Goal: Task Accomplishment & Management: Use online tool/utility

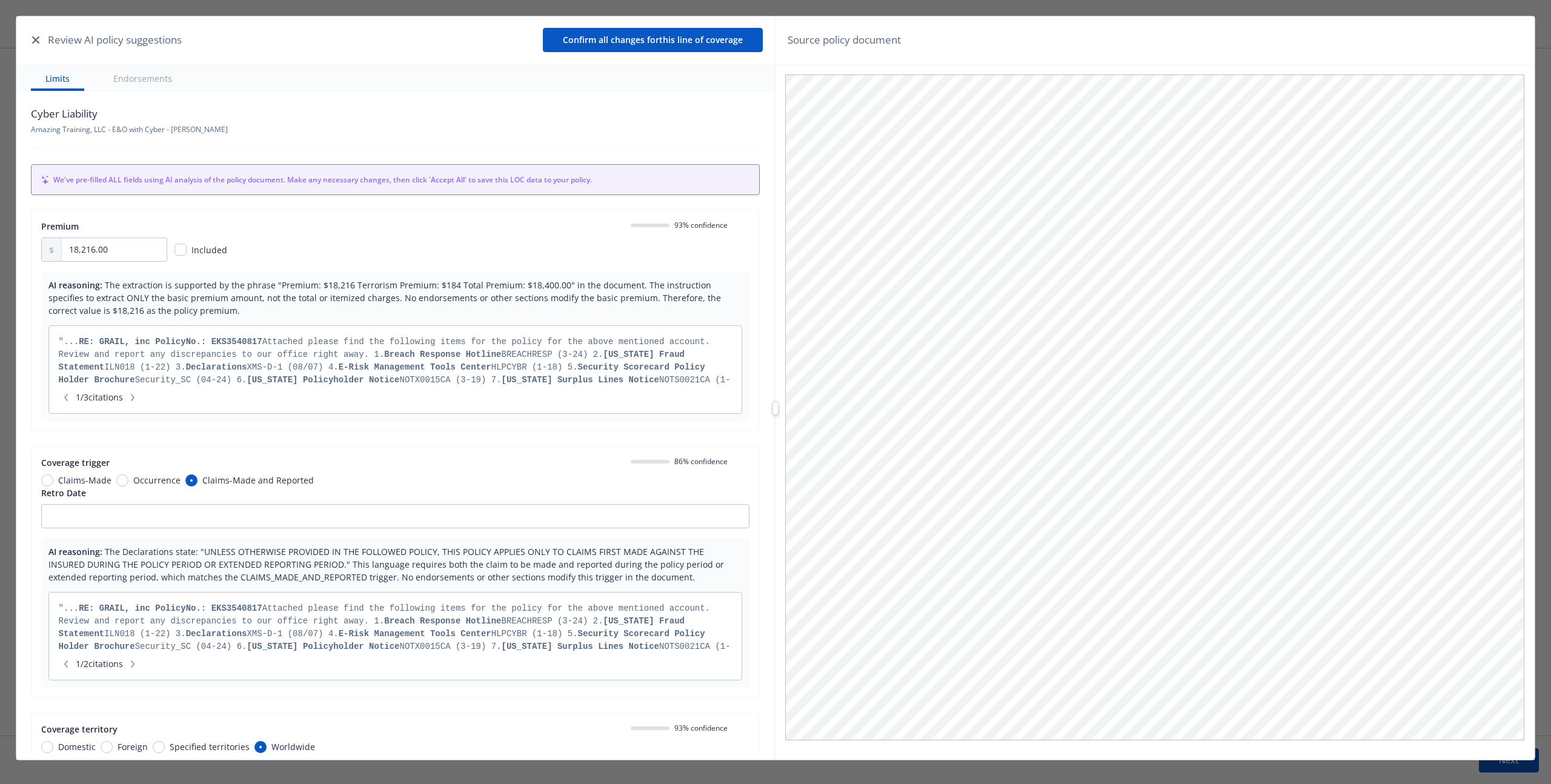
click at [630, 258] on div "18,216.00 Included" at bounding box center [395, 250] width 708 height 24
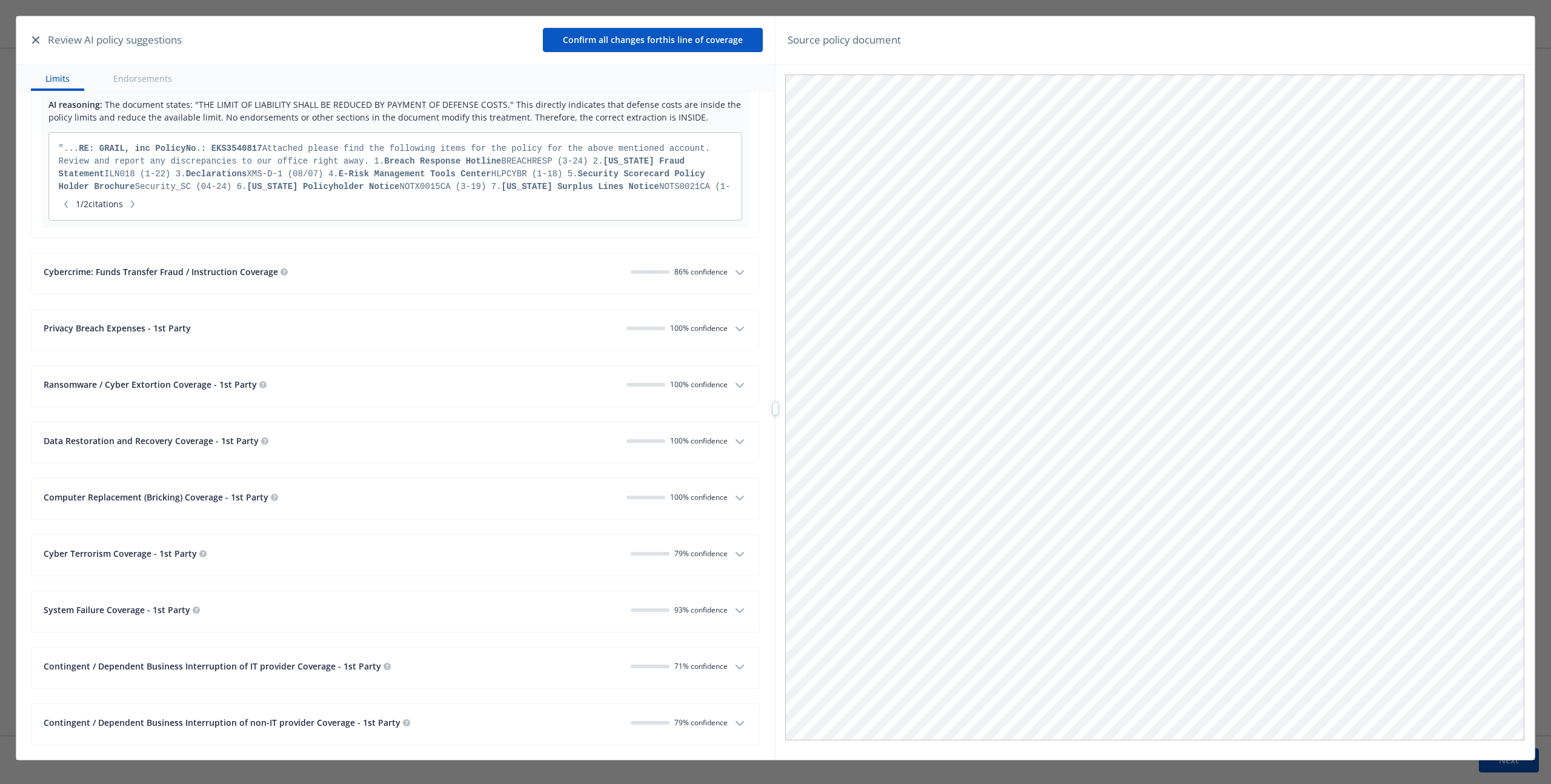
scroll to position [1493, 0]
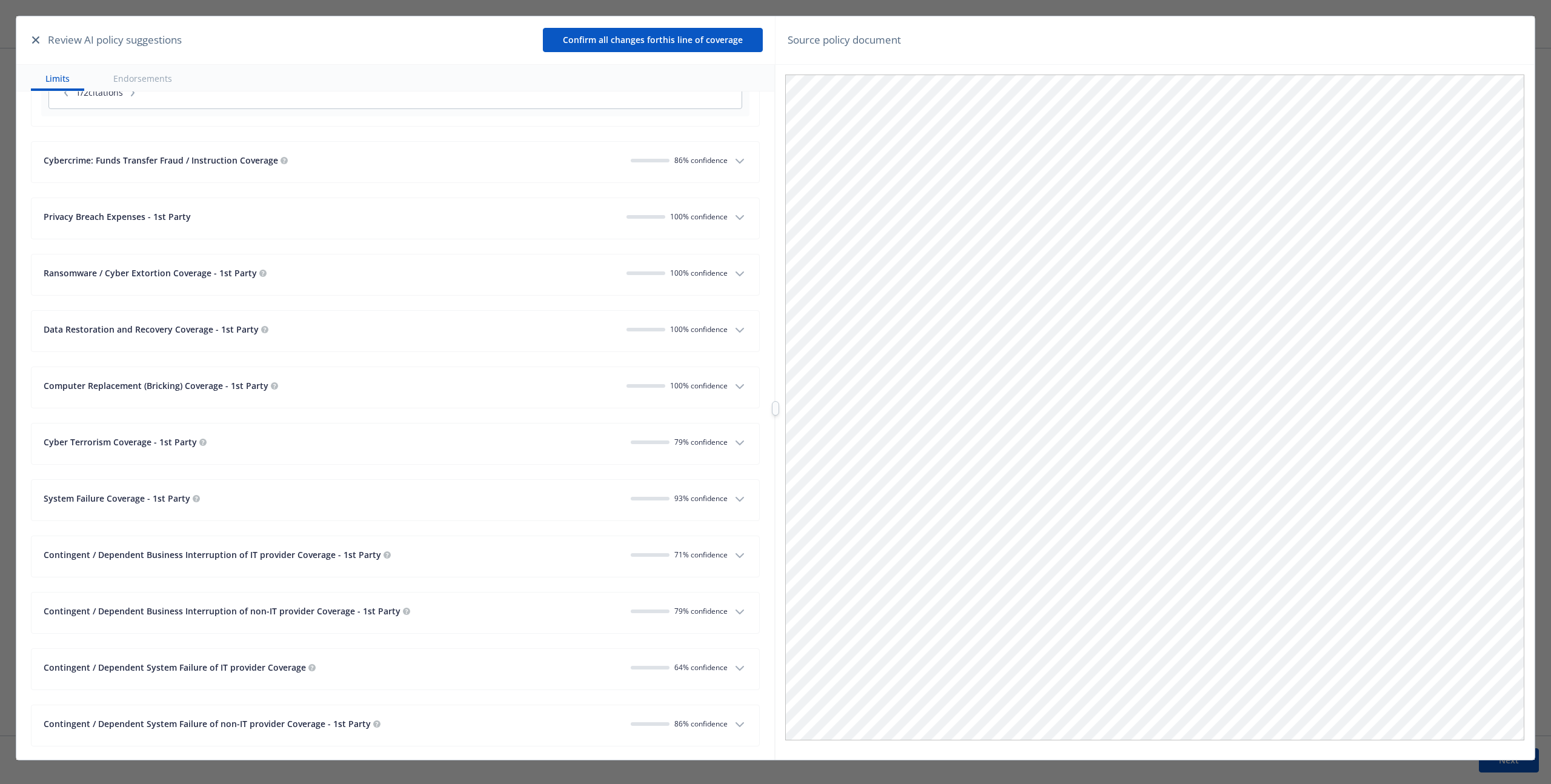
click at [732, 382] on icon "button" at bounding box center [739, 387] width 14 height 14
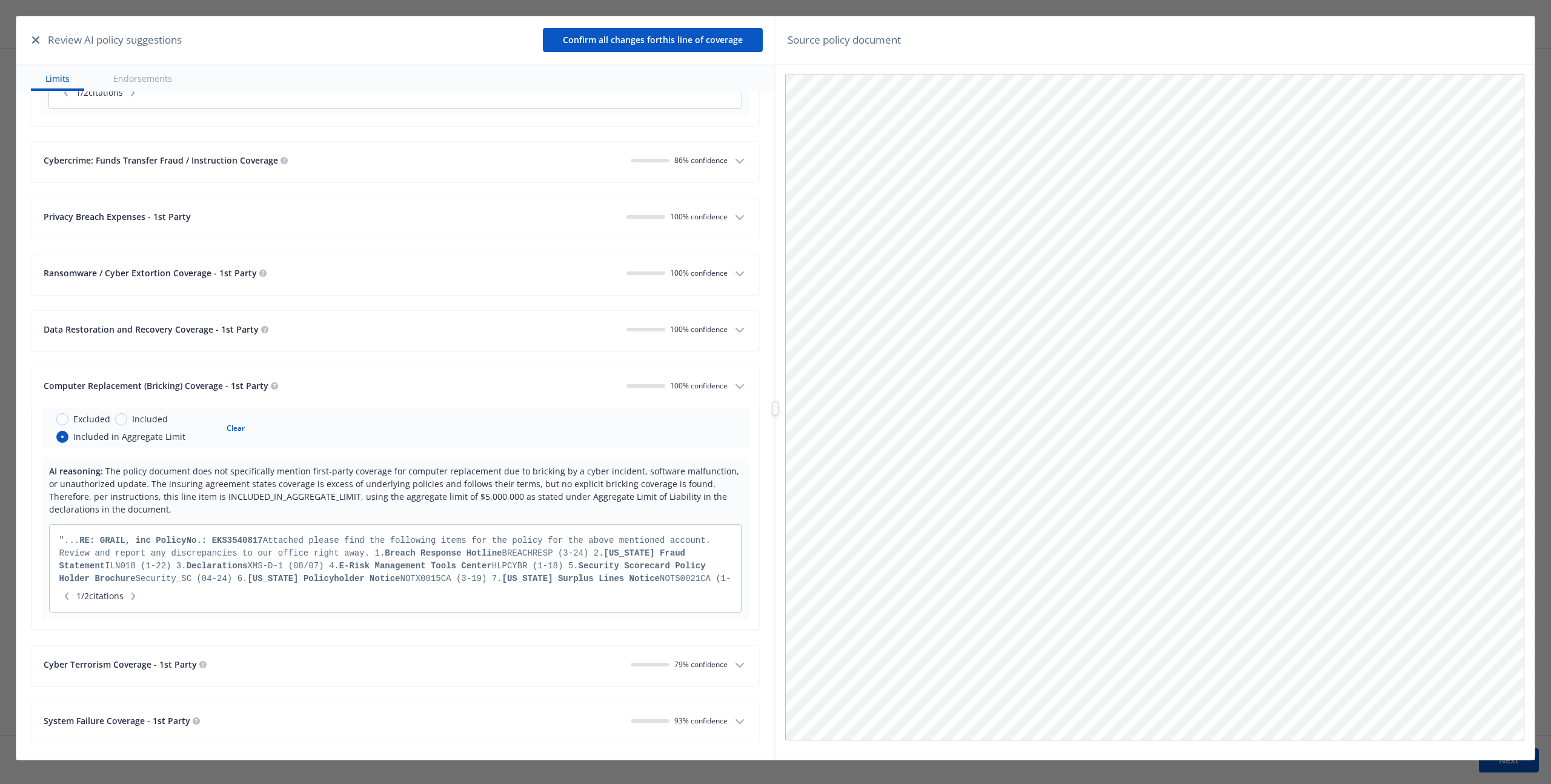
click at [732, 384] on icon "button" at bounding box center [739, 387] width 14 height 14
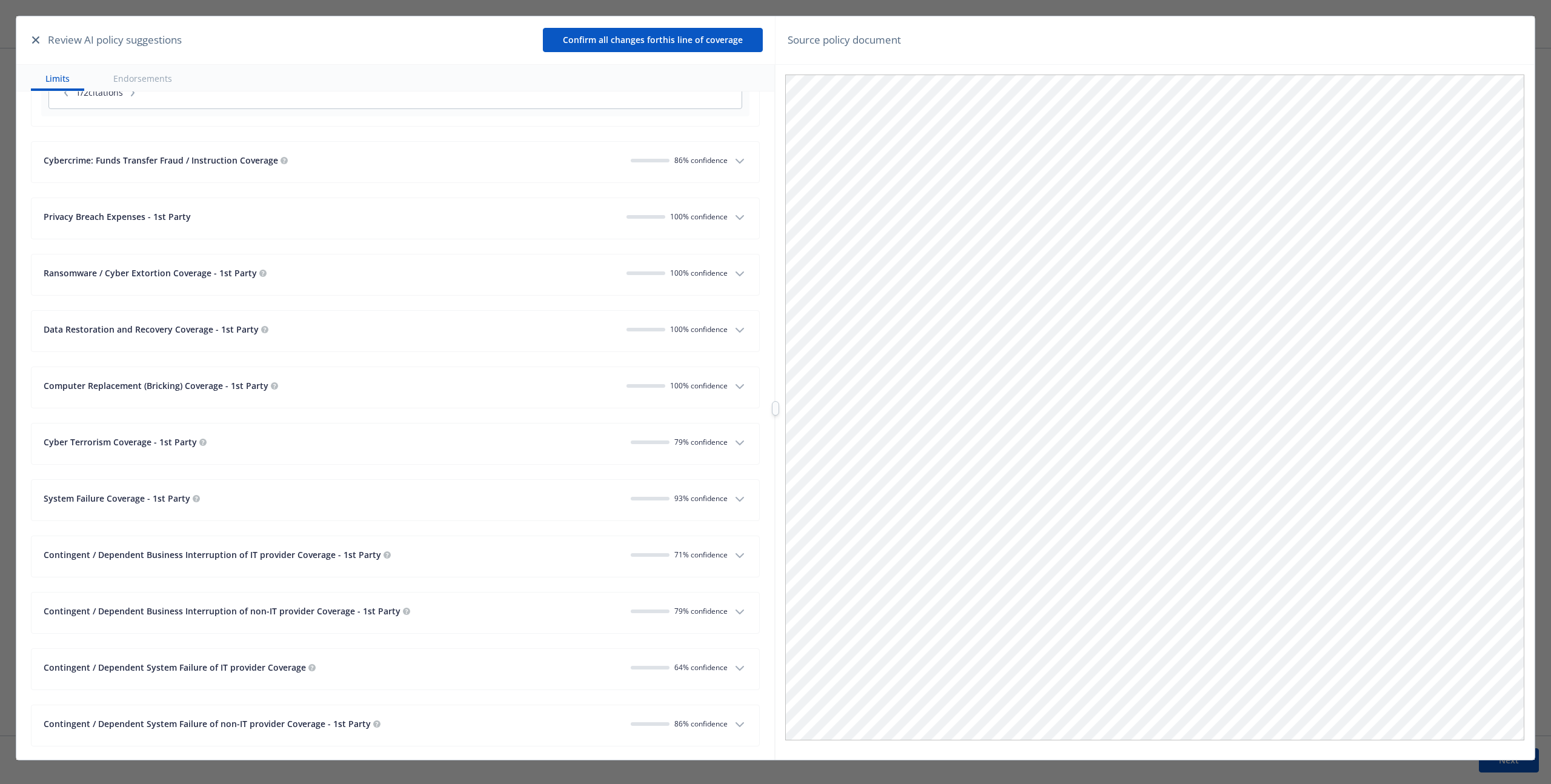
click at [732, 323] on icon "button" at bounding box center [739, 330] width 14 height 14
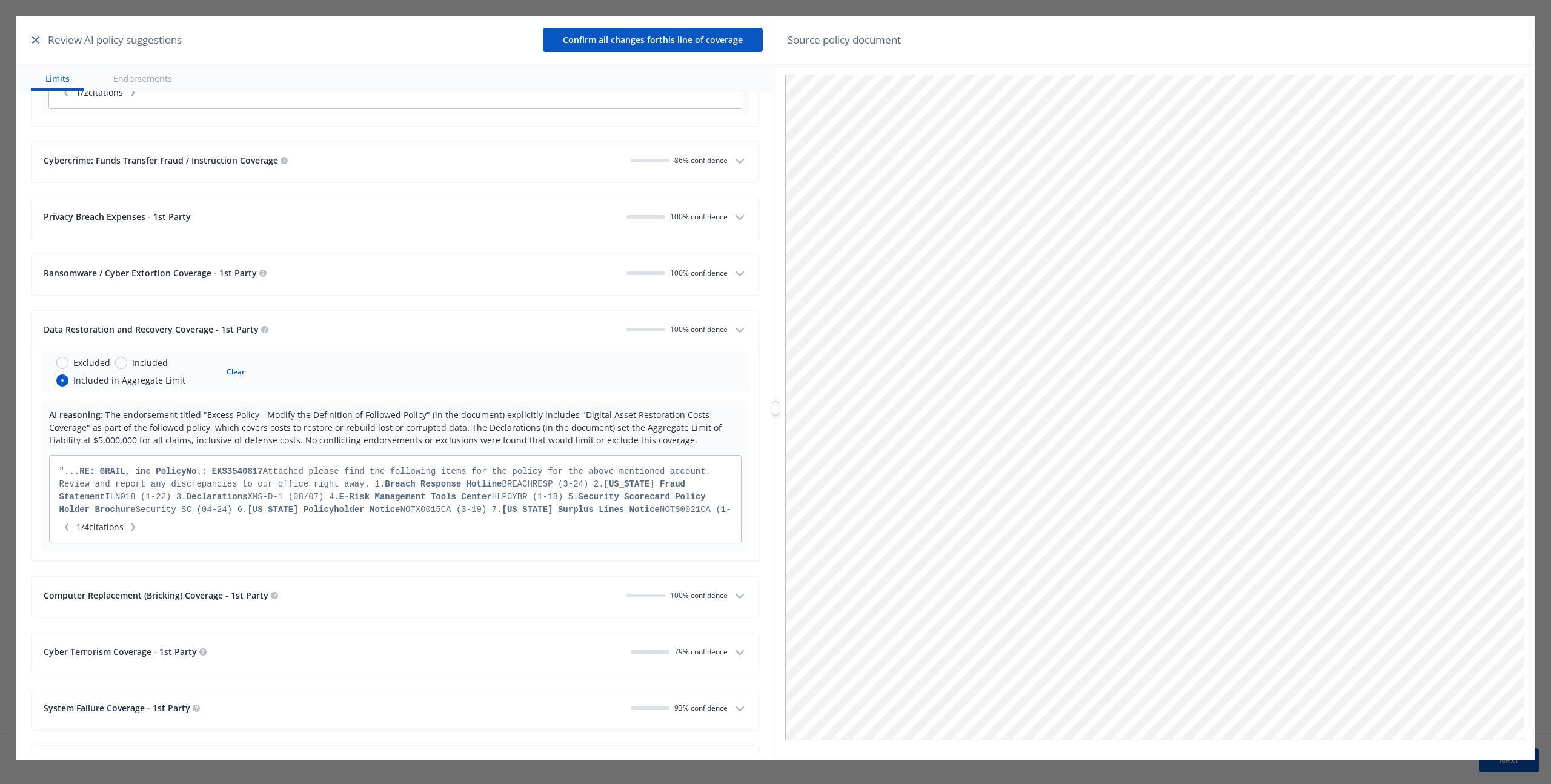
click at [732, 272] on icon "button" at bounding box center [739, 274] width 14 height 14
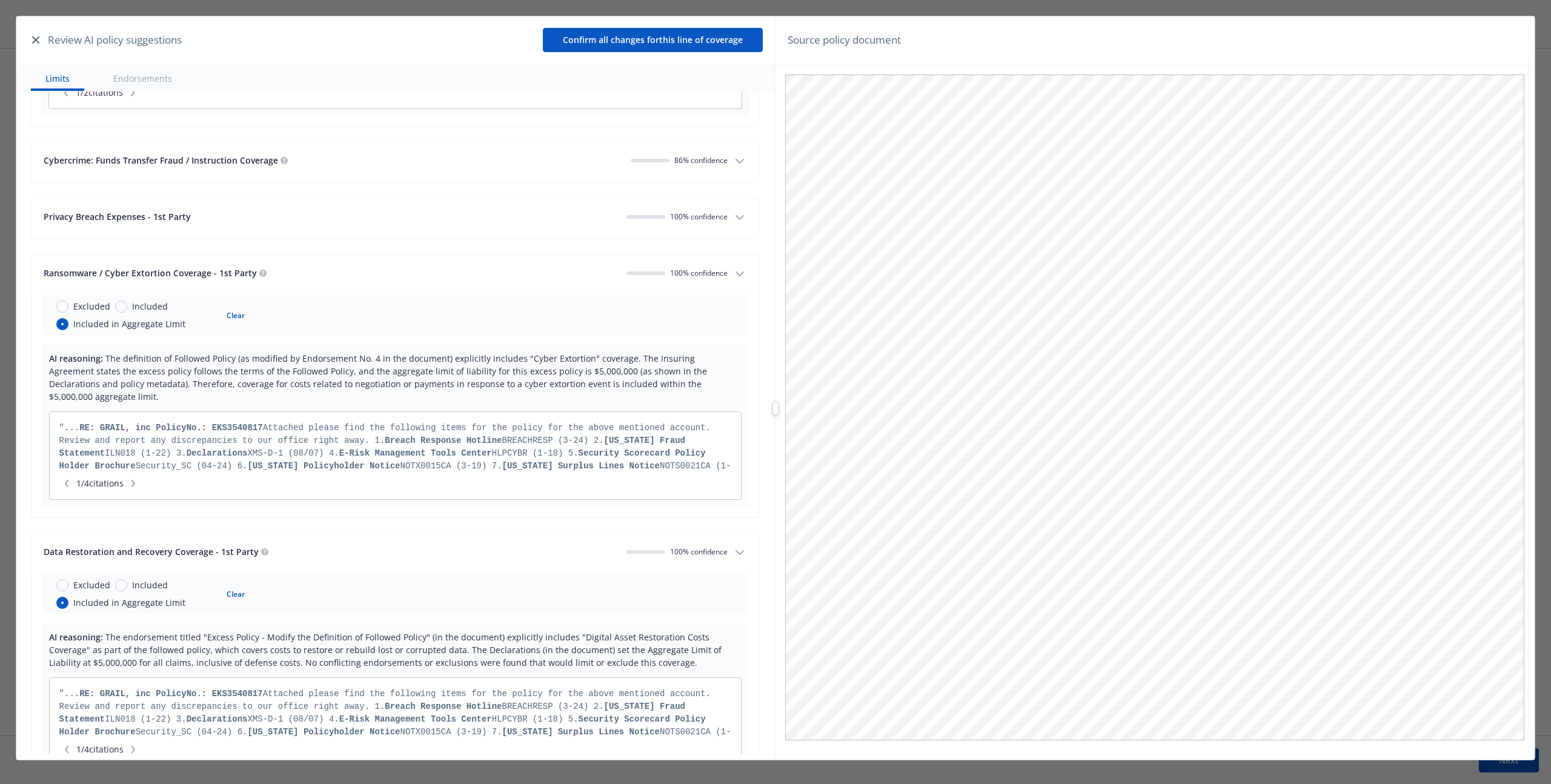
click at [732, 272] on icon "button" at bounding box center [739, 274] width 14 height 14
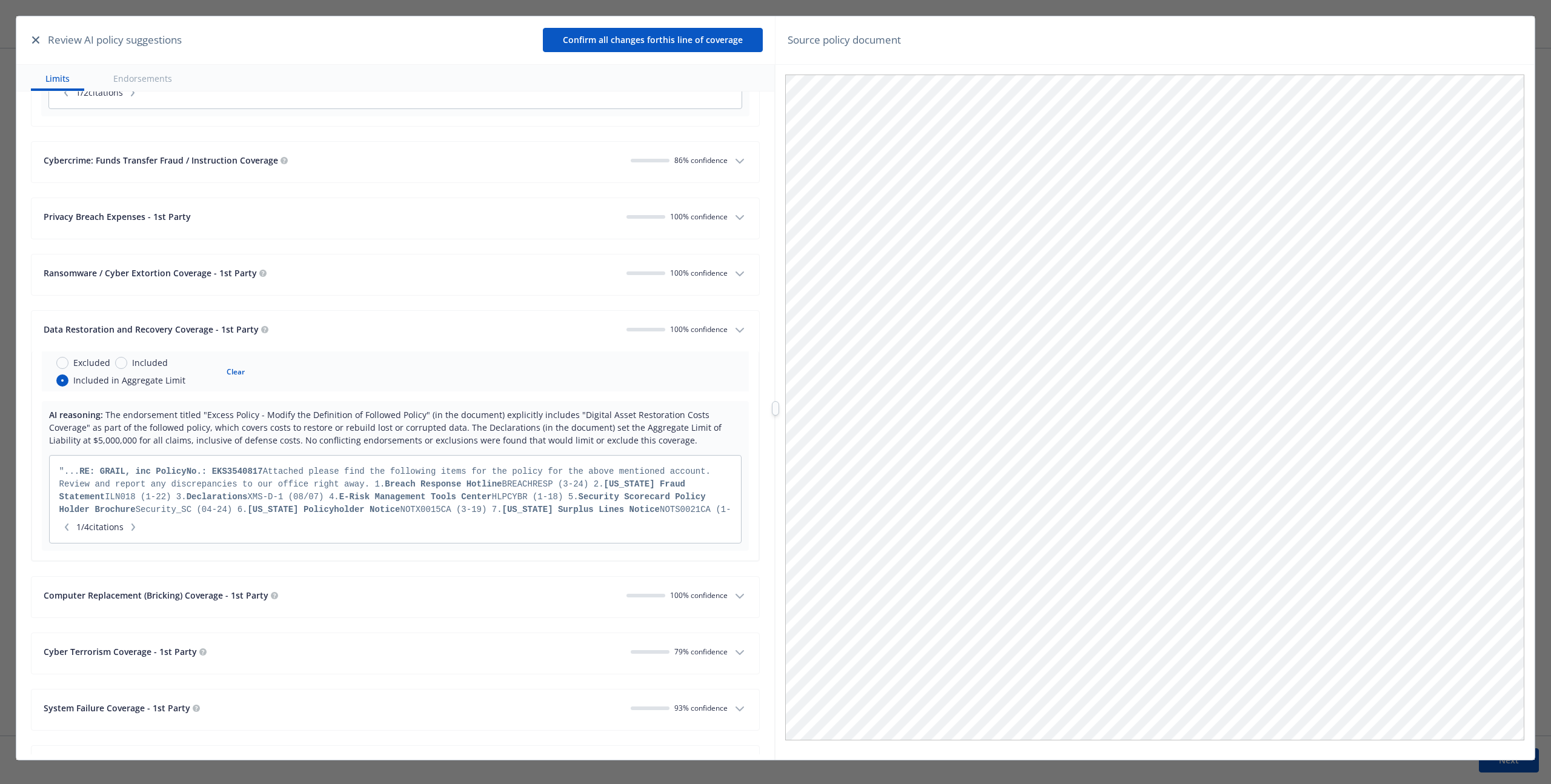
click at [737, 338] on button "Data Restoration and Recovery Coverage - 1st Party 100 % confidence" at bounding box center [395, 331] width 727 height 40
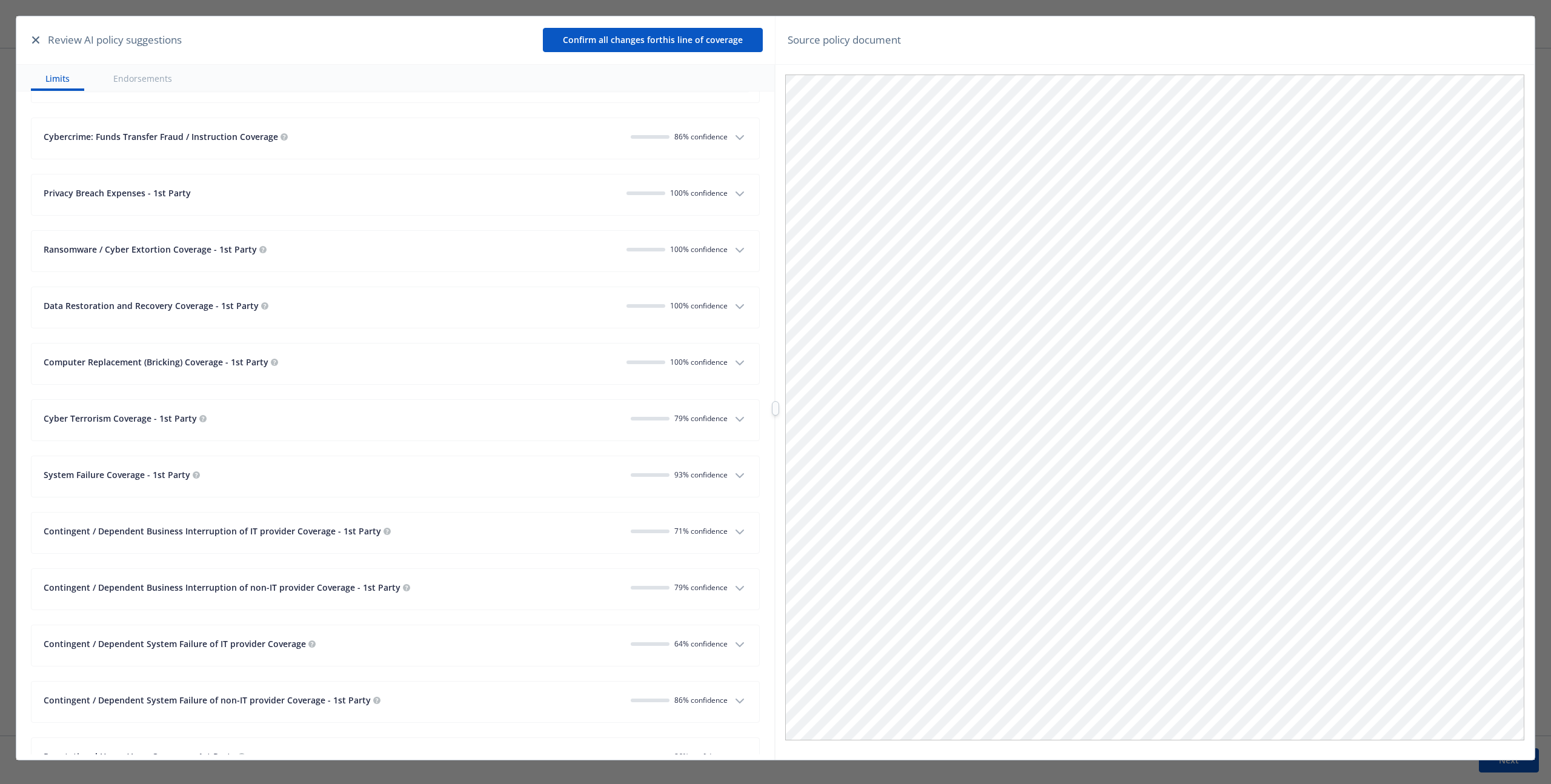
scroll to position [1524, 0]
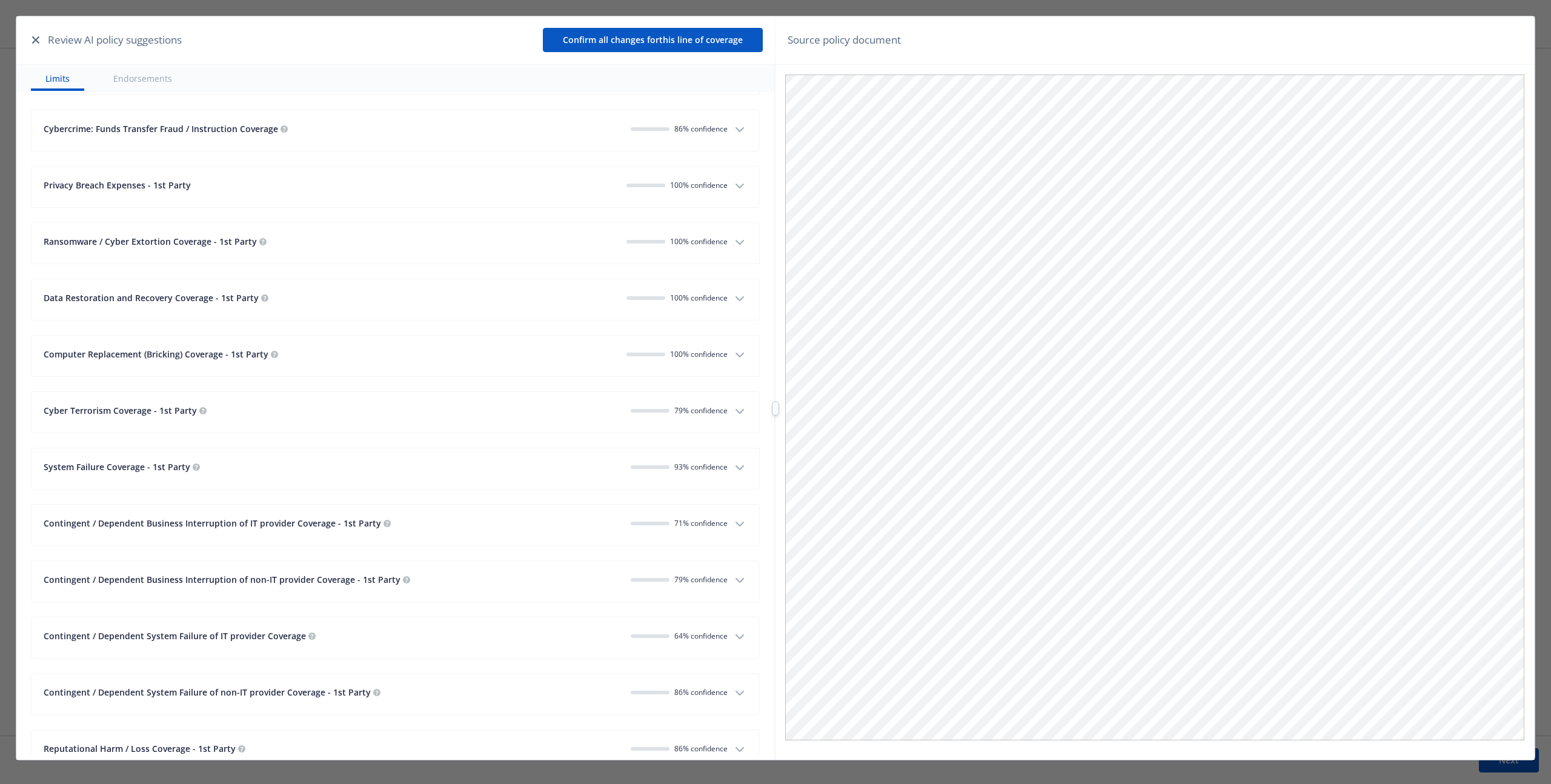
click at [732, 418] on icon "button" at bounding box center [739, 411] width 14 height 14
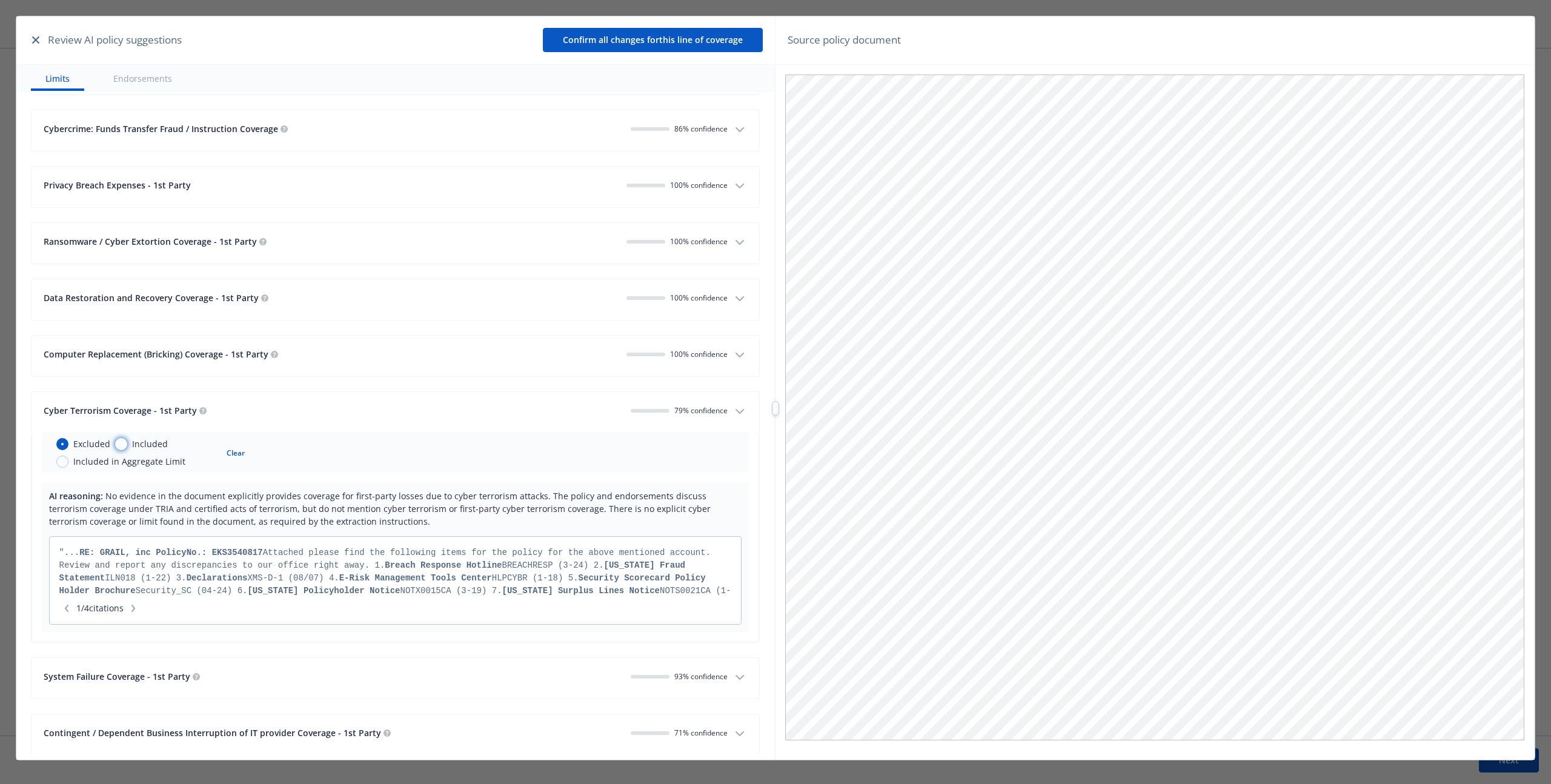
click at [122, 444] on input "Included" at bounding box center [121, 443] width 12 height 12
radio input "true"
click at [60, 443] on input "Excluded" at bounding box center [62, 443] width 12 height 12
radio input "true"
click at [60, 461] on input "Included in Aggregate Limit" at bounding box center [62, 461] width 12 height 12
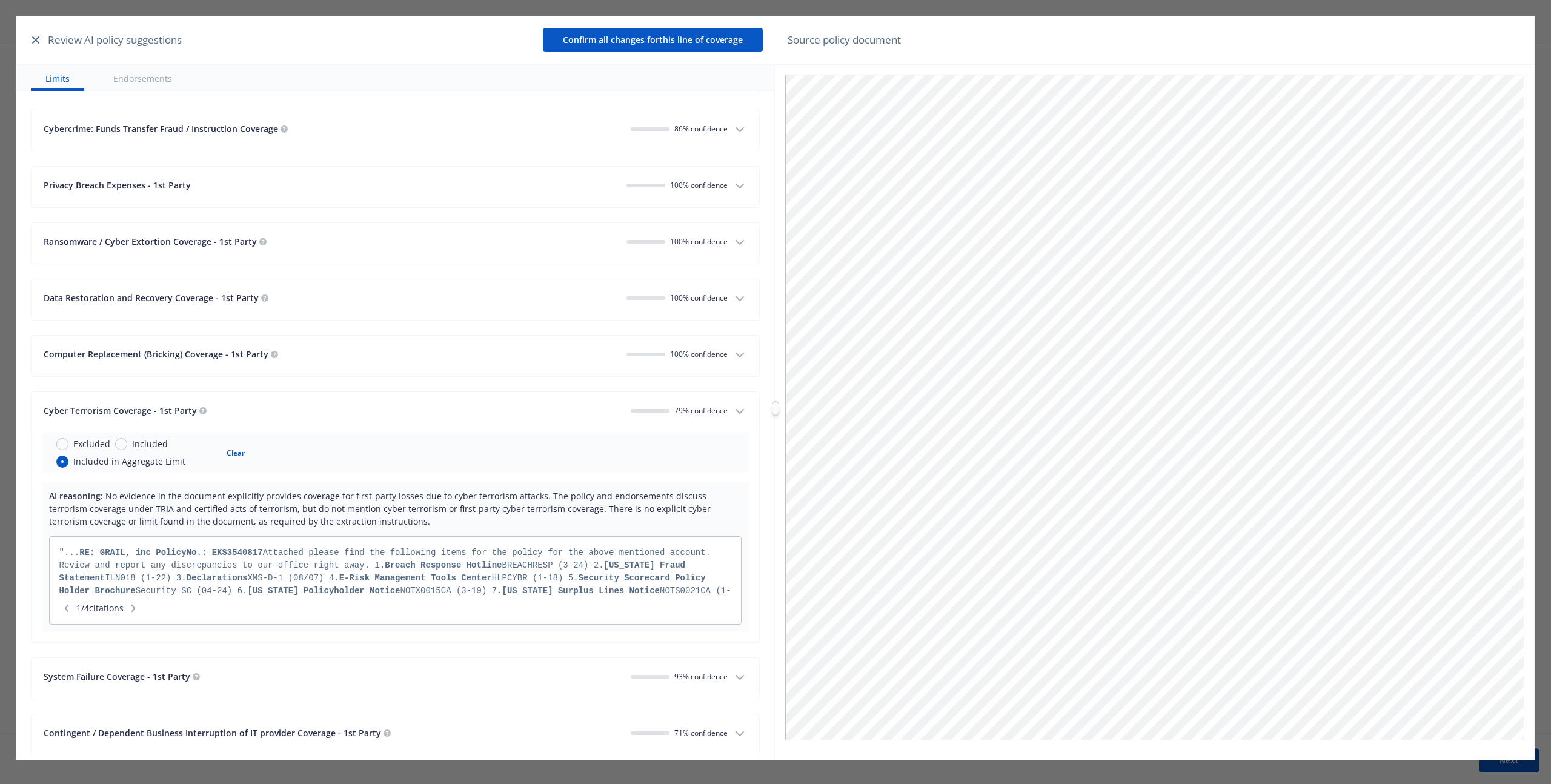
click at [241, 451] on button "Clear" at bounding box center [235, 453] width 32 height 17
radio input "false"
click at [732, 406] on icon "button" at bounding box center [739, 411] width 14 height 14
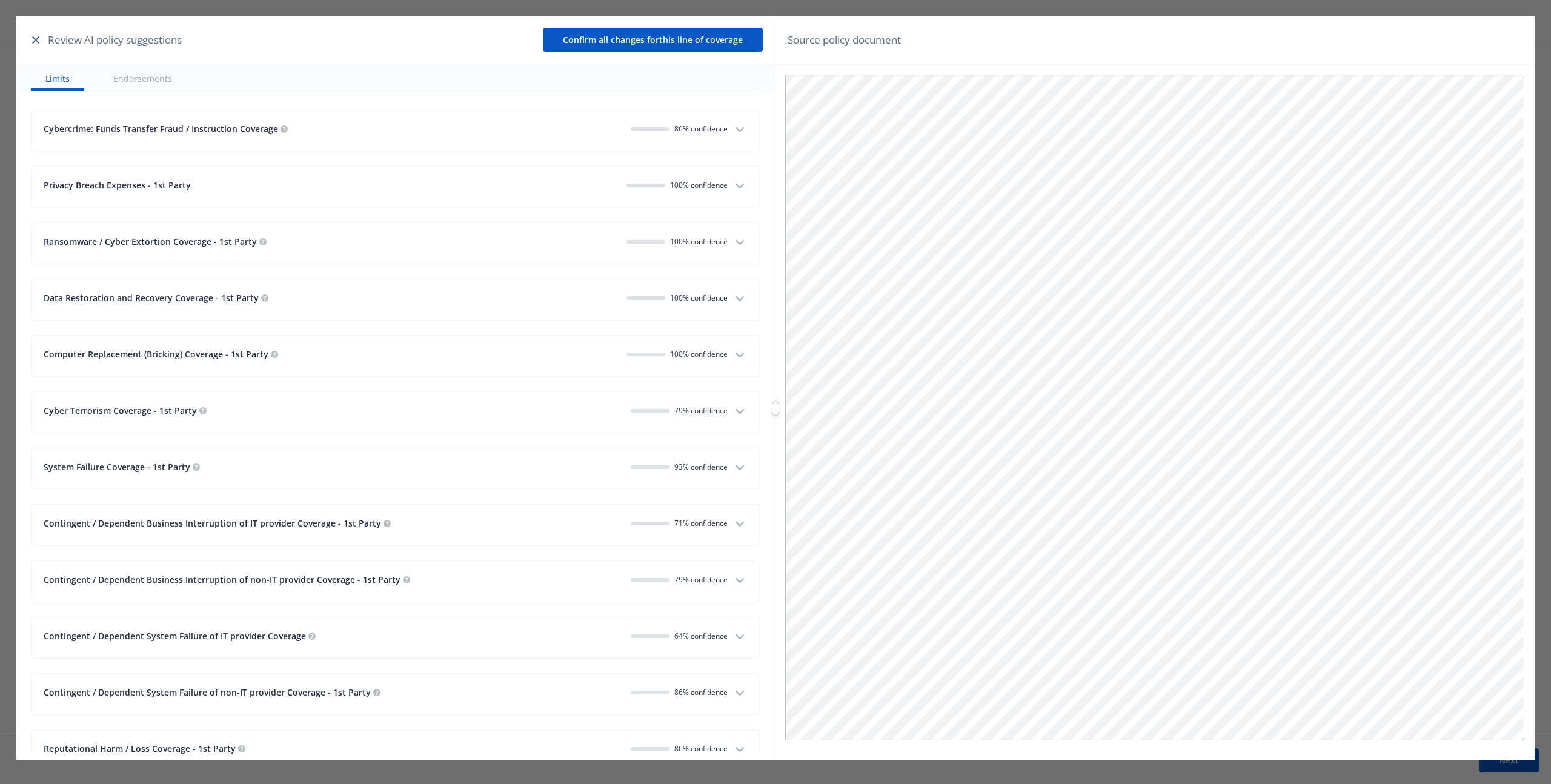
click at [732, 356] on icon "button" at bounding box center [739, 355] width 14 height 14
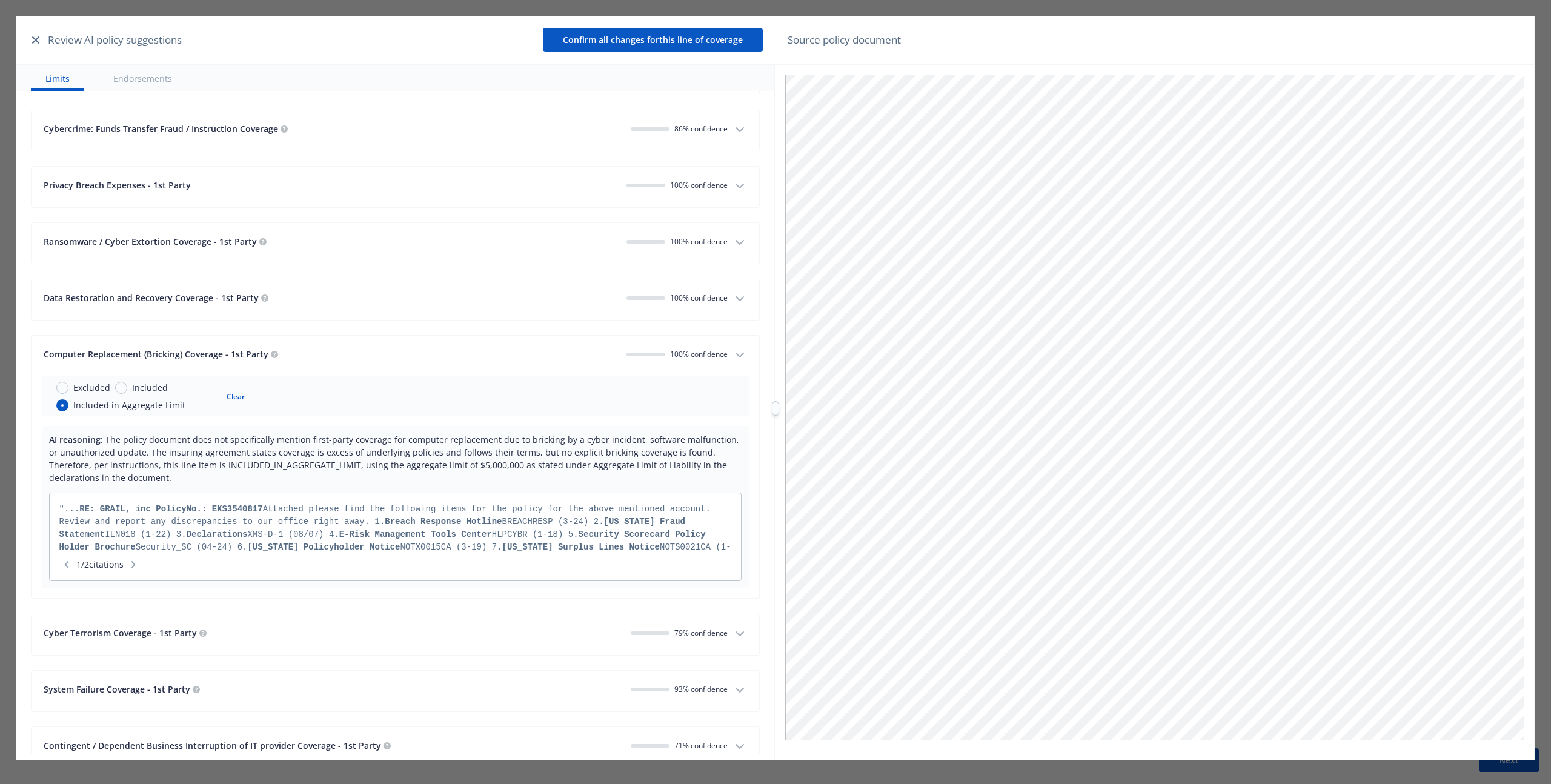
click at [732, 356] on icon "button" at bounding box center [739, 355] width 14 height 14
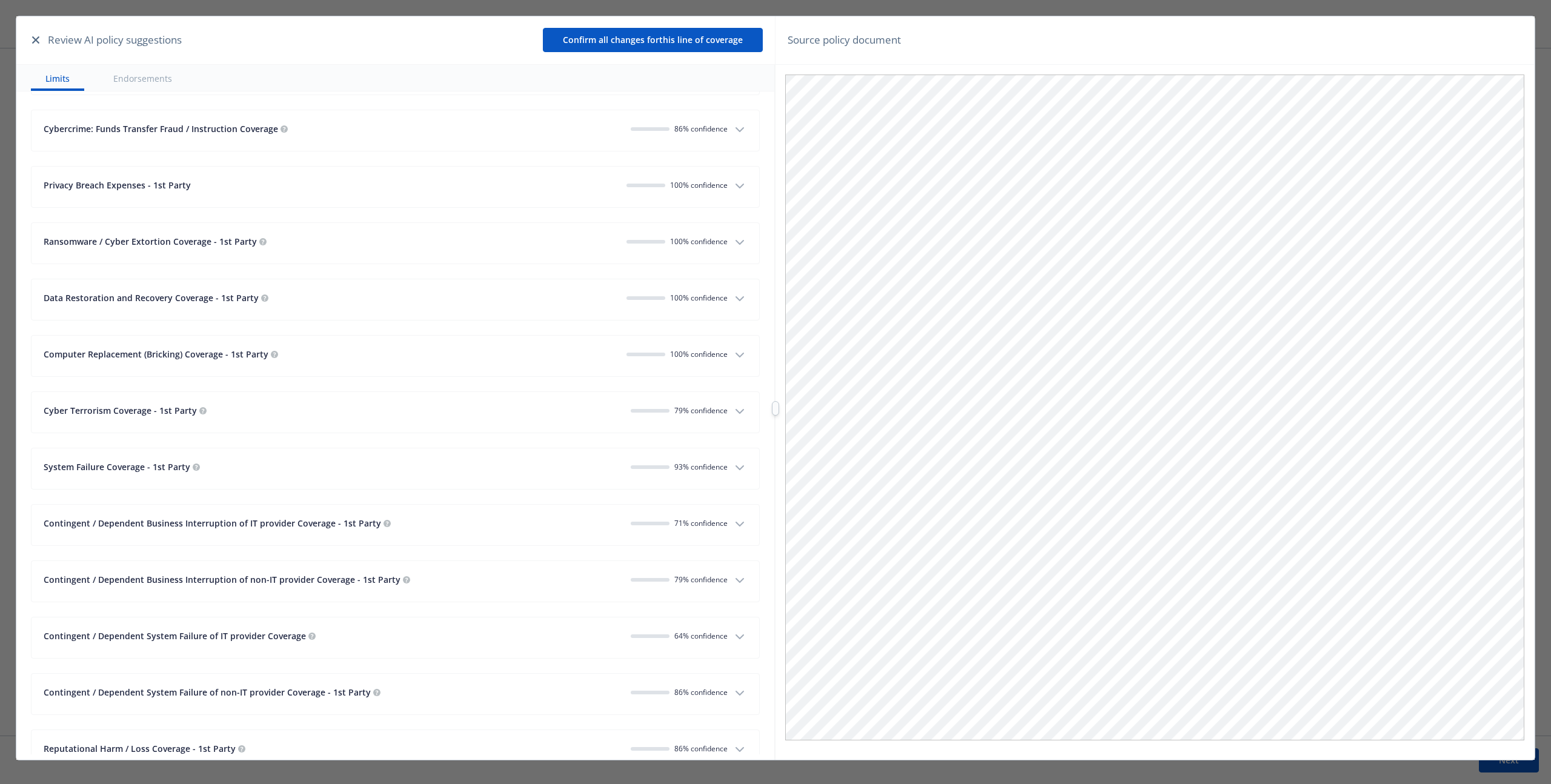
scroll to position [1943, 0]
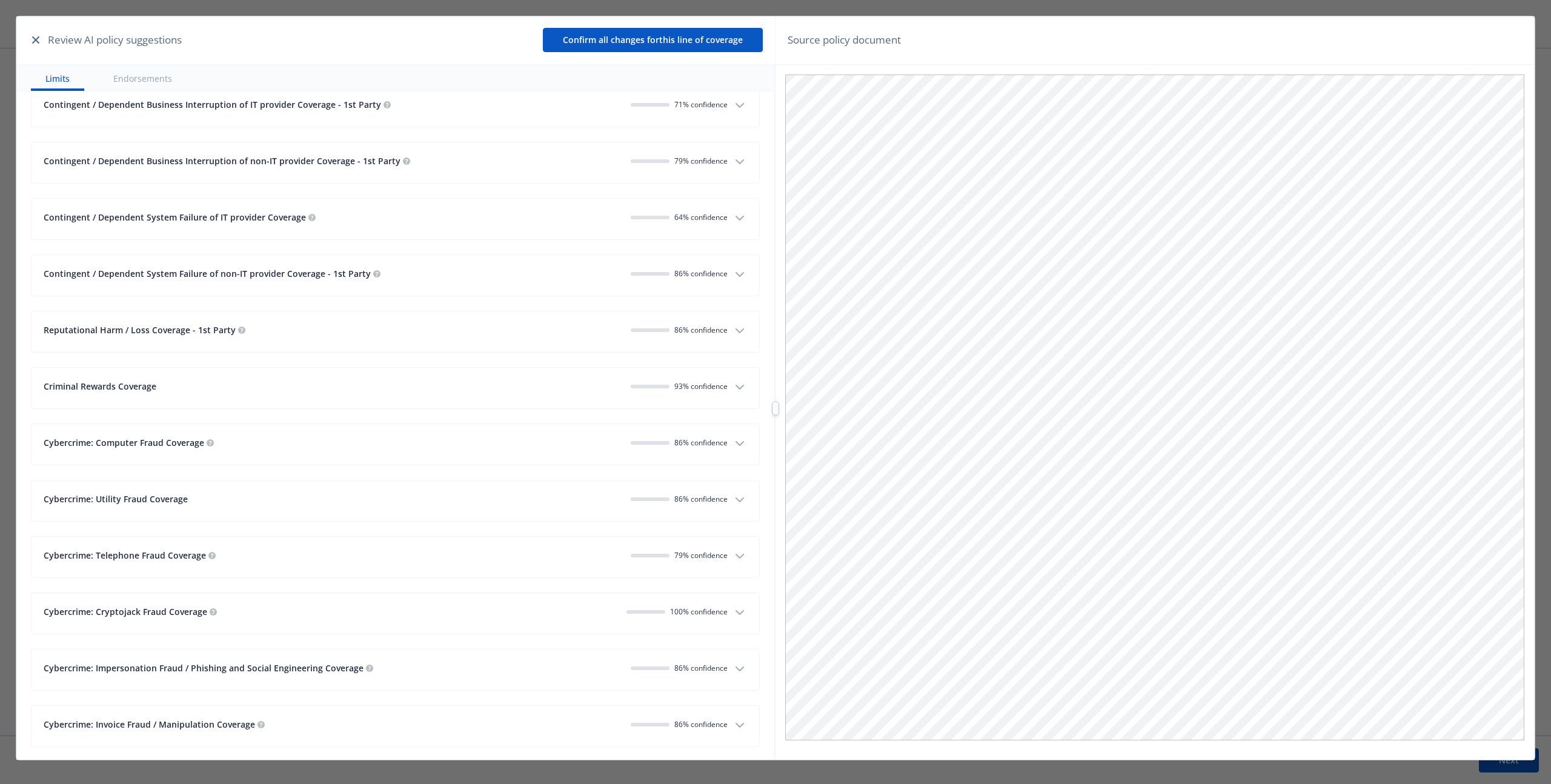
click at [732, 500] on icon "button" at bounding box center [739, 500] width 14 height 14
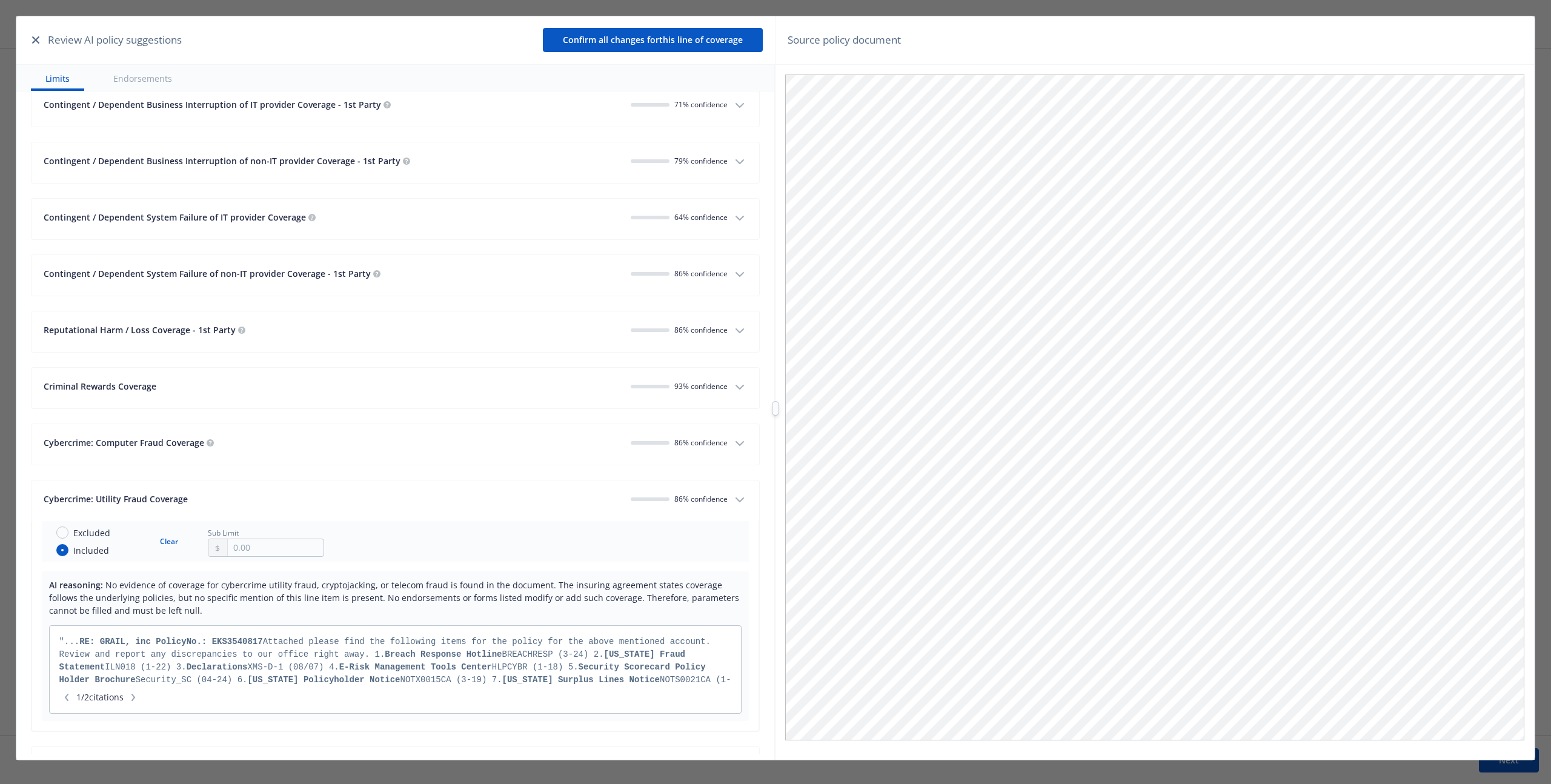
click at [732, 500] on icon "button" at bounding box center [739, 500] width 14 height 14
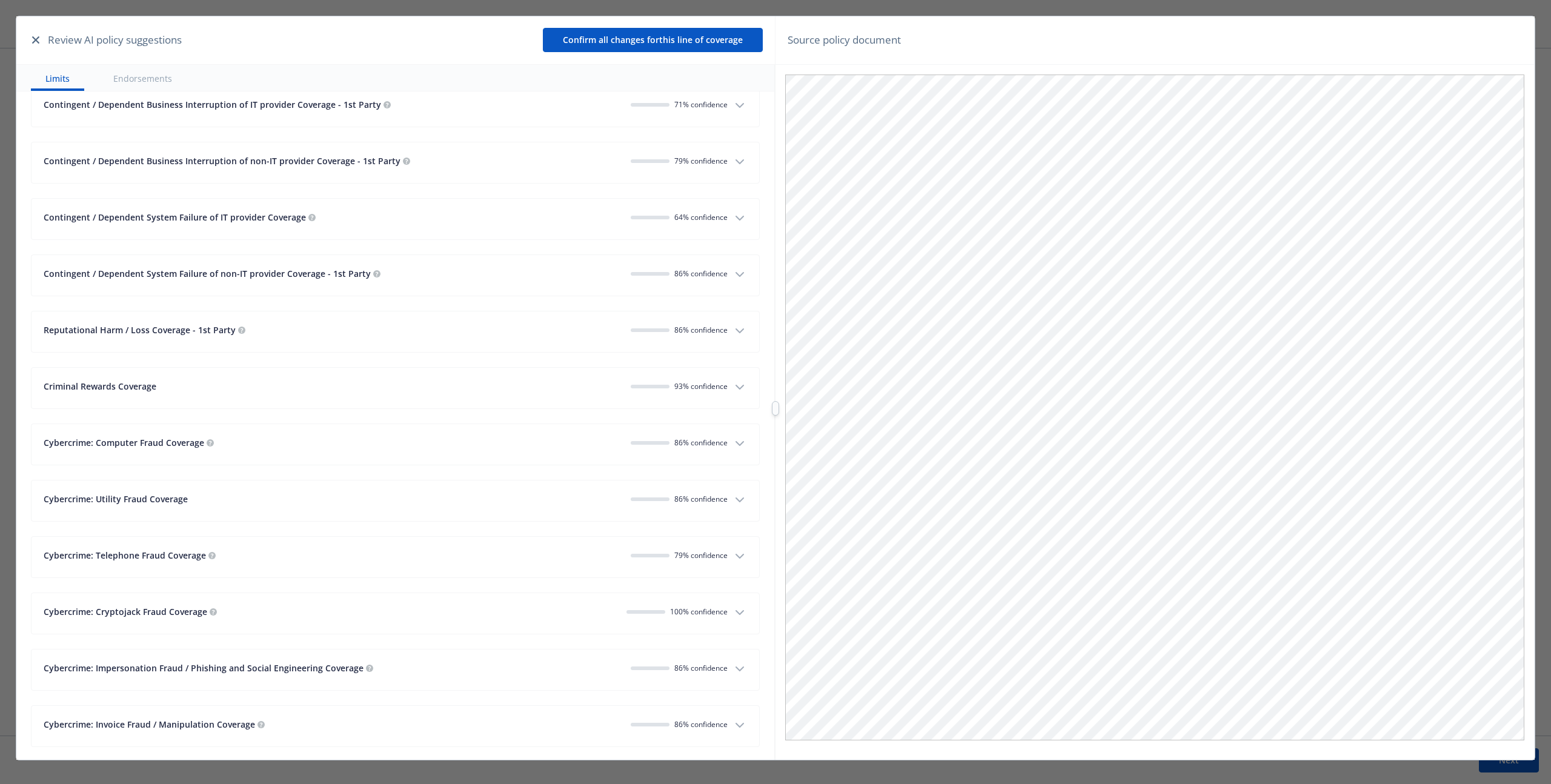
click at [732, 500] on icon "button" at bounding box center [739, 500] width 14 height 14
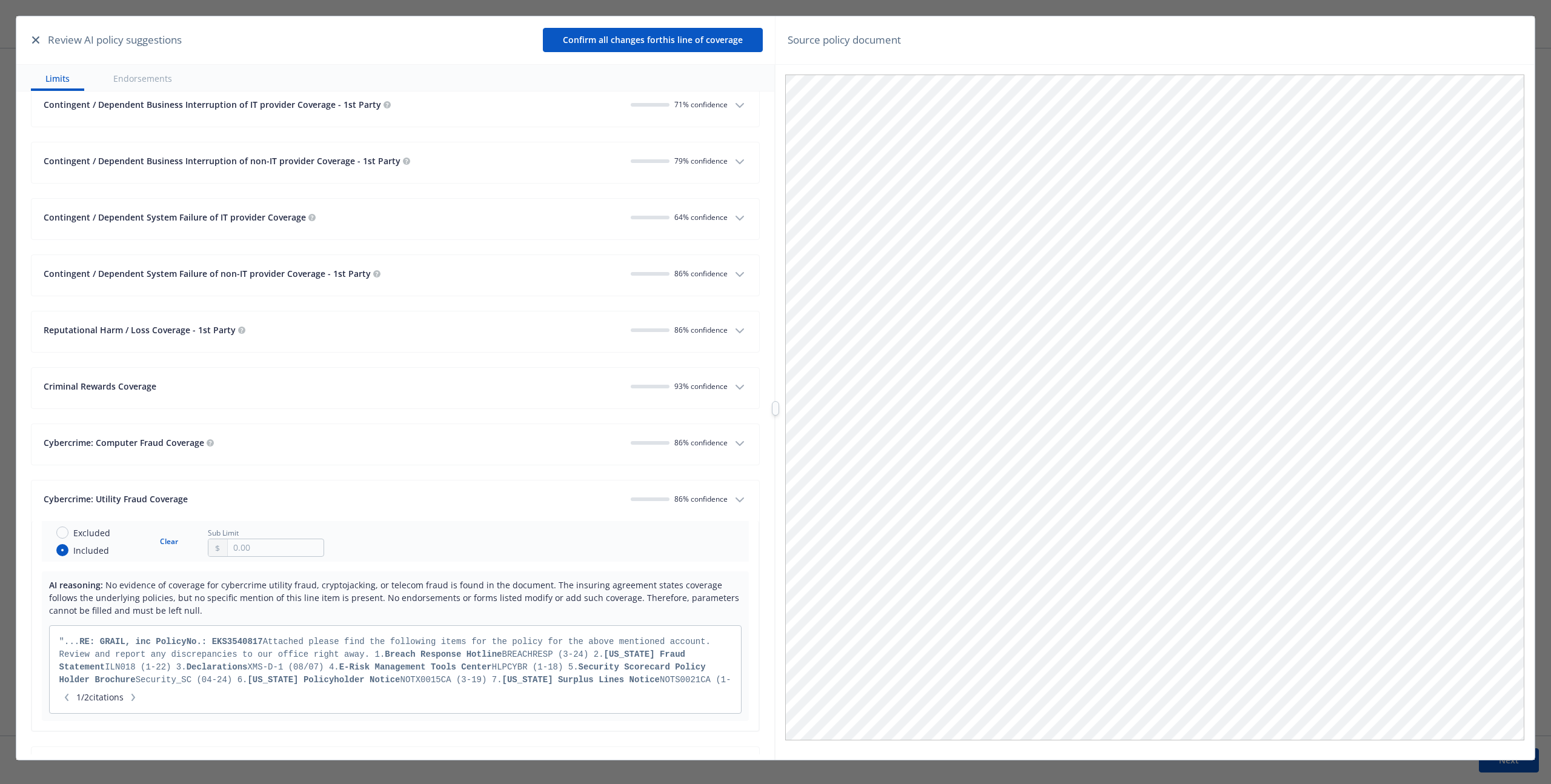
click at [732, 500] on icon "button" at bounding box center [739, 500] width 14 height 14
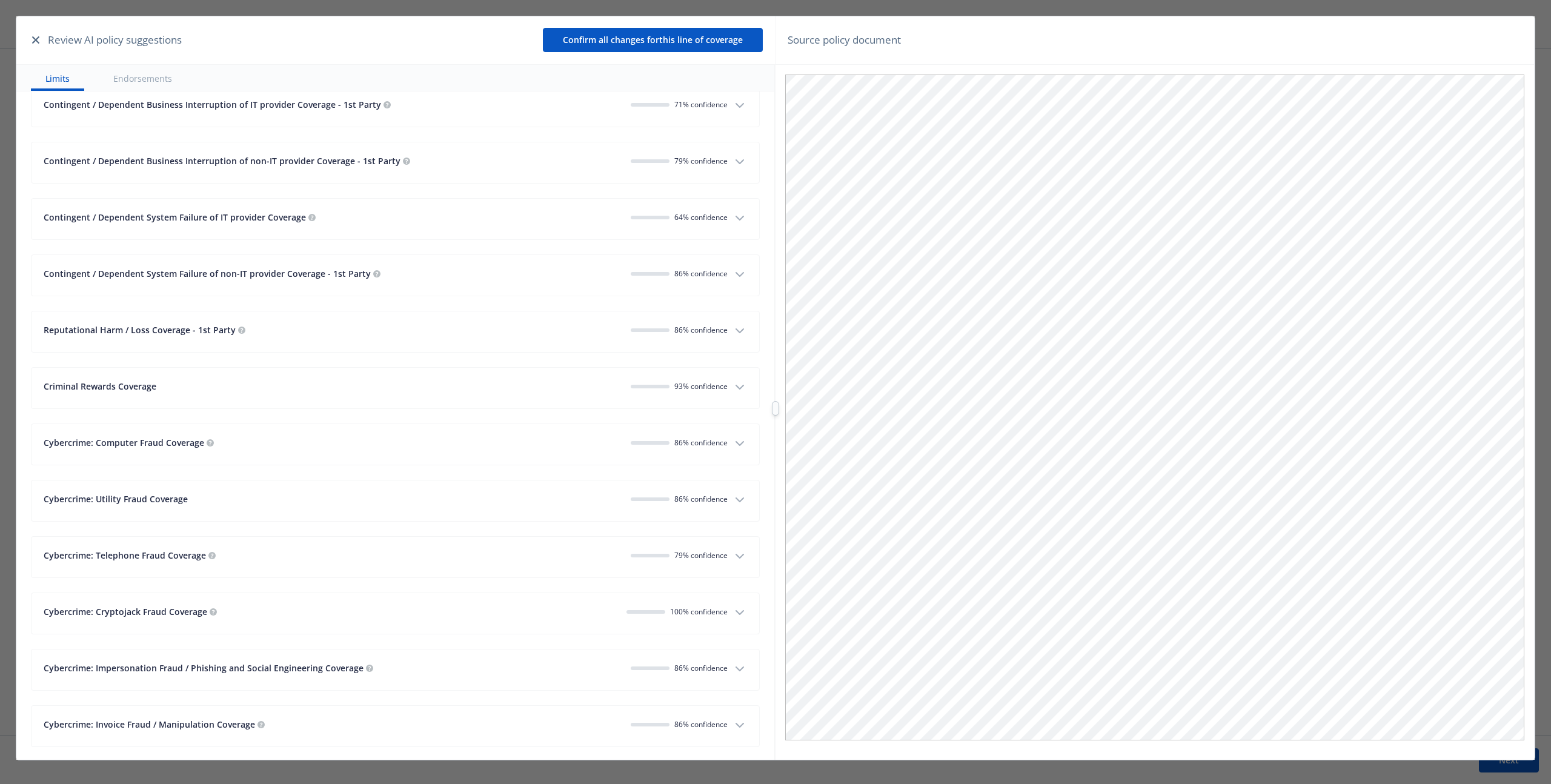
click at [732, 500] on icon "button" at bounding box center [739, 500] width 14 height 14
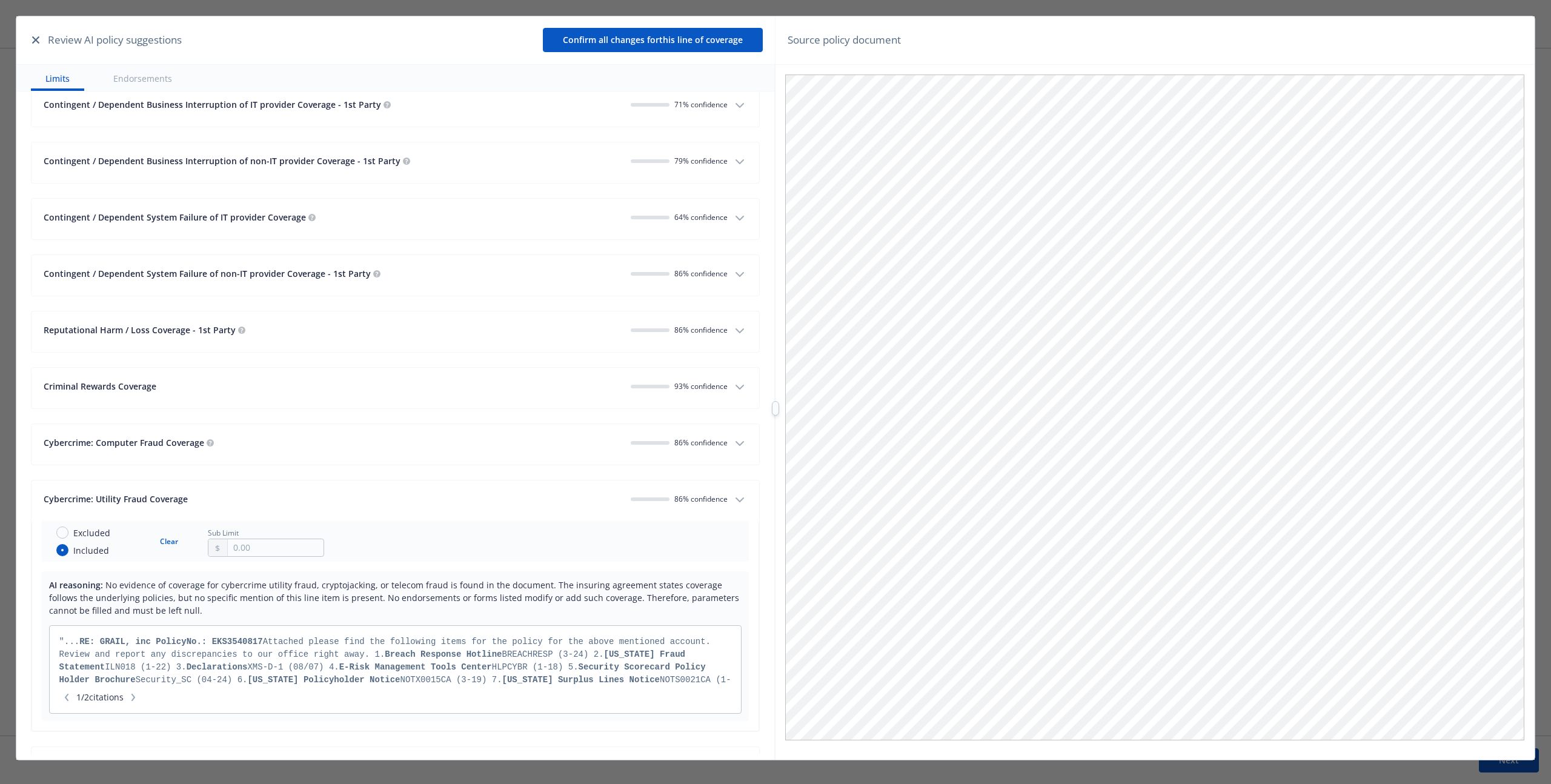
scroll to position [1951, 0]
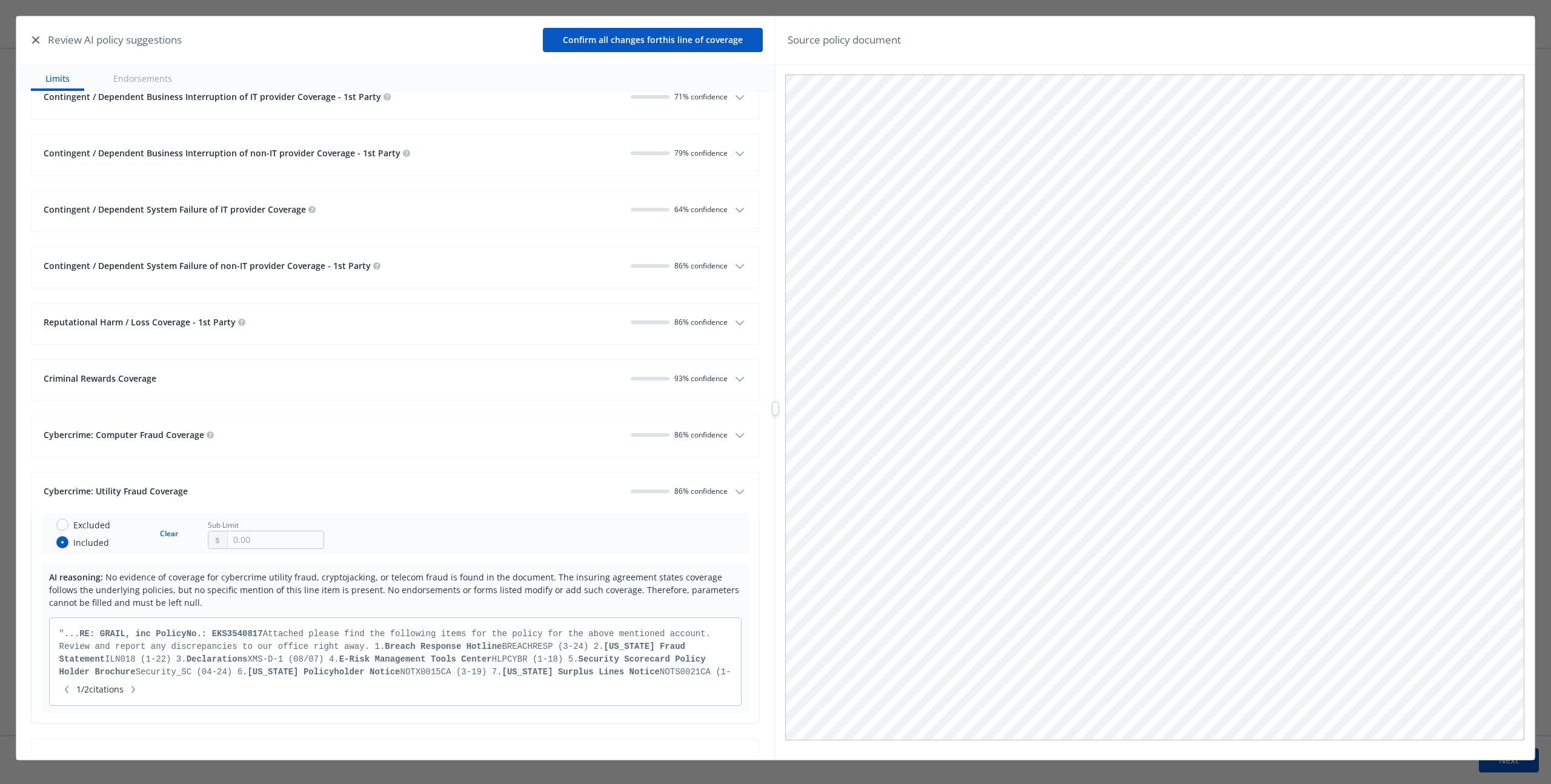
click at [732, 495] on icon "button" at bounding box center [739, 492] width 14 height 14
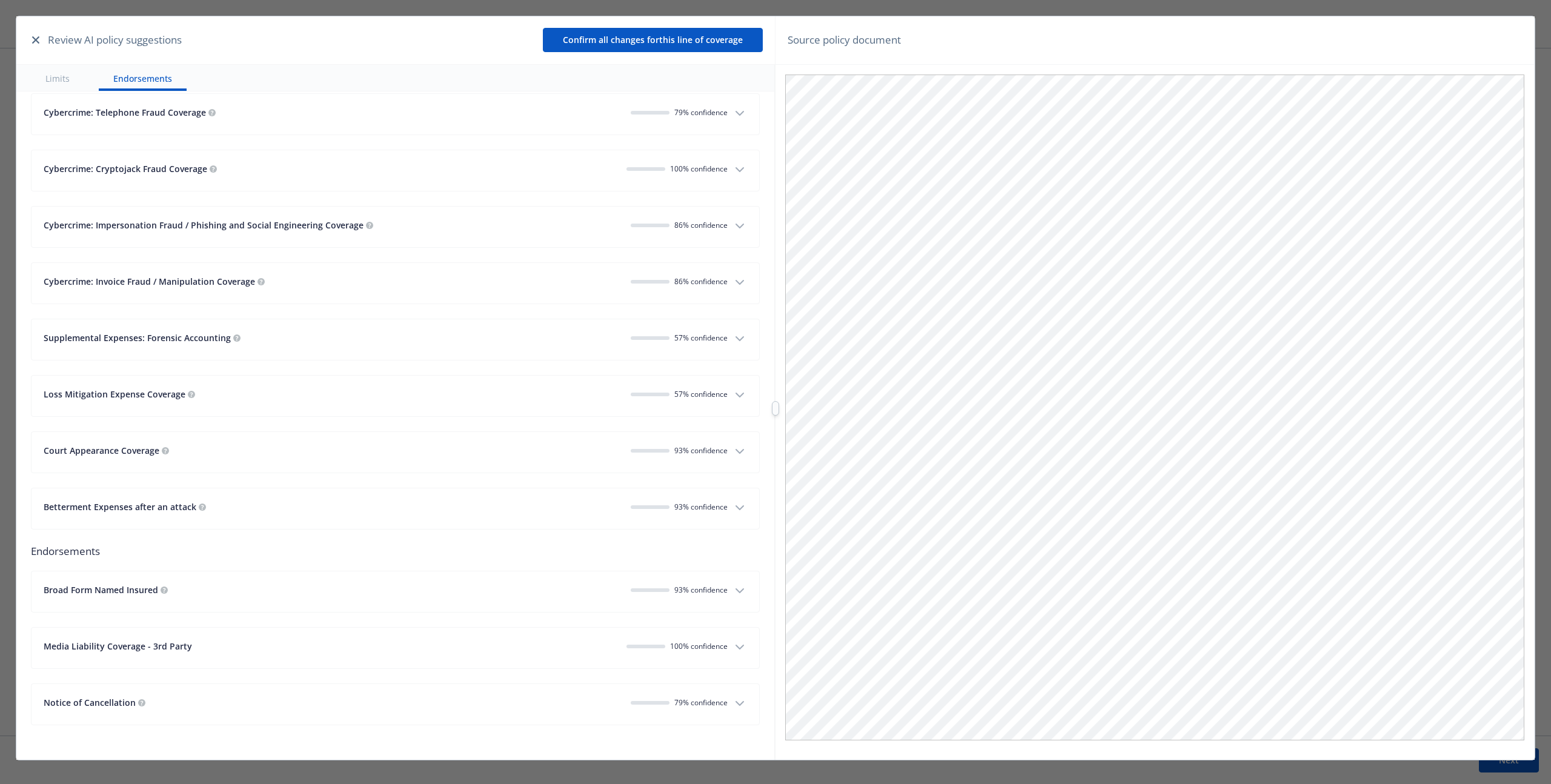
scroll to position [2386, 0]
click at [727, 601] on button "Broad Form Named Insured 93 % confidence" at bounding box center [395, 591] width 727 height 40
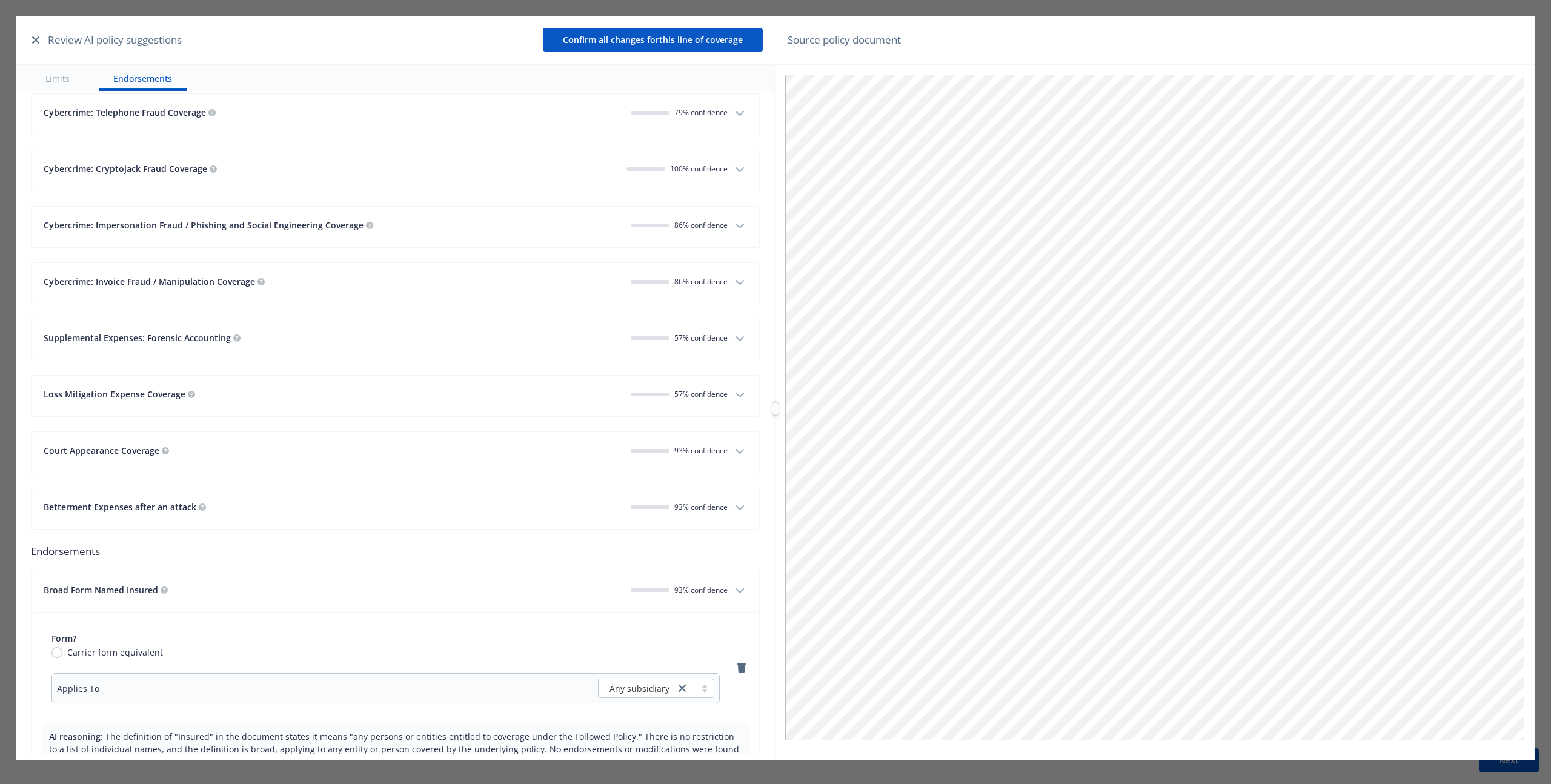
scroll to position [2671, 0]
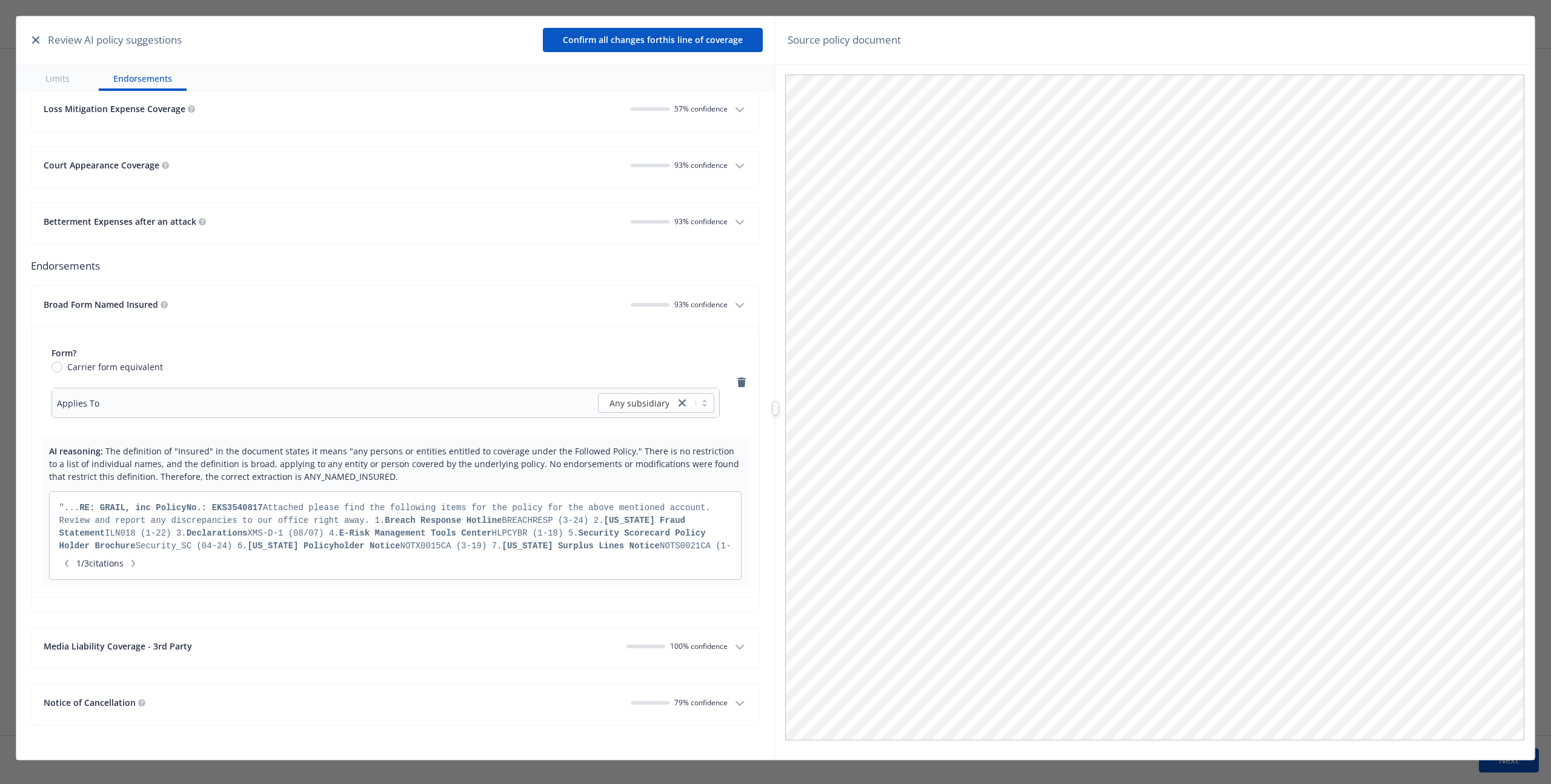
click at [732, 305] on icon "button" at bounding box center [739, 305] width 14 height 14
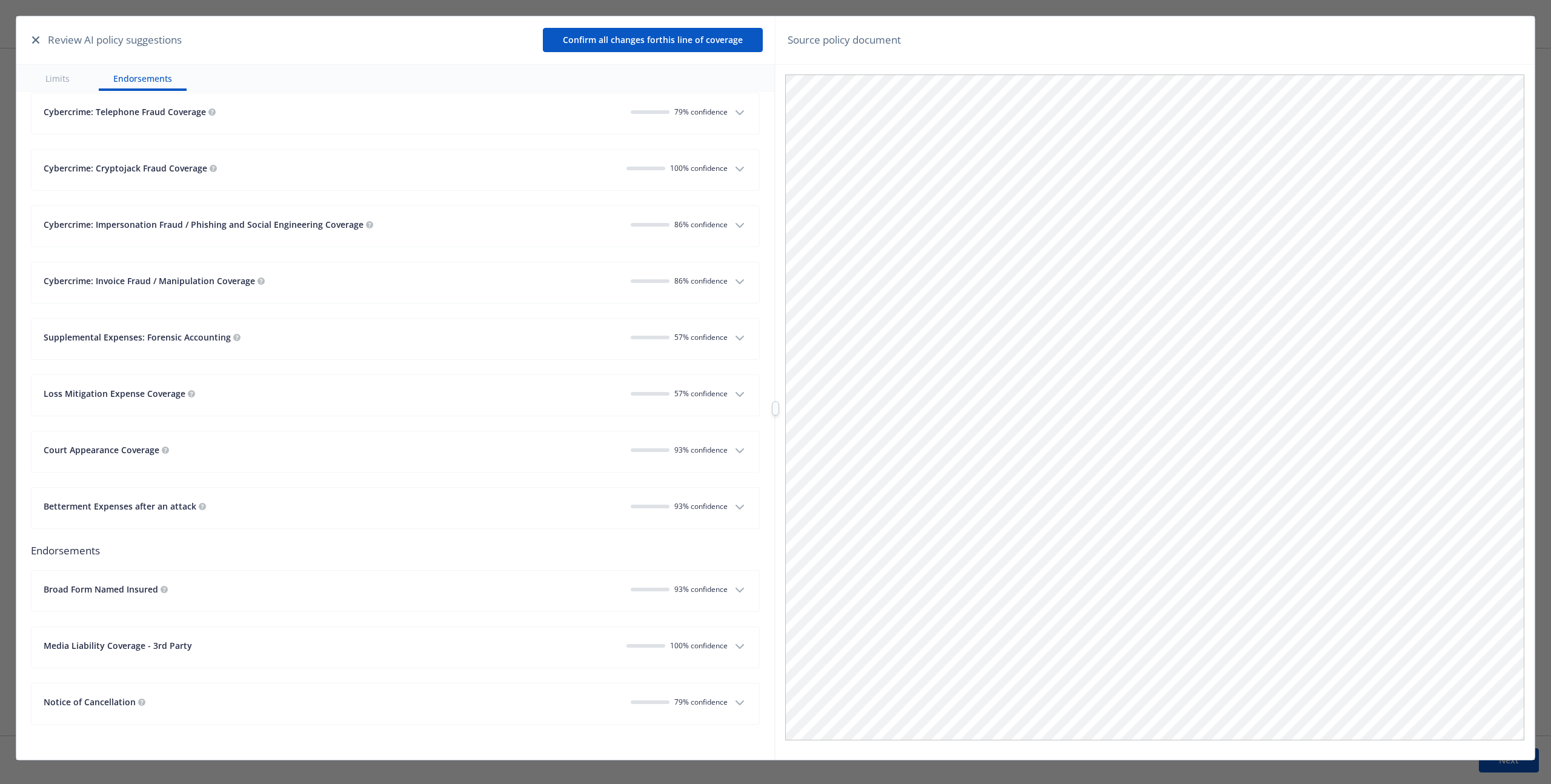
scroll to position [2229, 0]
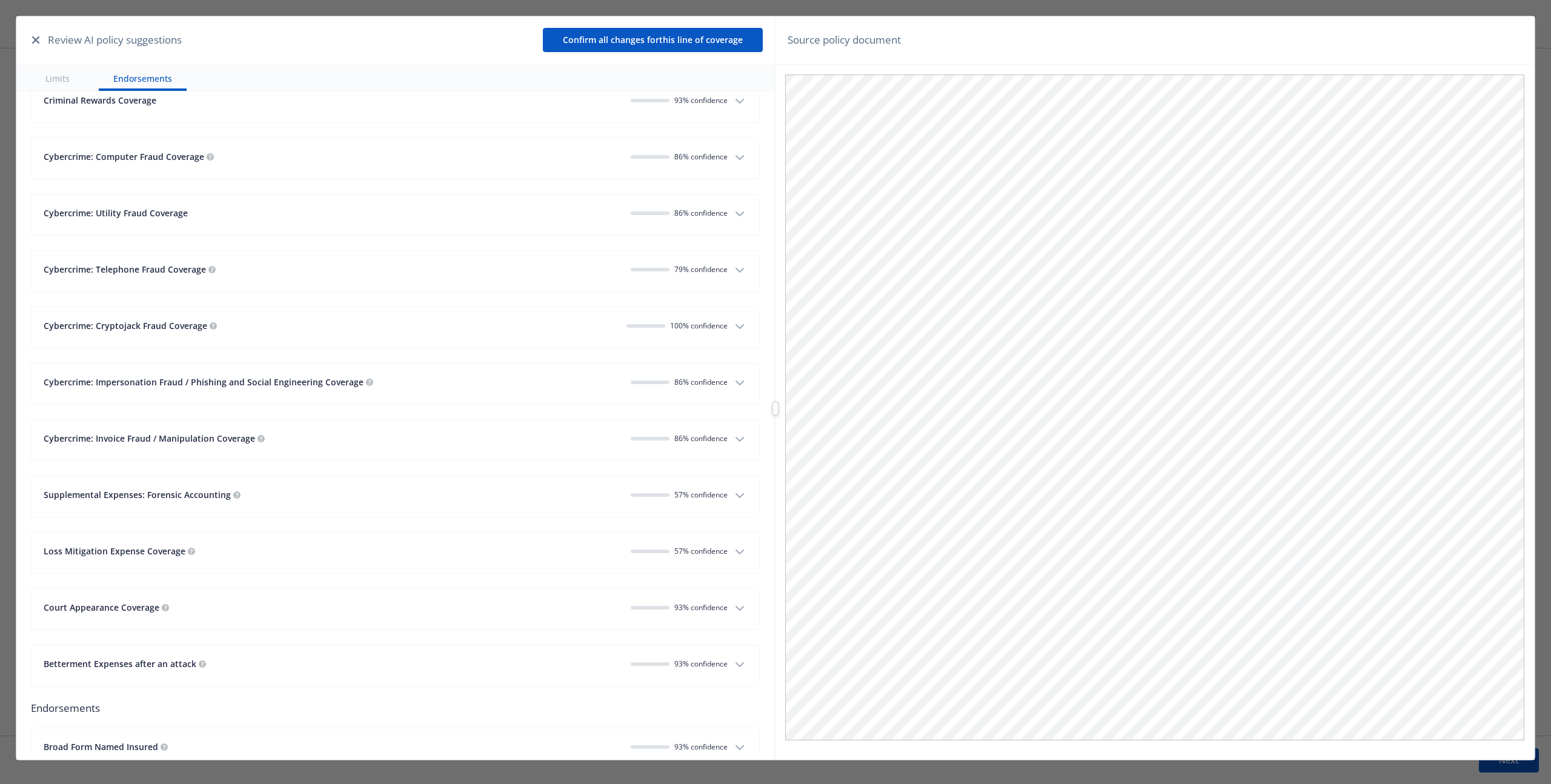
click at [732, 229] on button "Cybercrime: Utility Fraud Coverage 86 % confidence" at bounding box center [395, 215] width 727 height 40
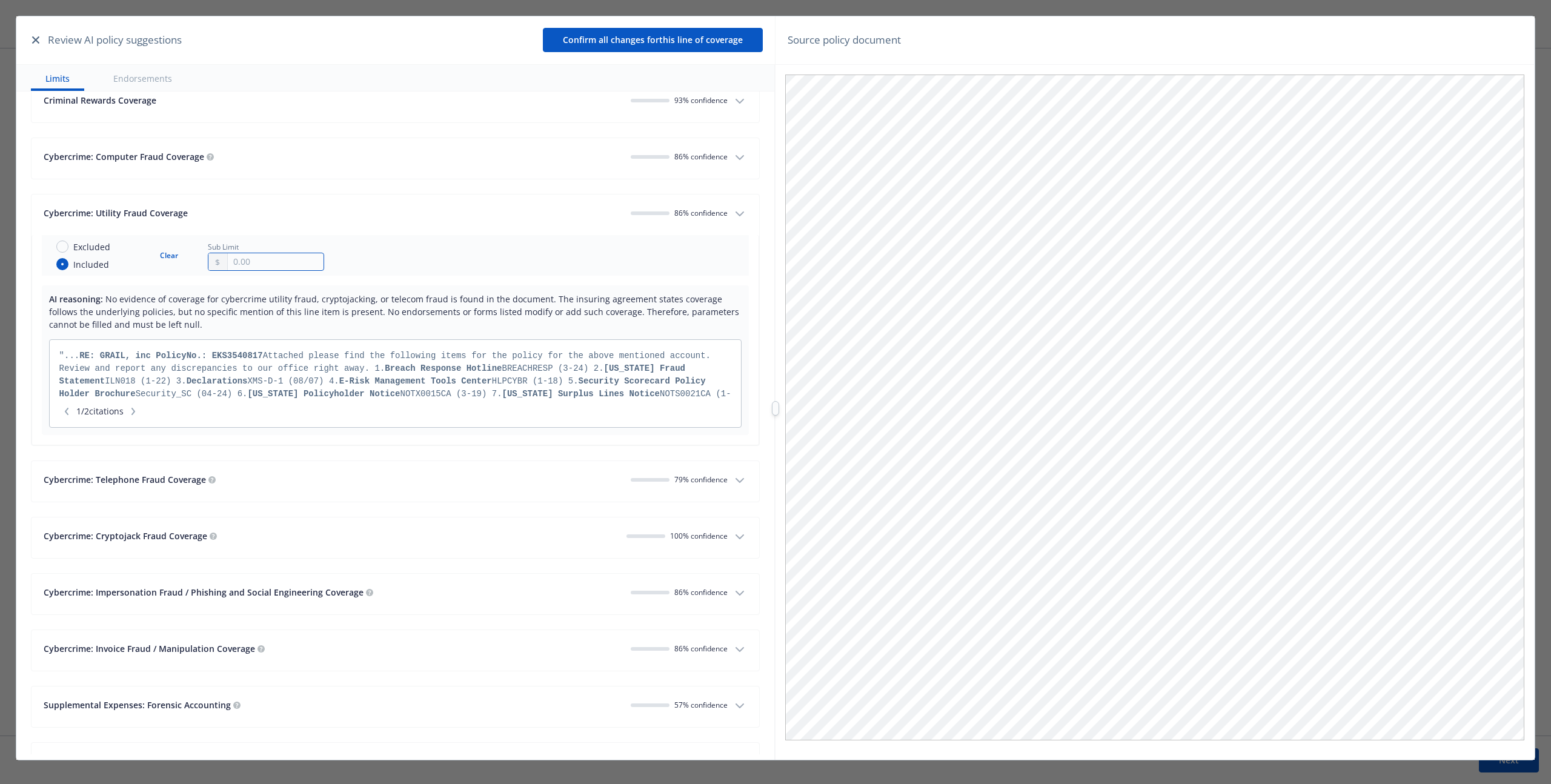
click at [271, 266] on input "text" at bounding box center [275, 262] width 95 height 17
click at [403, 267] on tr "Excluded Included Clear Sub Limit" at bounding box center [395, 255] width 707 height 40
click at [245, 269] on input "text" at bounding box center [275, 262] width 95 height 17
click at [248, 262] on input "text" at bounding box center [275, 262] width 95 height 17
click at [235, 273] on td "Excluded Included Clear Sub Limit" at bounding box center [185, 255] width 287 height 40
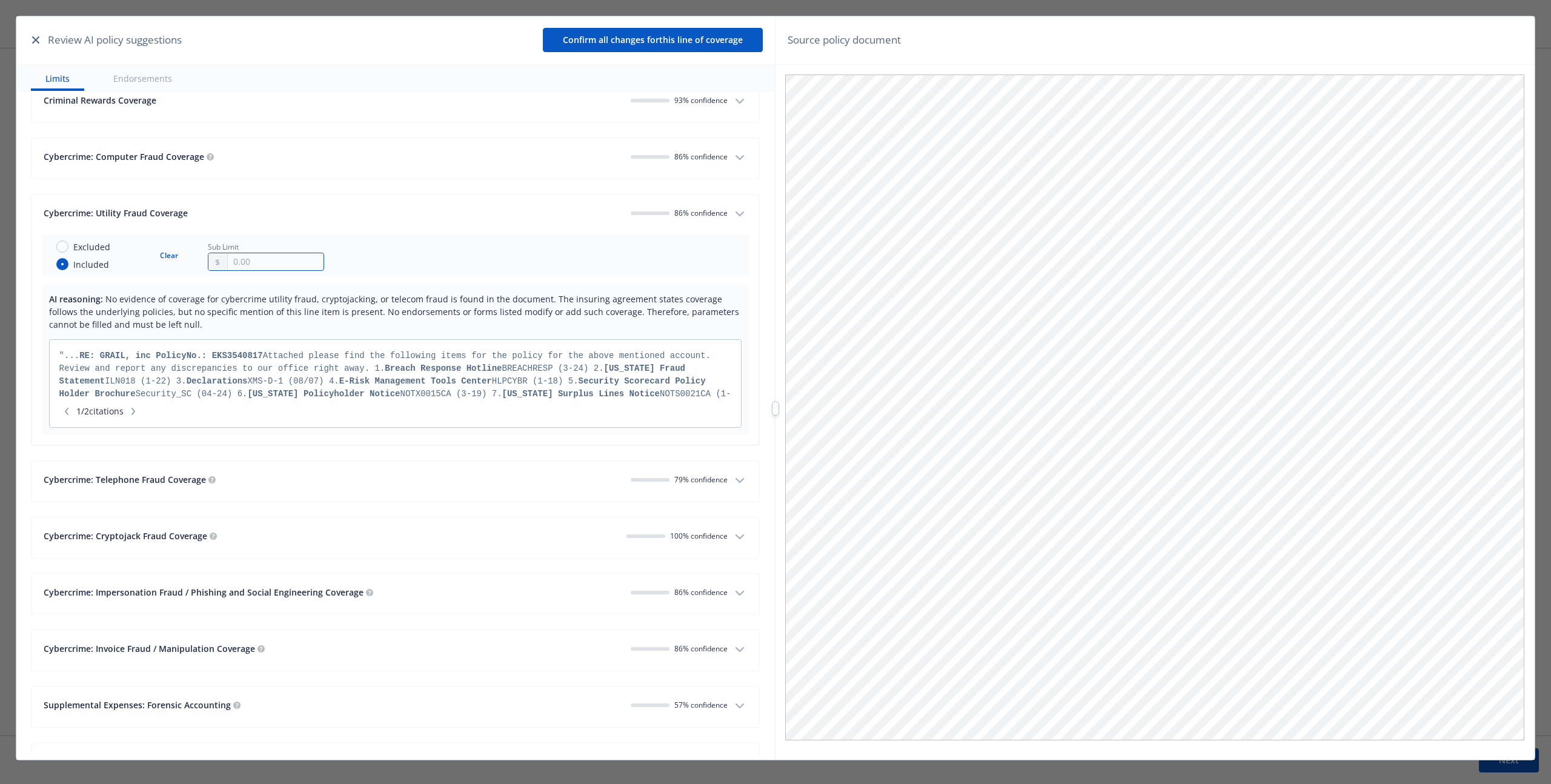
click at [240, 258] on input "text" at bounding box center [275, 262] width 95 height 17
click at [318, 253] on div at bounding box center [266, 261] width 117 height 18
click at [318, 256] on input "text" at bounding box center [275, 262] width 95 height 17
click at [471, 302] on span "No evidence of coverage for cybercrime utility fraud, cryptojacking, or telecom…" at bounding box center [394, 311] width 690 height 37
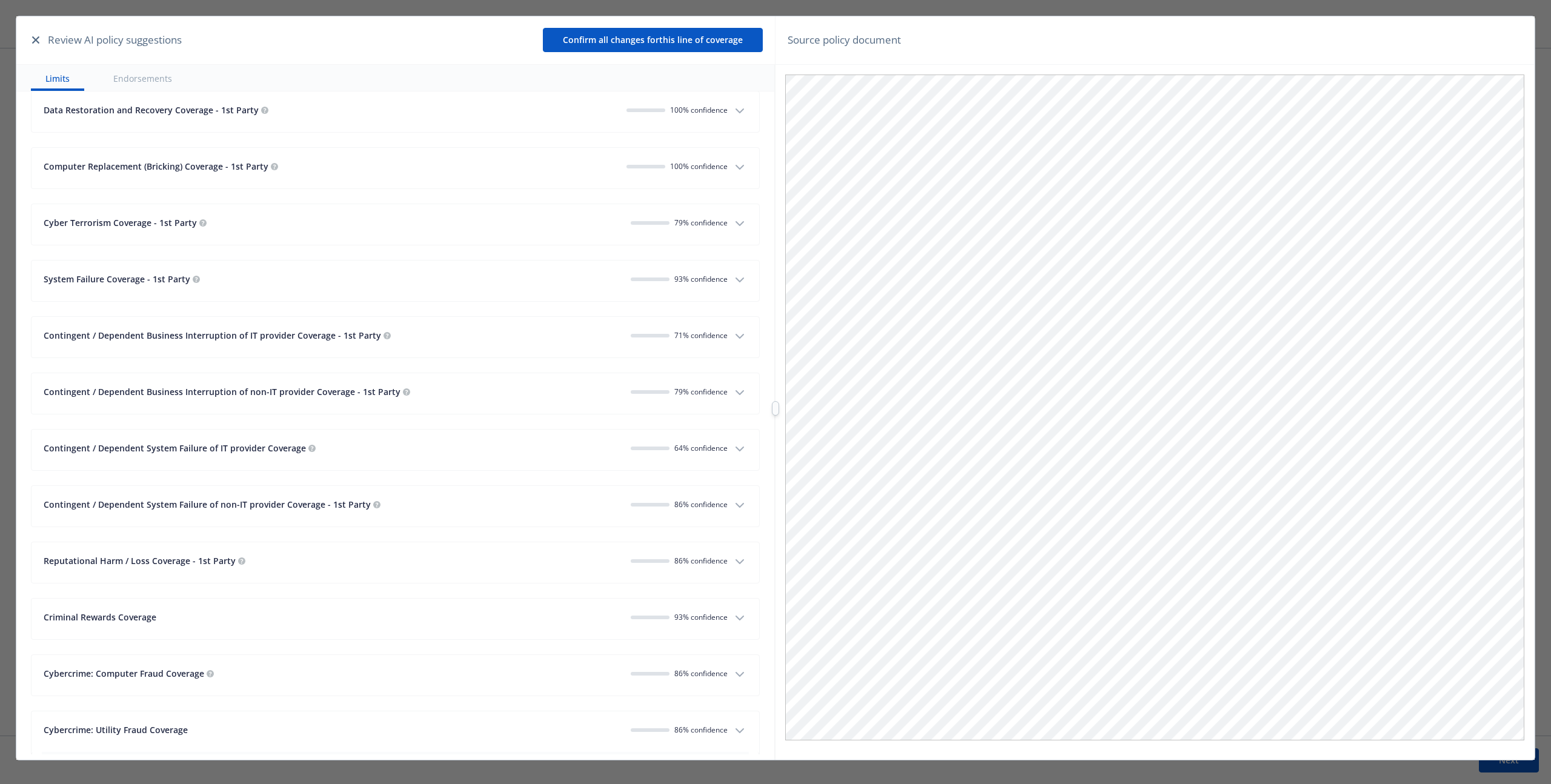
scroll to position [1575, 0]
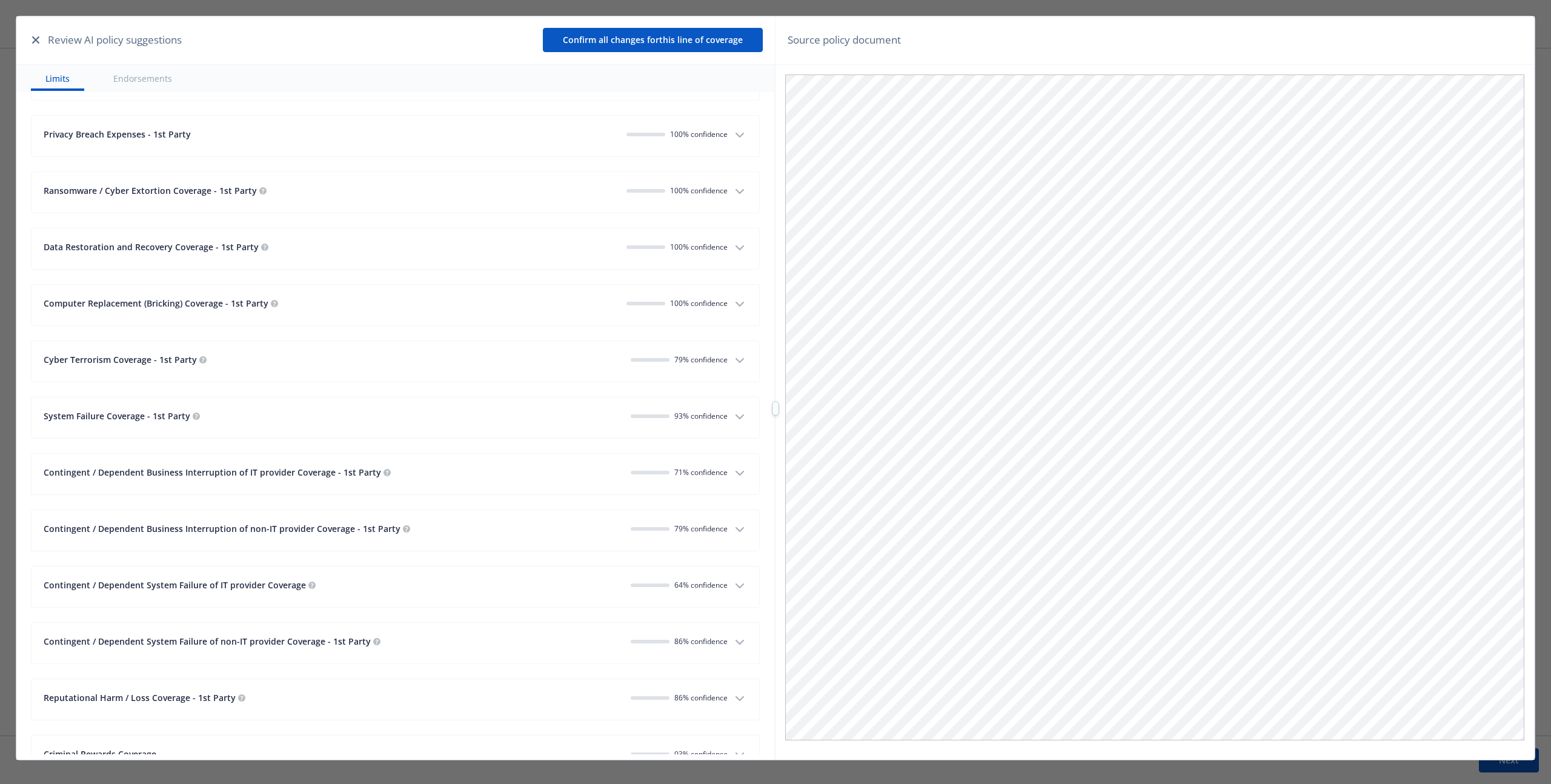
click at [732, 251] on icon "button" at bounding box center [739, 248] width 14 height 14
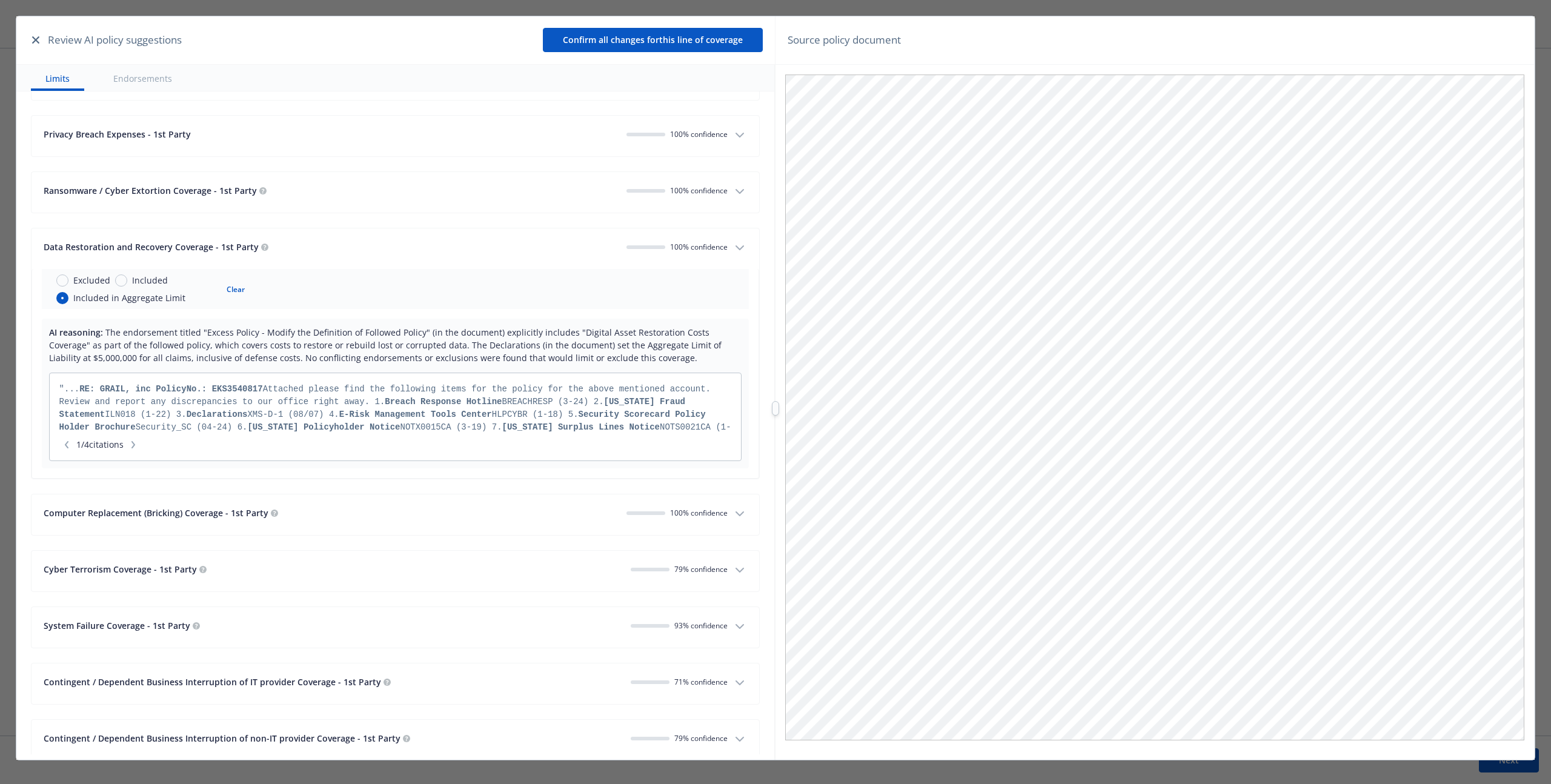
click at [732, 575] on icon "button" at bounding box center [739, 570] width 14 height 14
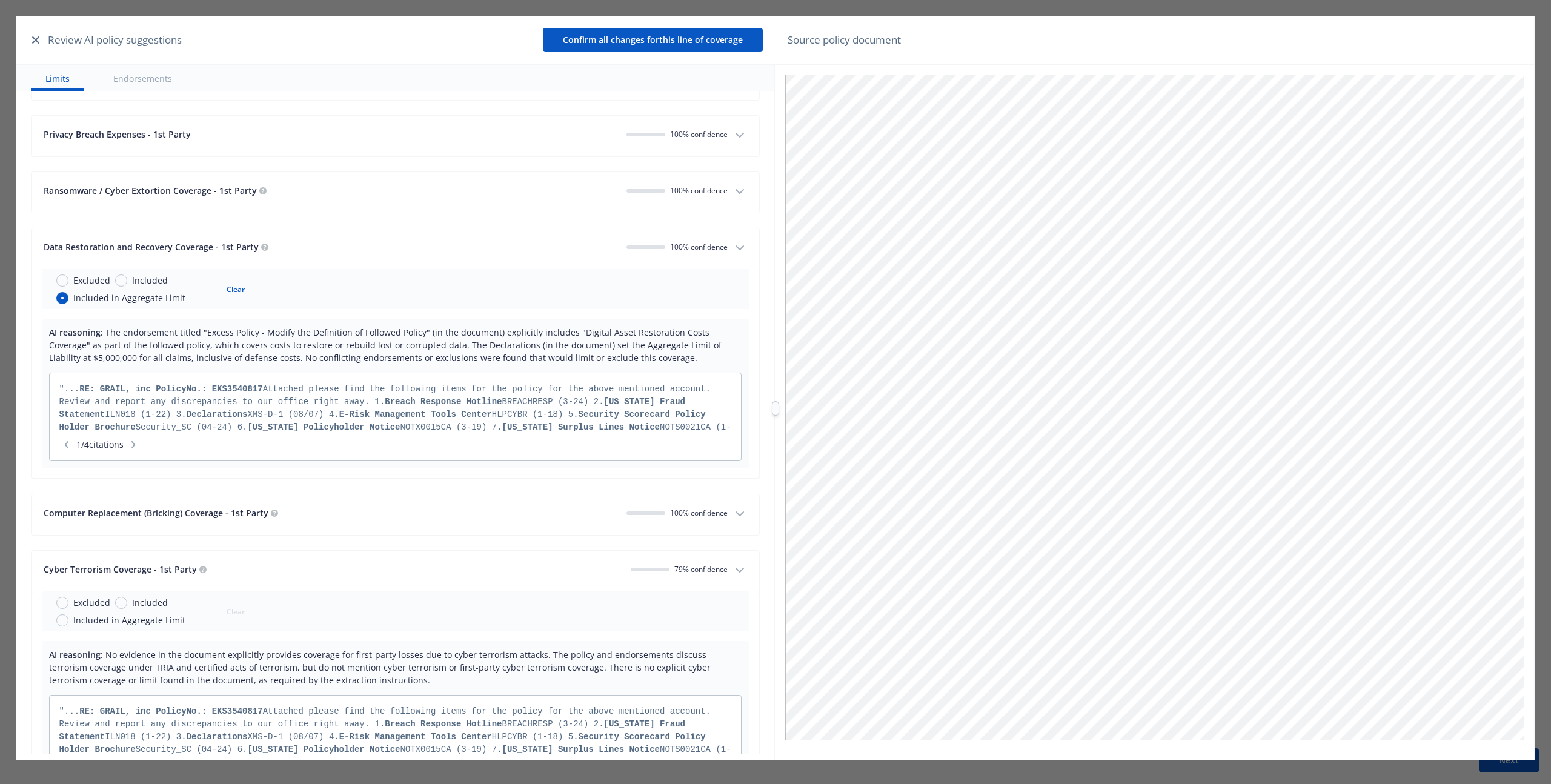
click at [732, 575] on icon "button" at bounding box center [739, 570] width 14 height 14
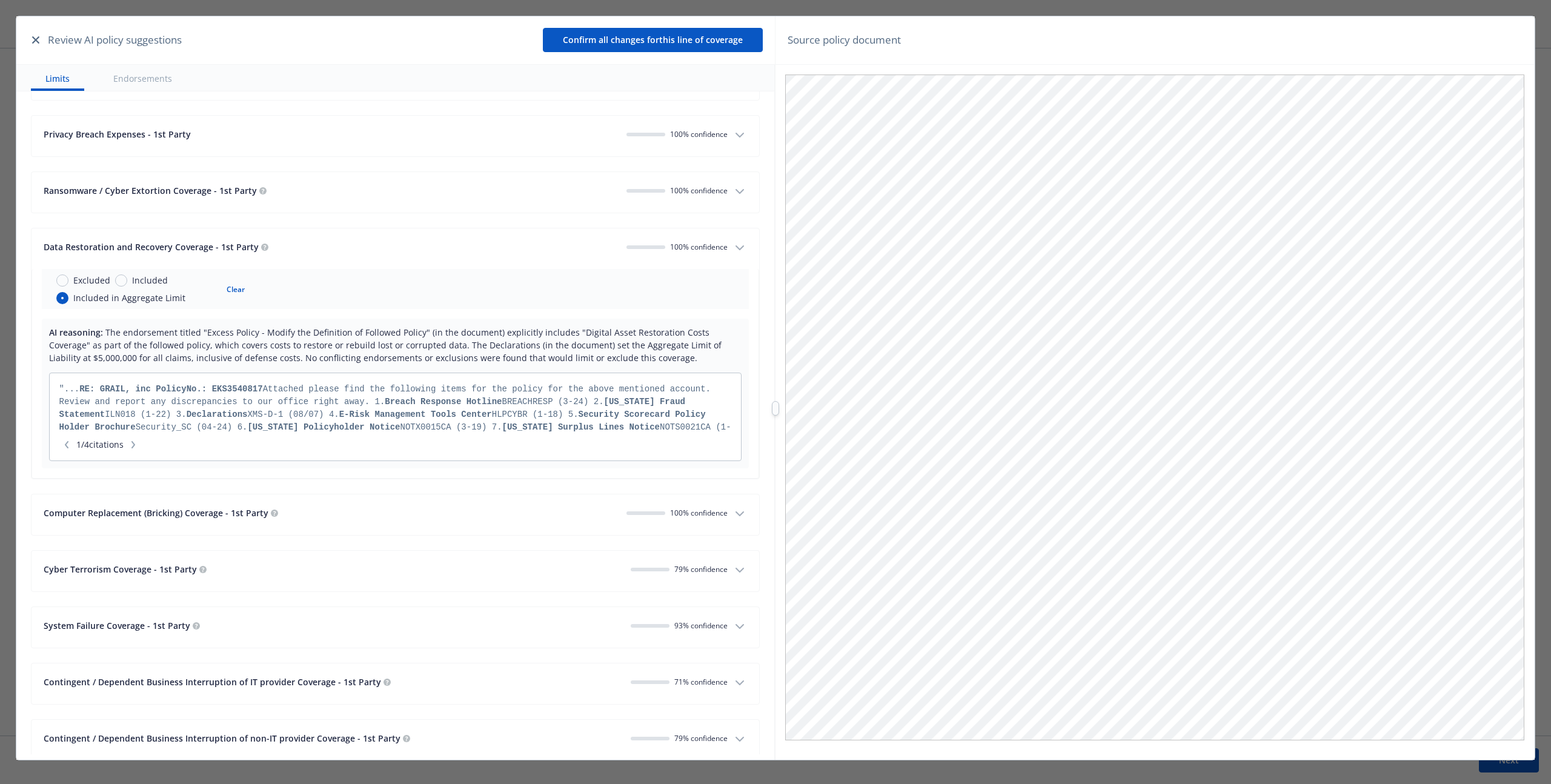
click at [739, 522] on button "Computer Replacement (Bricking) Coverage - 1st Party 100 % confidence" at bounding box center [395, 514] width 727 height 40
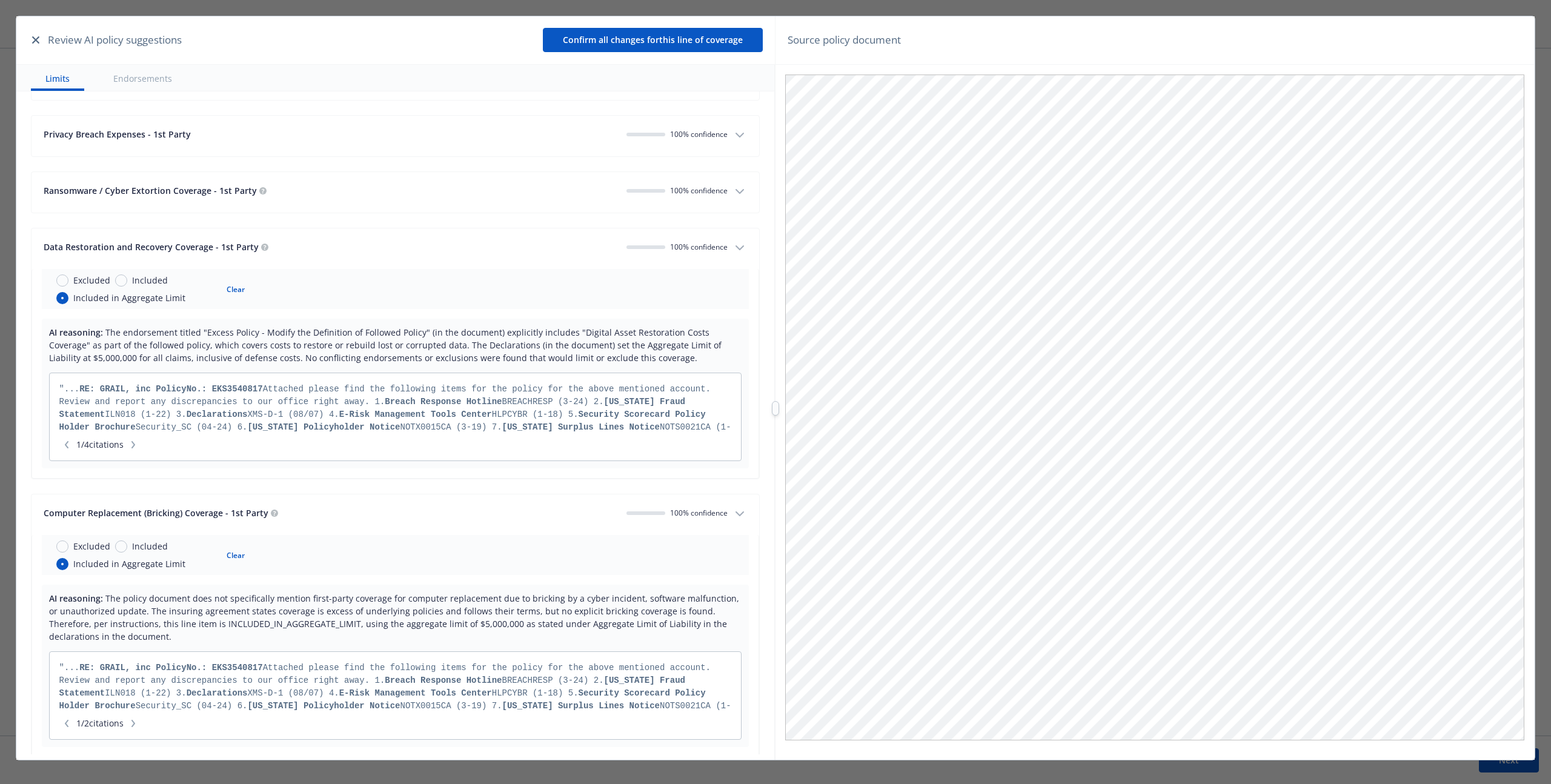
click at [734, 518] on icon "button" at bounding box center [739, 513] width 14 height 14
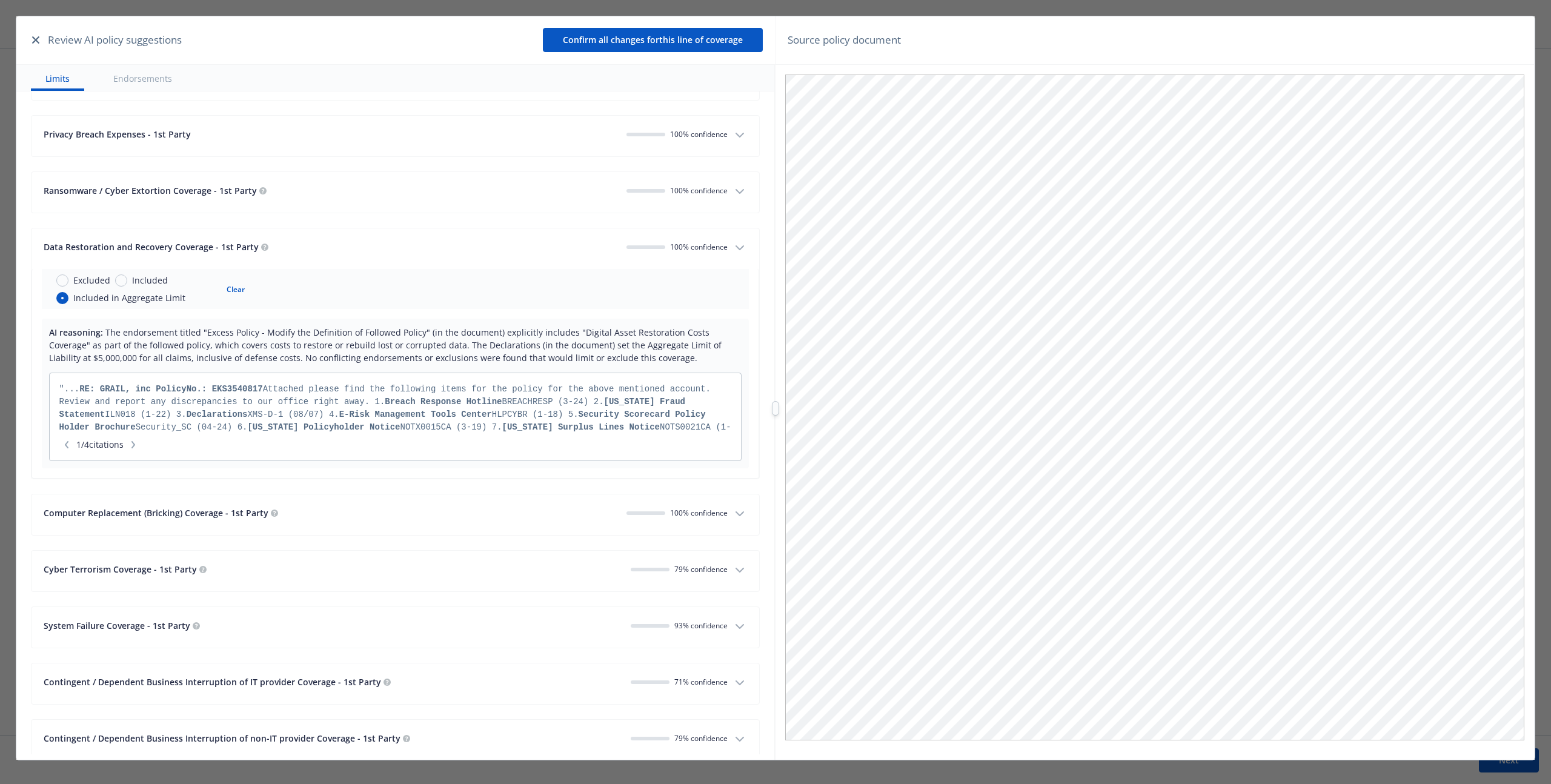
click at [739, 238] on button "Data Restoration and Recovery Coverage - 1st Party 100 % confidence" at bounding box center [395, 248] width 727 height 40
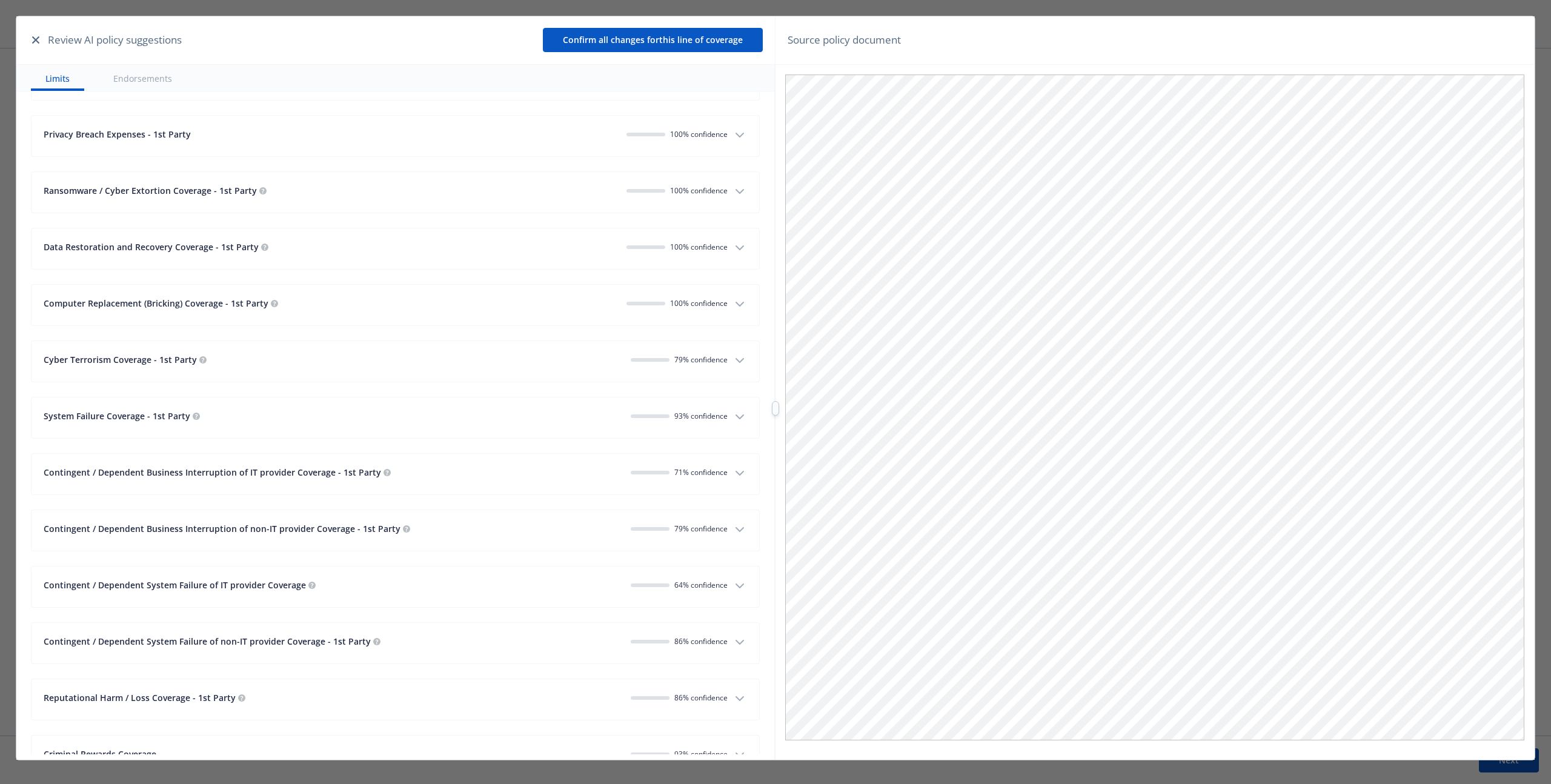
click at [732, 301] on icon "button" at bounding box center [739, 304] width 14 height 14
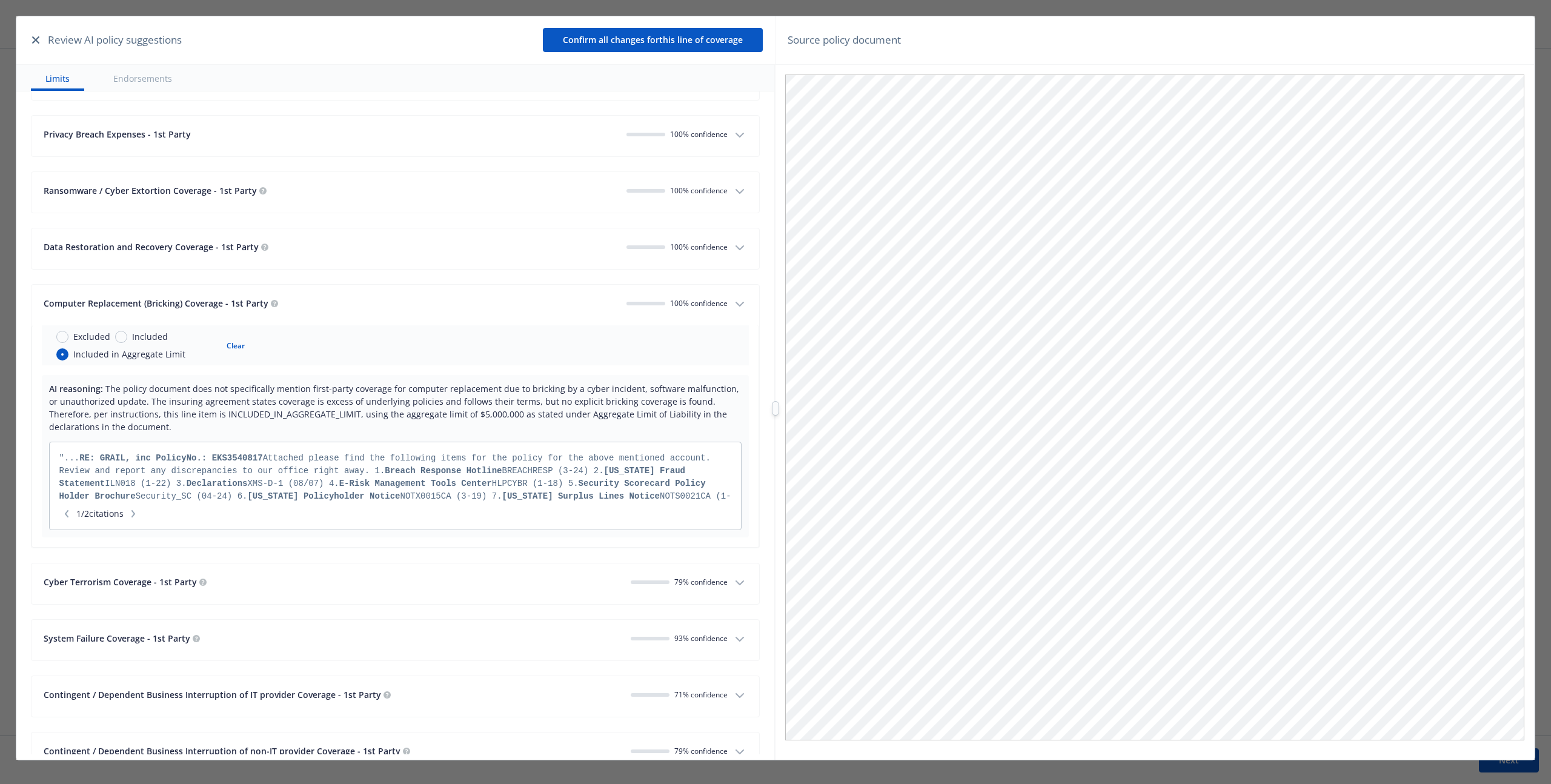
click at [720, 300] on button "Computer Replacement (Bricking) Coverage - 1st Party 100 % confidence" at bounding box center [395, 305] width 727 height 40
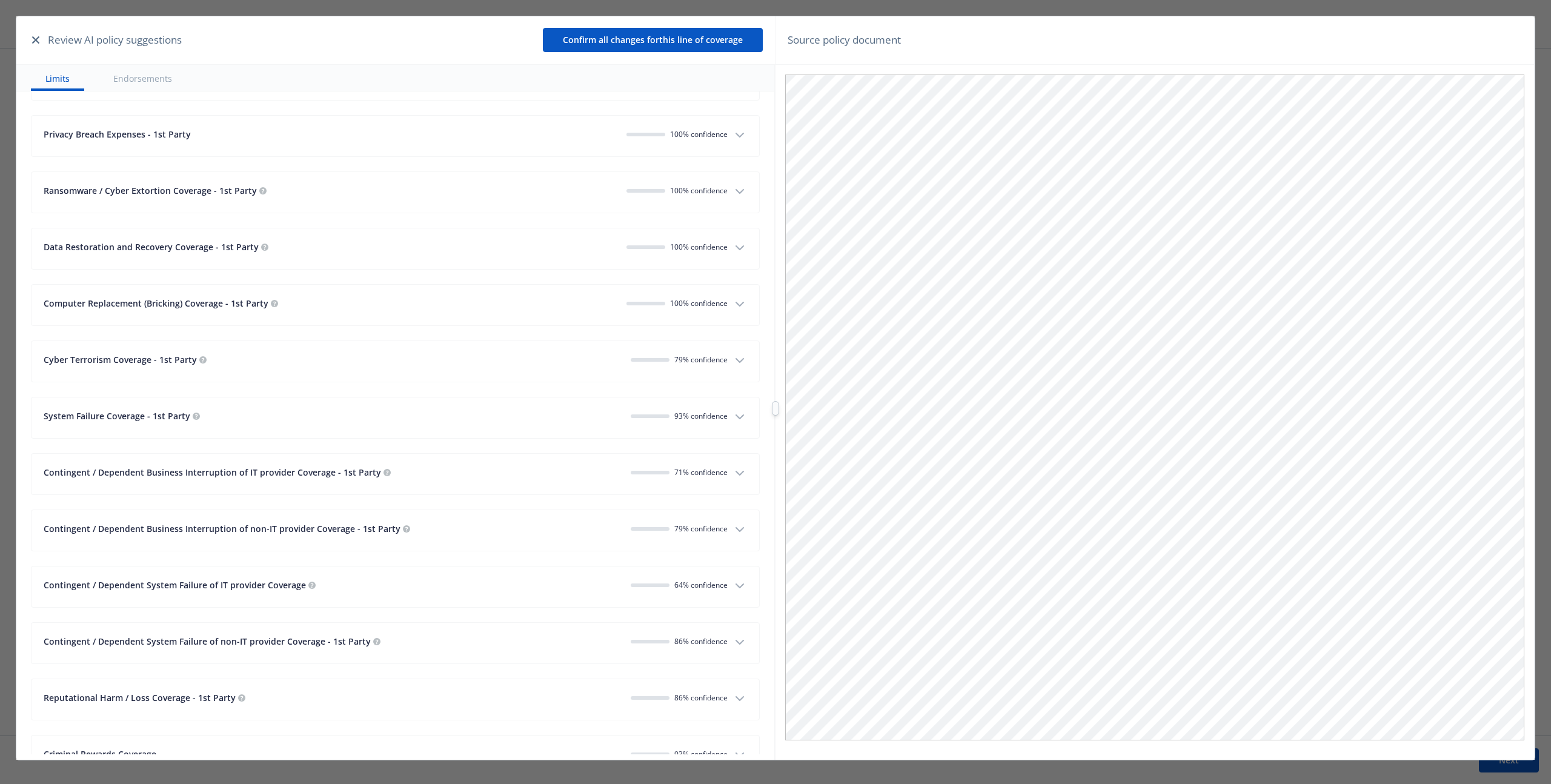
click at [720, 300] on button "Computer Replacement (Bricking) Coverage - 1st Party 100 % confidence" at bounding box center [395, 305] width 727 height 40
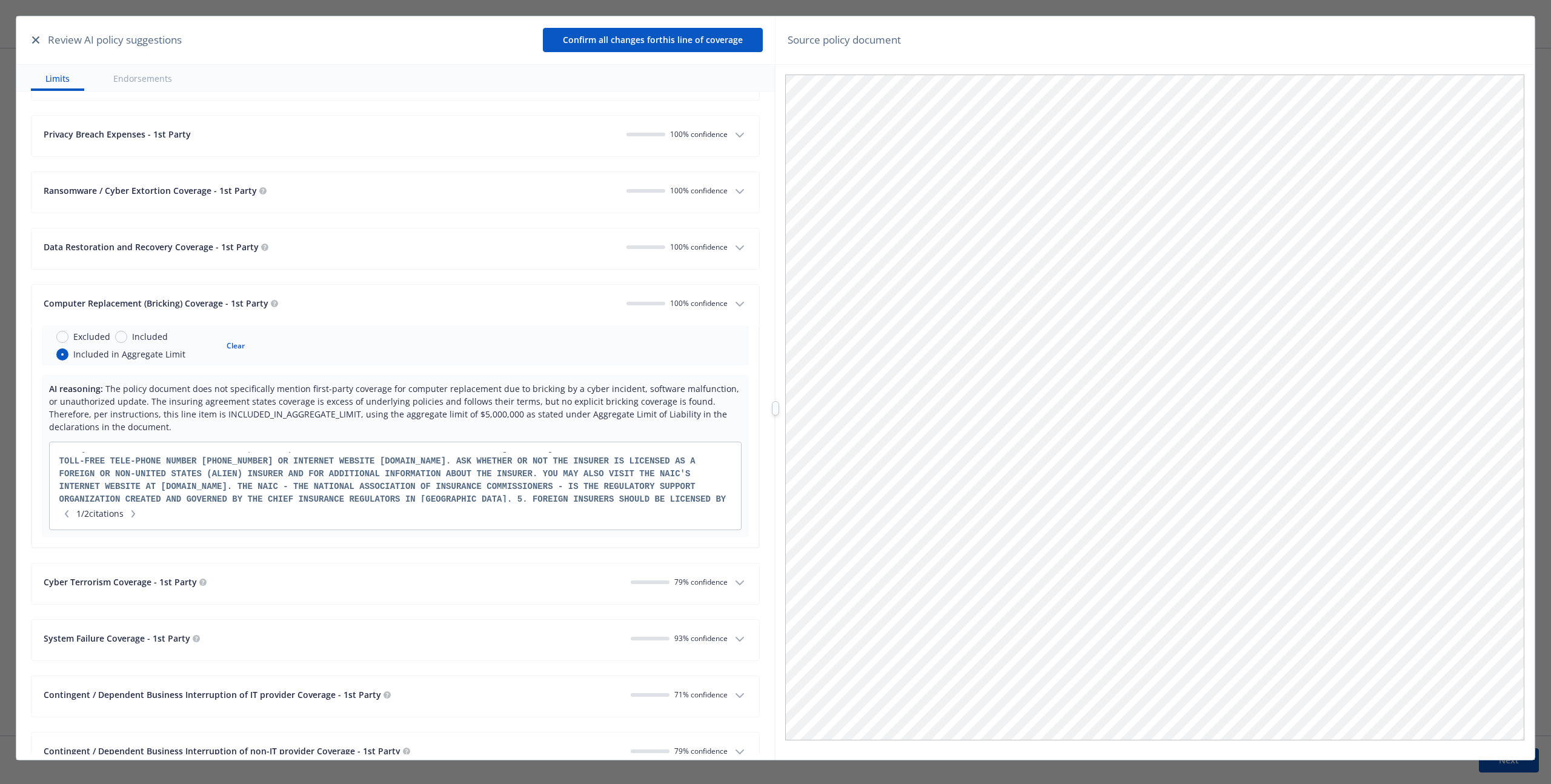
scroll to position [770, 0]
click at [137, 510] on icon "button" at bounding box center [133, 513] width 7 height 7
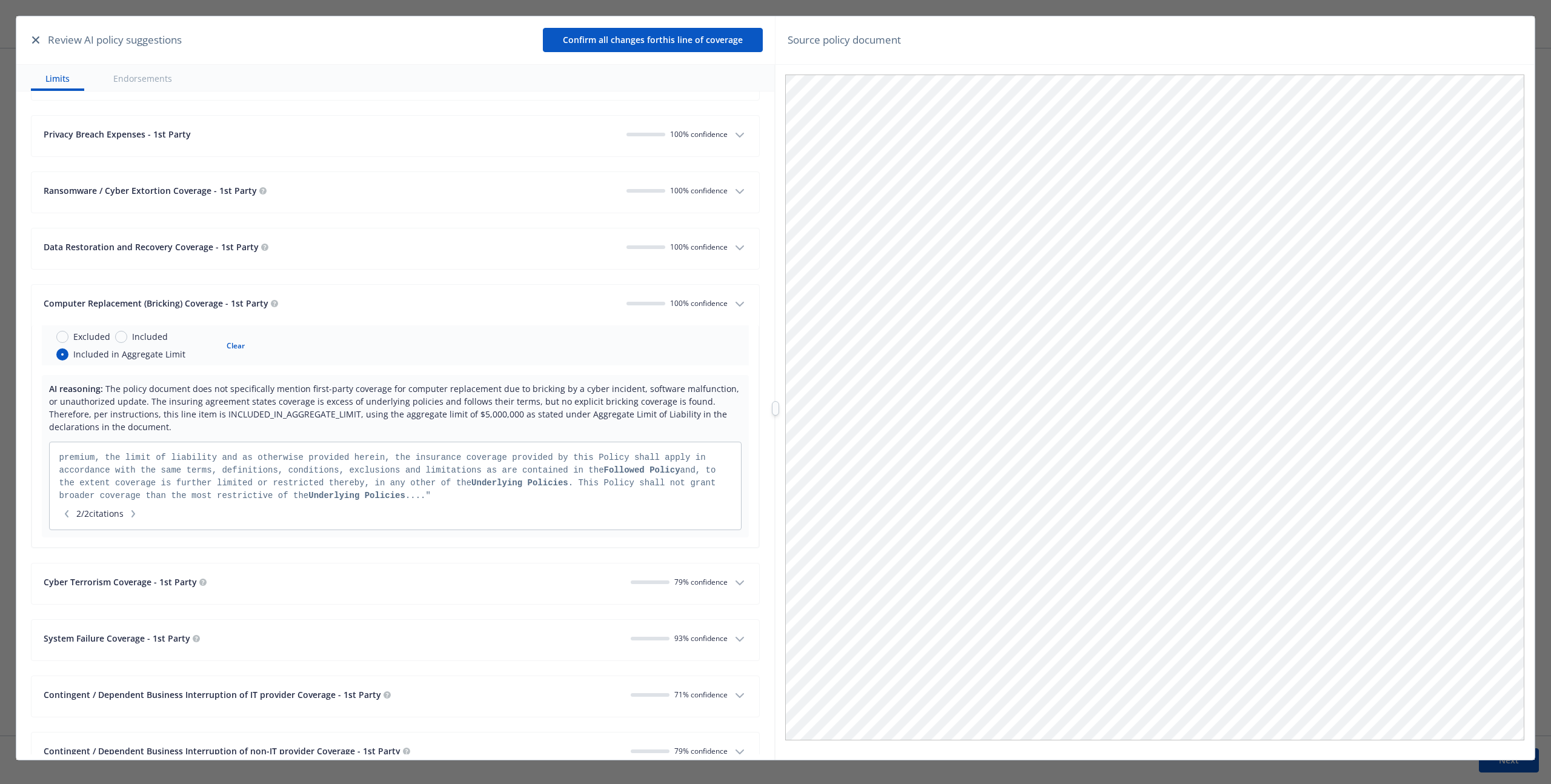
scroll to position [0, 0]
click at [145, 334] on span "Included" at bounding box center [150, 336] width 36 height 13
click at [127, 334] on input "Included" at bounding box center [121, 336] width 12 height 12
radio input "true"
click at [127, 359] on span "Included in Aggregate Limit" at bounding box center [130, 354] width 112 height 13
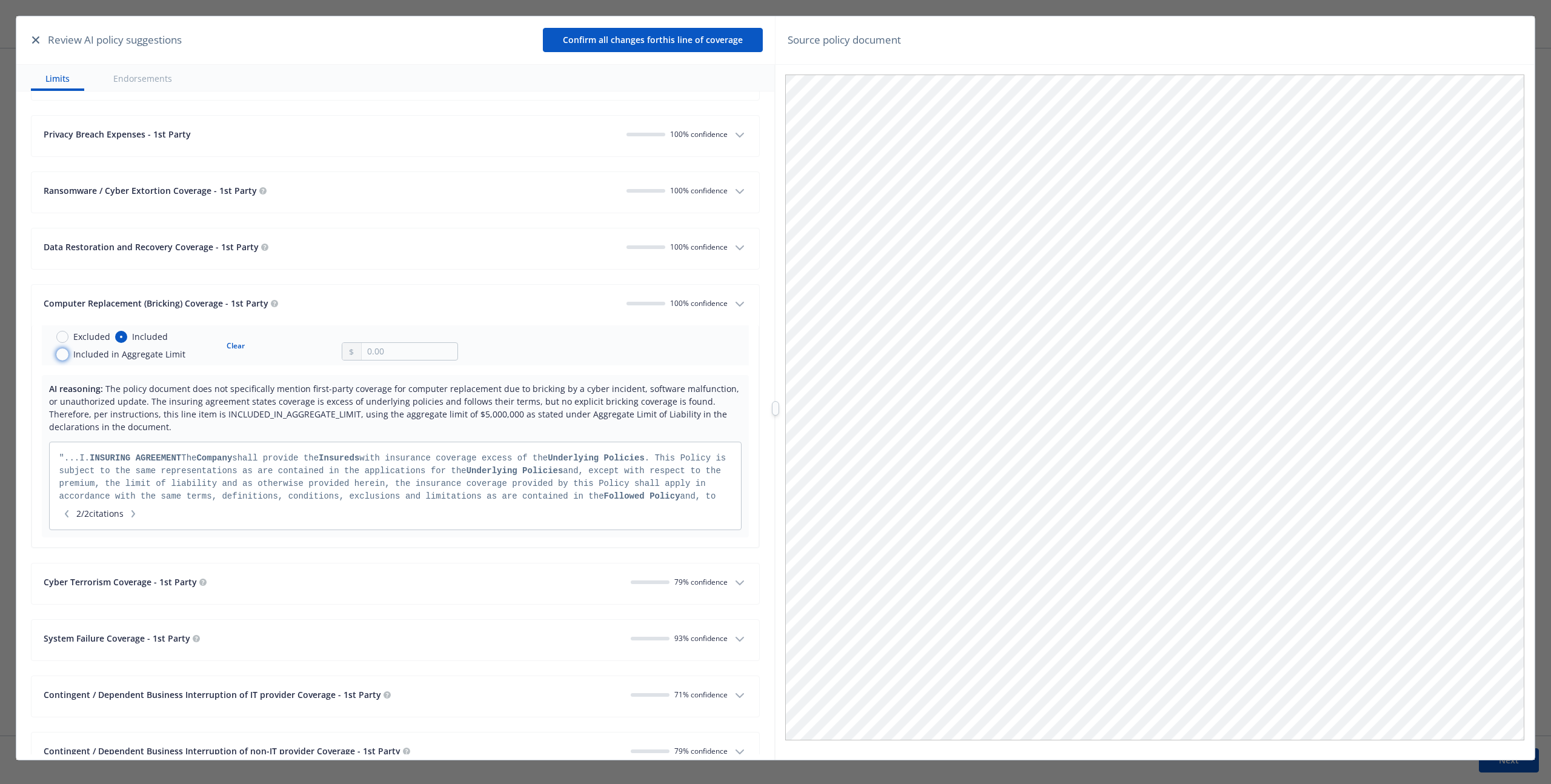
click at [68, 359] on input "Included in Aggregate Limit" at bounding box center [62, 354] width 12 height 12
radio input "true"
click at [89, 341] on span "Excluded" at bounding box center [91, 336] width 37 height 13
click at [68, 341] on input "Excluded" at bounding box center [62, 336] width 12 height 12
radio input "true"
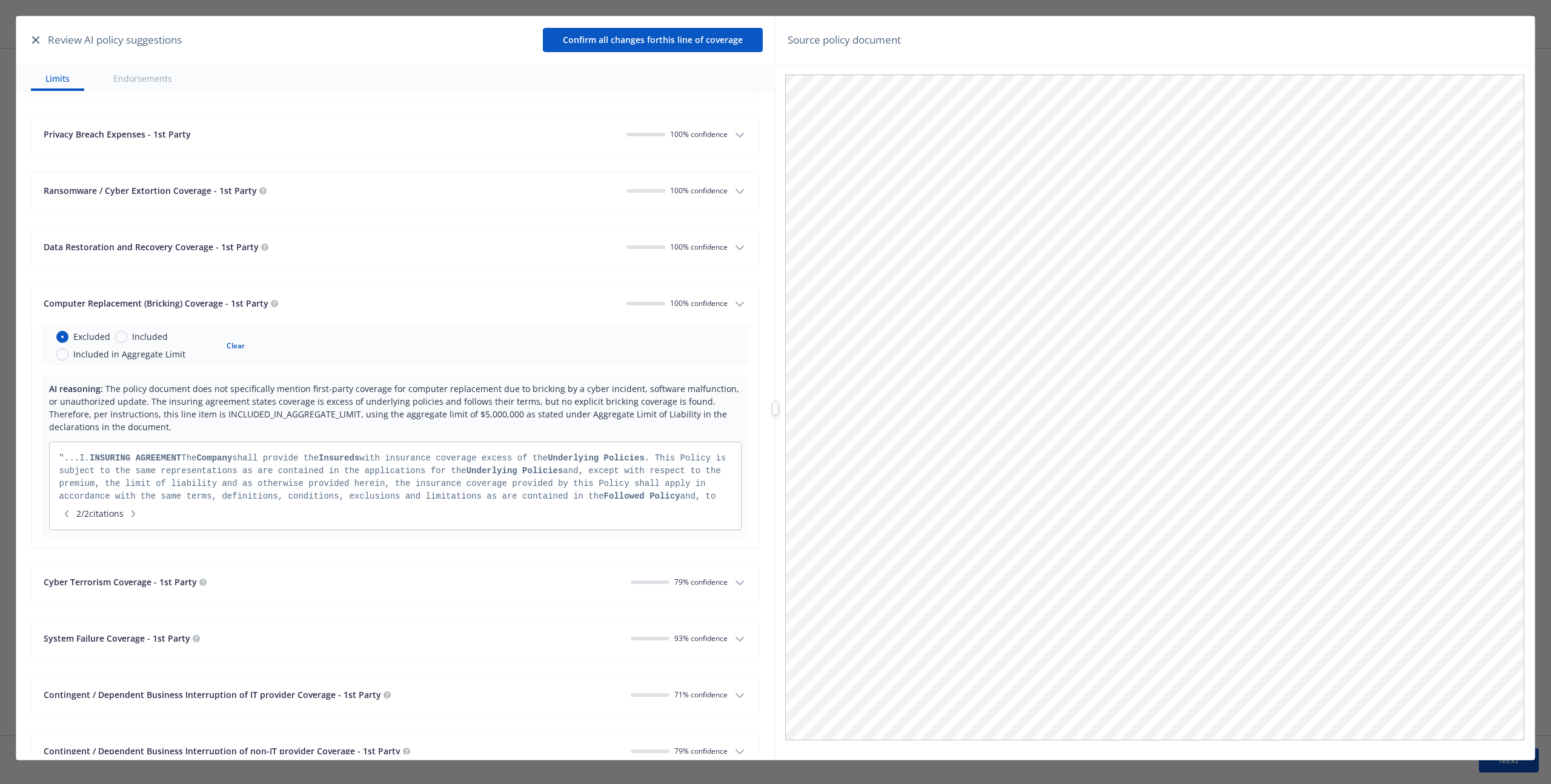
click at [716, 255] on div "Data Restoration and Recovery Coverage - 1st Party 100 % confidence" at bounding box center [386, 248] width 684 height 17
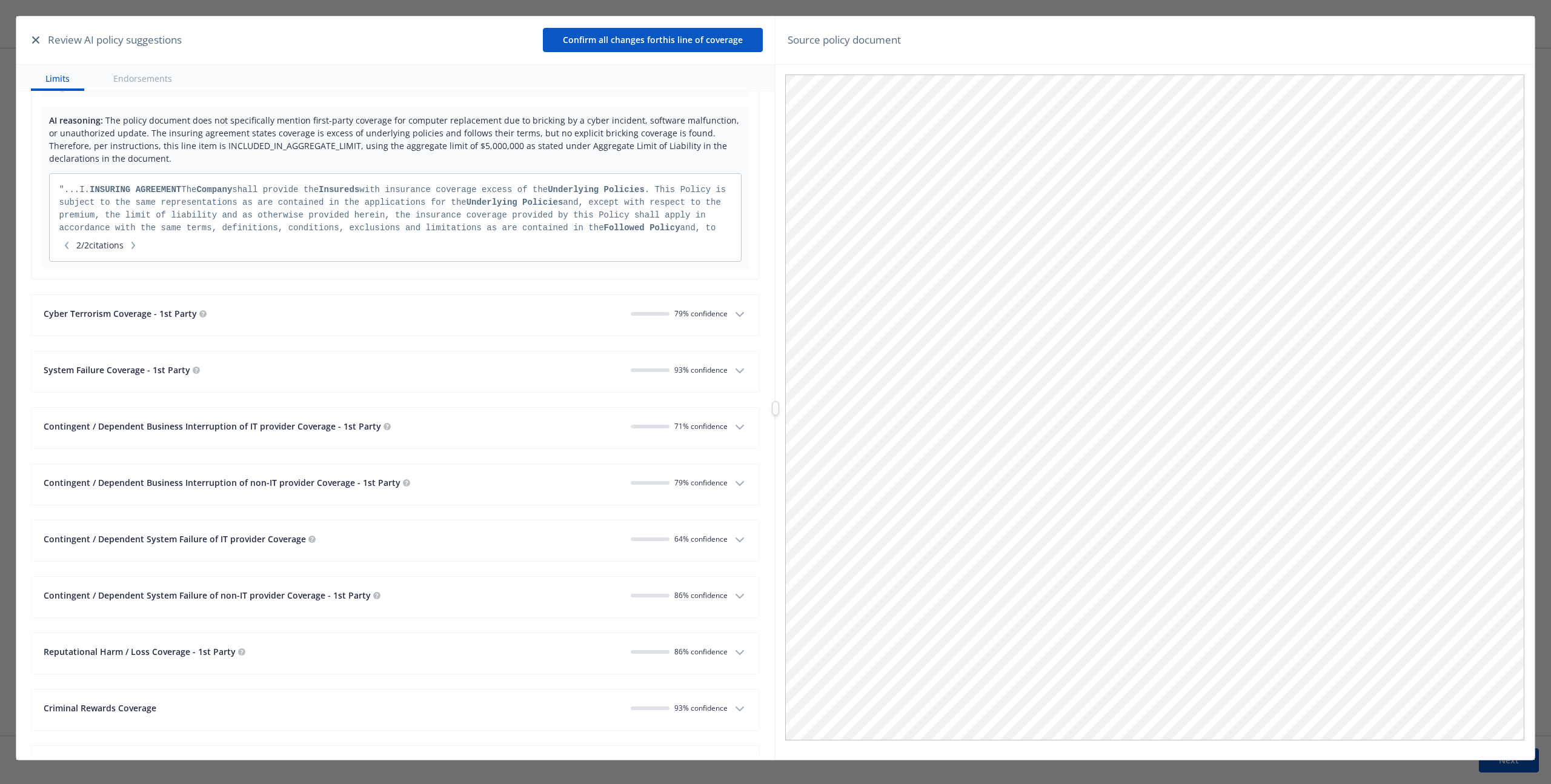
scroll to position [2081, 0]
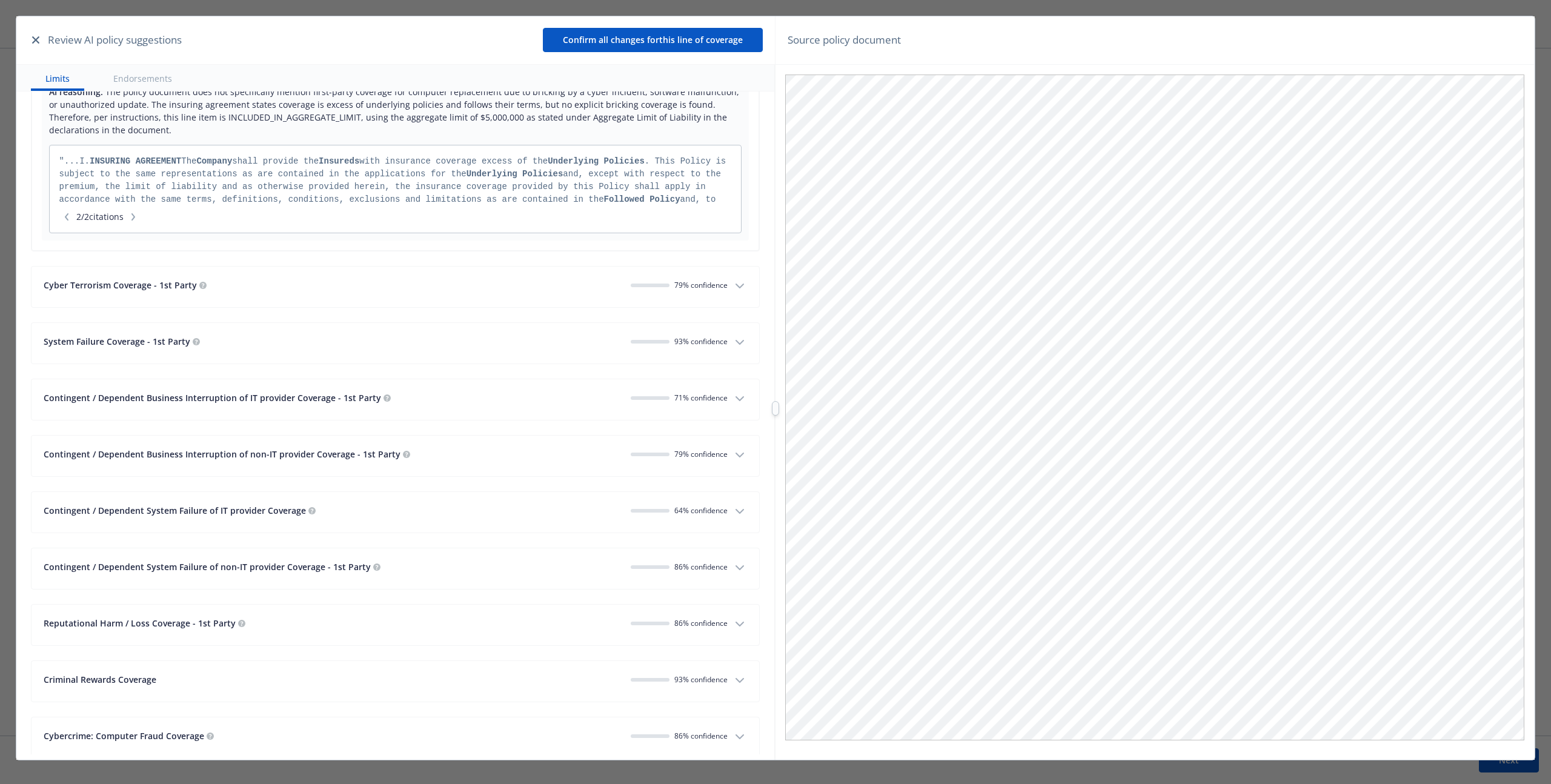
click at [695, 397] on span "71 % confidence" at bounding box center [701, 397] width 53 height 10
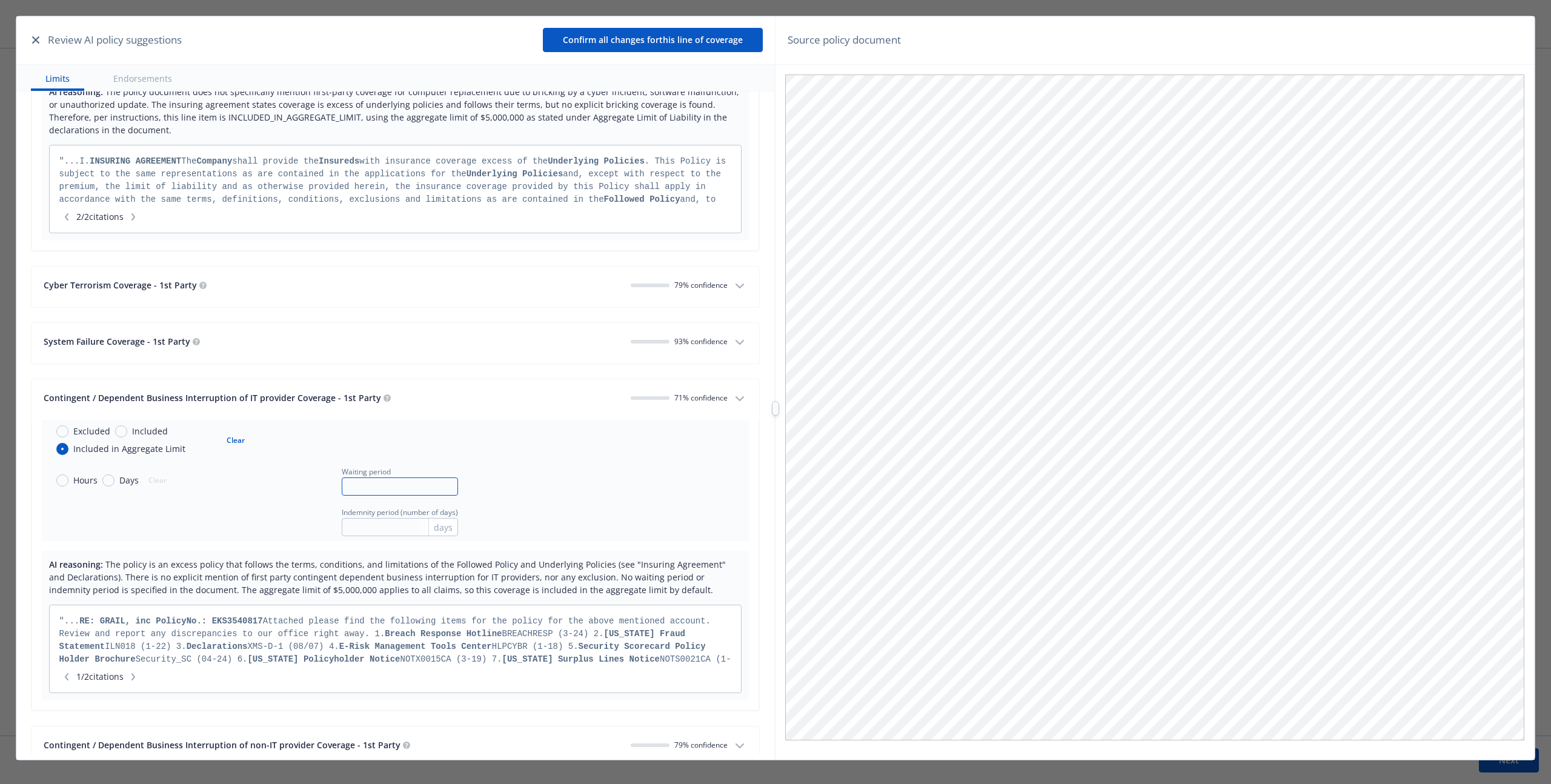
click at [368, 482] on input "text" at bounding box center [400, 486] width 117 height 18
click at [364, 528] on input "text" at bounding box center [400, 526] width 117 height 18
click at [107, 477] on input "Days" at bounding box center [108, 480] width 12 height 12
radio input "true"
click at [118, 431] on input "Included" at bounding box center [121, 431] width 12 height 12
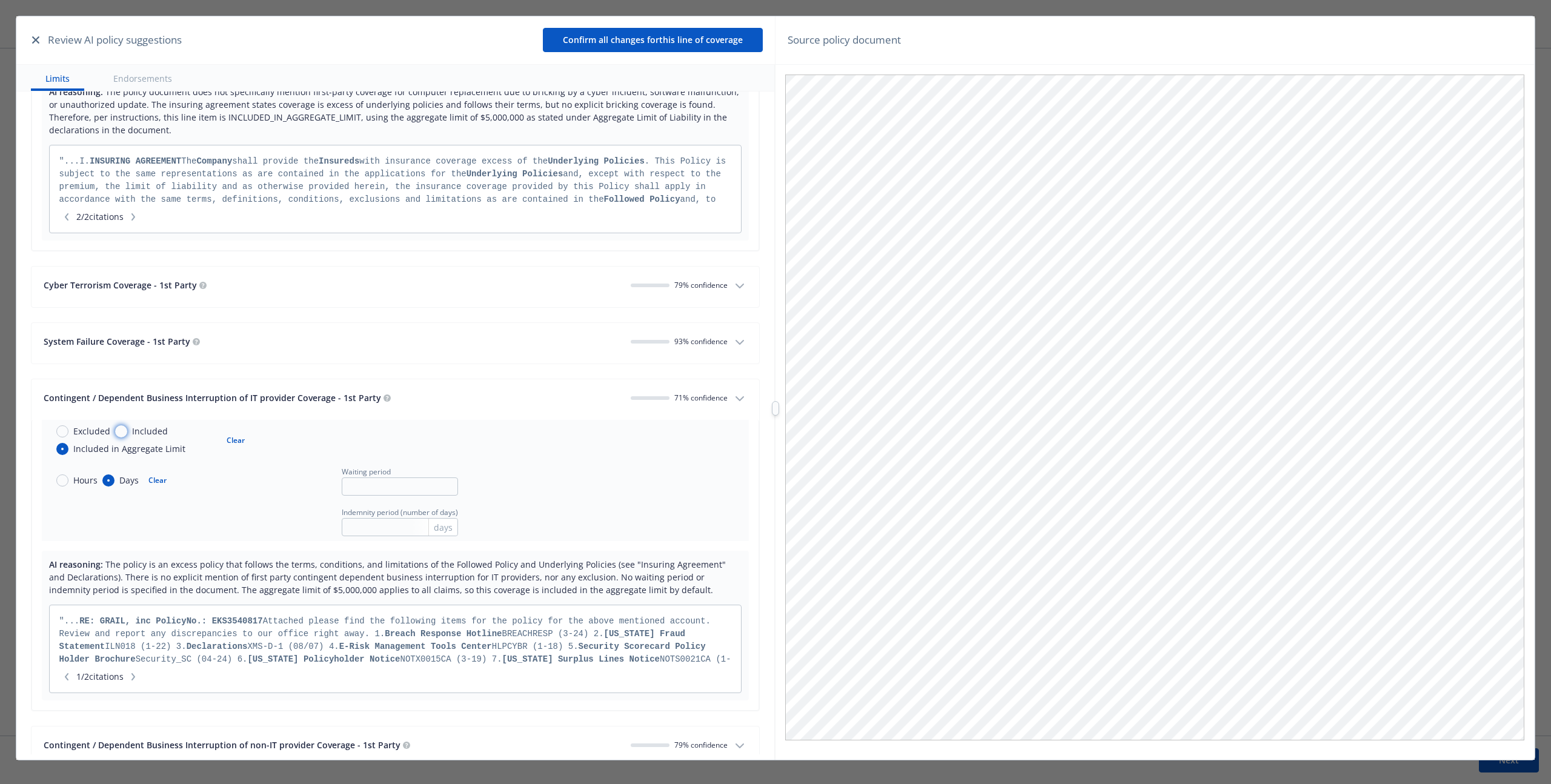
radio input "true"
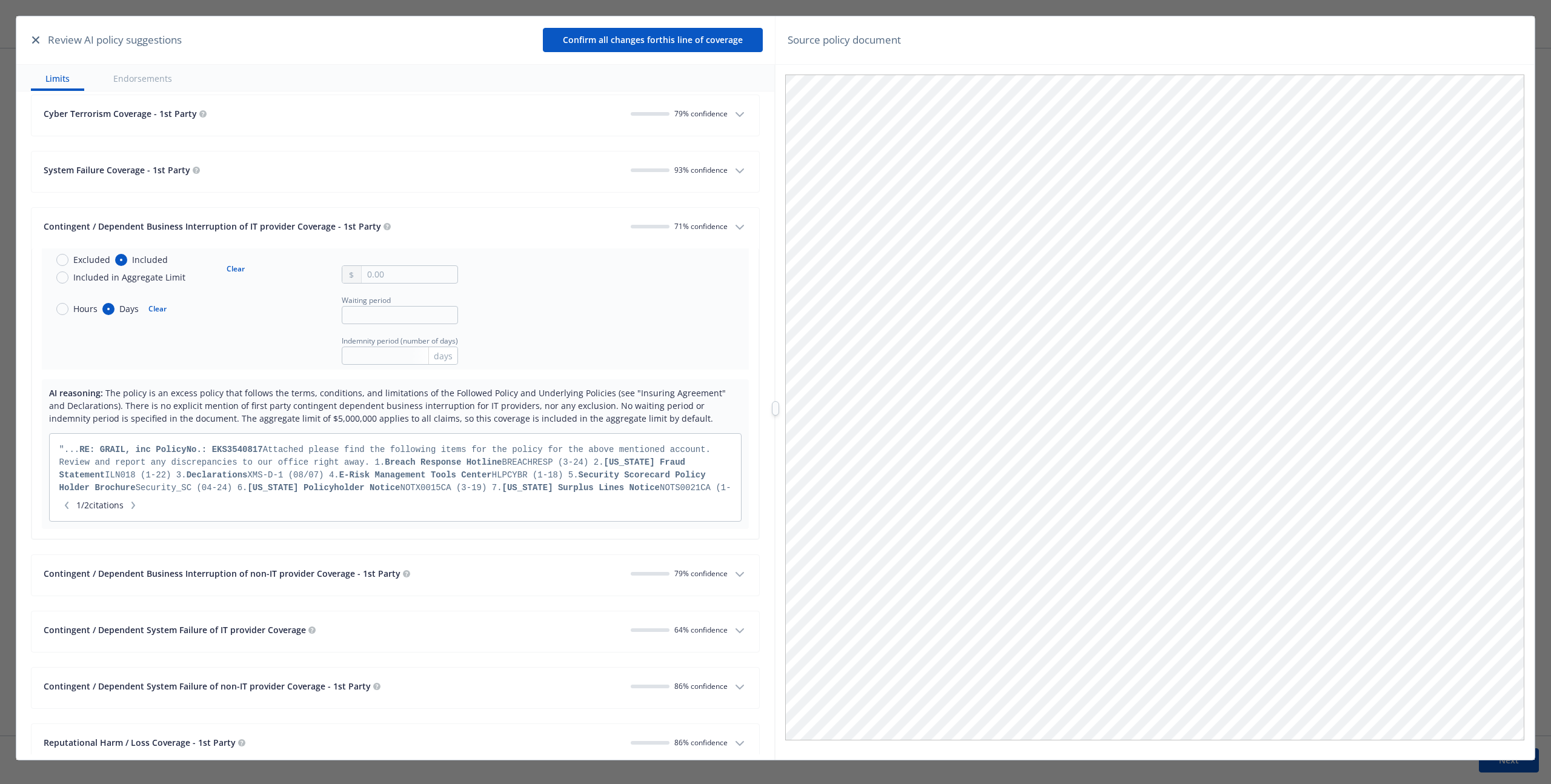
click at [710, 590] on button "Contingent / Dependent Business Interruption of non-IT provider Coverage - 1st …" at bounding box center [395, 575] width 727 height 40
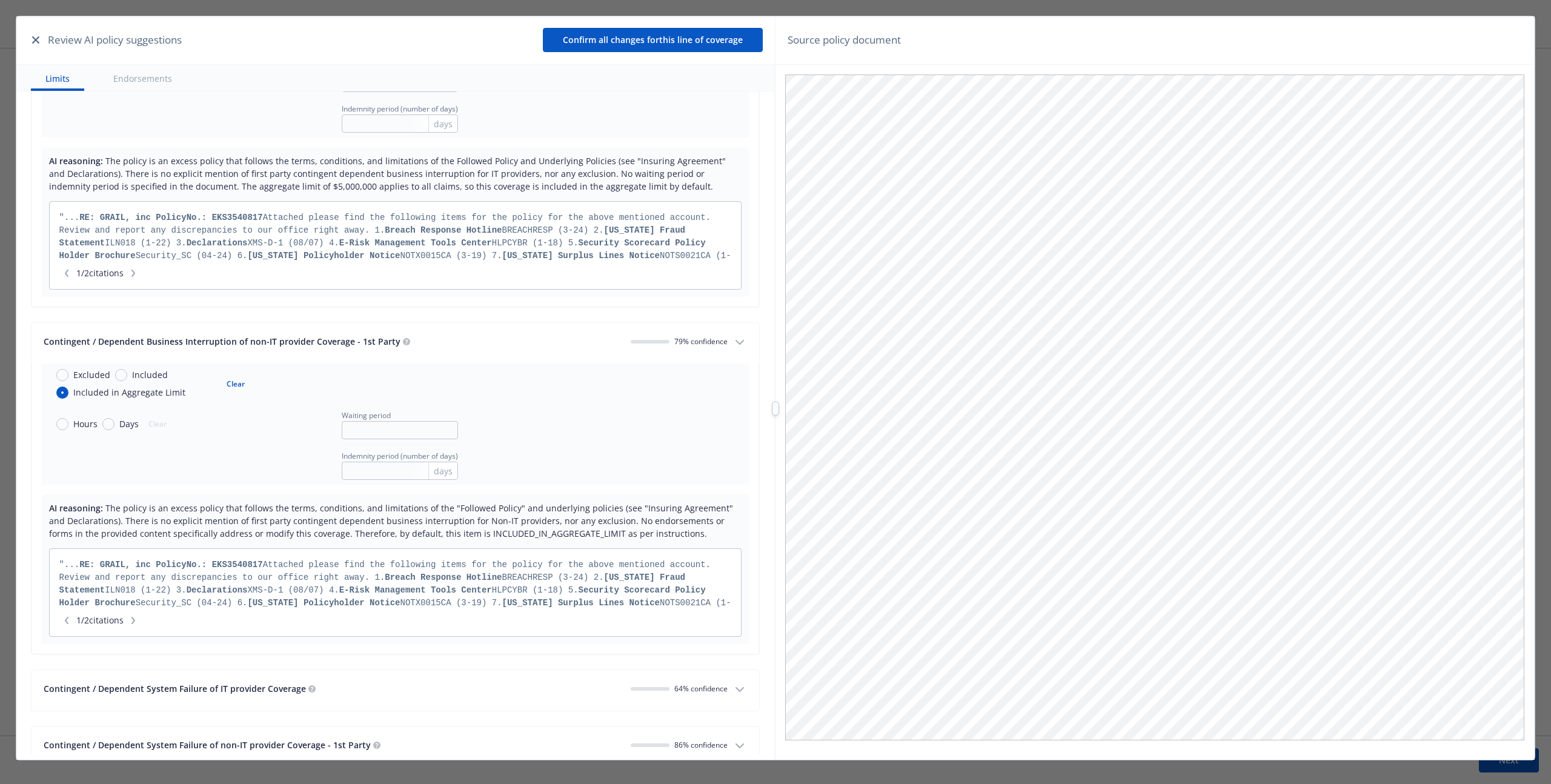
scroll to position [2801, 0]
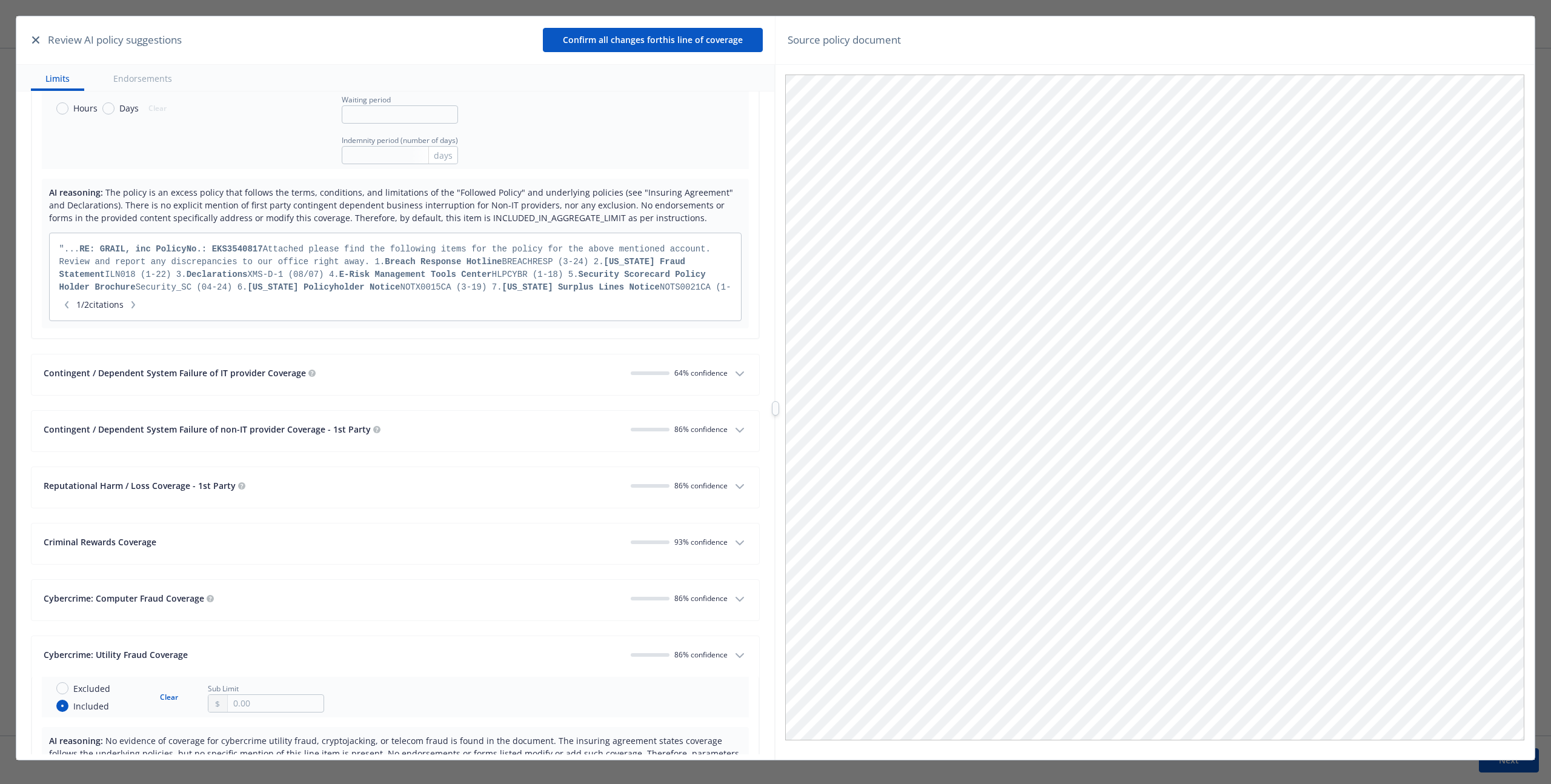
click at [718, 377] on span "64 % confidence" at bounding box center [701, 373] width 53 height 10
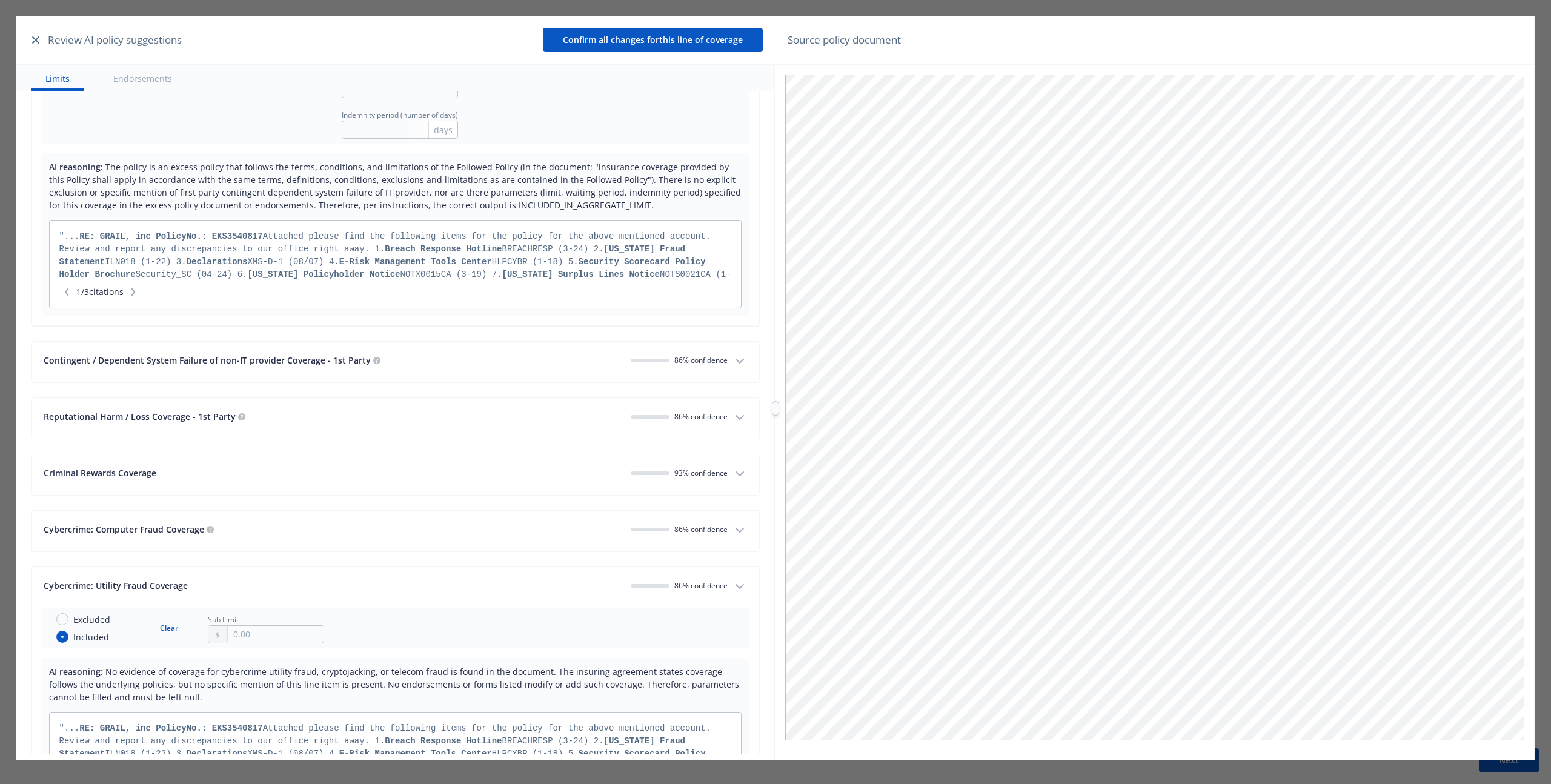
scroll to position [3412, 0]
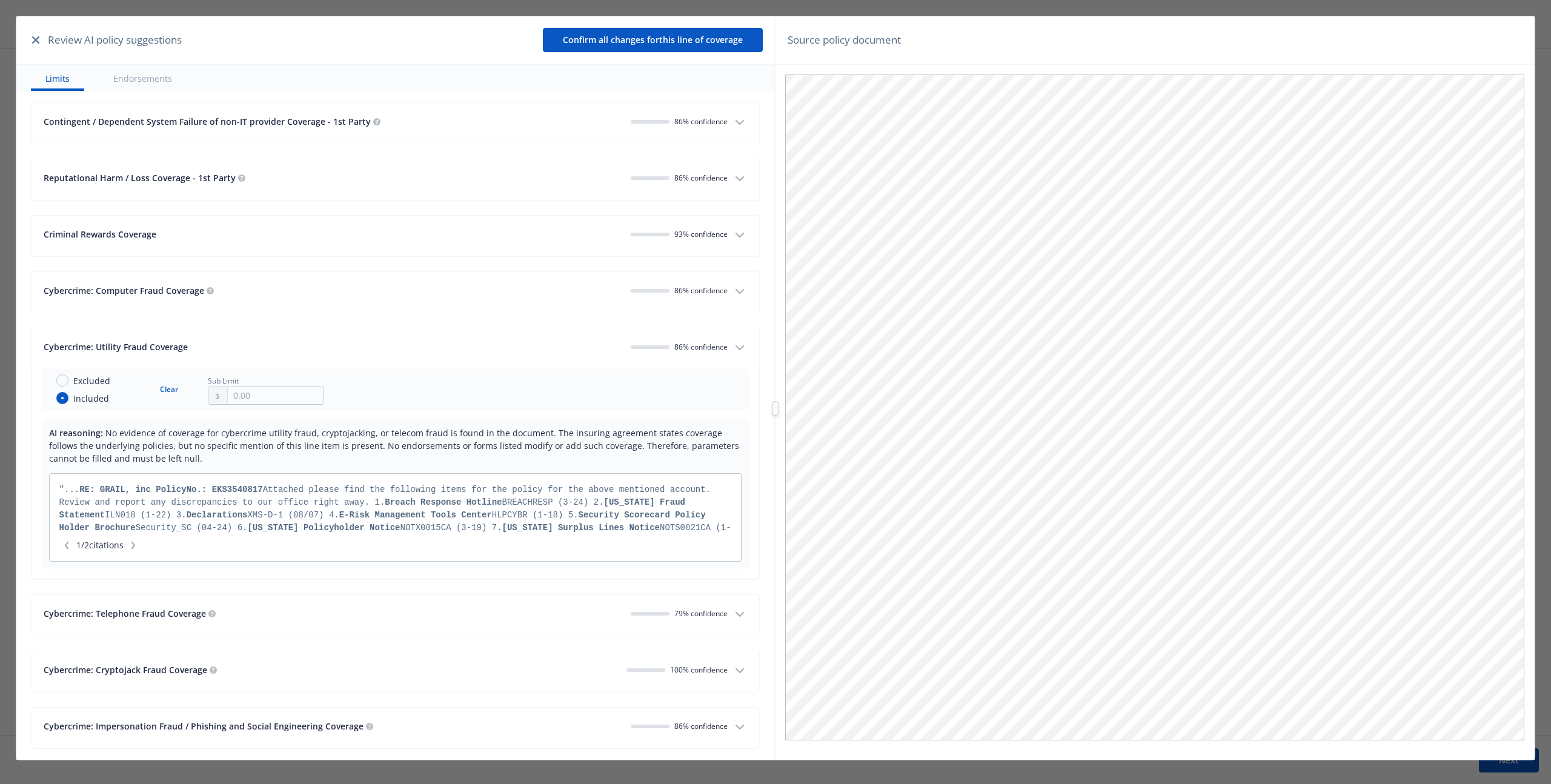
click at [739, 349] on button "Cybercrime: Utility Fraud Coverage 86 % confidence" at bounding box center [395, 348] width 727 height 40
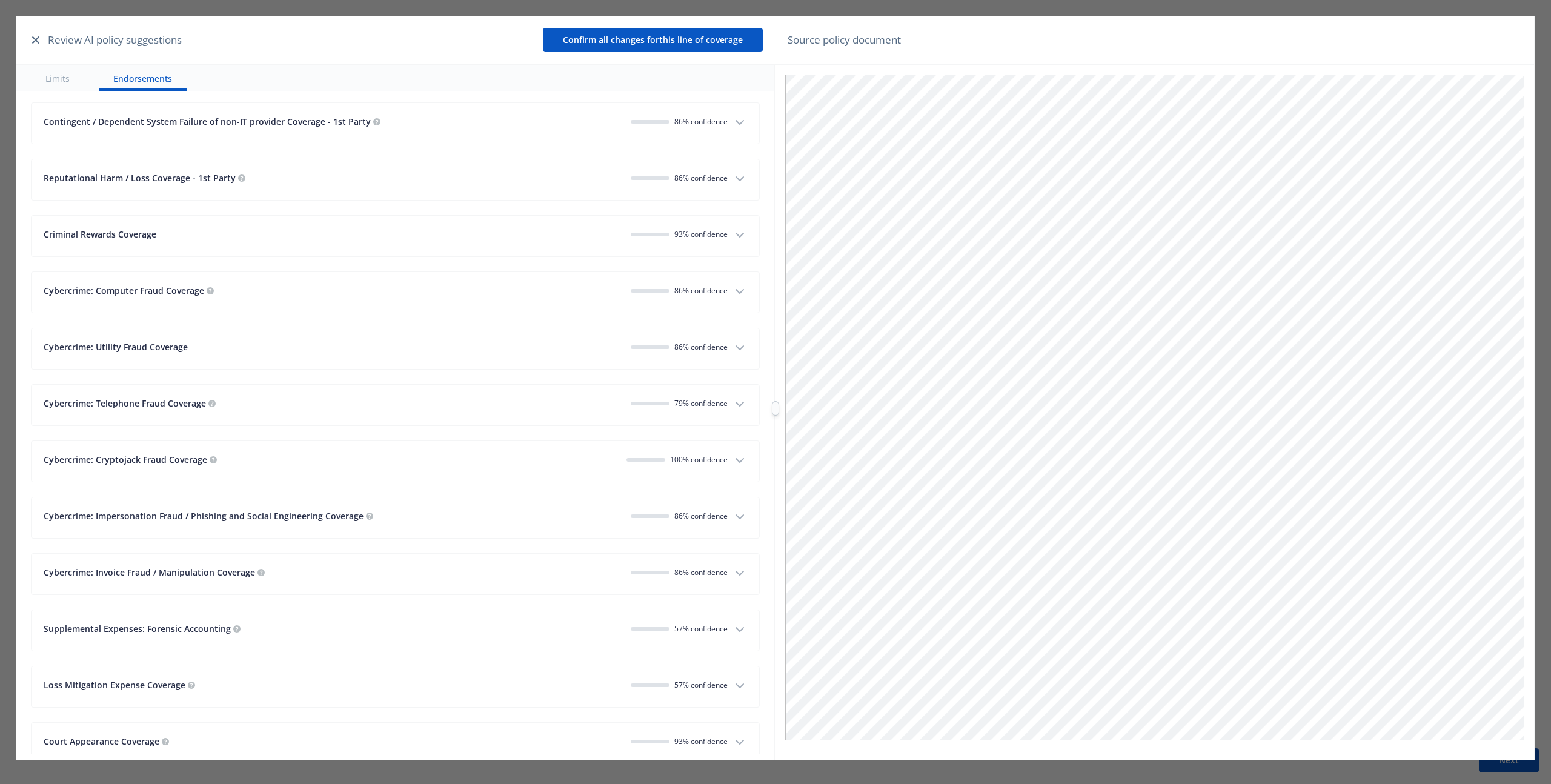
scroll to position [3703, 0]
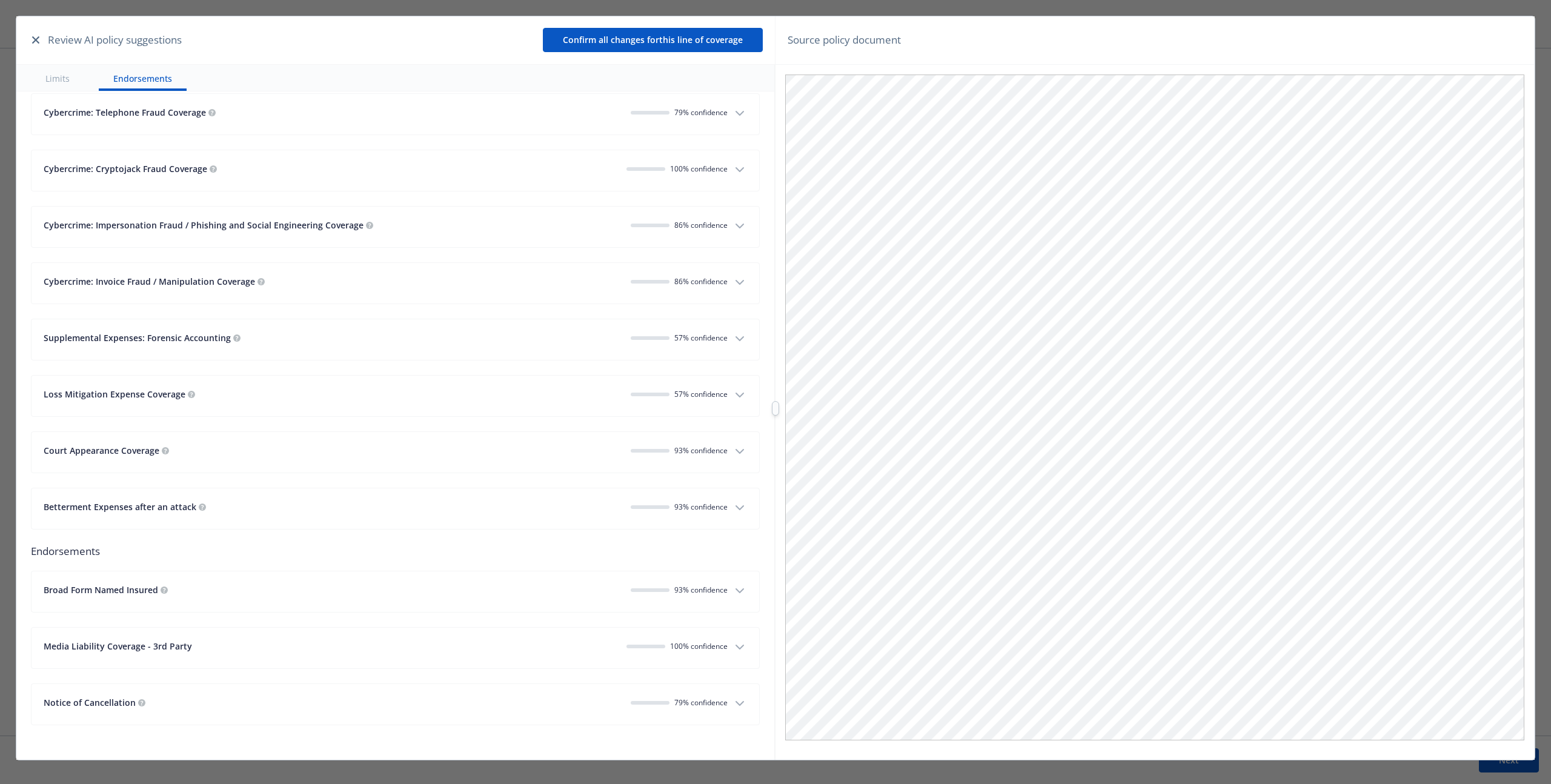
click at [716, 642] on span "100 % confidence" at bounding box center [698, 646] width 58 height 10
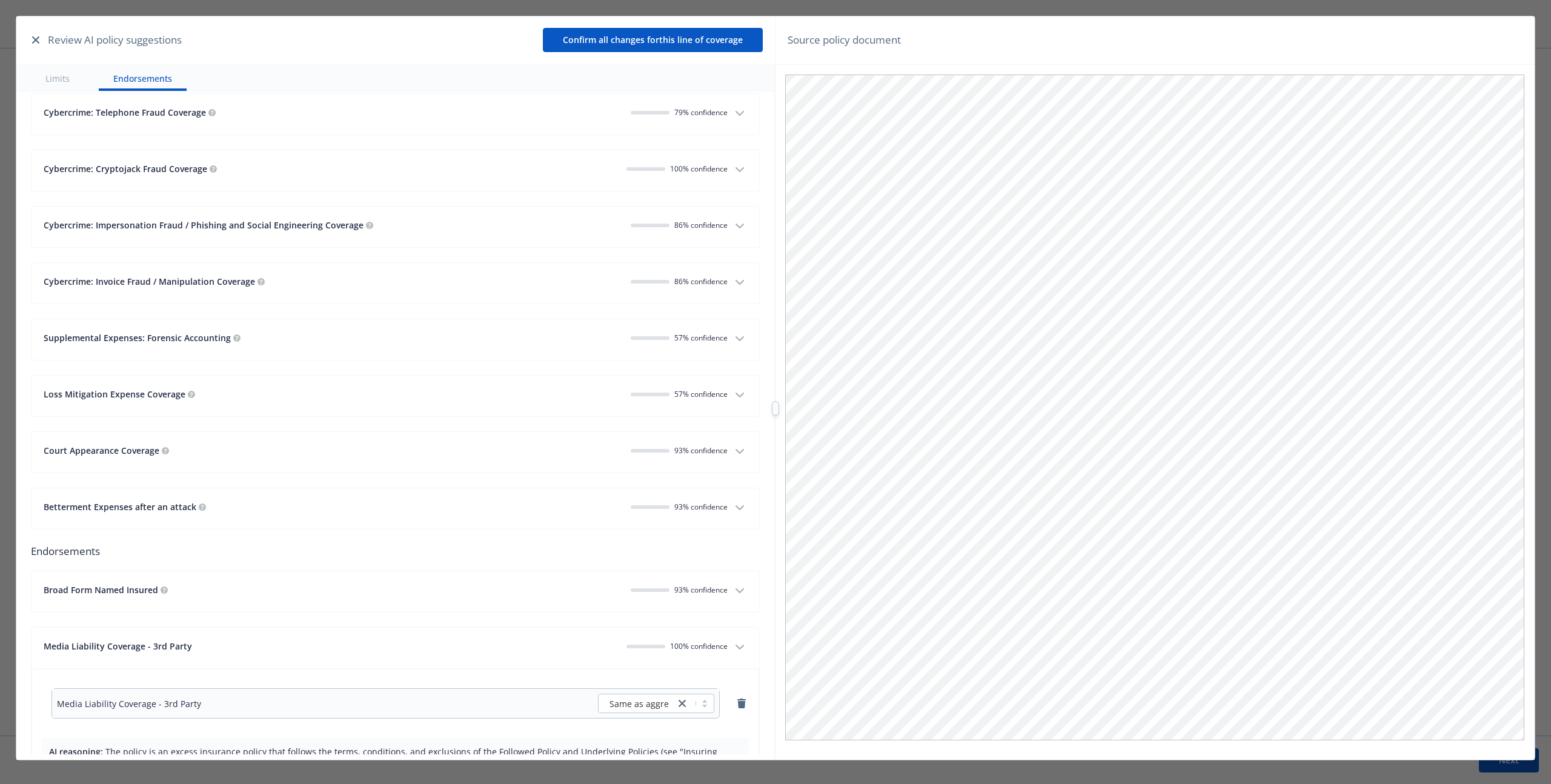
scroll to position [3967, 0]
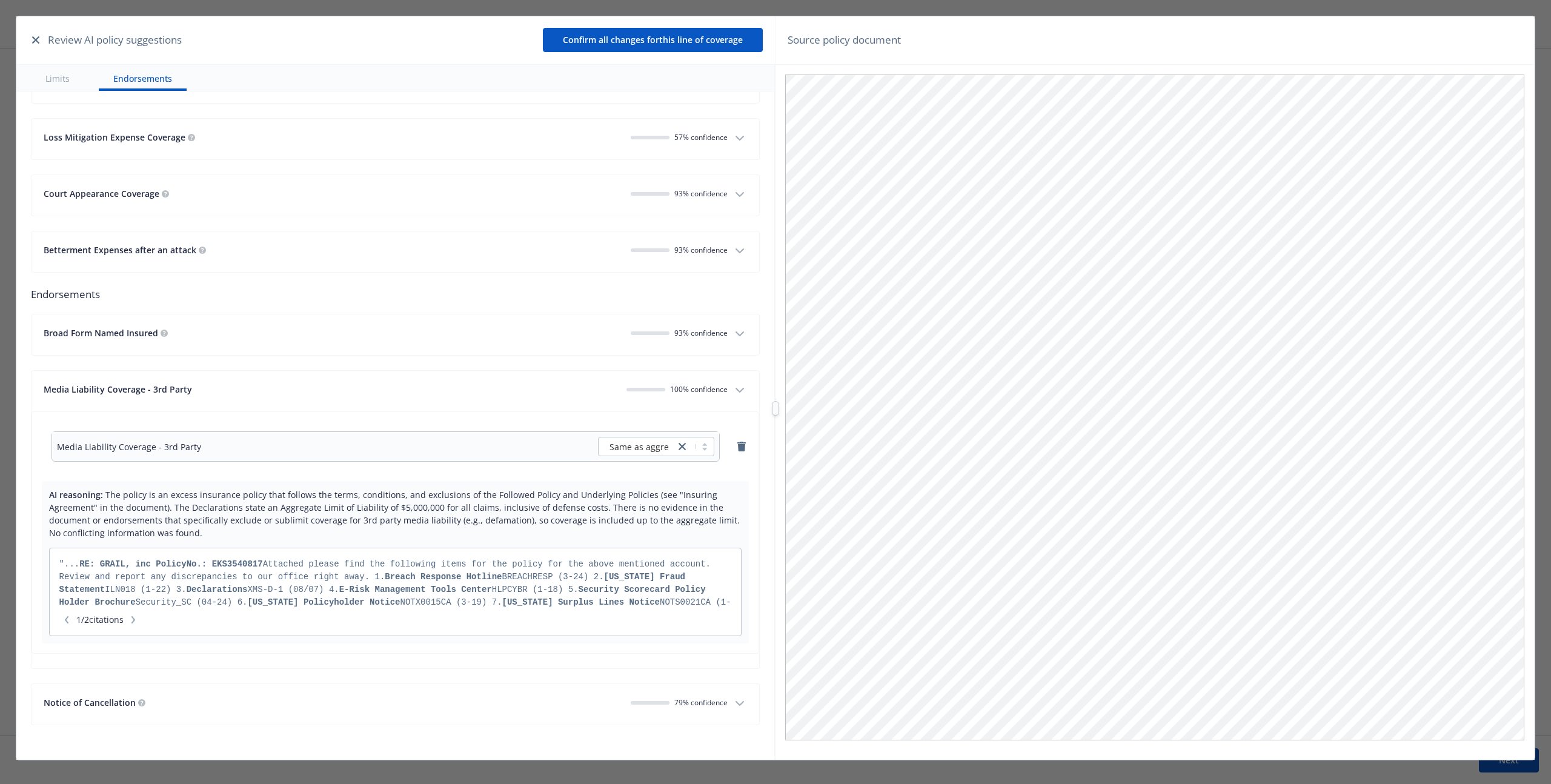
click at [631, 456] on div "Same as aggregate limit" at bounding box center [656, 446] width 117 height 19
click at [628, 453] on div "Same as aggregate limit" at bounding box center [637, 446] width 76 height 18
click at [502, 443] on div "Same as aggregate limit" at bounding box center [476, 446] width 475 height 19
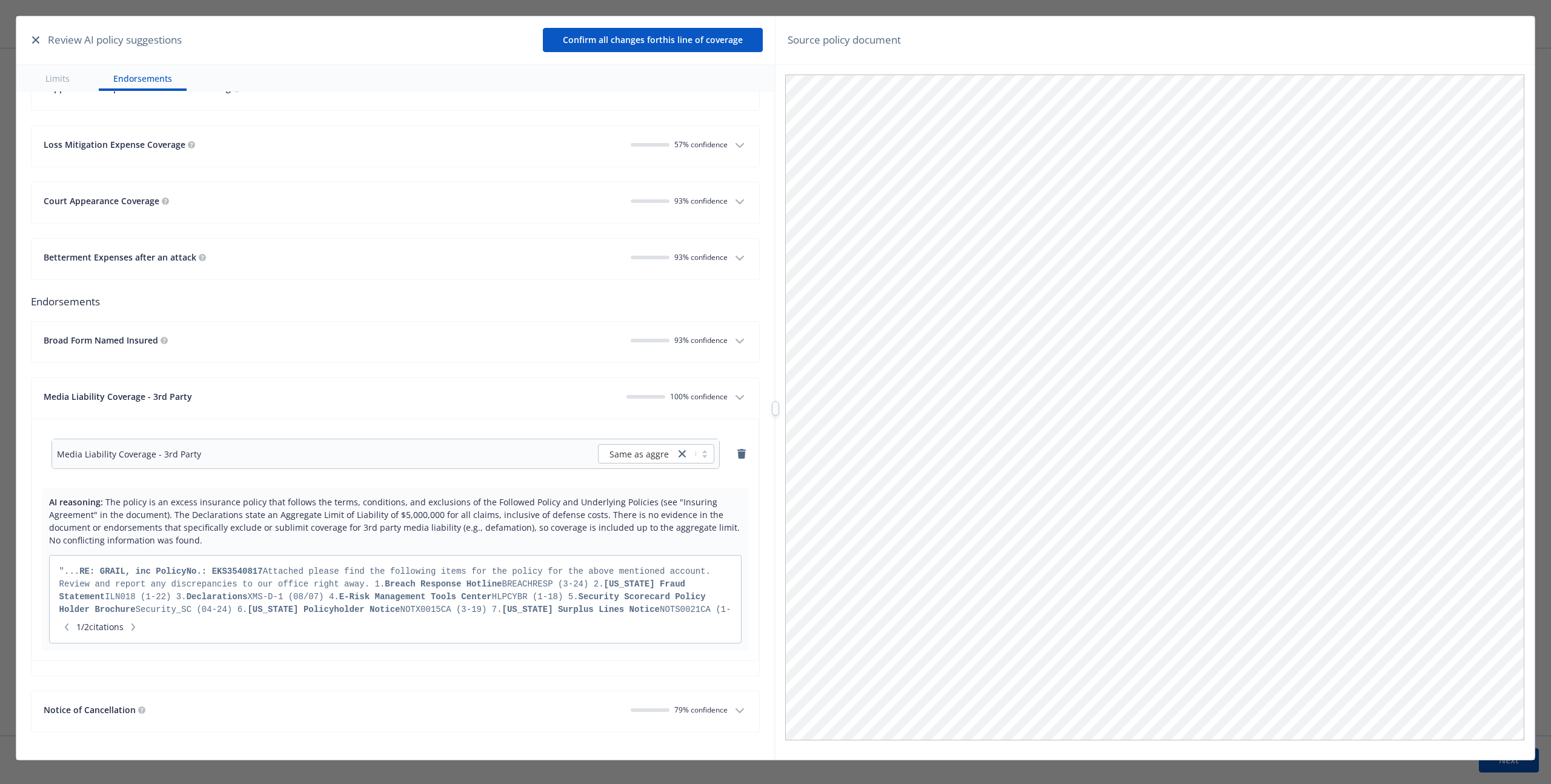
click at [689, 397] on span "100 % confidence" at bounding box center [698, 396] width 58 height 10
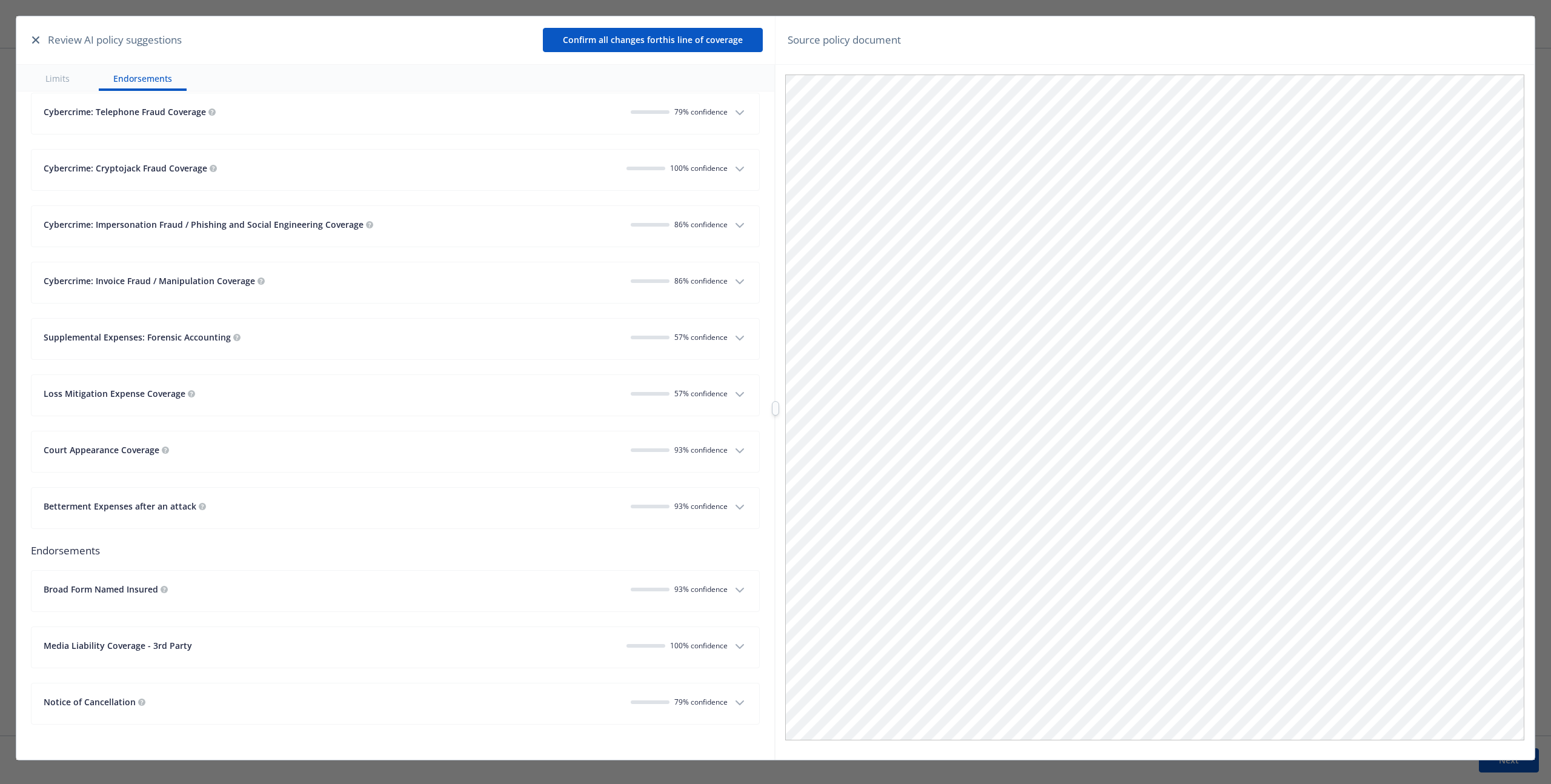
scroll to position [3711, 0]
click at [689, 697] on span "79 % confidence" at bounding box center [701, 702] width 53 height 10
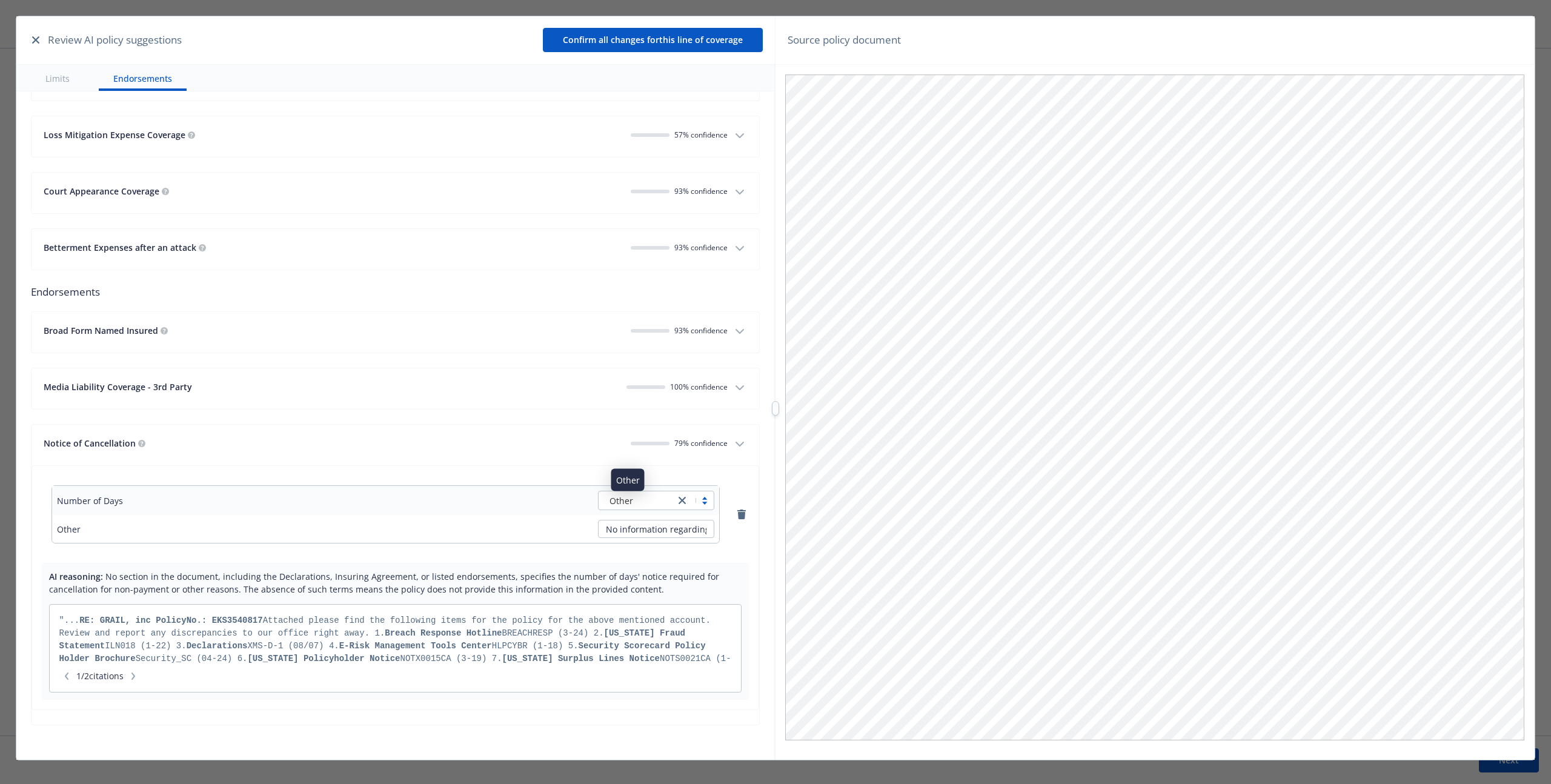
click at [651, 503] on div "Other" at bounding box center [637, 500] width 64 height 13
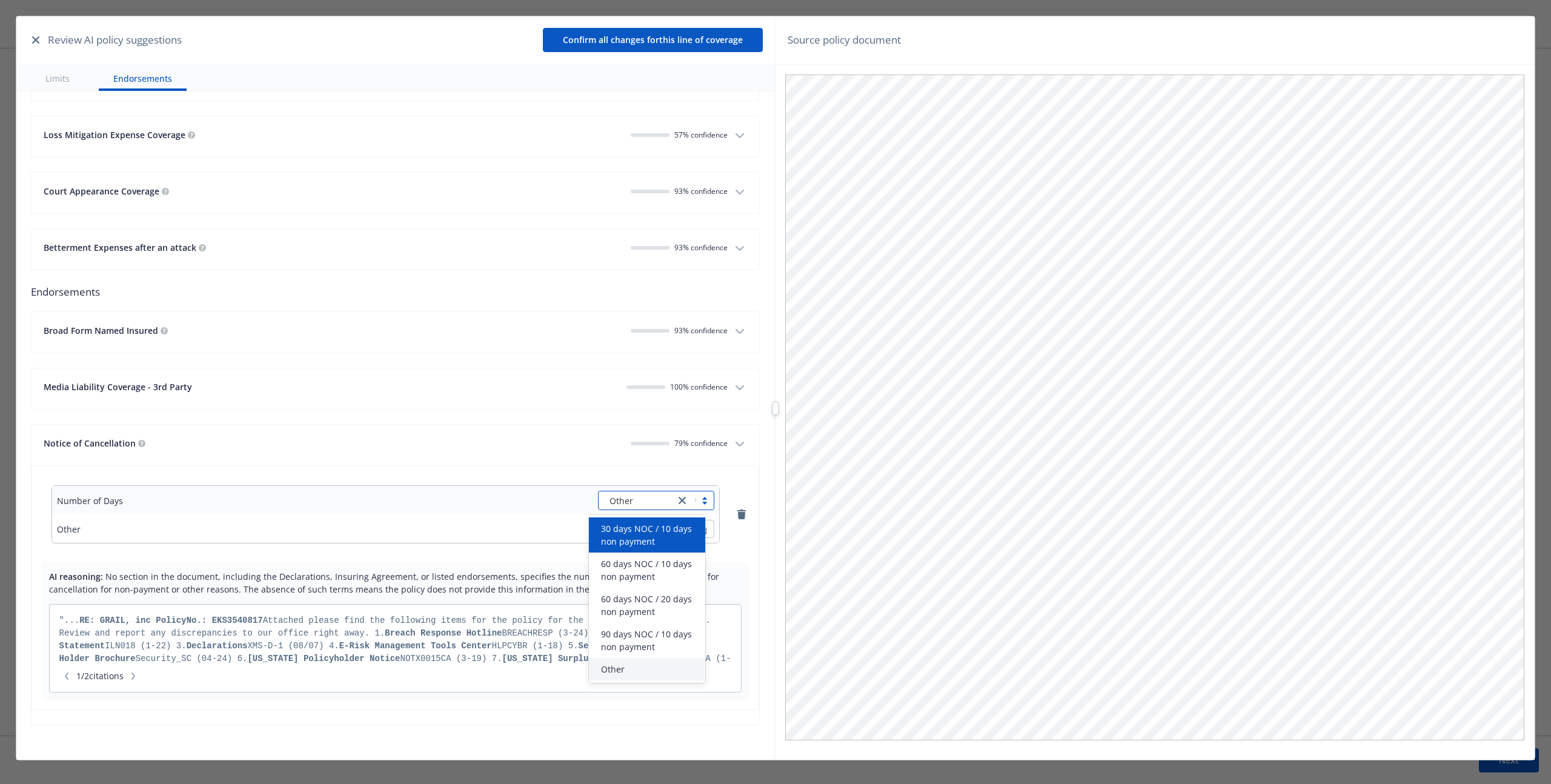
click at [647, 531] on span "30 days NOC / 10 days non payment" at bounding box center [649, 534] width 97 height 25
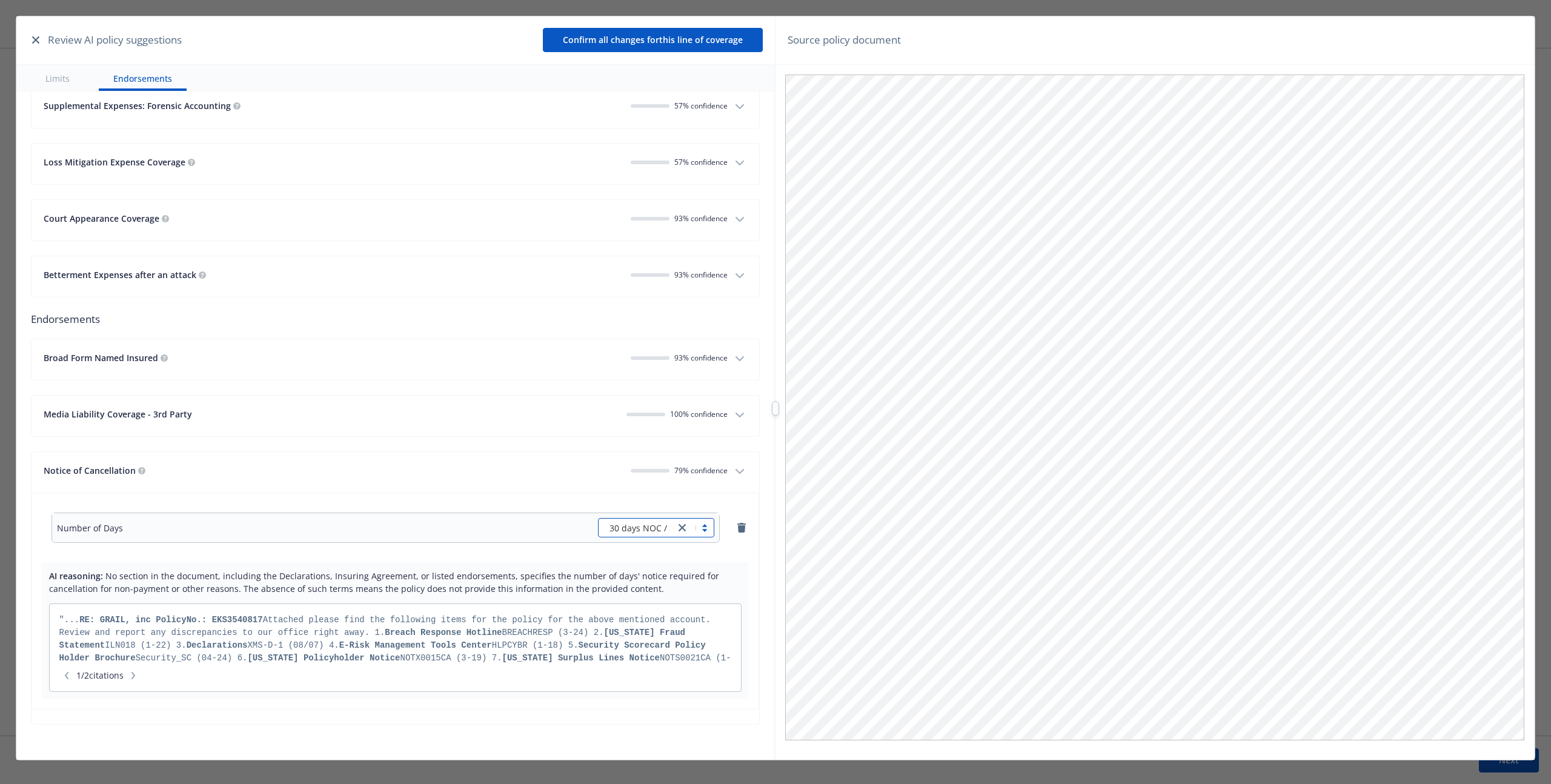
scroll to position [3942, 0]
click at [631, 528] on span "30 days NOC / 10 days non payment" at bounding box center [670, 528] width 121 height 13
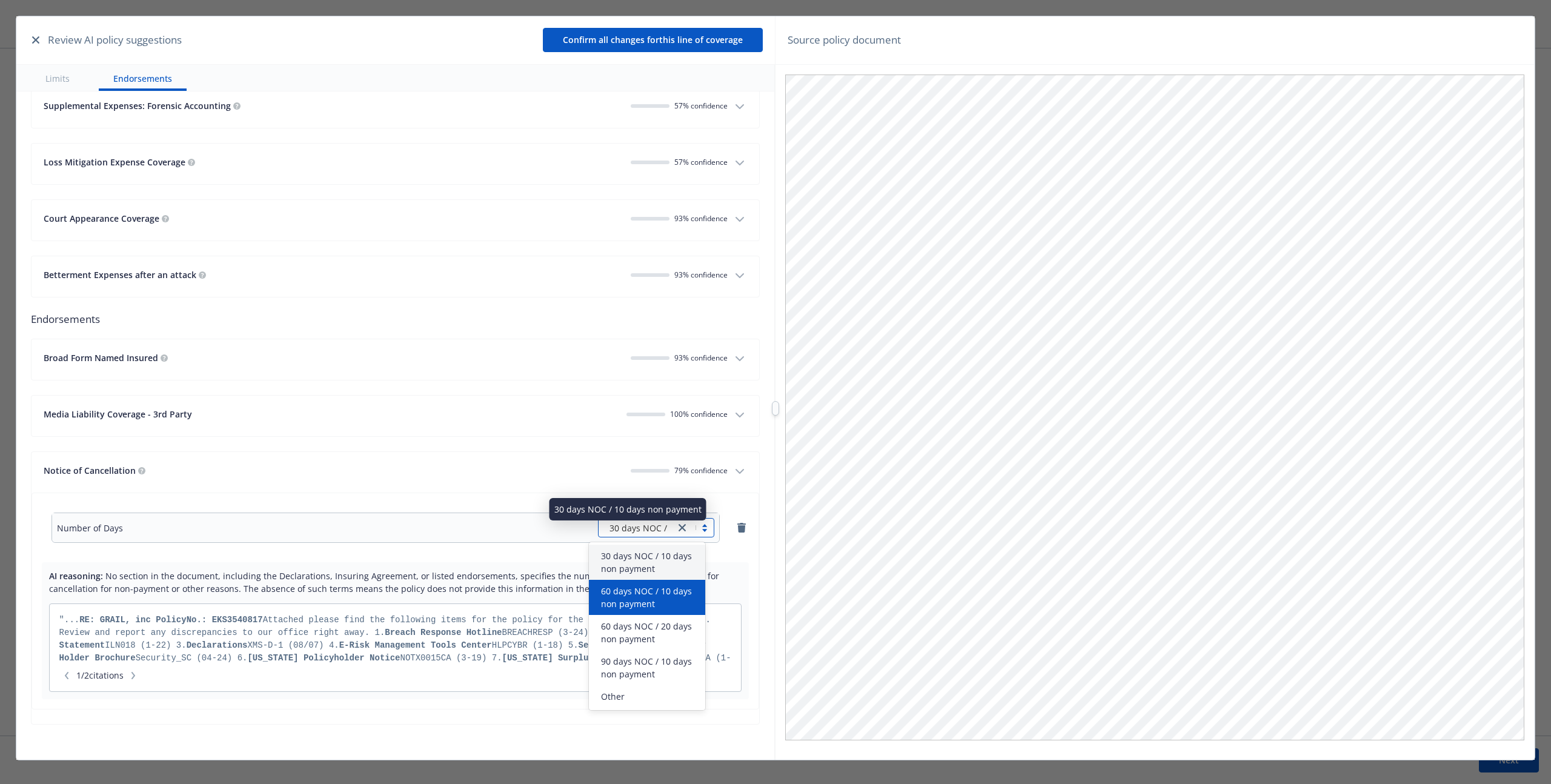
click at [629, 595] on span "60 days NOC / 10 days non payment" at bounding box center [649, 597] width 97 height 25
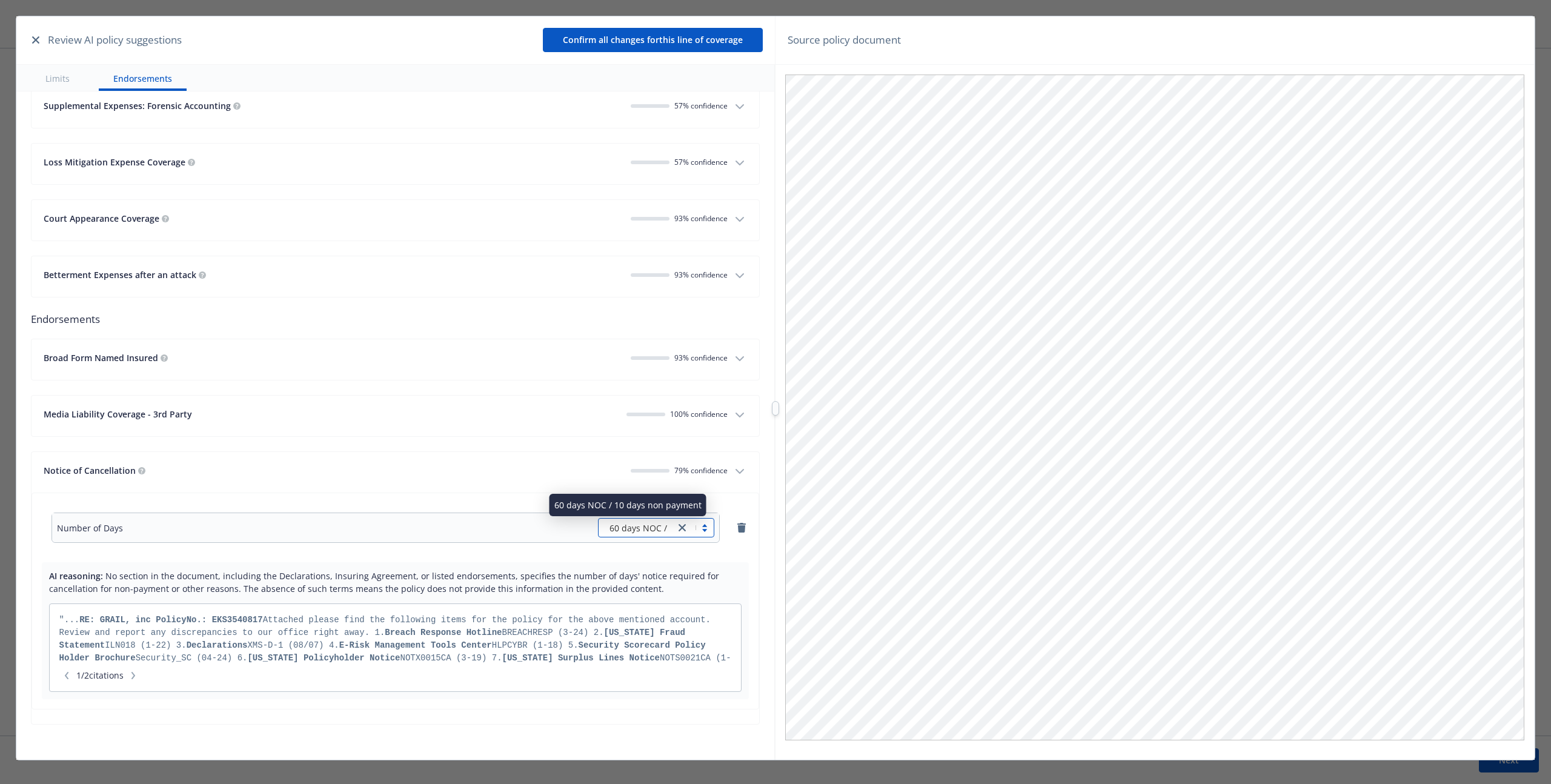
click at [630, 524] on span "60 days NOC / 10 days non payment" at bounding box center [670, 528] width 121 height 13
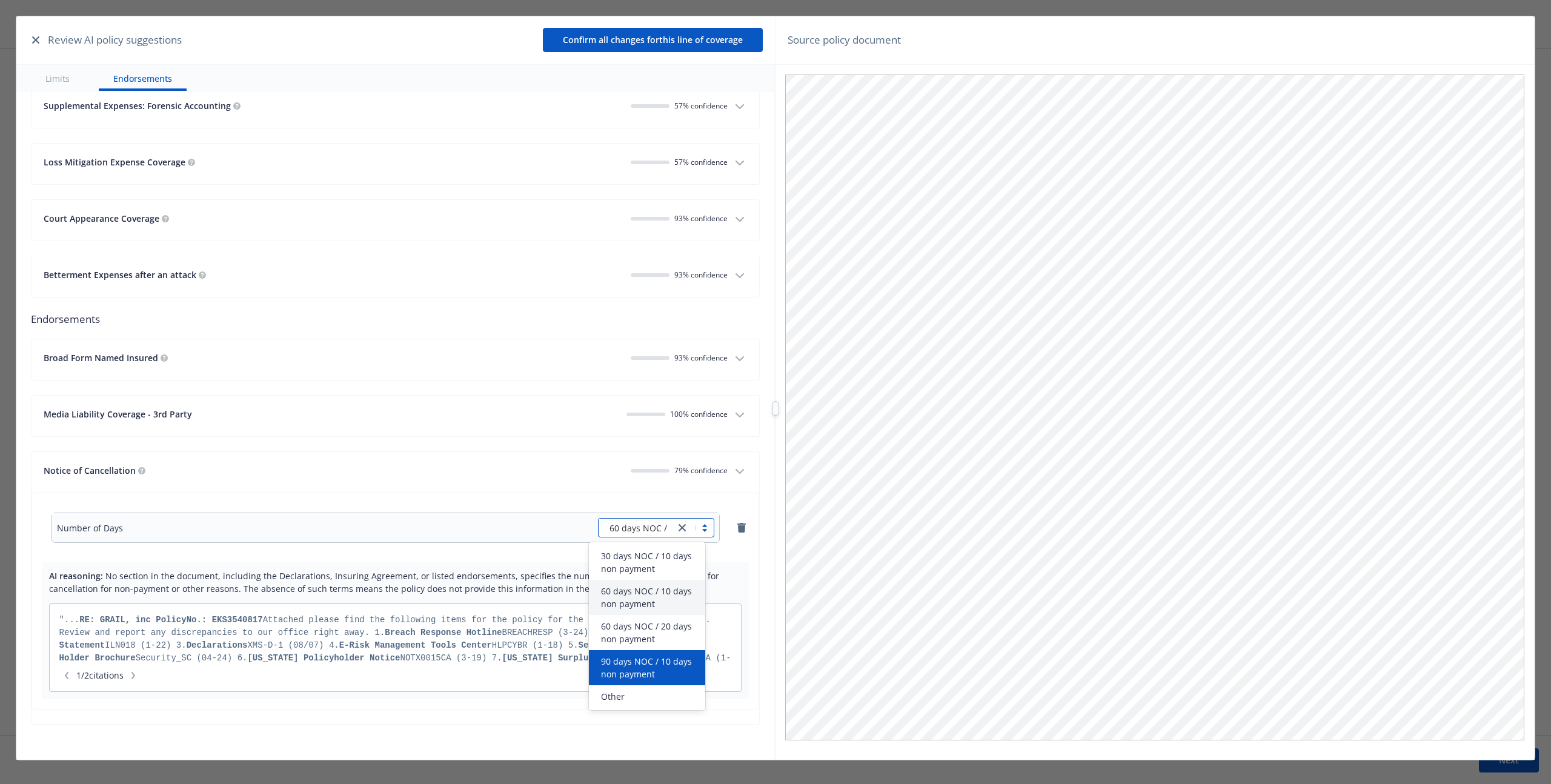
click at [626, 682] on div "90 days NOC / 10 days non payment" at bounding box center [647, 667] width 117 height 35
click at [626, 533] on div "90 days NOC / 10 days non payment" at bounding box center [637, 527] width 76 height 18
click at [621, 700] on span "Other" at bounding box center [613, 696] width 24 height 13
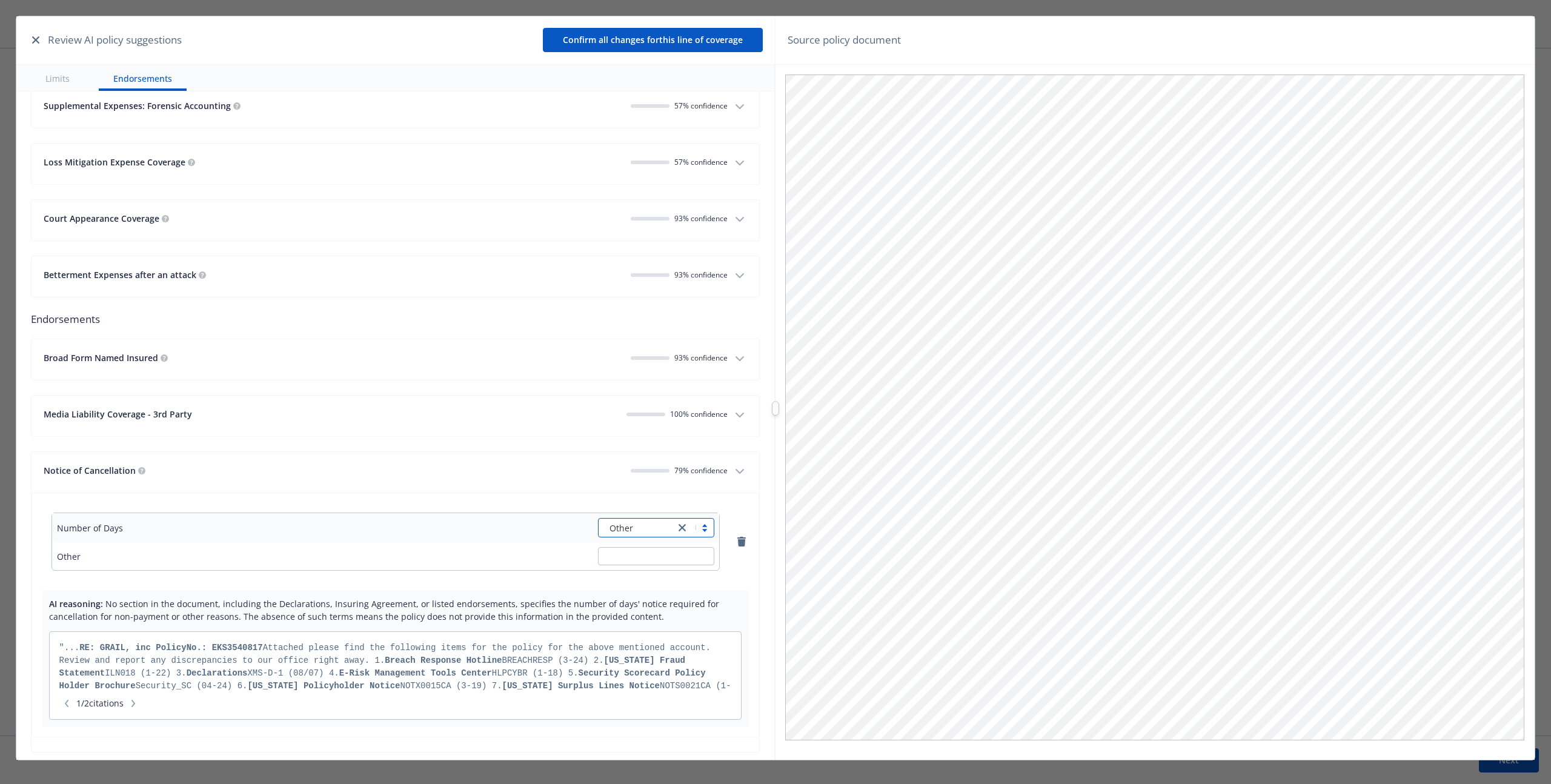
scroll to position [3970, 0]
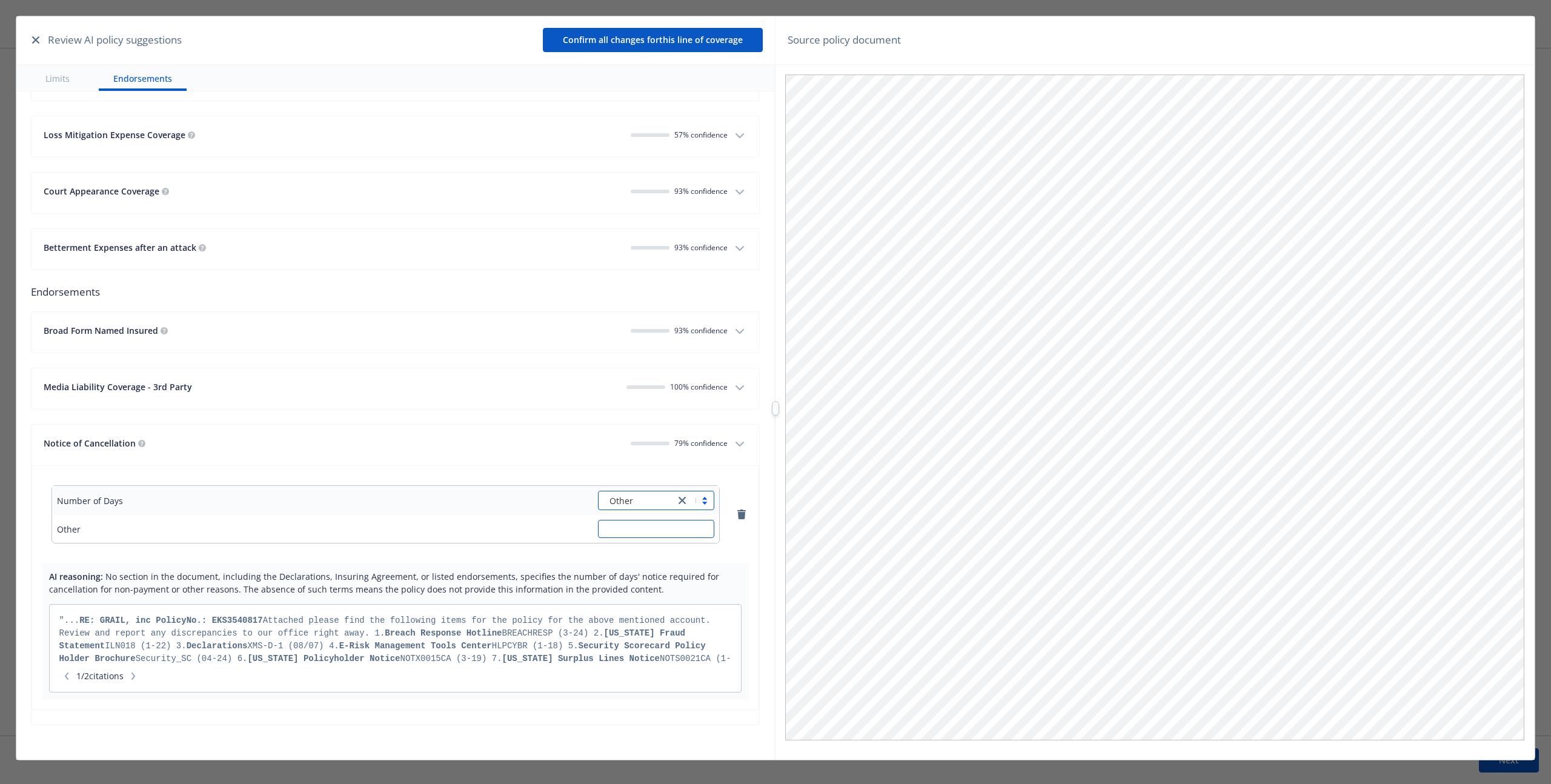
click at [622, 528] on input "text" at bounding box center [656, 528] width 117 height 18
click at [734, 382] on icon "button" at bounding box center [739, 387] width 14 height 14
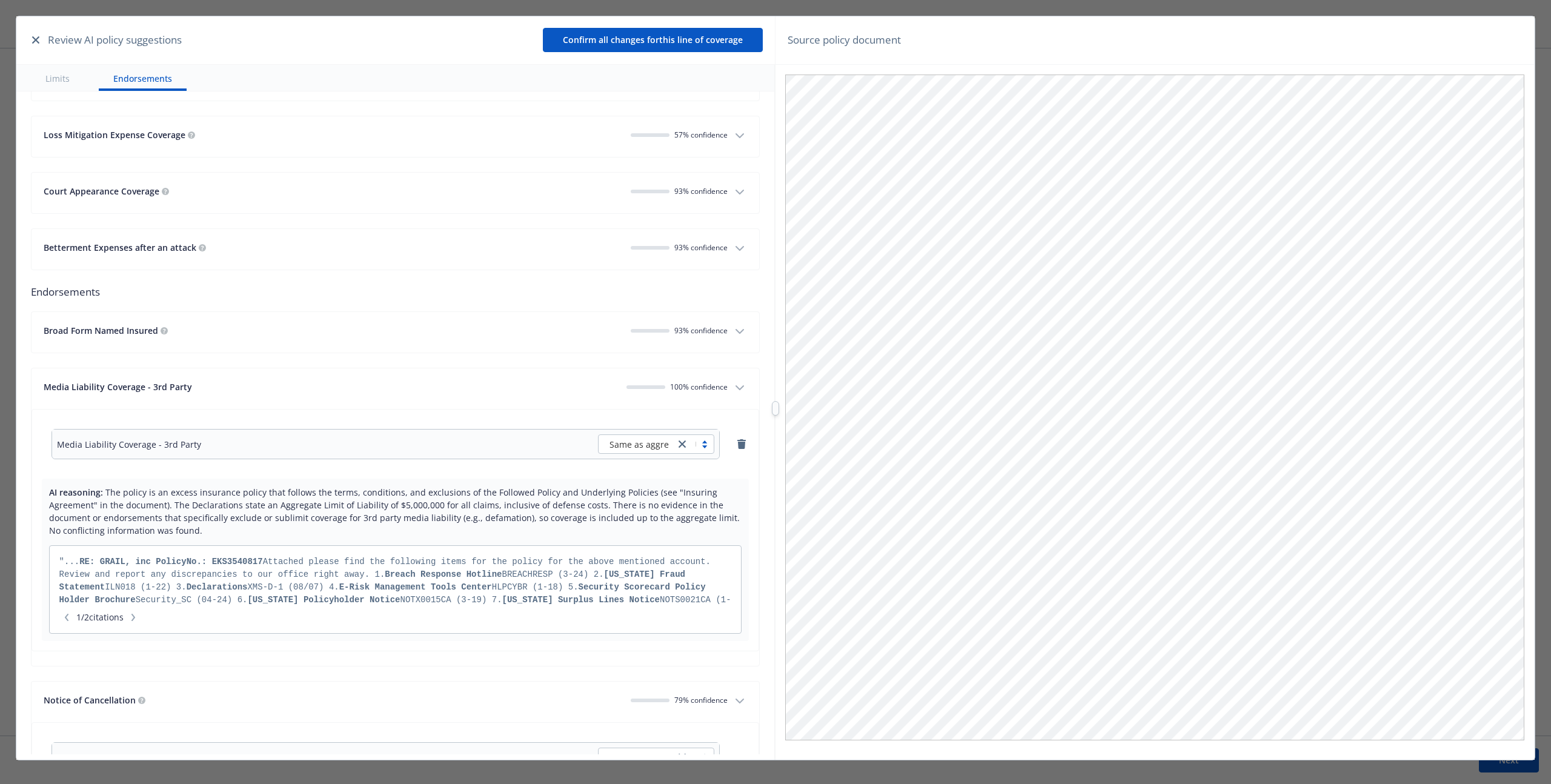
click at [678, 442] on icon "close" at bounding box center [682, 444] width 7 height 7
click at [634, 500] on span "Included" at bounding box center [619, 495] width 36 height 13
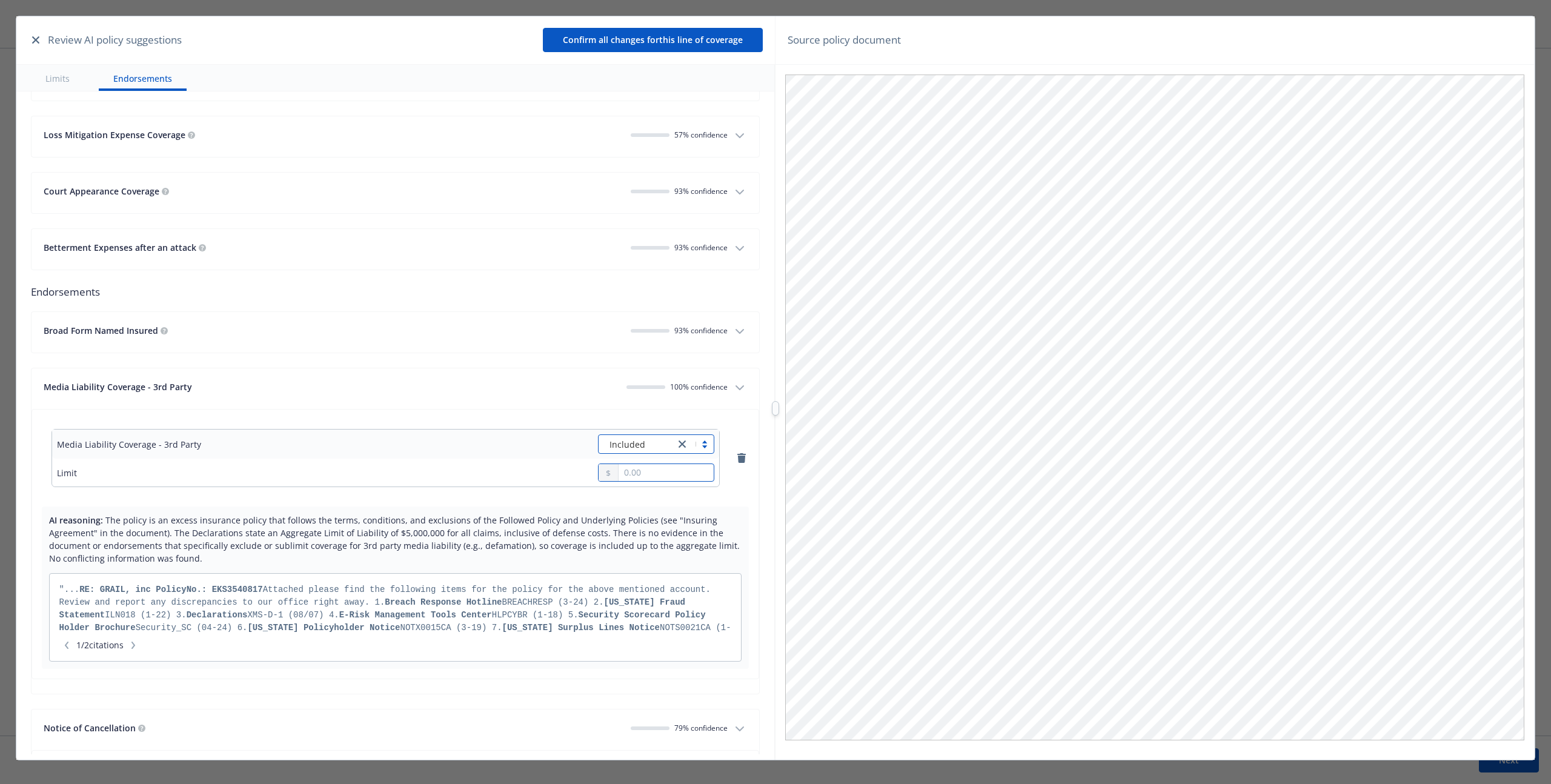
click at [638, 479] on input "text" at bounding box center [666, 472] width 95 height 17
click at [725, 356] on div "Broad Form Named Insured 93 % confidence Media Liability Coverage - 3rd Party 1…" at bounding box center [395, 667] width 729 height 713
click at [732, 325] on icon "button" at bounding box center [739, 331] width 14 height 14
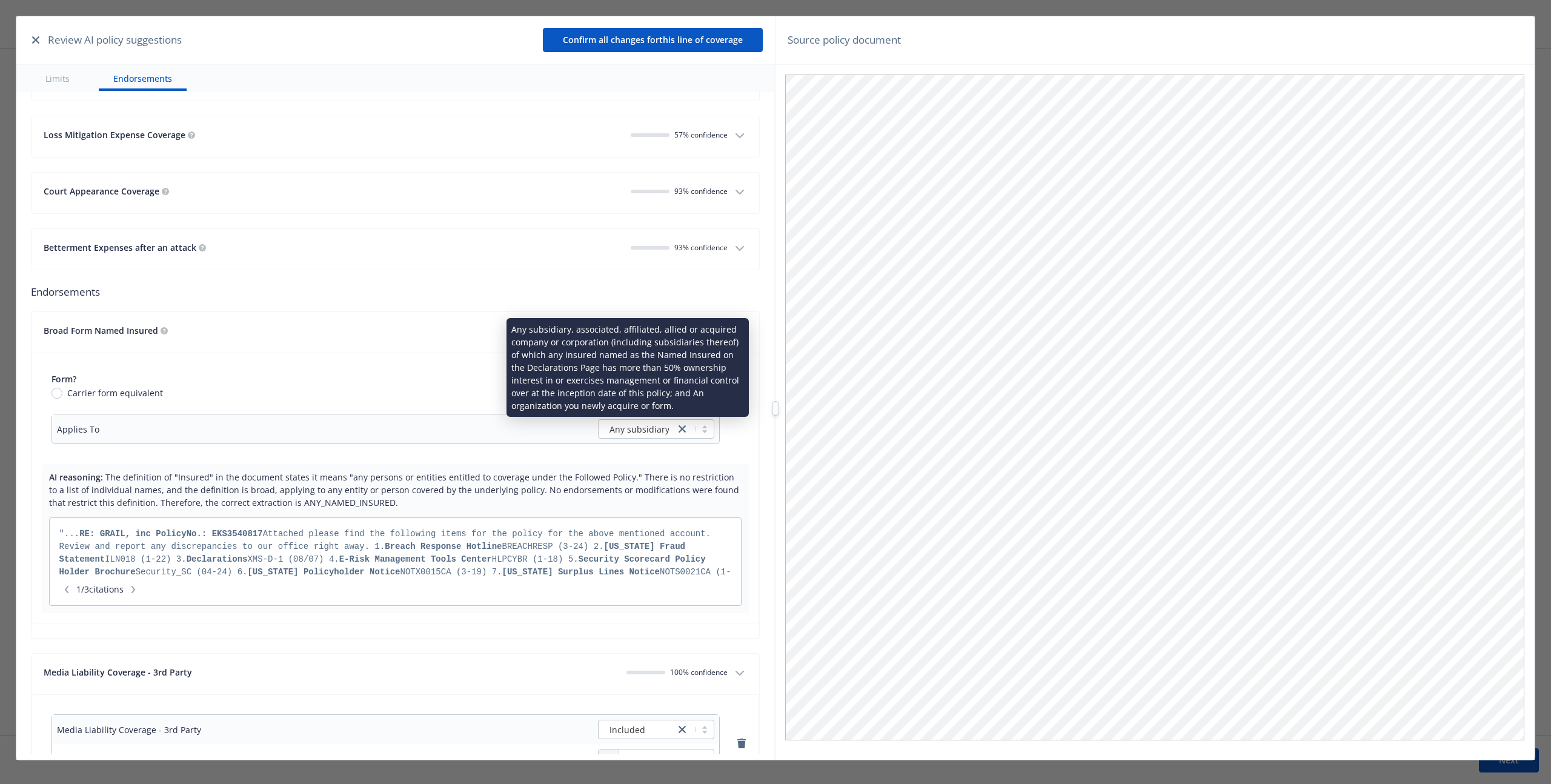
click at [635, 434] on span "Any subsidiary, associated, affiliated, allied or acquired company or corporati…" at bounding box center [670, 429] width 121 height 13
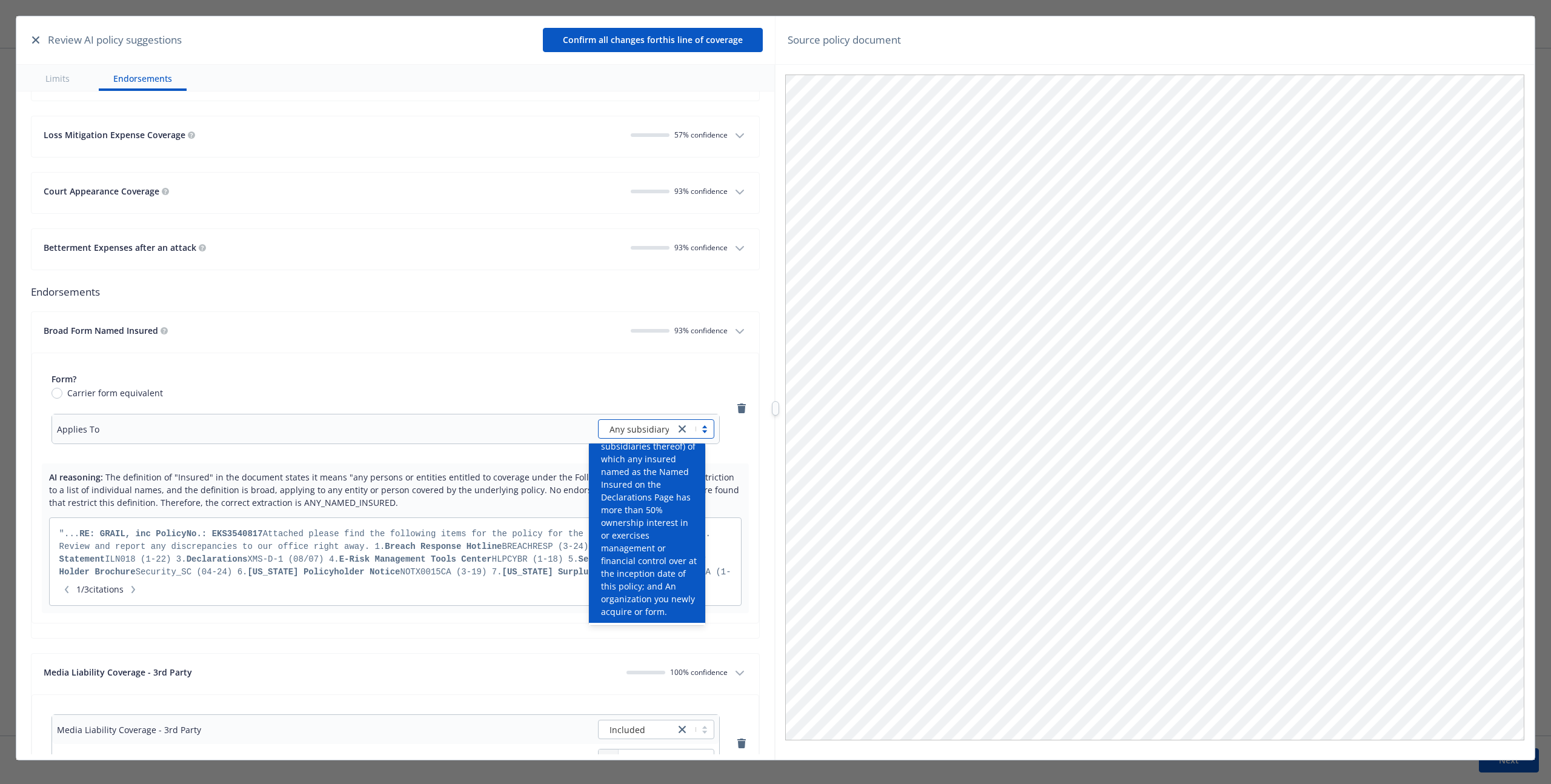
scroll to position [109, 0]
click at [645, 586] on span "Any subsidiary, associated, affiliated, allied or acquired company or corporati…" at bounding box center [649, 474] width 97 height 242
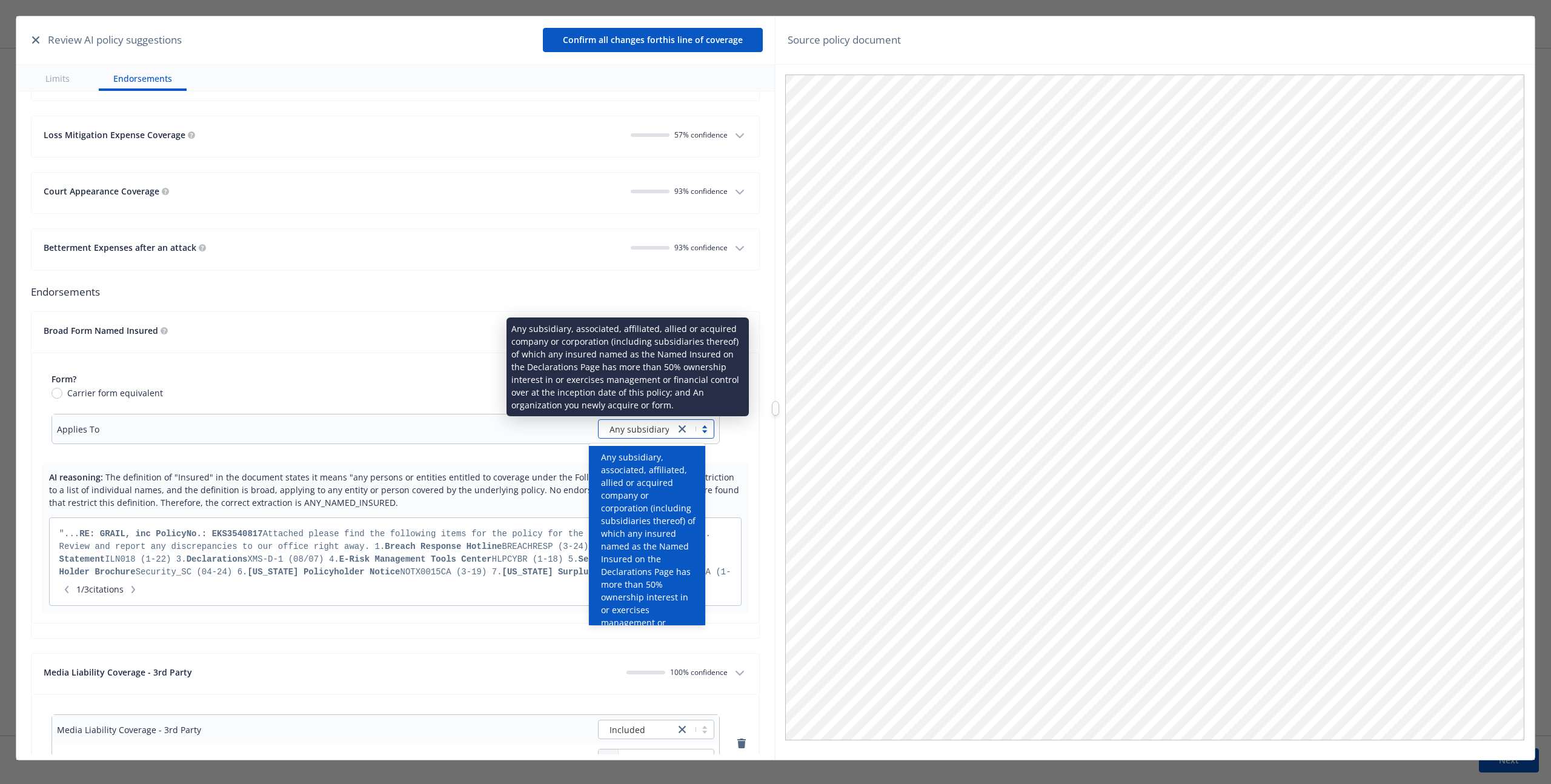
drag, startPoint x: 652, startPoint y: 423, endPoint x: 654, endPoint y: 432, distance: 9.2
click at [654, 432] on span "Any subsidiary, associated, affiliated, allied or acquired company or corporati…" at bounding box center [670, 429] width 121 height 13
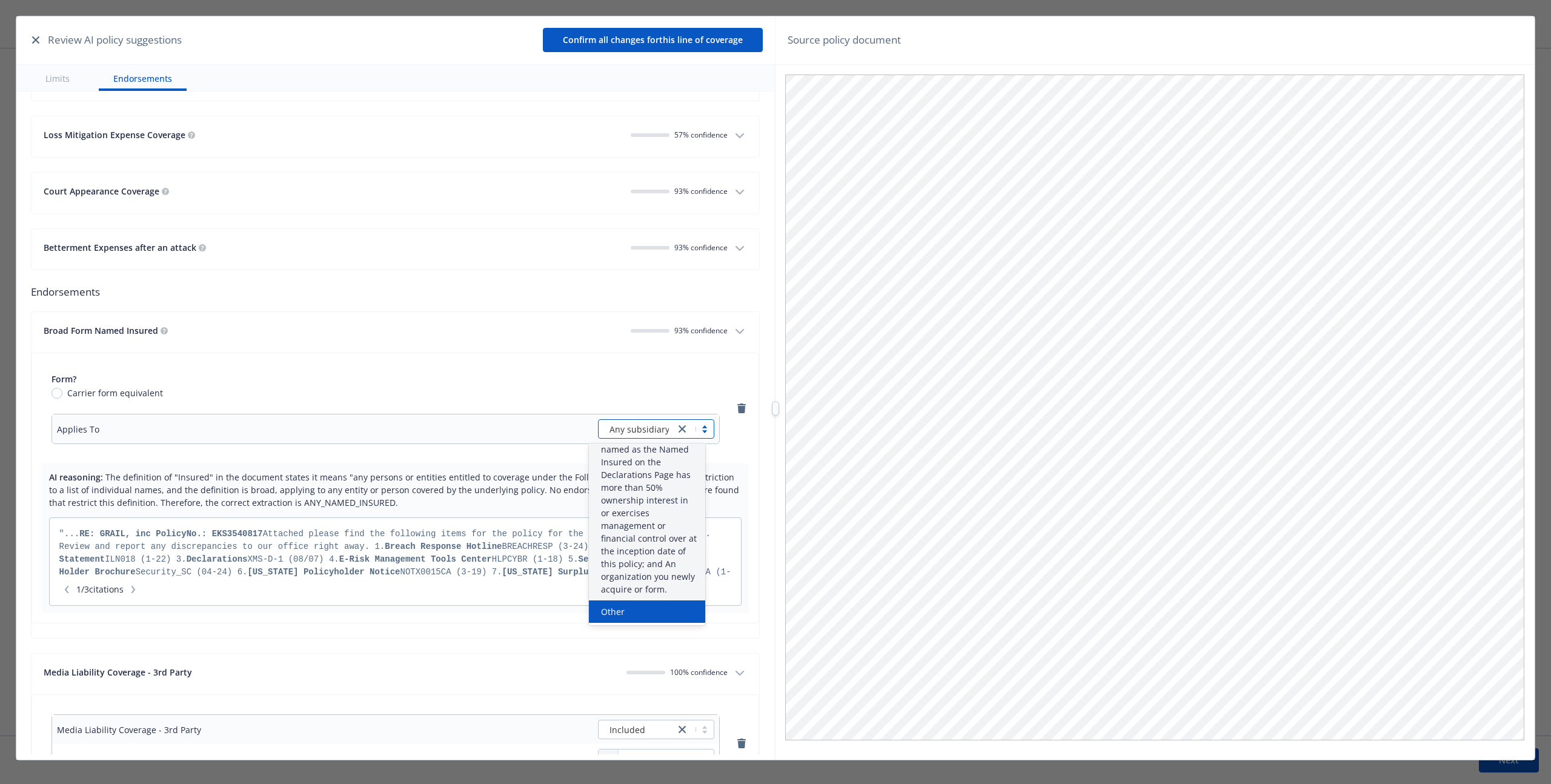
click at [626, 610] on div "Other" at bounding box center [647, 611] width 102 height 13
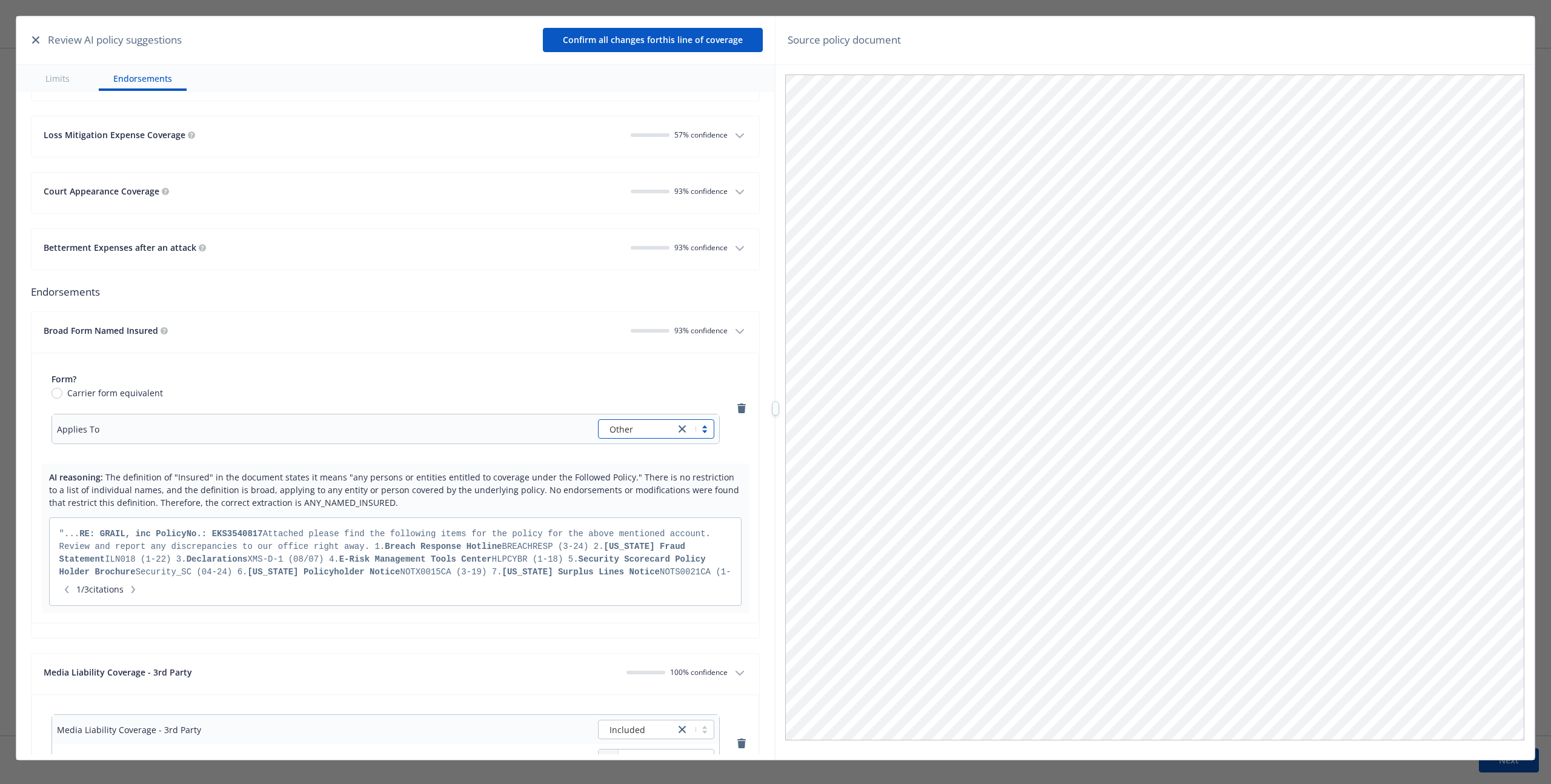
click at [277, 444] on div "Form? Carrier form equivalent Applies To option Other, selected. Select is focu…" at bounding box center [385, 408] width 688 height 91
click at [60, 393] on input "Carrier form equivalent" at bounding box center [57, 392] width 11 height 11
radio input "true"
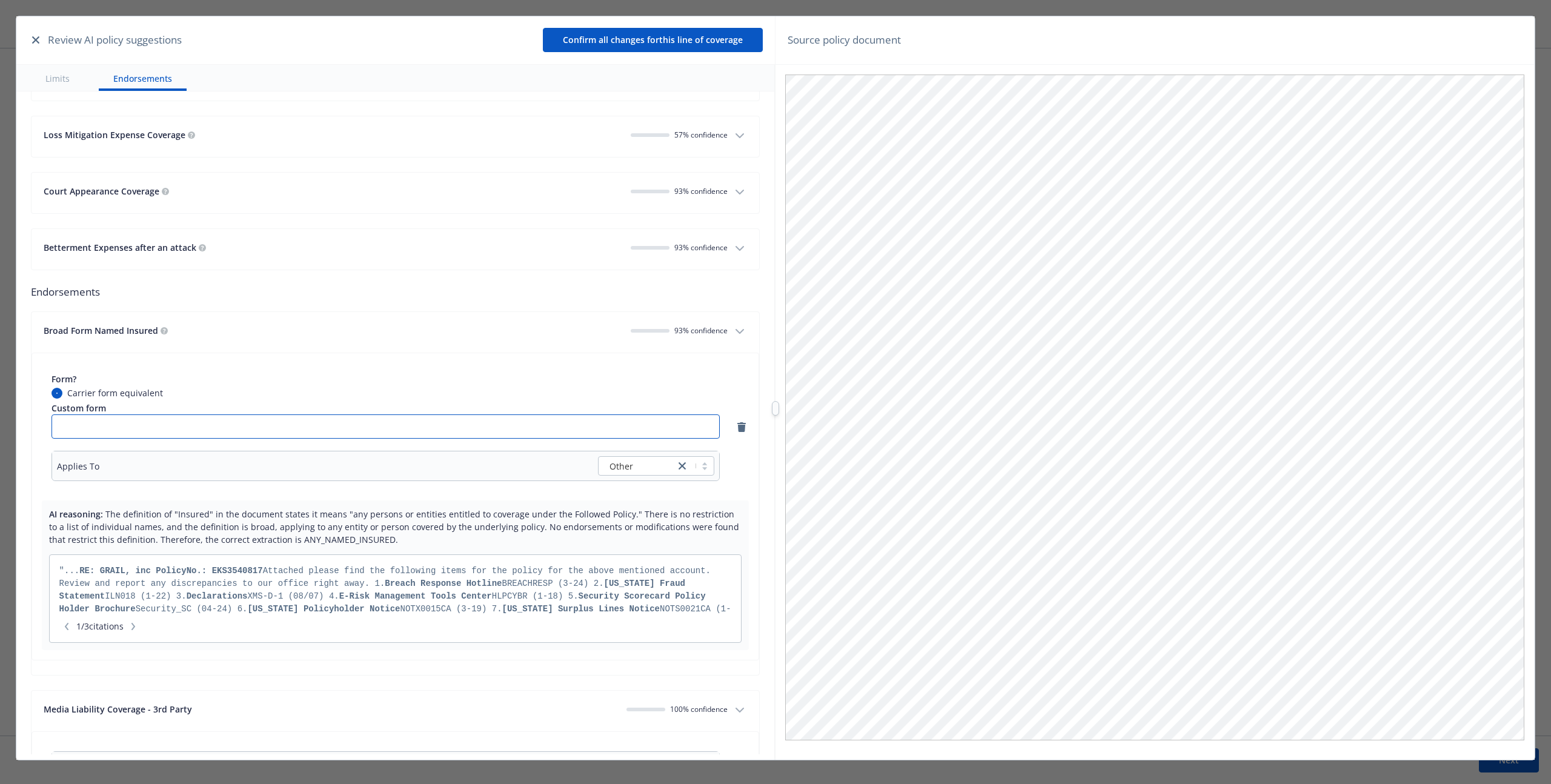
click at [484, 431] on input "text" at bounding box center [386, 426] width 668 height 24
click at [737, 428] on icon "button" at bounding box center [742, 426] width 9 height 9
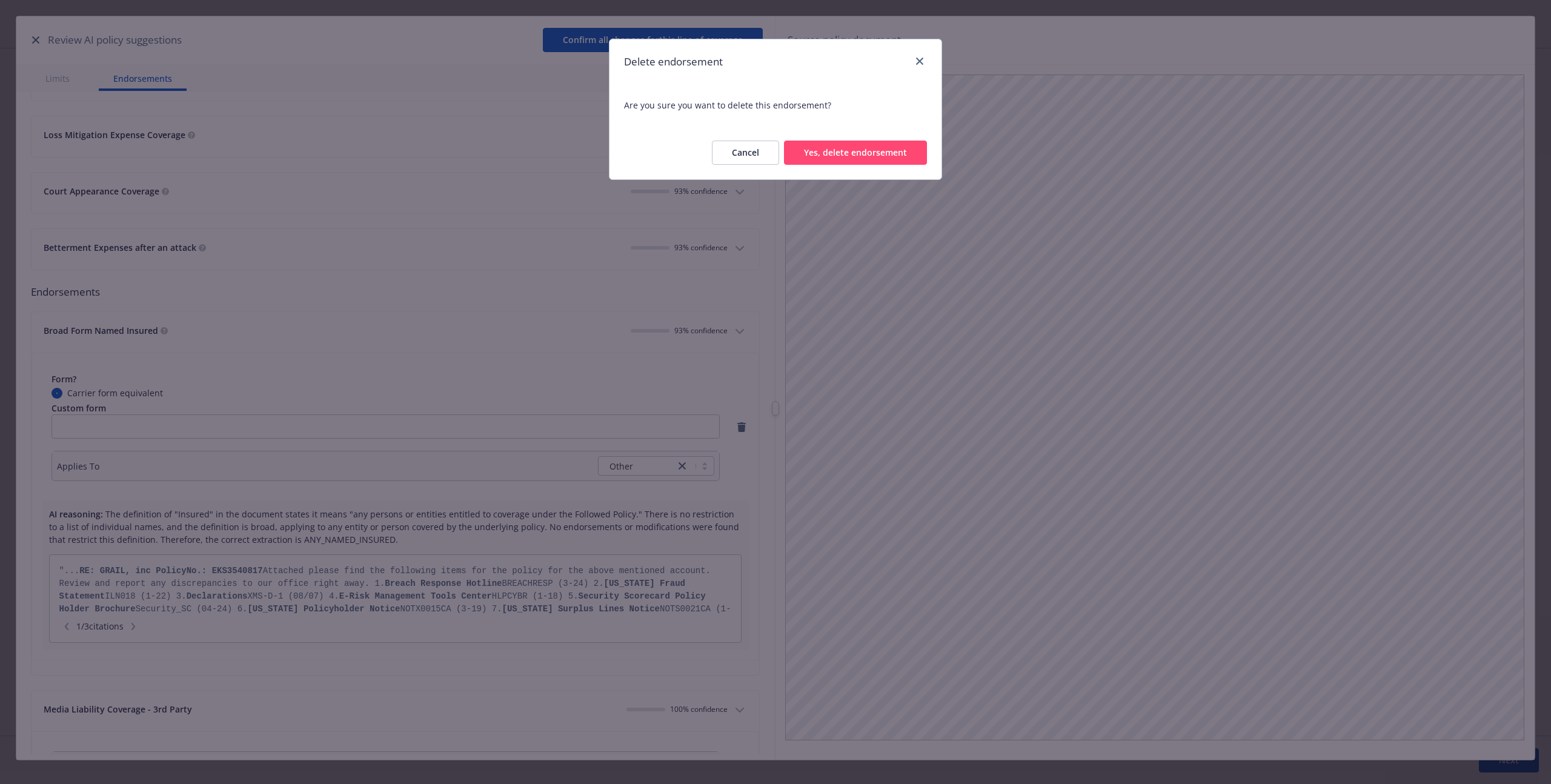
click at [775, 155] on button "Yes, delete endorsement" at bounding box center [855, 153] width 143 height 24
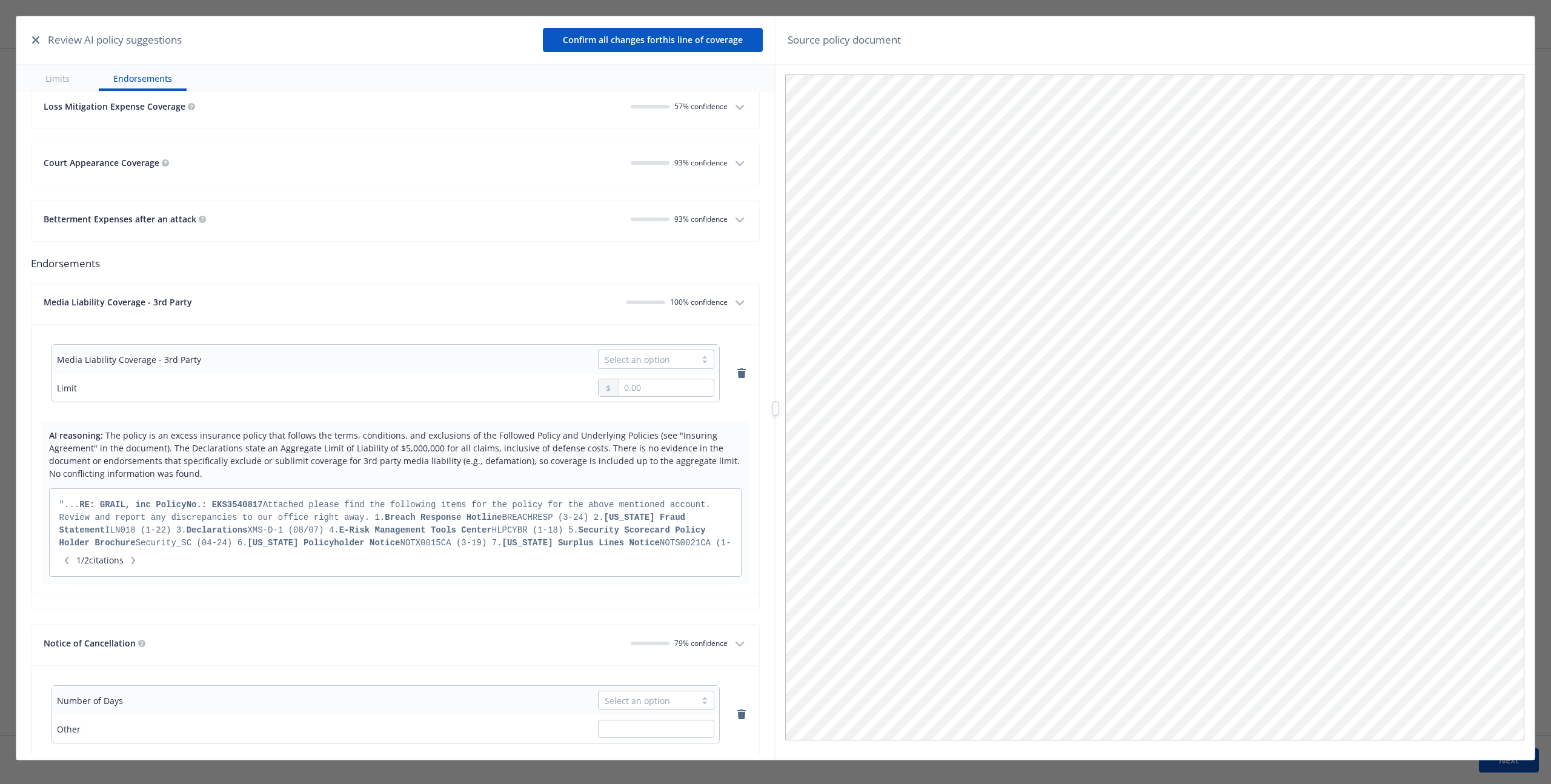
scroll to position [4055, 0]
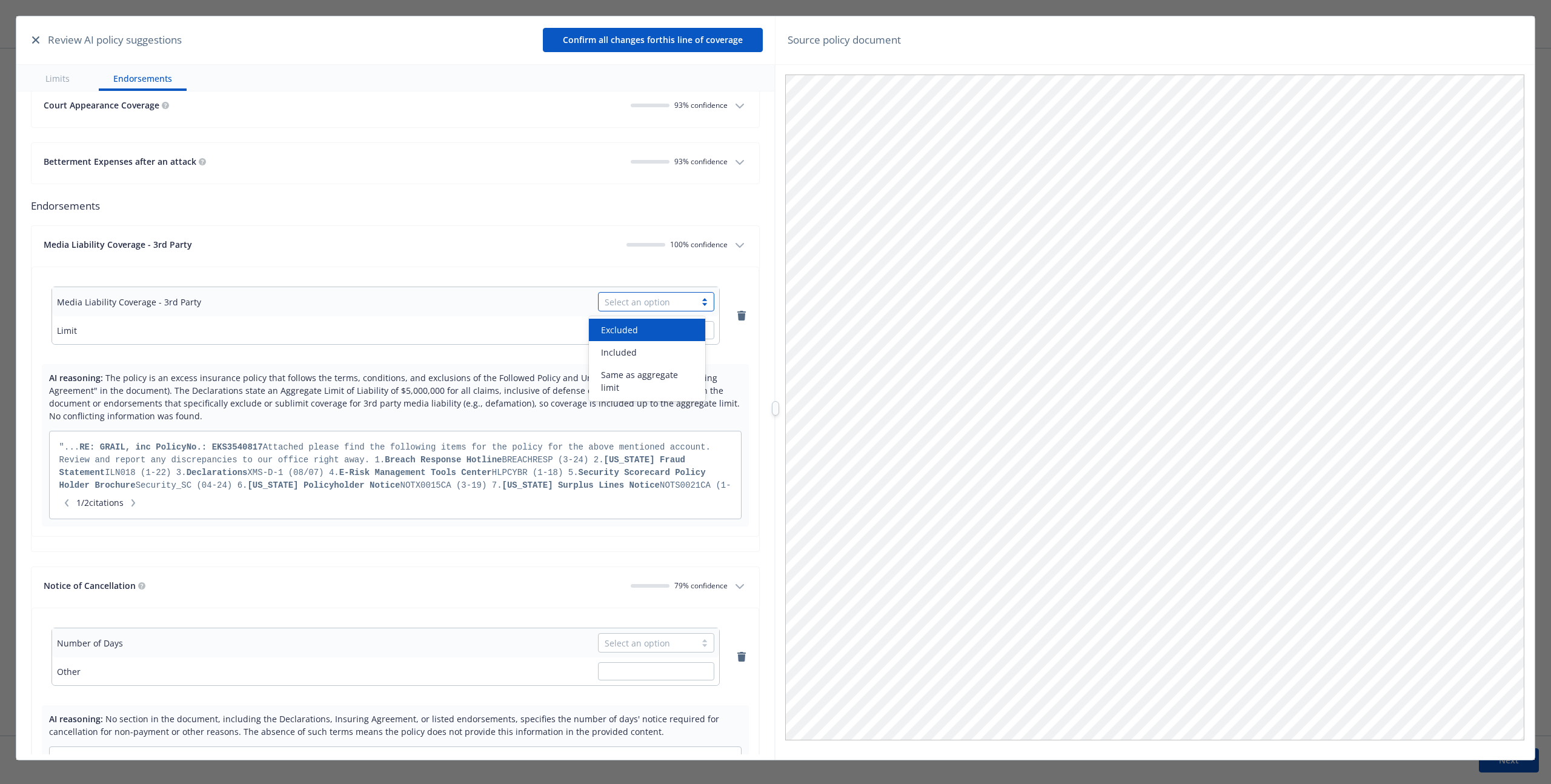
click at [652, 302] on div "Select an option" at bounding box center [647, 302] width 85 height 13
click at [244, 328] on div at bounding box center [476, 330] width 475 height 18
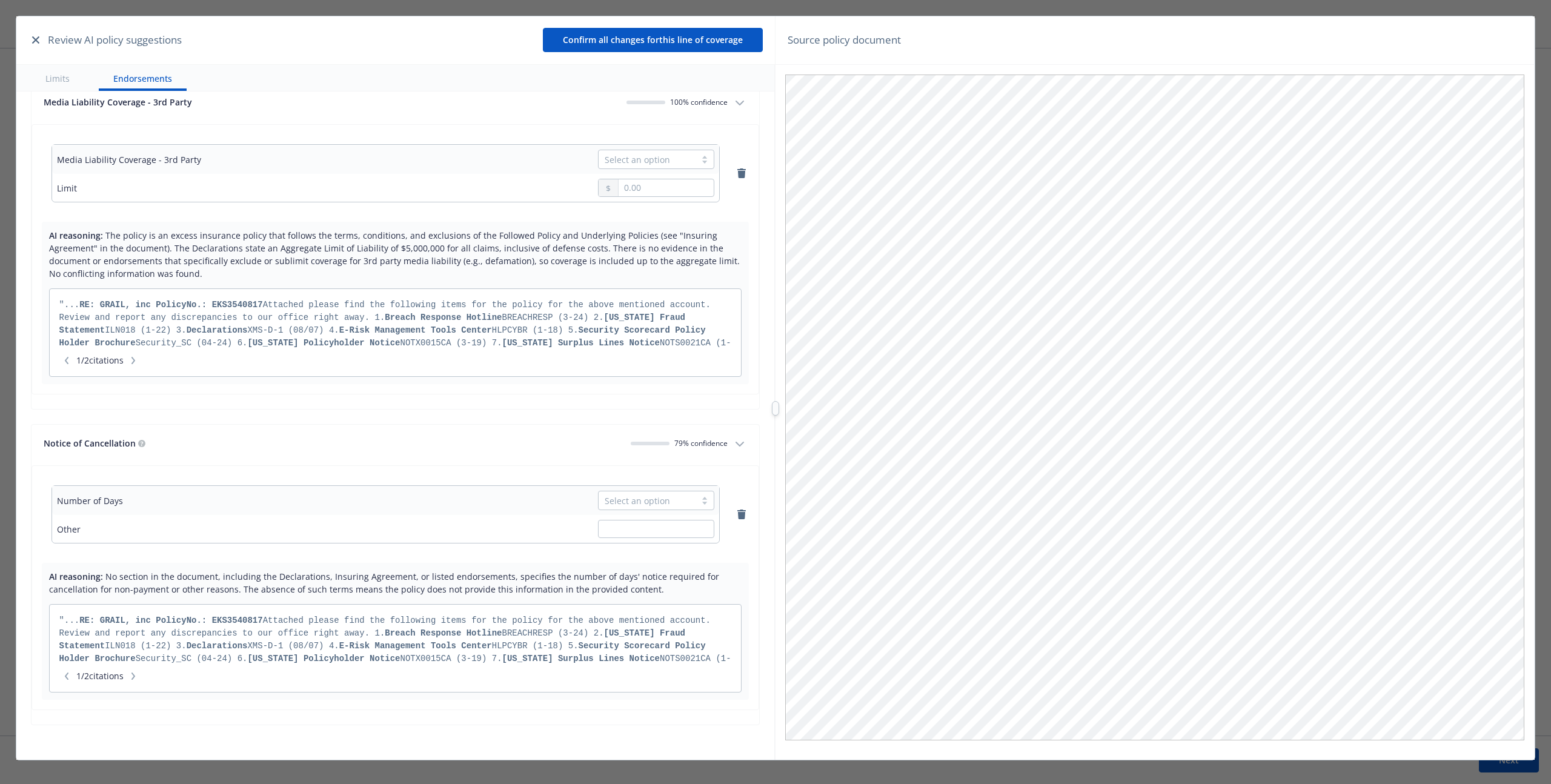
click at [630, 510] on td "Select an option" at bounding box center [477, 500] width 485 height 29
click at [628, 495] on div "Select an option" at bounding box center [647, 500] width 85 height 13
click at [619, 572] on span "60 days NOC / 10 days non payment" at bounding box center [649, 569] width 97 height 25
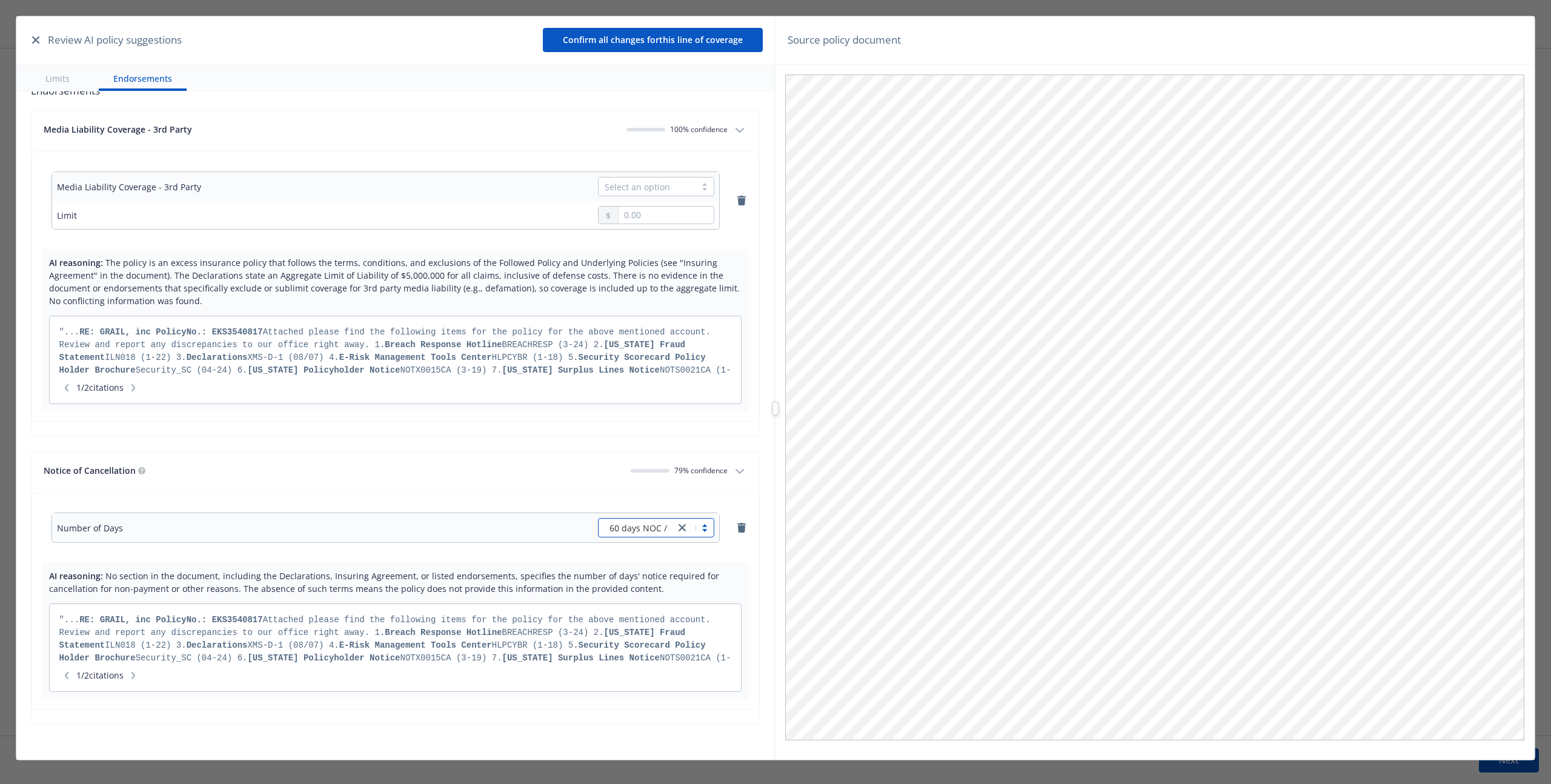
scroll to position [4171, 0]
click at [639, 531] on span "60 days NOC / 10 days non payment" at bounding box center [670, 528] width 121 height 13
click at [639, 702] on div "Other" at bounding box center [647, 696] width 102 height 13
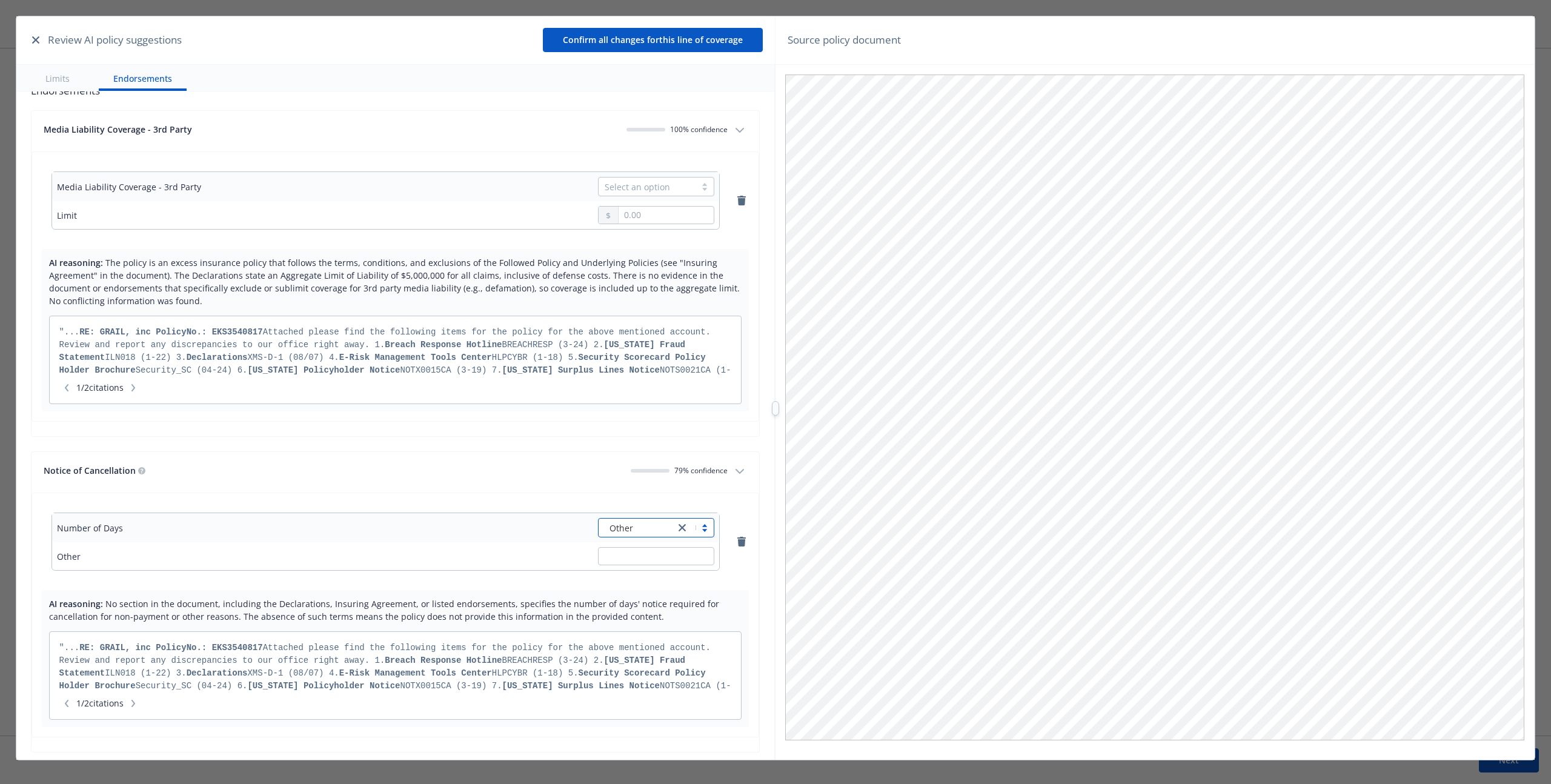
scroll to position [4198, 0]
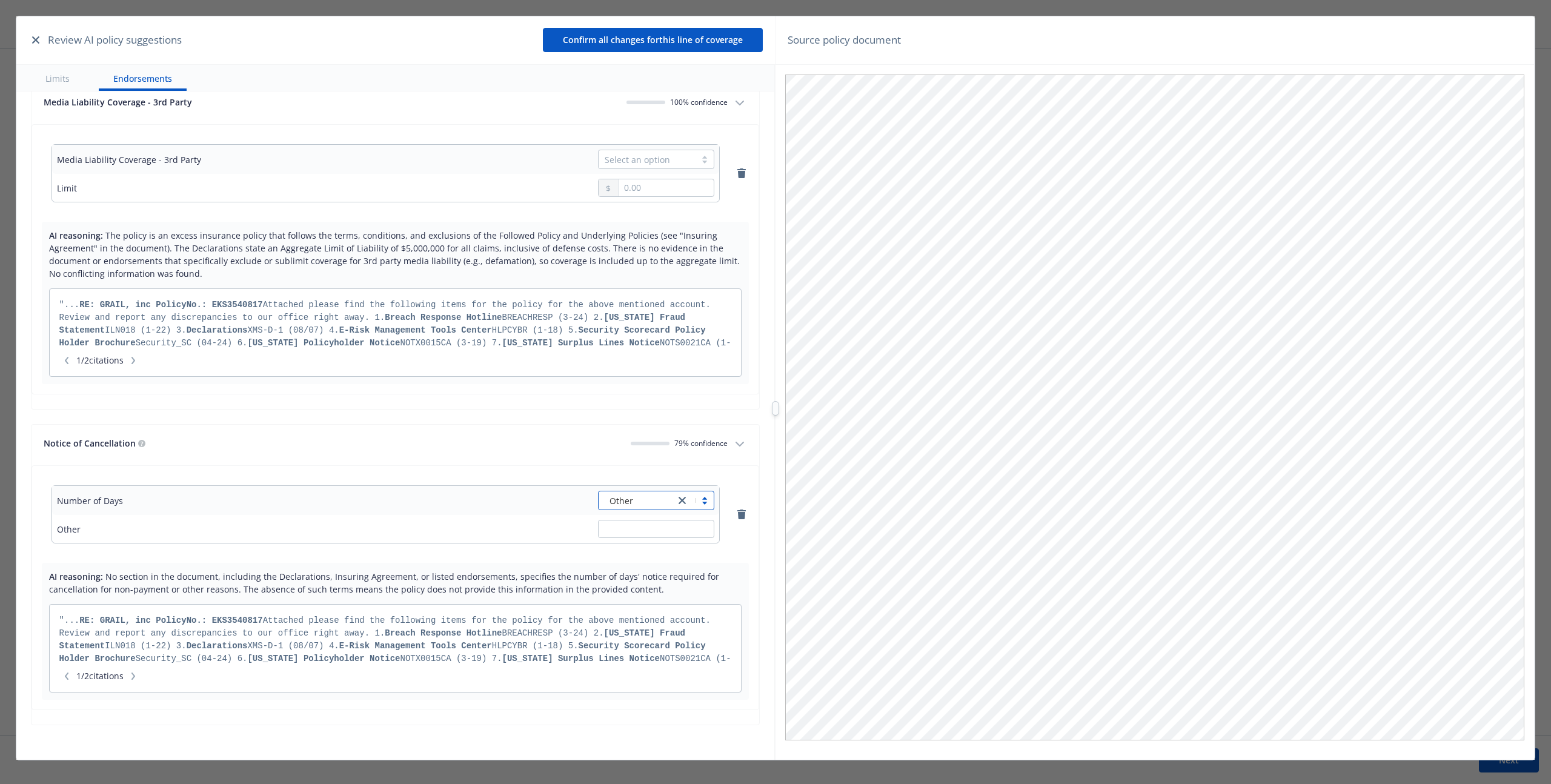
click at [737, 515] on icon "button" at bounding box center [742, 514] width 9 height 9
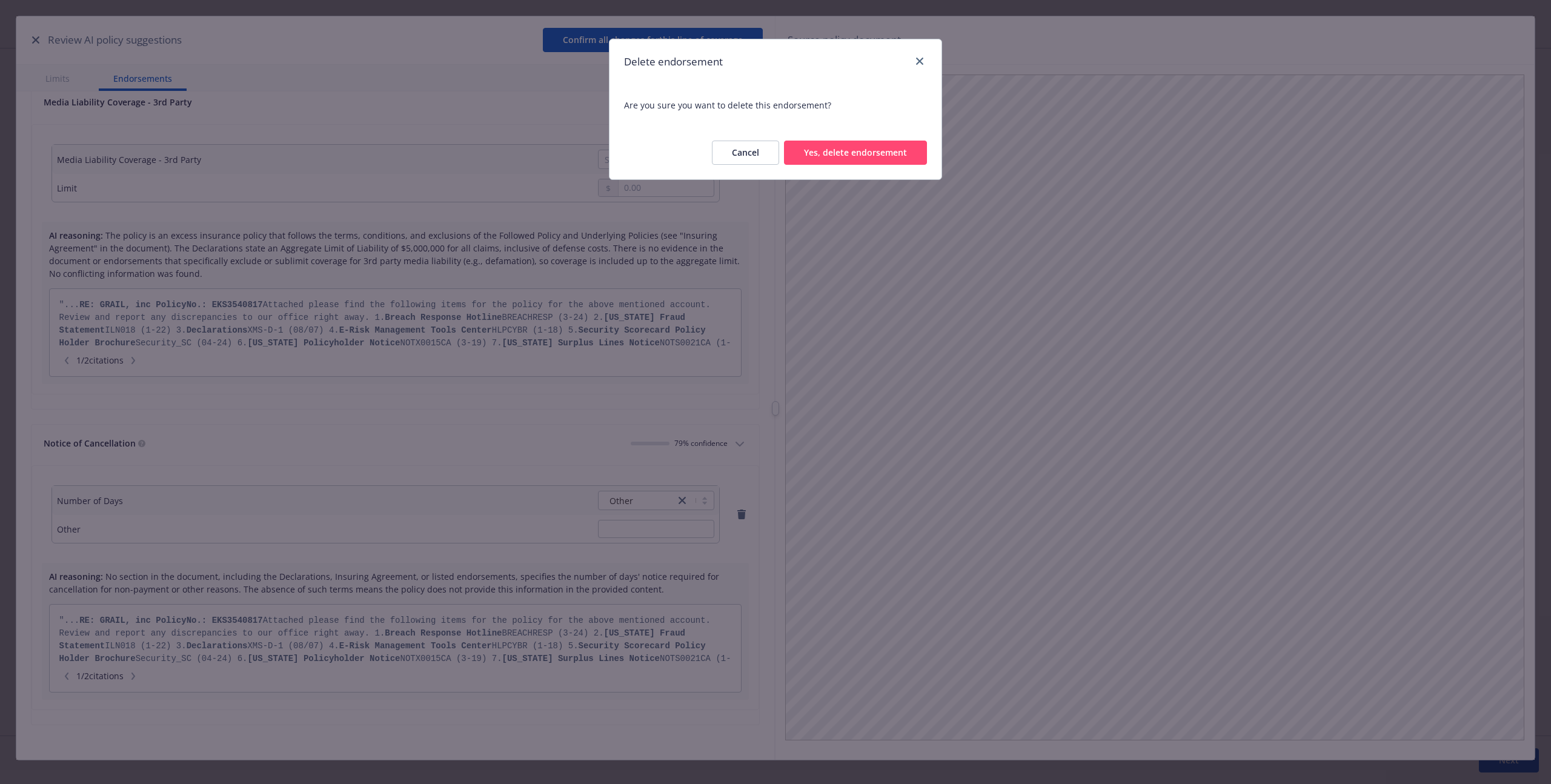
click at [775, 150] on button "Yes, delete endorsement" at bounding box center [855, 153] width 143 height 24
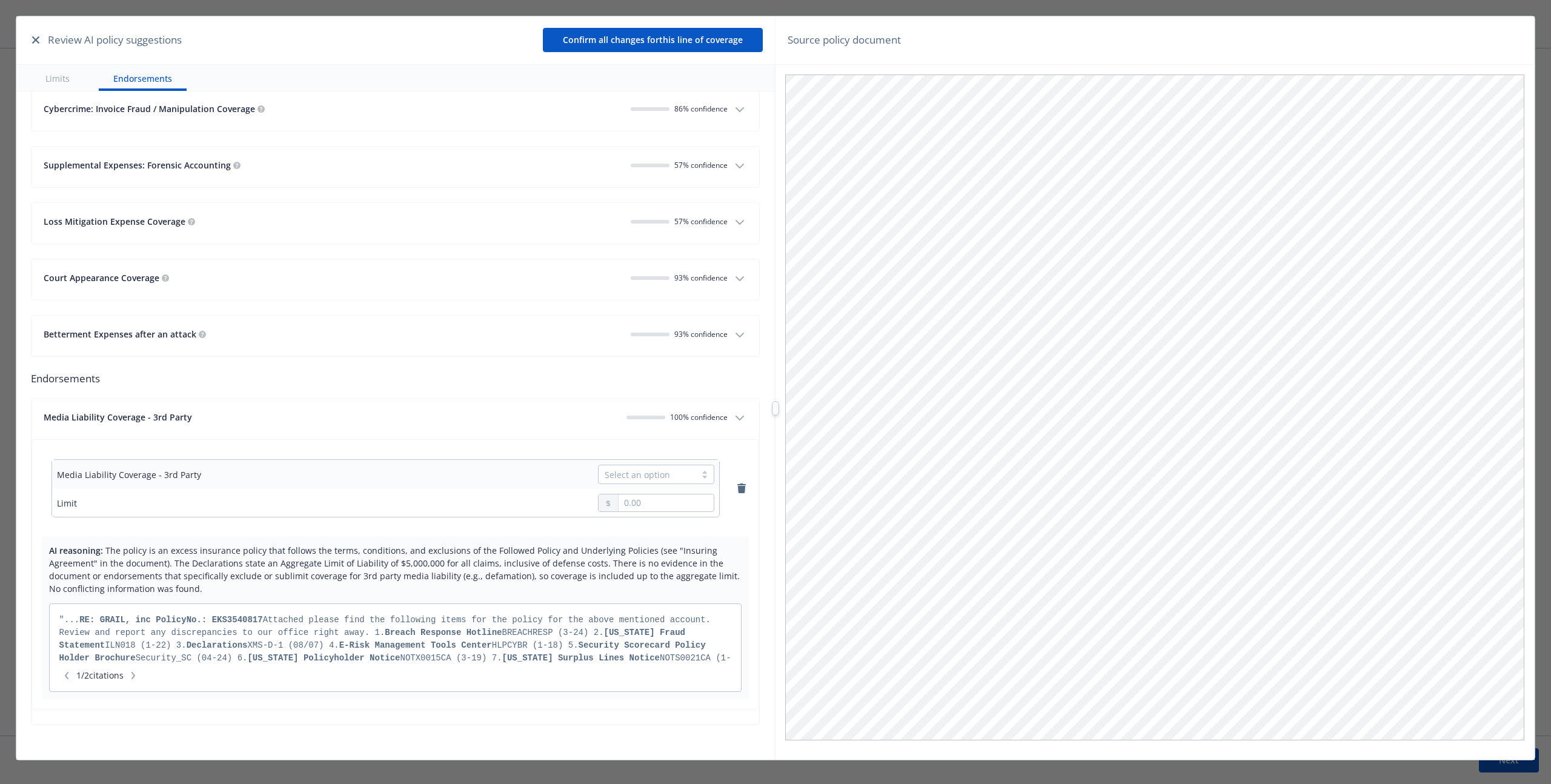
click at [737, 491] on icon "button" at bounding box center [742, 487] width 9 height 9
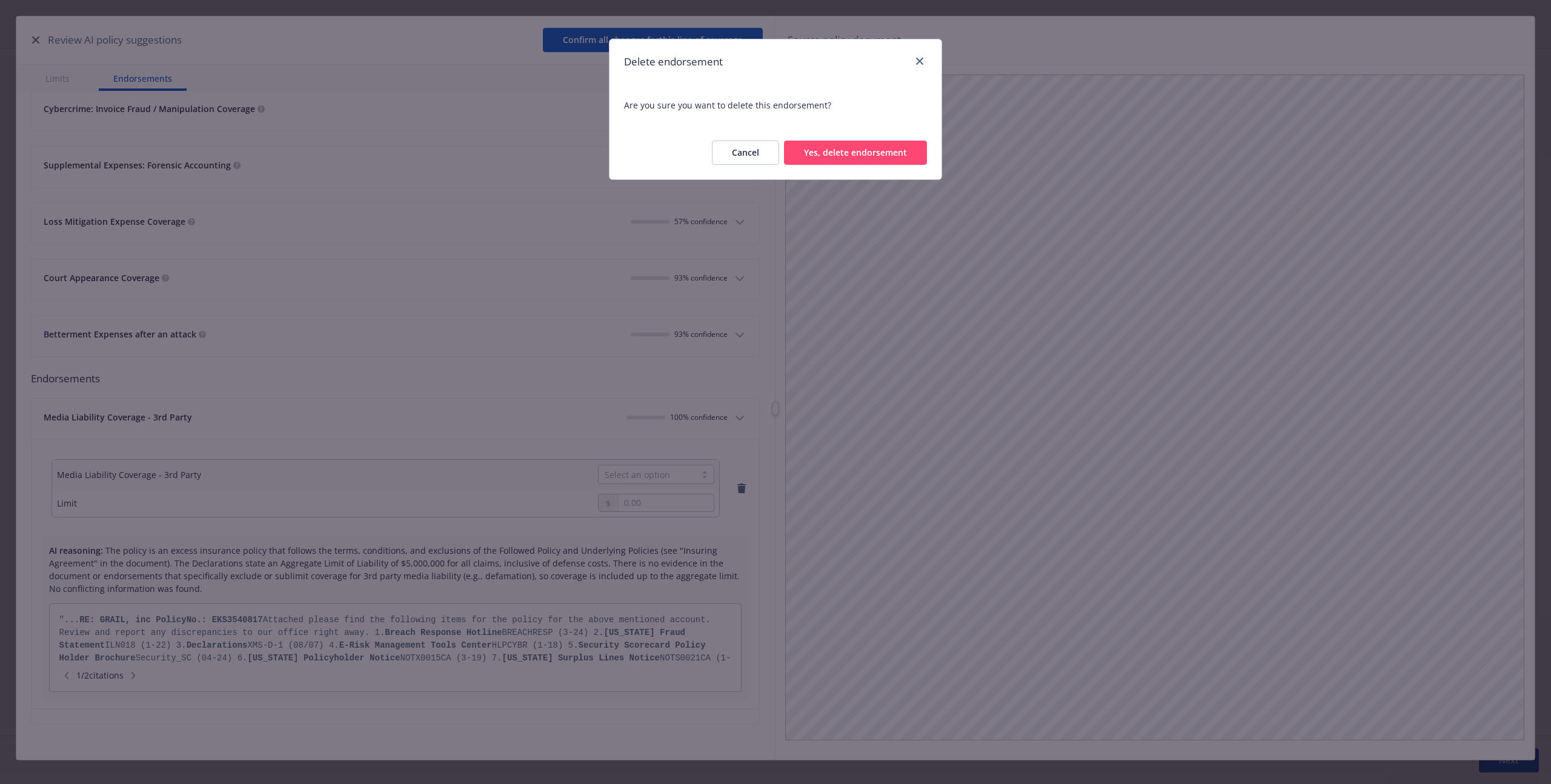
click at [775, 146] on button "Yes, delete endorsement" at bounding box center [855, 153] width 143 height 24
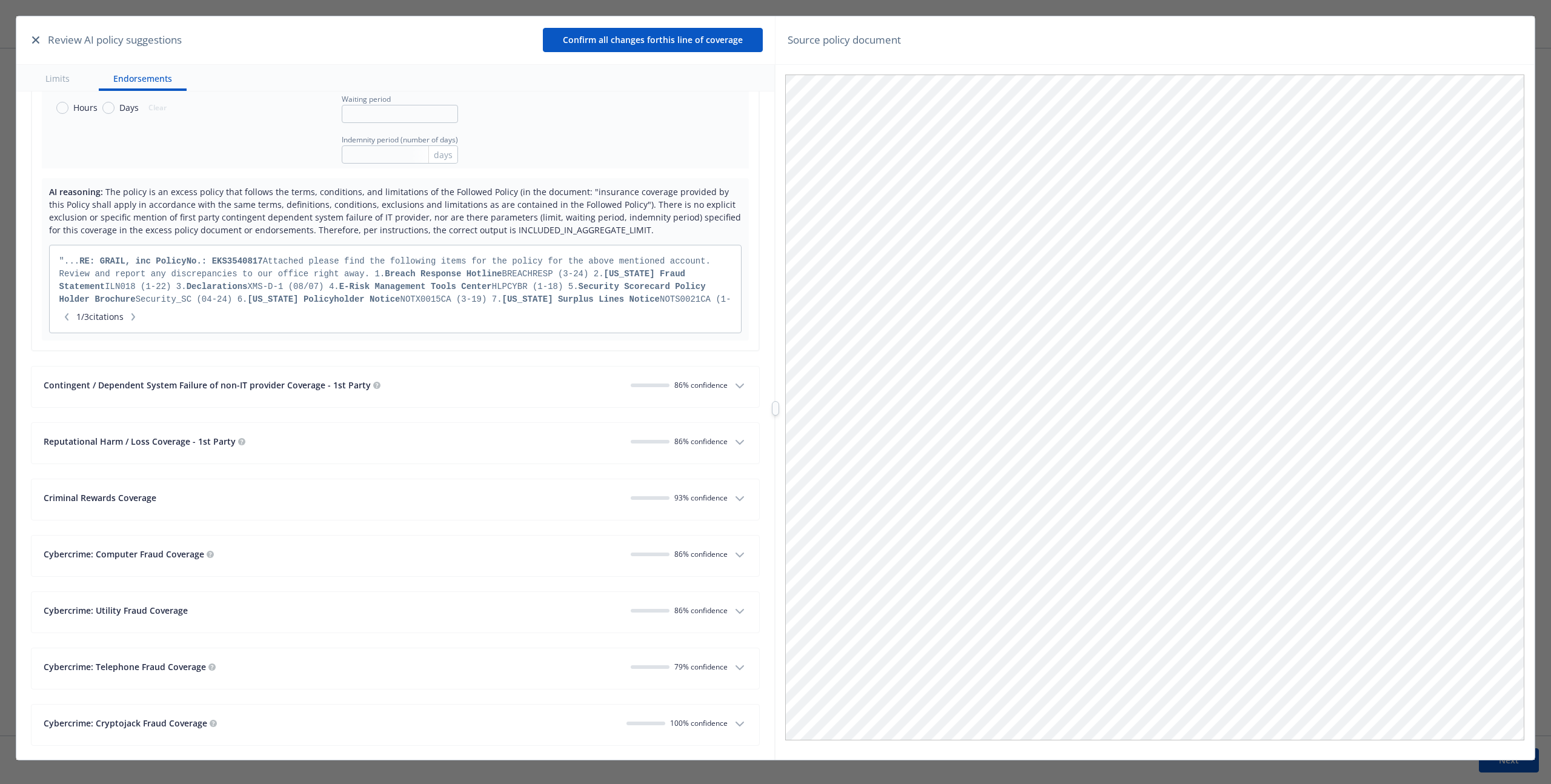
scroll to position [3541, 0]
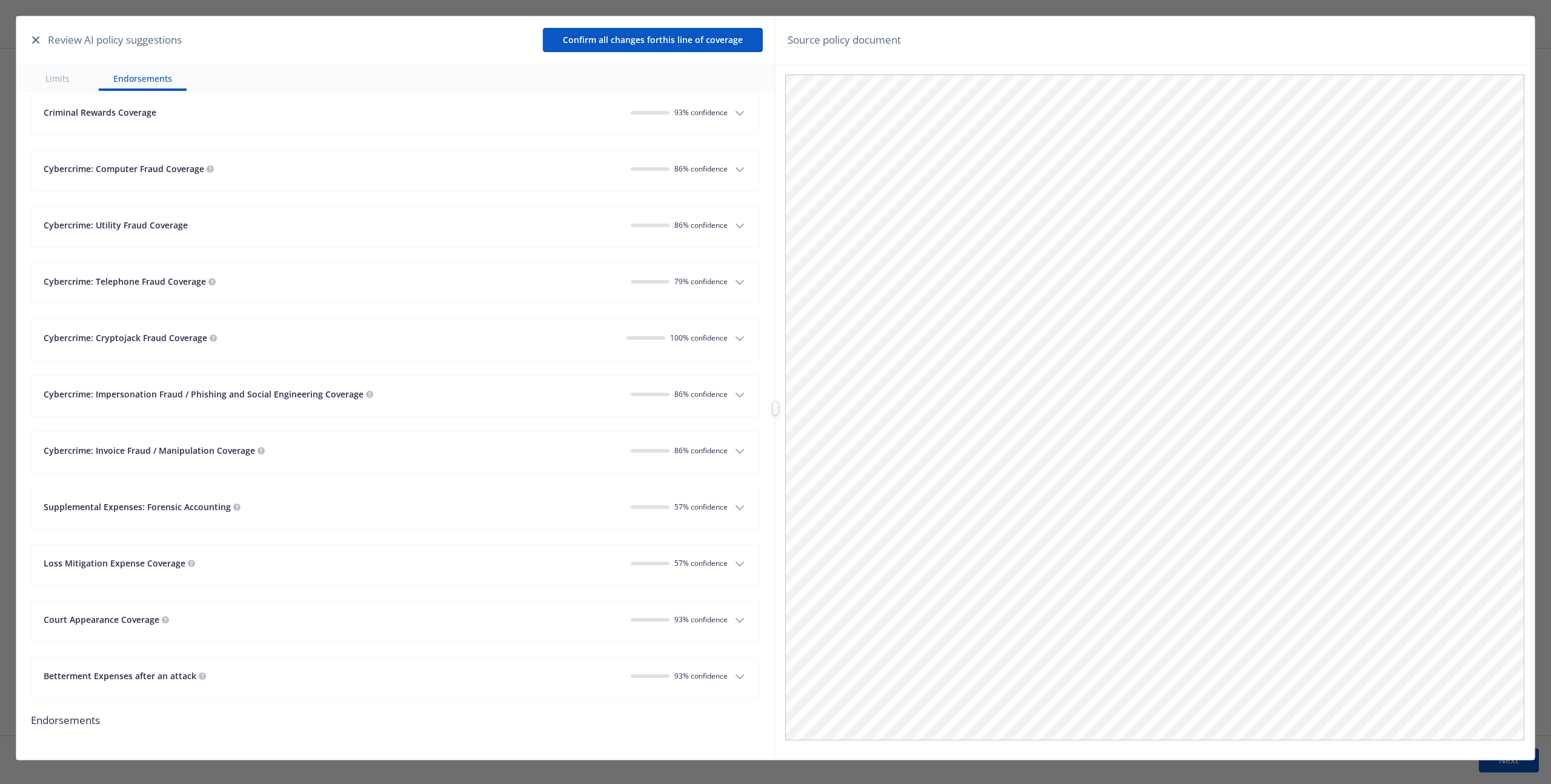
click at [737, 670] on icon "button" at bounding box center [739, 677] width 14 height 14
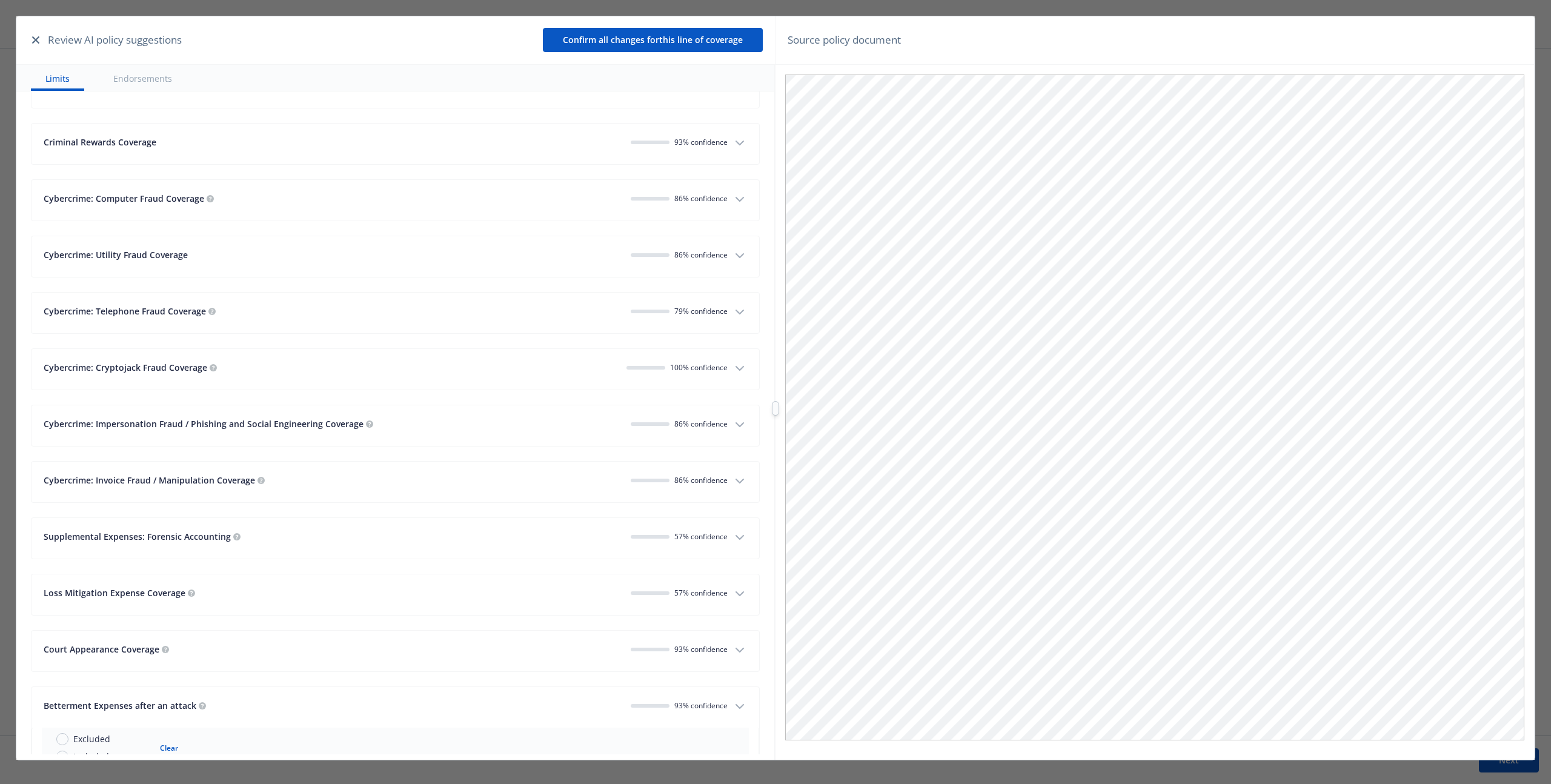
scroll to position [3312, 0]
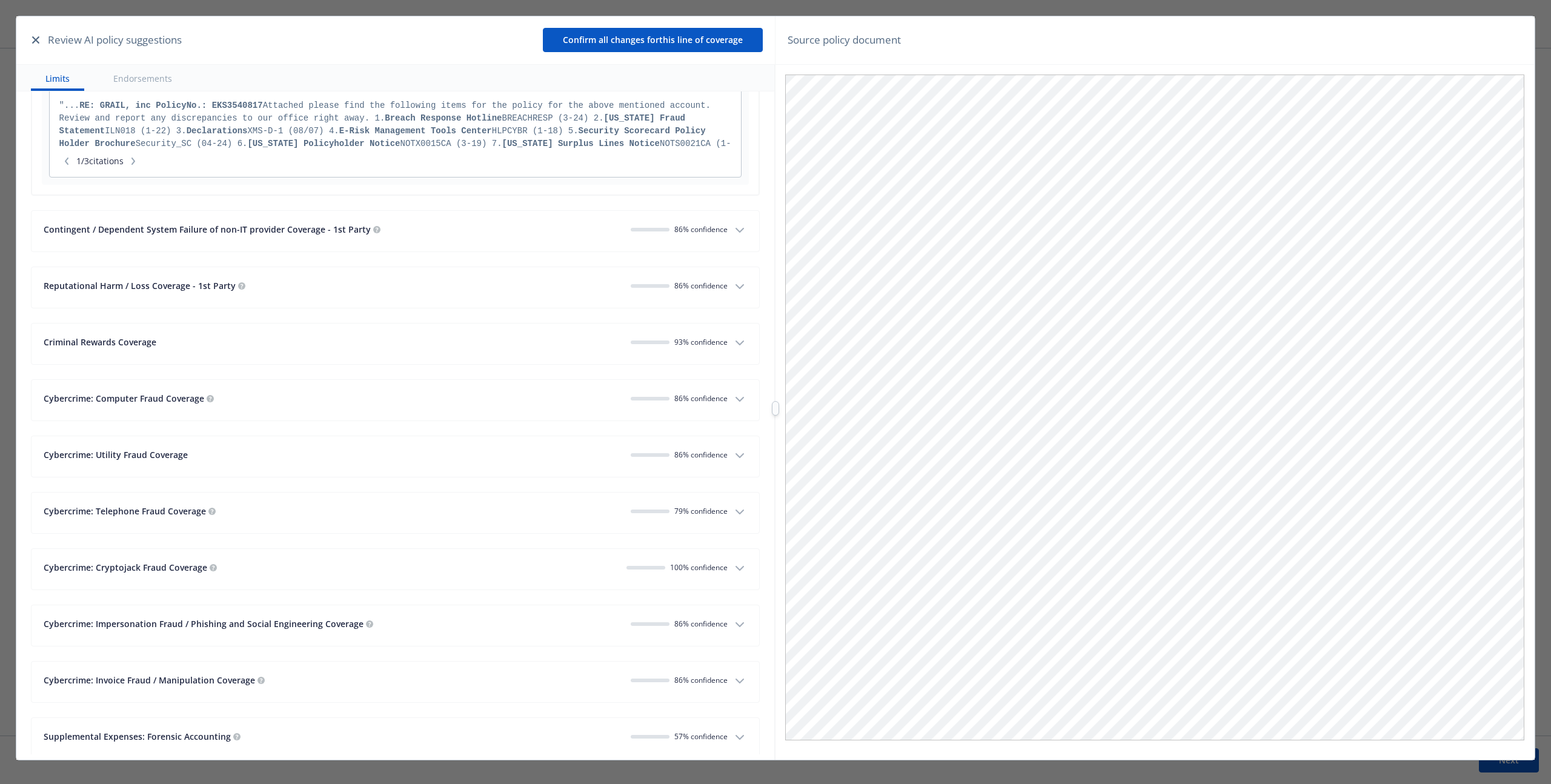
click at [685, 451] on span "86 % confidence" at bounding box center [701, 454] width 53 height 10
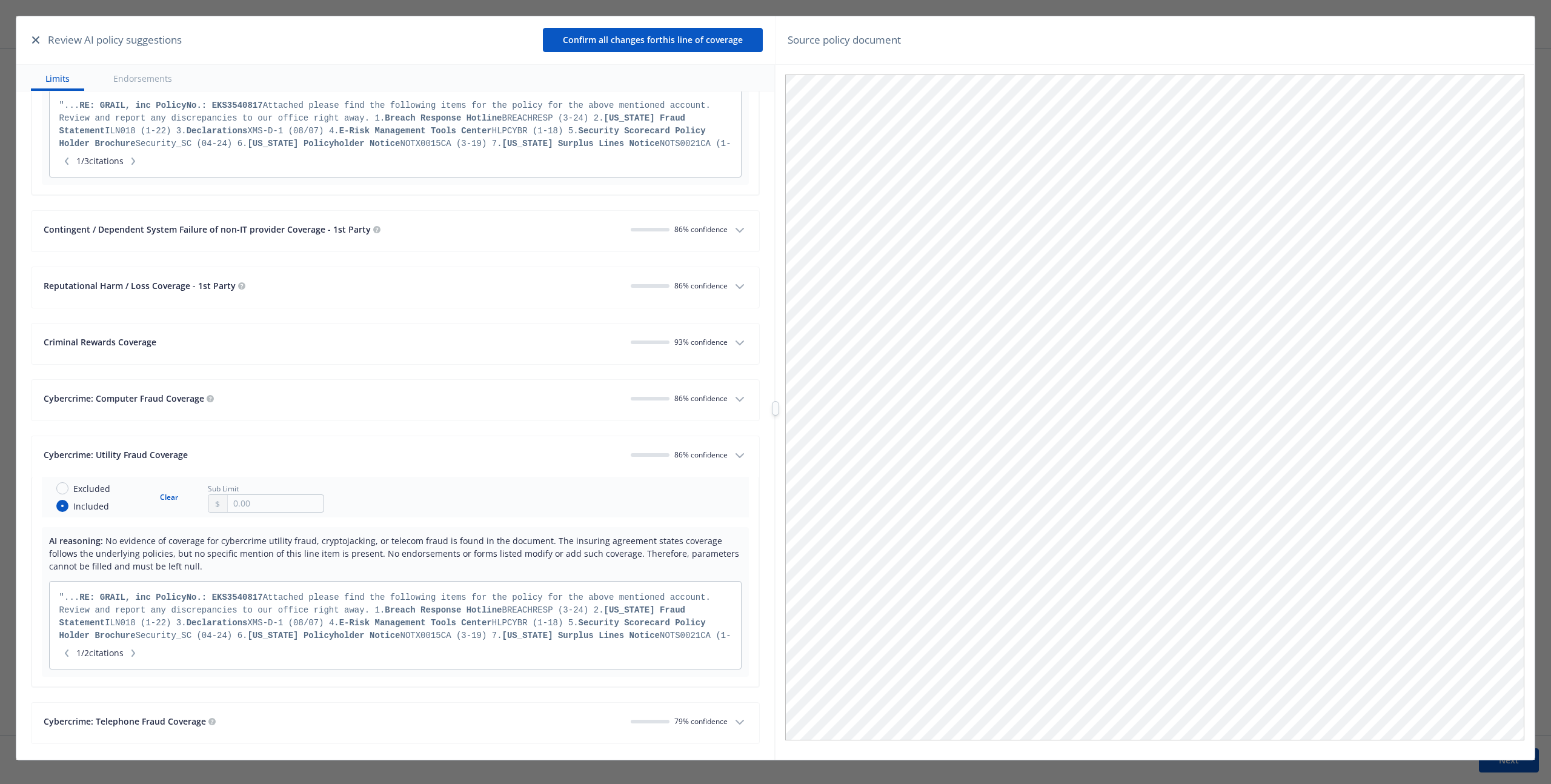
click at [685, 451] on span "86 % confidence" at bounding box center [701, 454] width 53 height 10
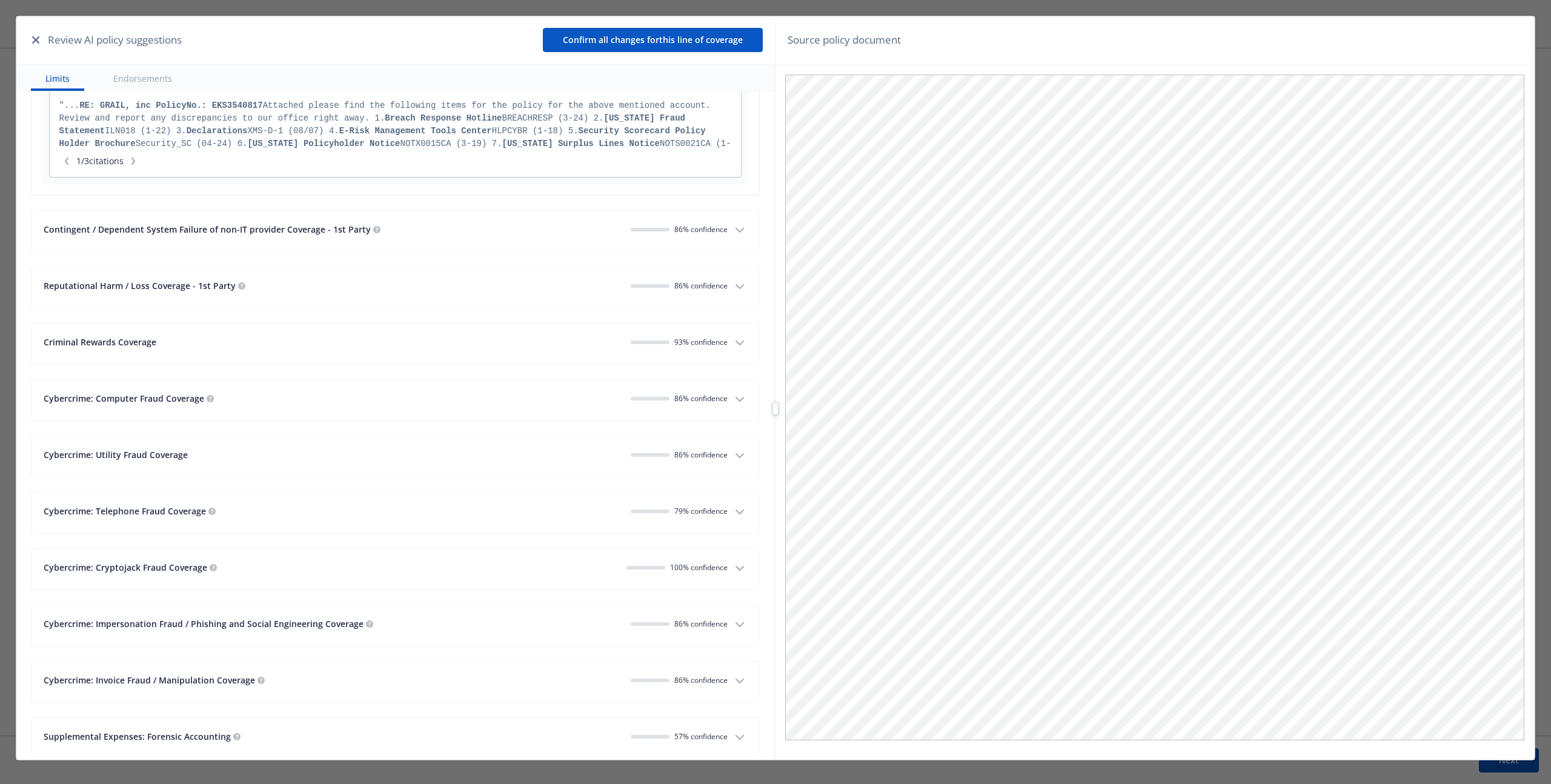
click at [694, 454] on span "86 % confidence" at bounding box center [701, 454] width 53 height 10
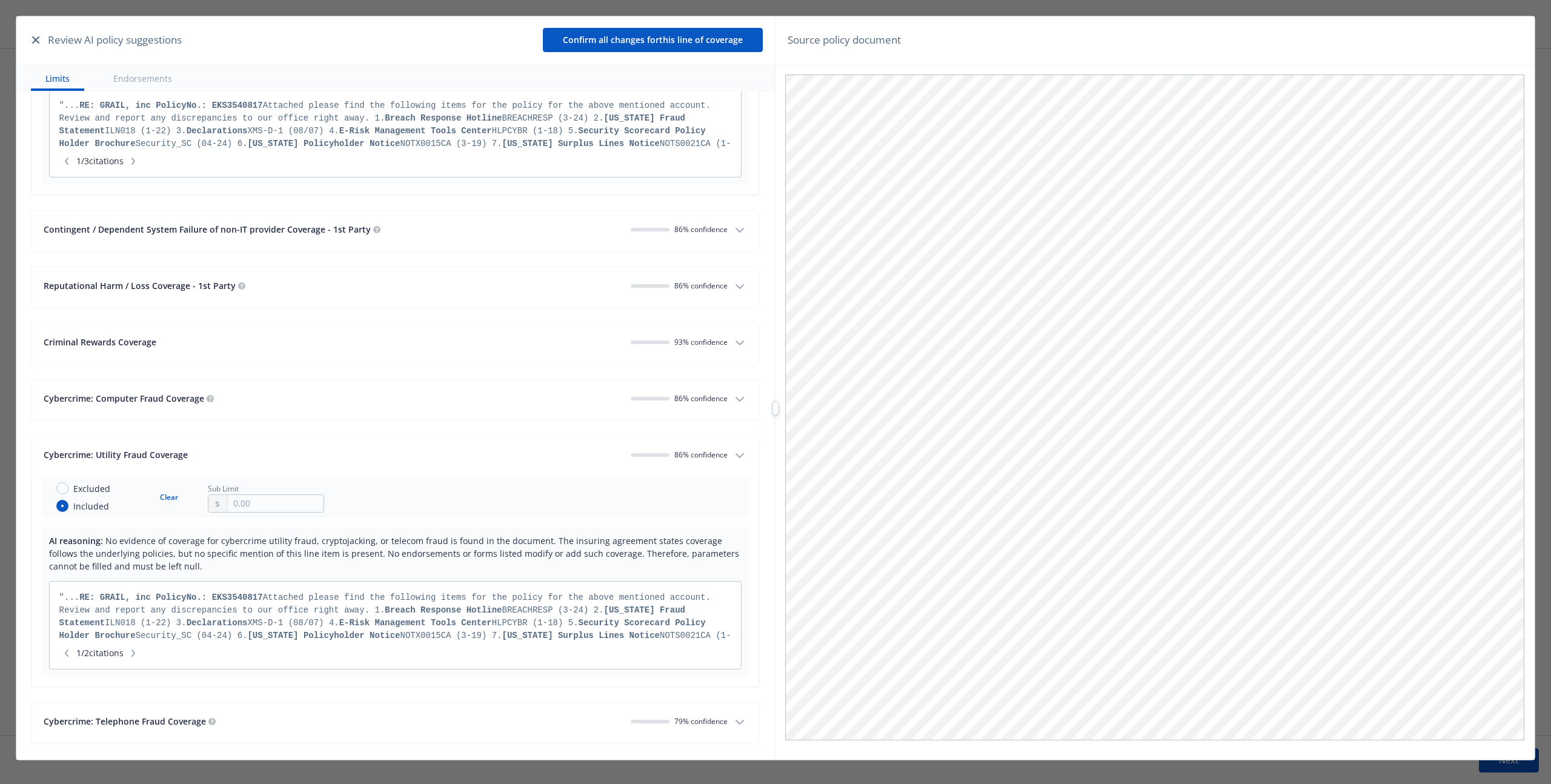
click at [732, 461] on icon "button" at bounding box center [739, 456] width 14 height 14
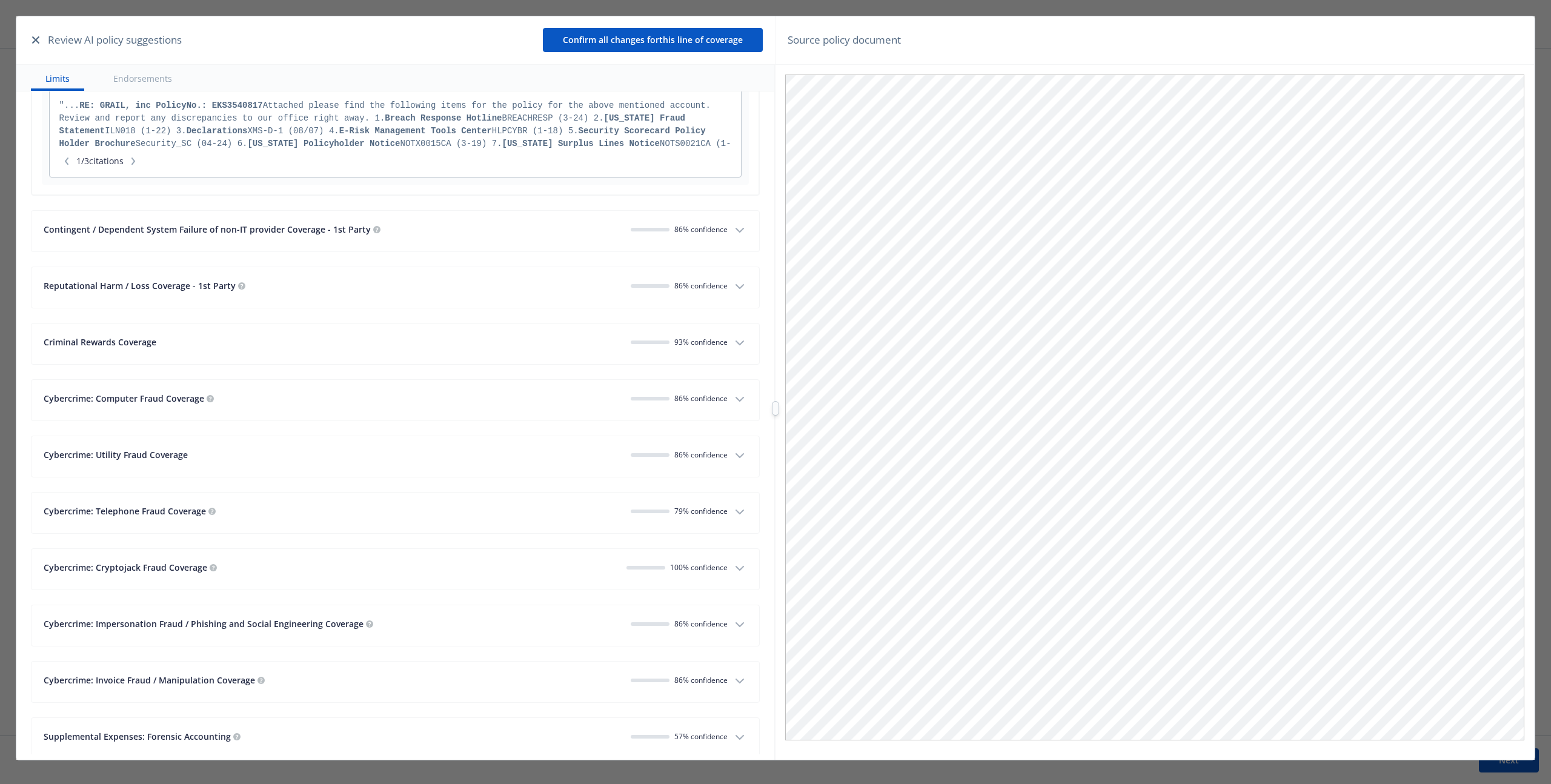
click at [647, 454] on div "button" at bounding box center [647, 454] width 33 height 4
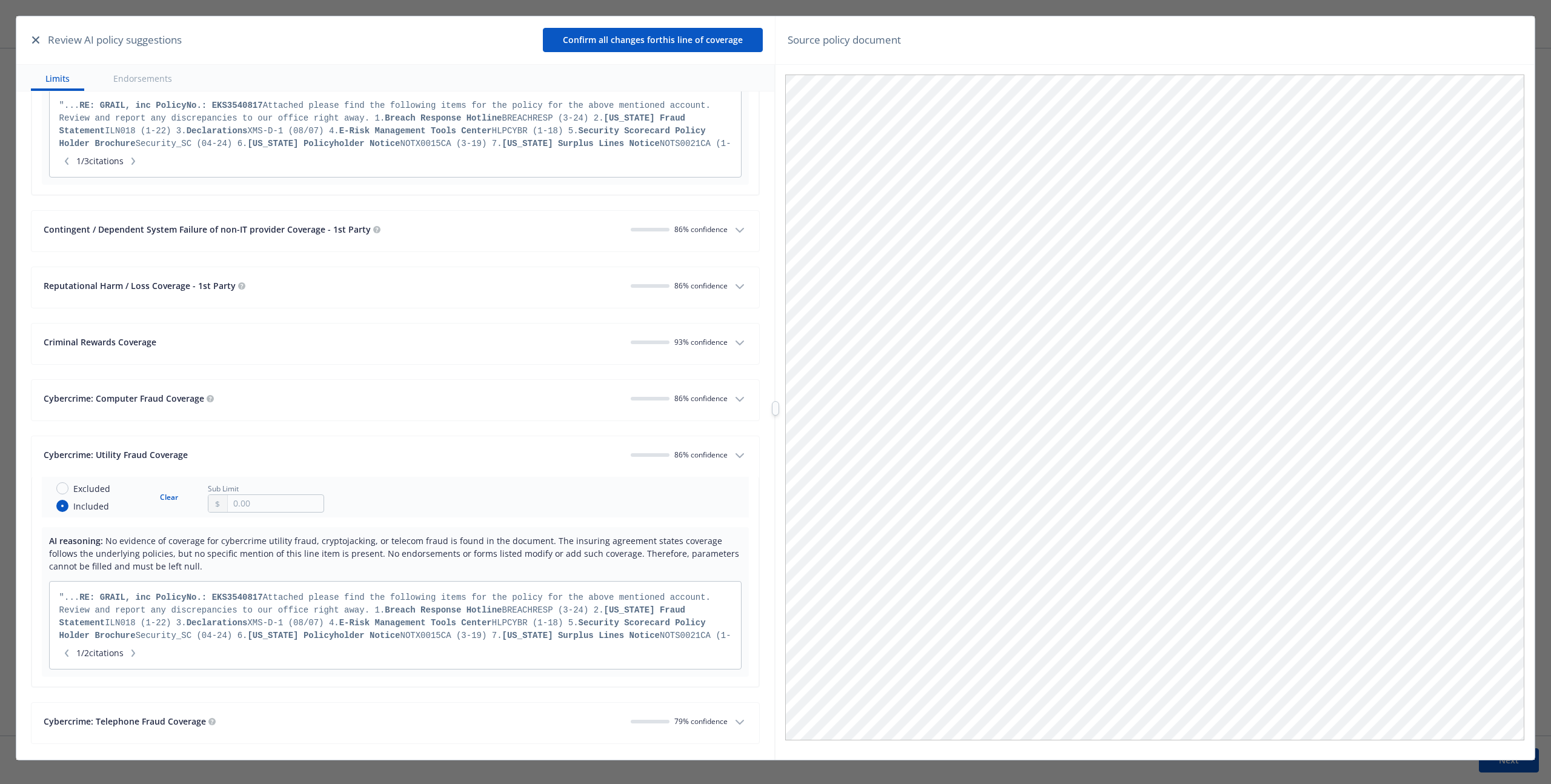
click at [683, 459] on span "86 % confidence" at bounding box center [701, 454] width 53 height 10
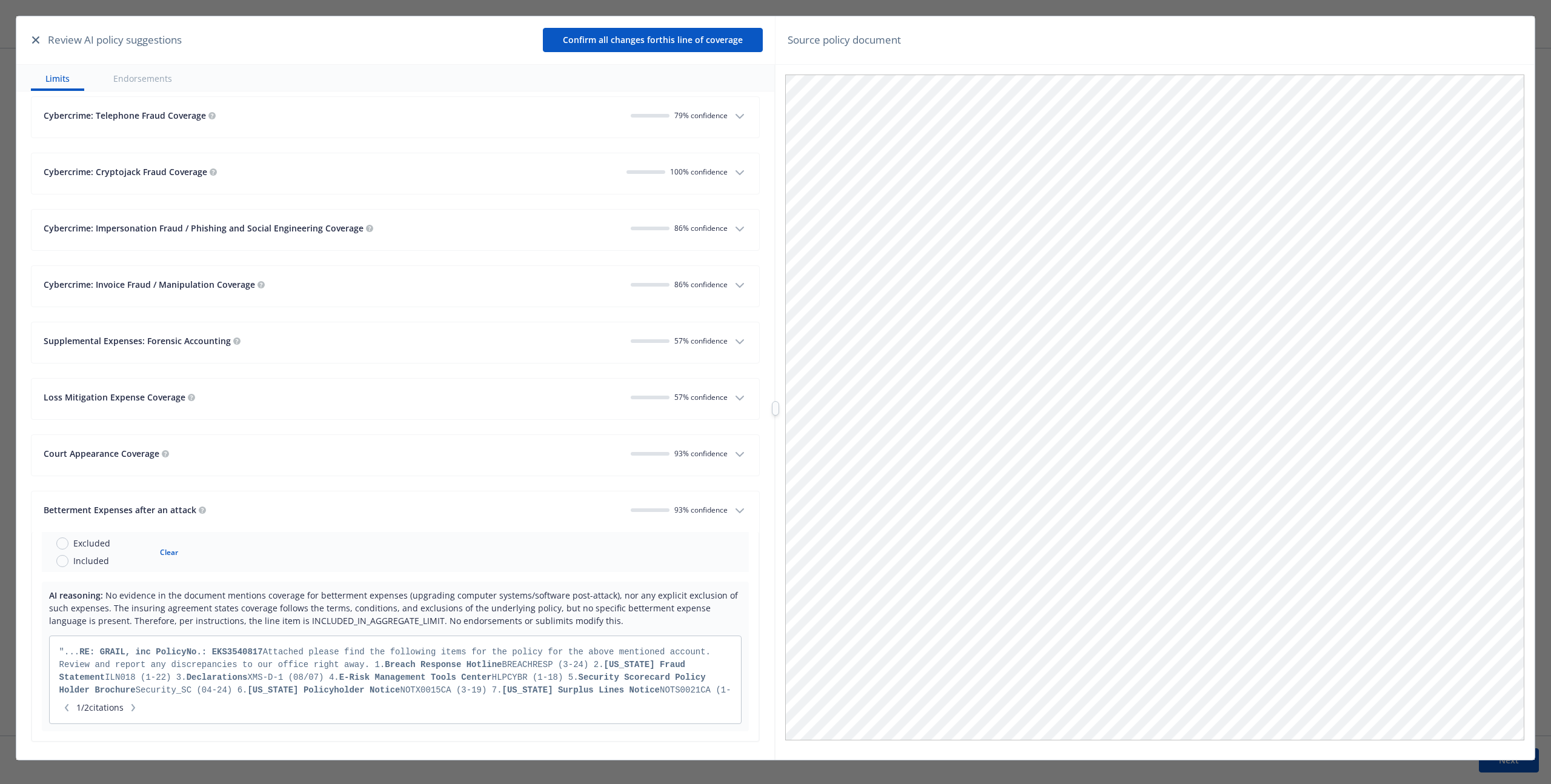
scroll to position [3692, 0]
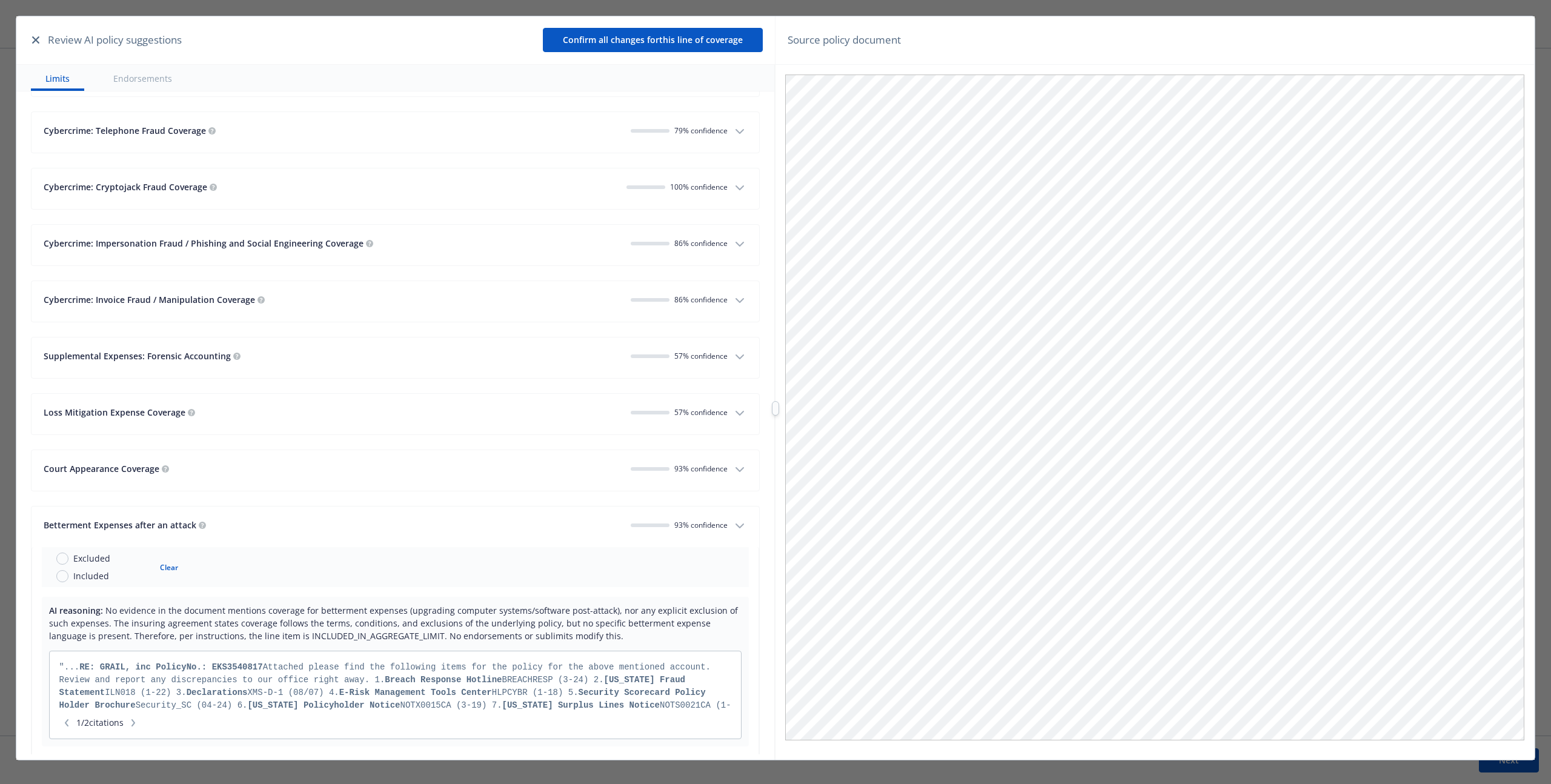
click at [579, 240] on div "Cybercrime: Impersonation Fraud / Phishing and Social Engineering Coverage" at bounding box center [333, 243] width 577 height 13
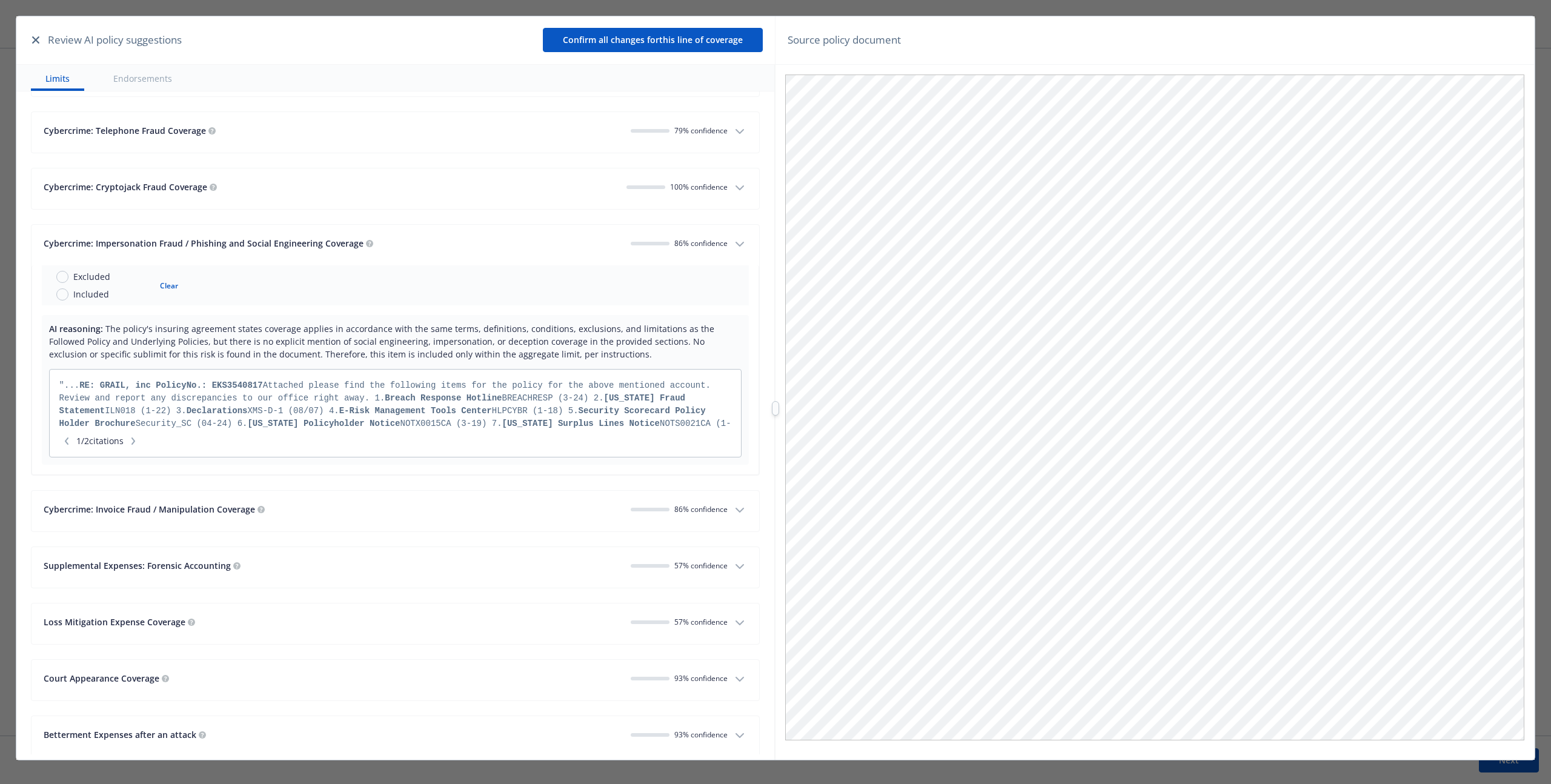
click at [703, 510] on span "86 % confidence" at bounding box center [701, 509] width 53 height 10
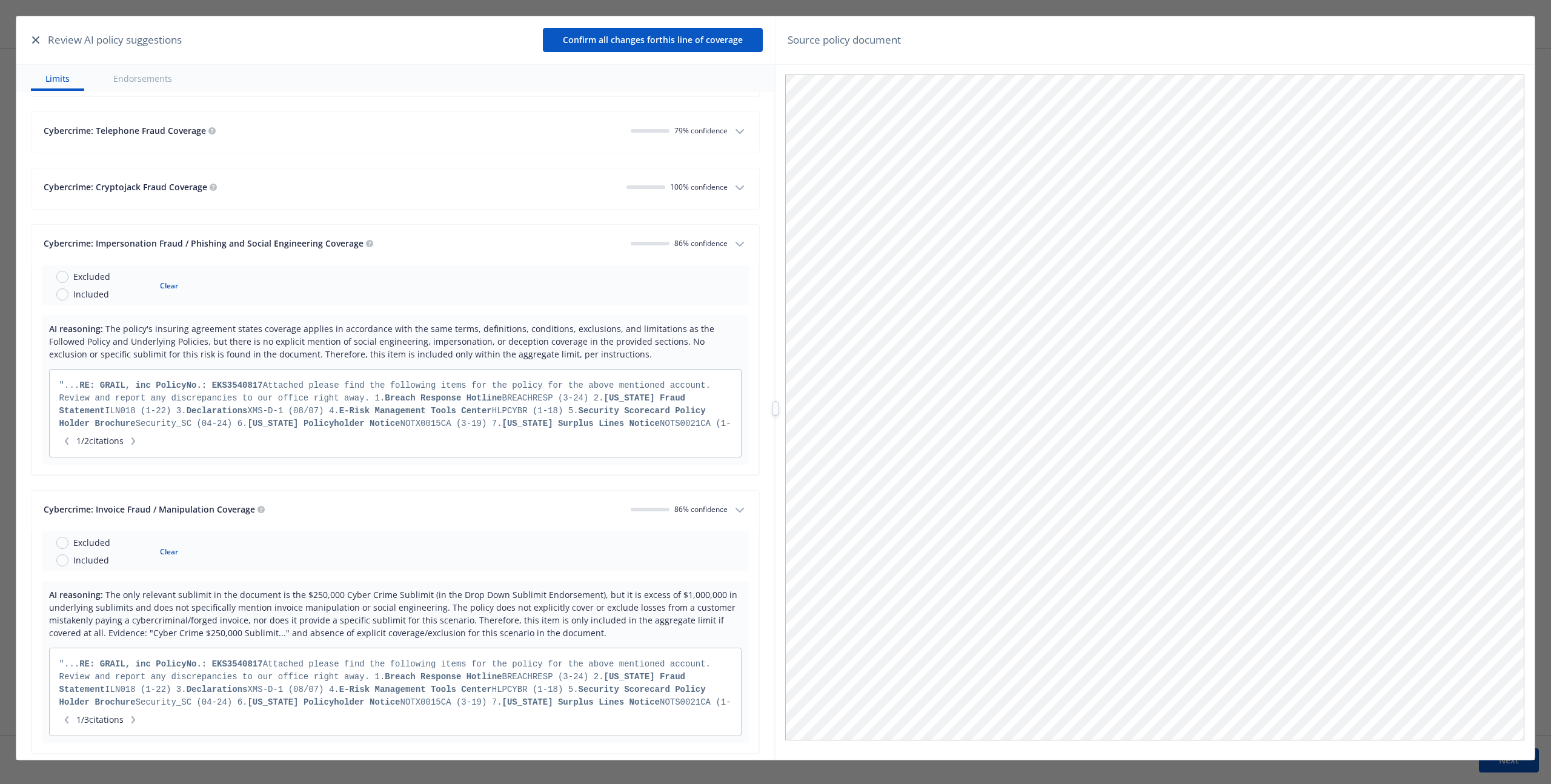
scroll to position [4042, 0]
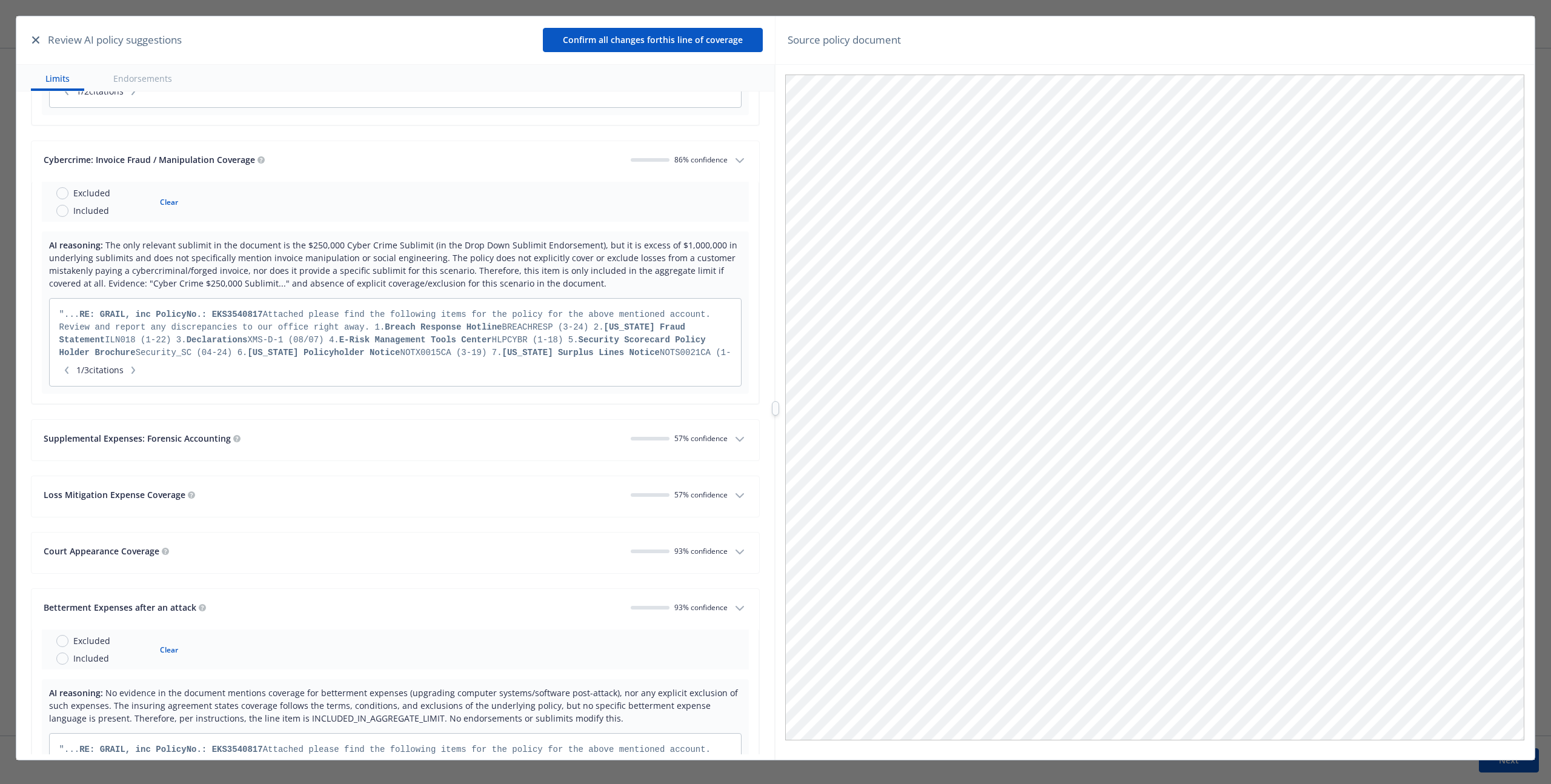
click at [701, 502] on div "Loss Mitigation Expense Coverage 57 % confidence" at bounding box center [386, 496] width 684 height 17
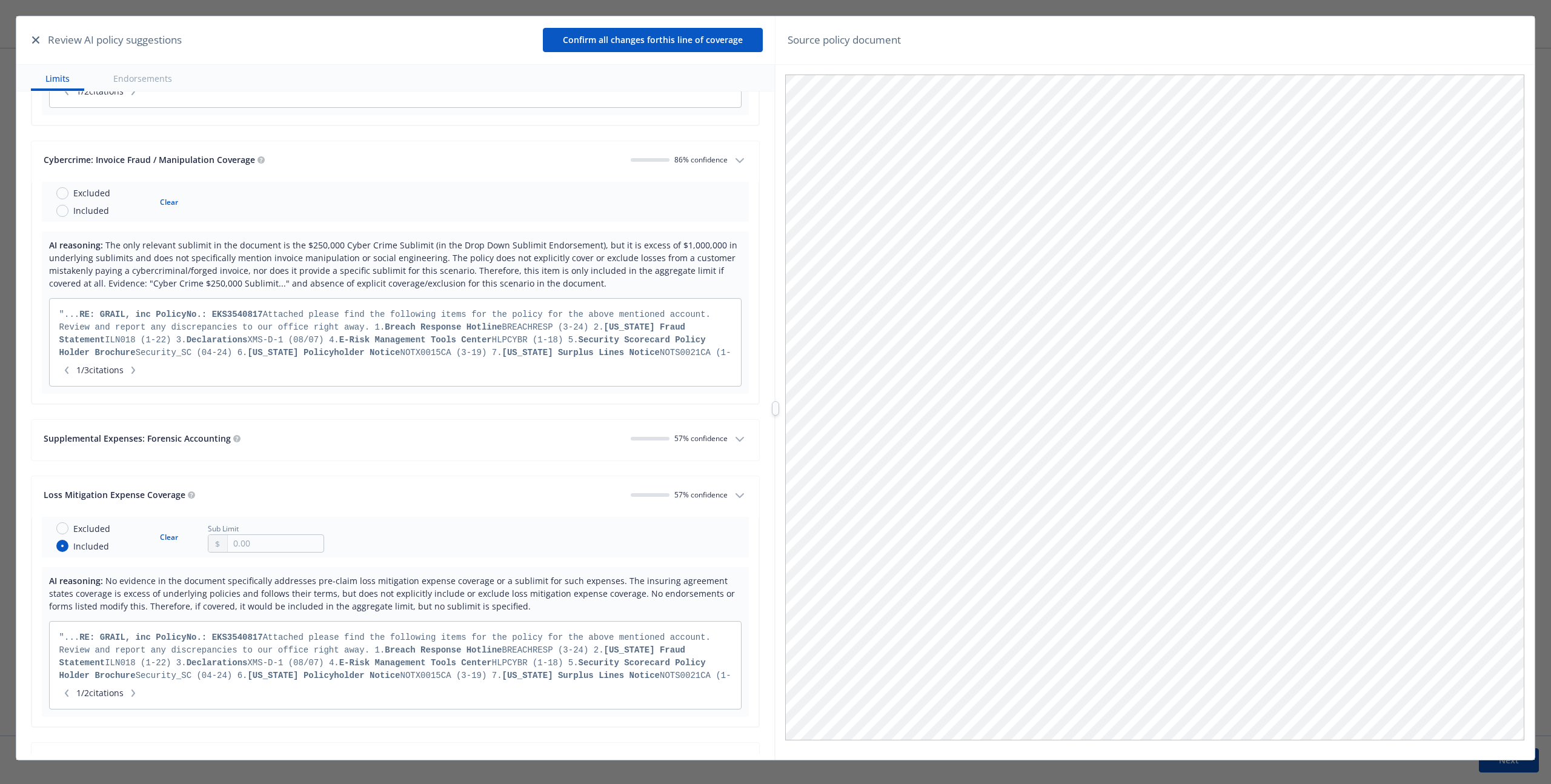
scroll to position [4280, 0]
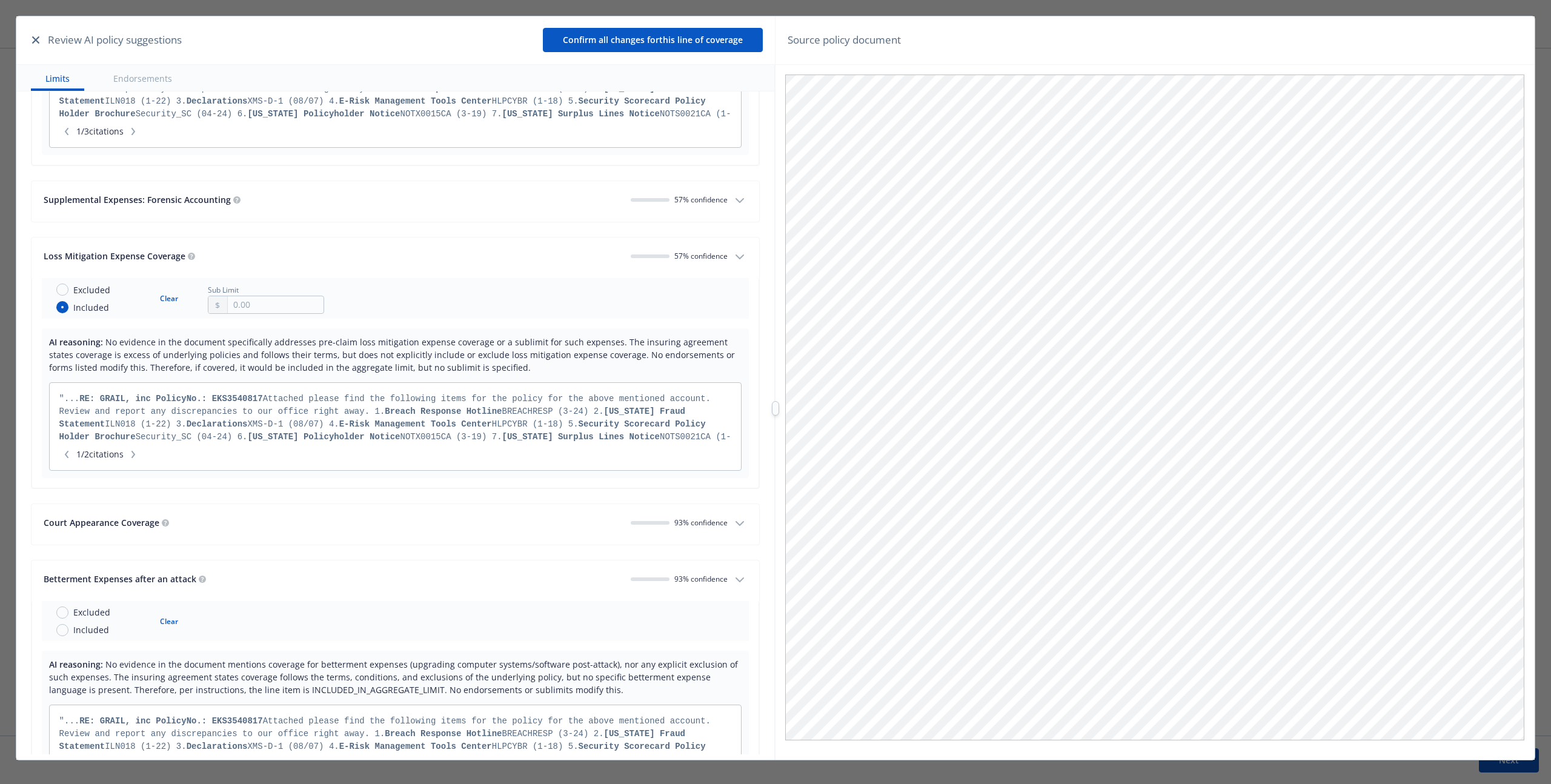
click at [703, 508] on button "Court Appearance Coverage 93 % confidence" at bounding box center [395, 524] width 727 height 40
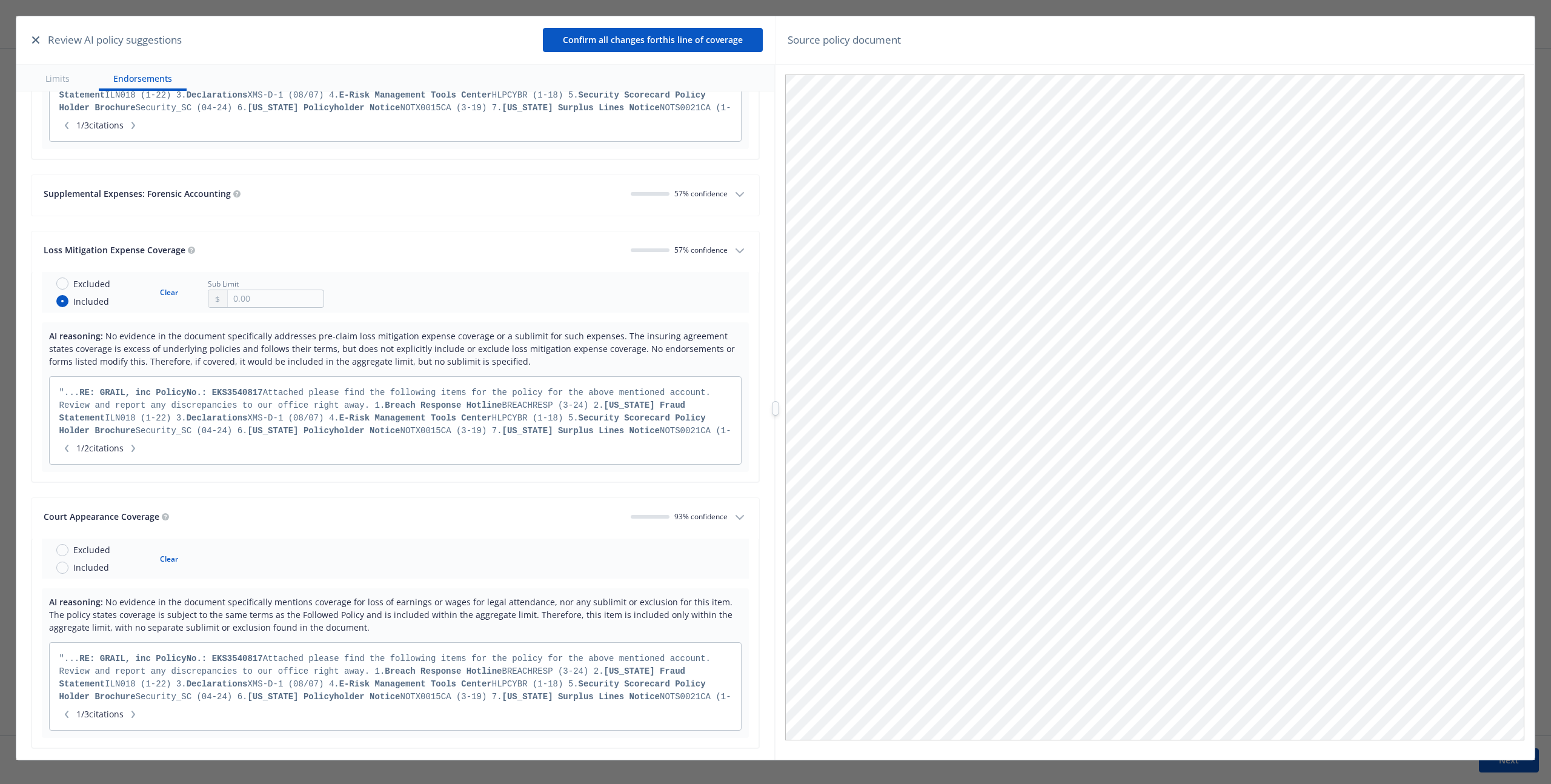
scroll to position [4174, 0]
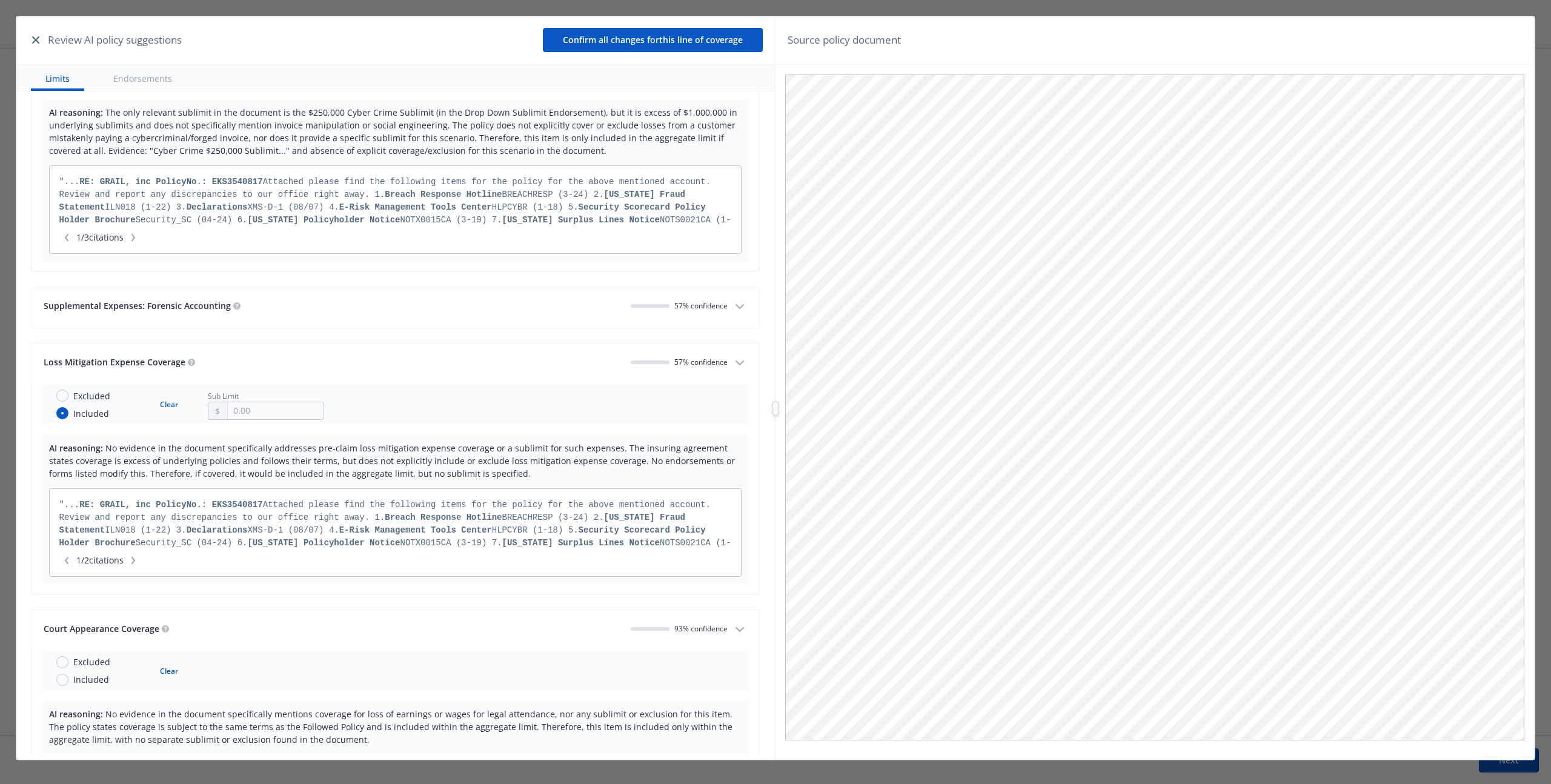
click at [662, 292] on button "Supplemental Expenses: Forensic Accounting 57 % confidence" at bounding box center [395, 307] width 727 height 40
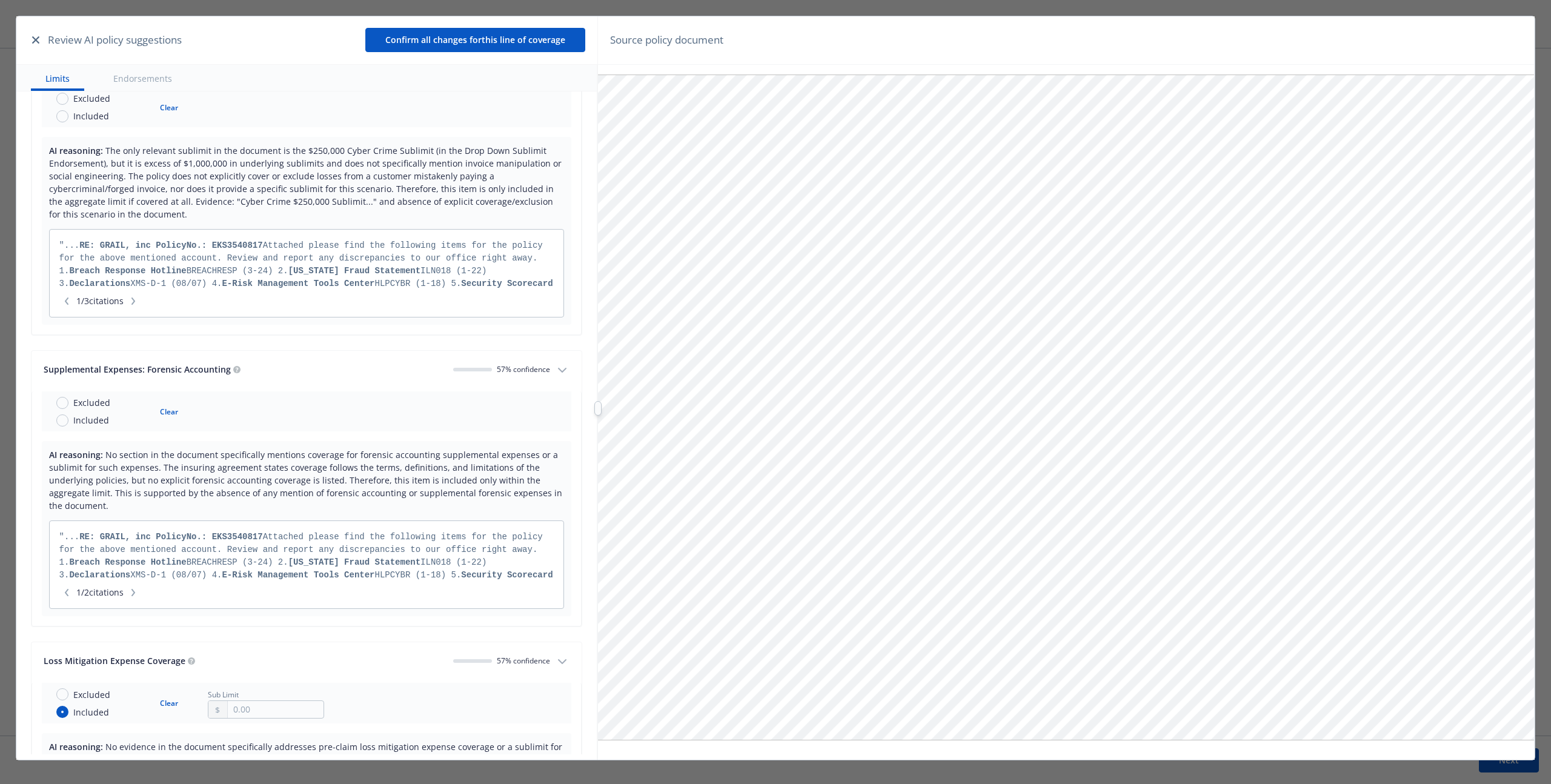
scroll to position [0, 0]
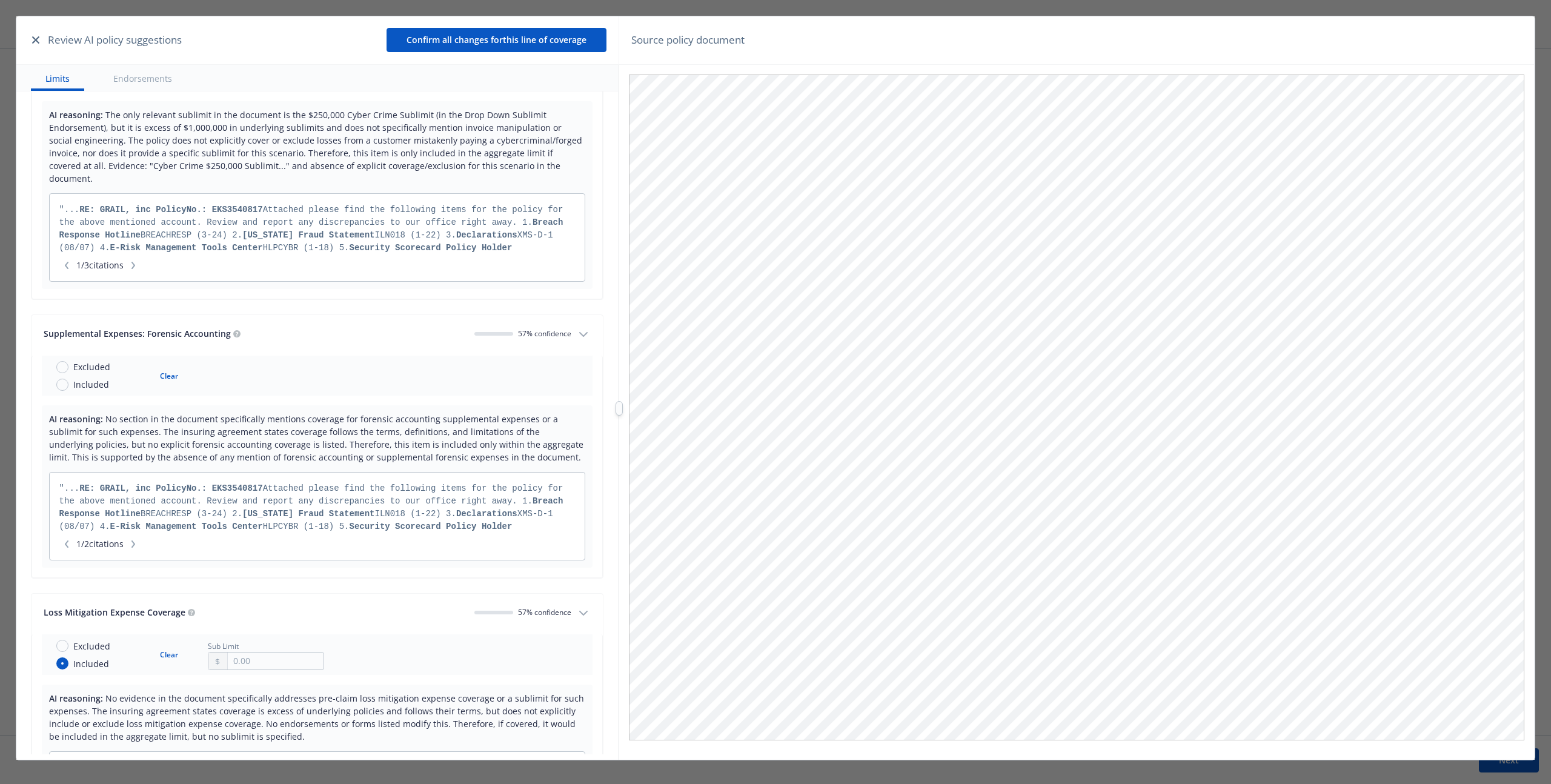
click at [619, 492] on div at bounding box center [619, 408] width 0 height 784
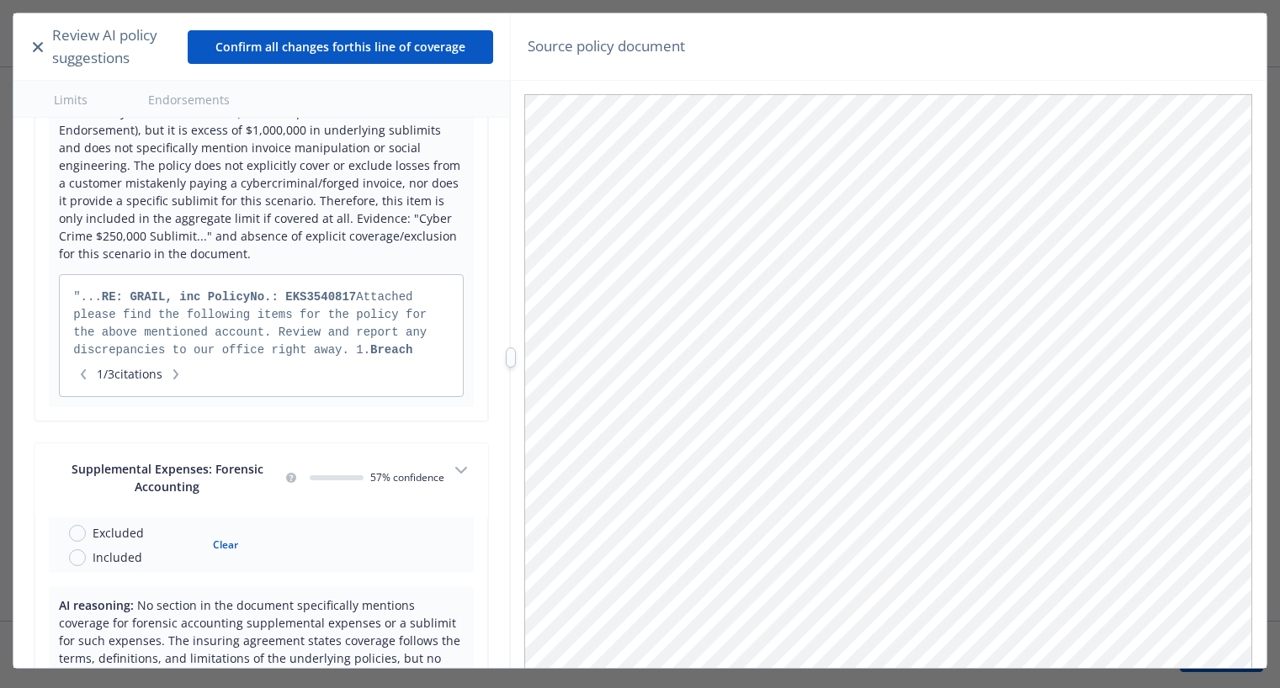
click at [497, 446] on div "Review AI policy suggestions Confirm all changes for this line of coverage Limi…" at bounding box center [639, 357] width 1253 height 688
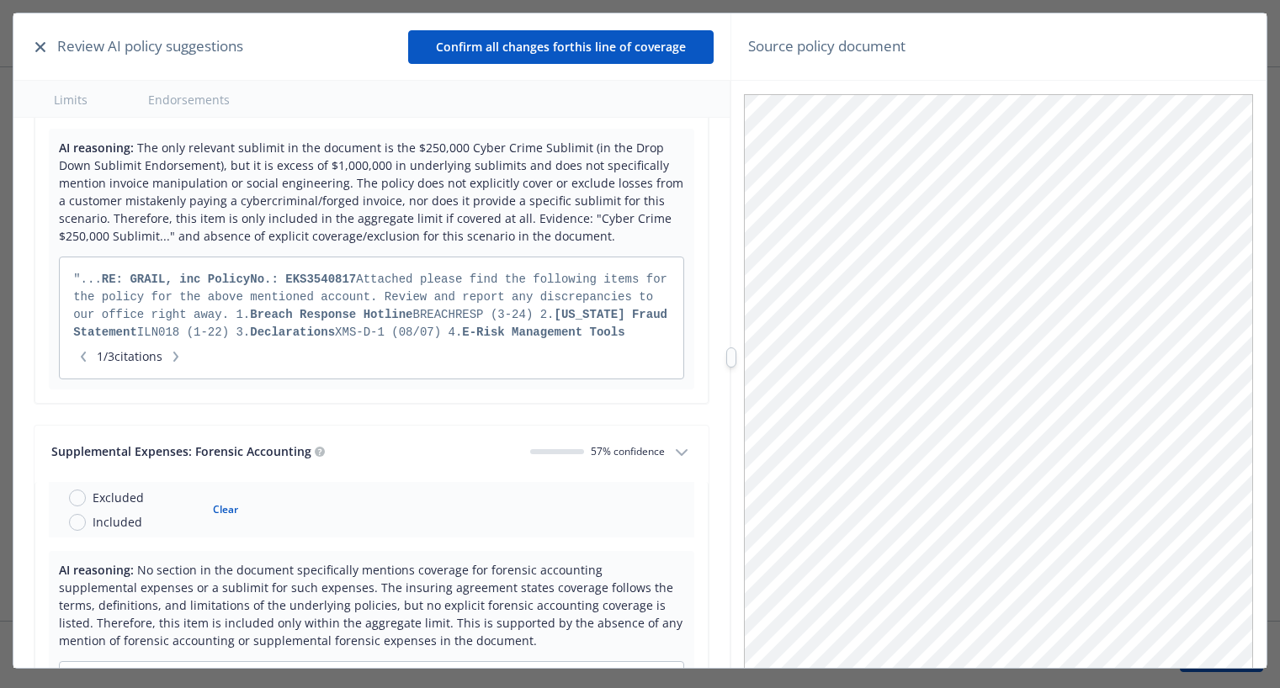
click at [731, 352] on div at bounding box center [731, 357] width 0 height 688
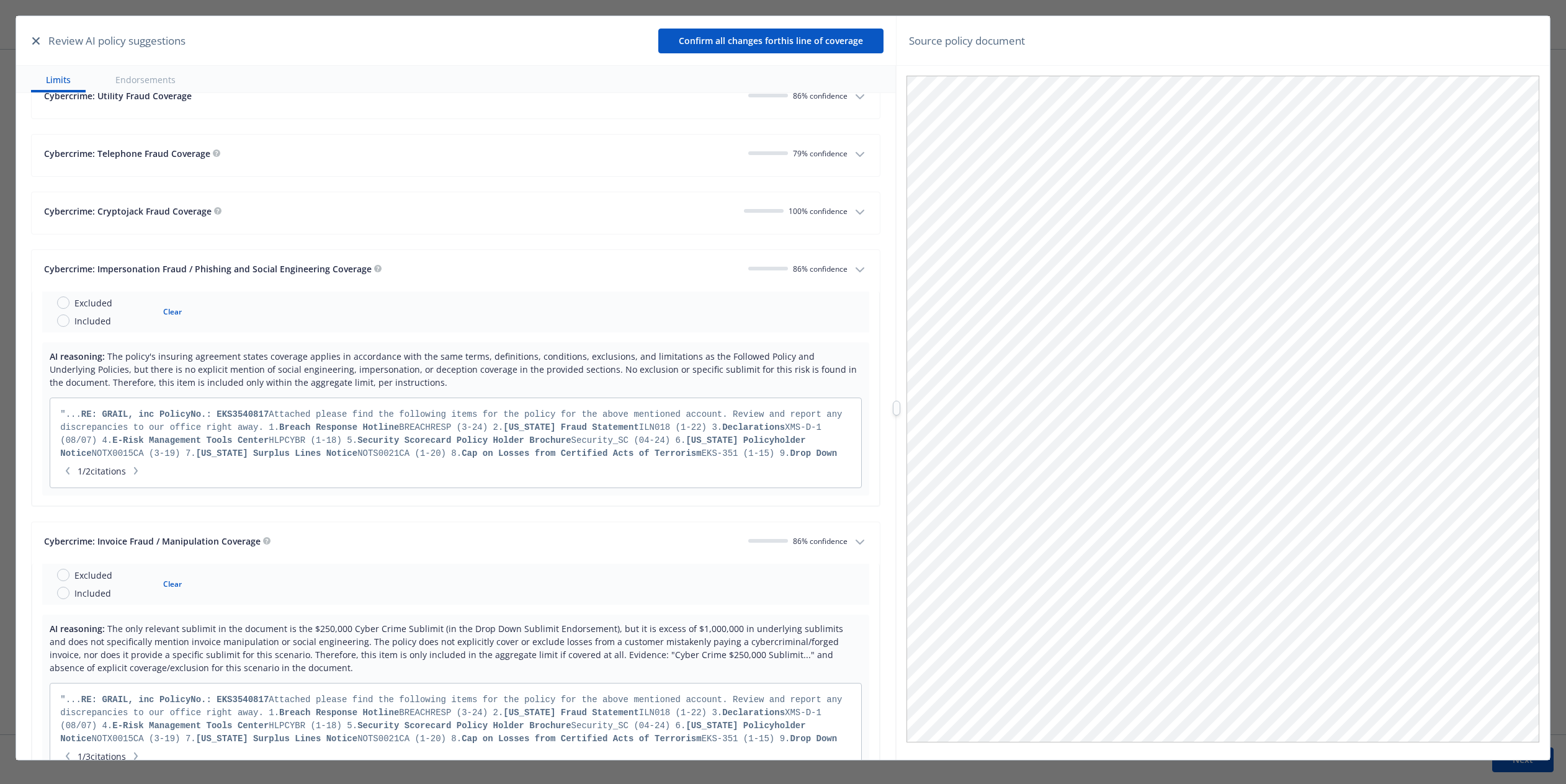
click at [474, 250] on button "Cybercrime: Impersonation Fraud / [PERSON_NAME] and Social Engineering Coverage…" at bounding box center [456, 271] width 848 height 41
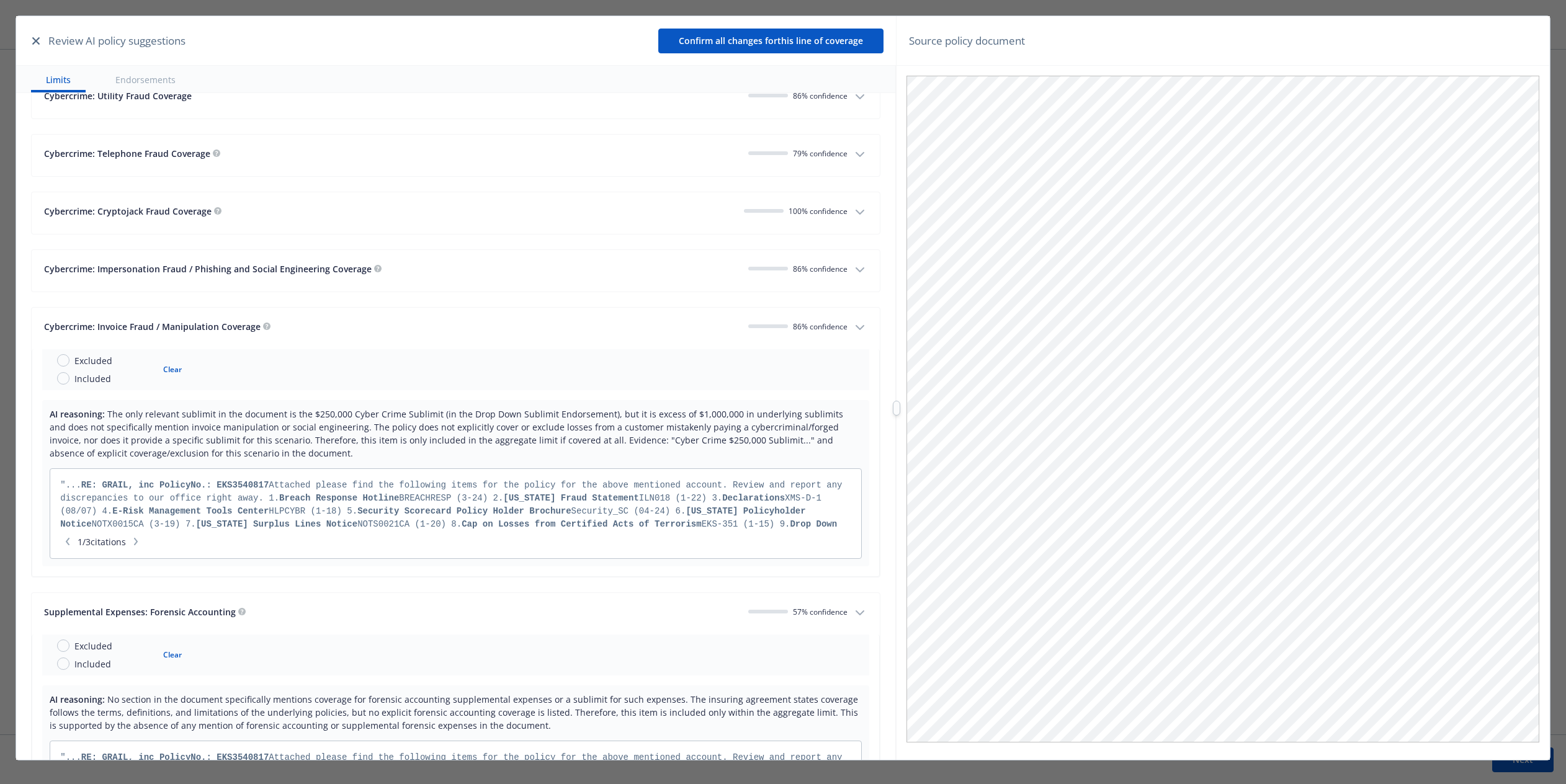
click at [474, 250] on button "Cybercrime: Impersonation Fraud / [PERSON_NAME] and Social Engineering Coverage…" at bounding box center [456, 271] width 848 height 41
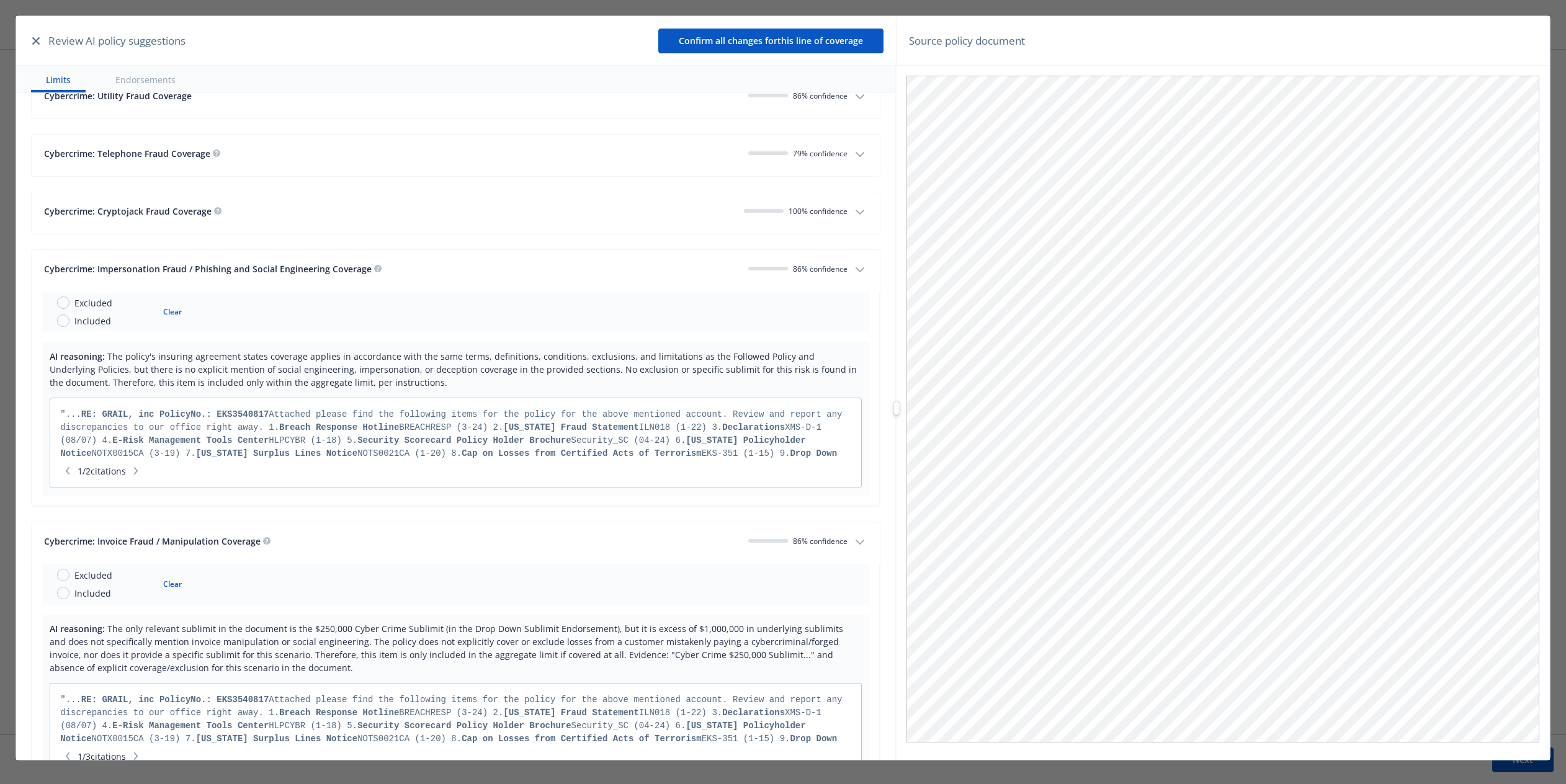
click at [559, 535] on div "Cybercrime: Invoice Fraud / Manipulation Coverage" at bounding box center [391, 541] width 694 height 13
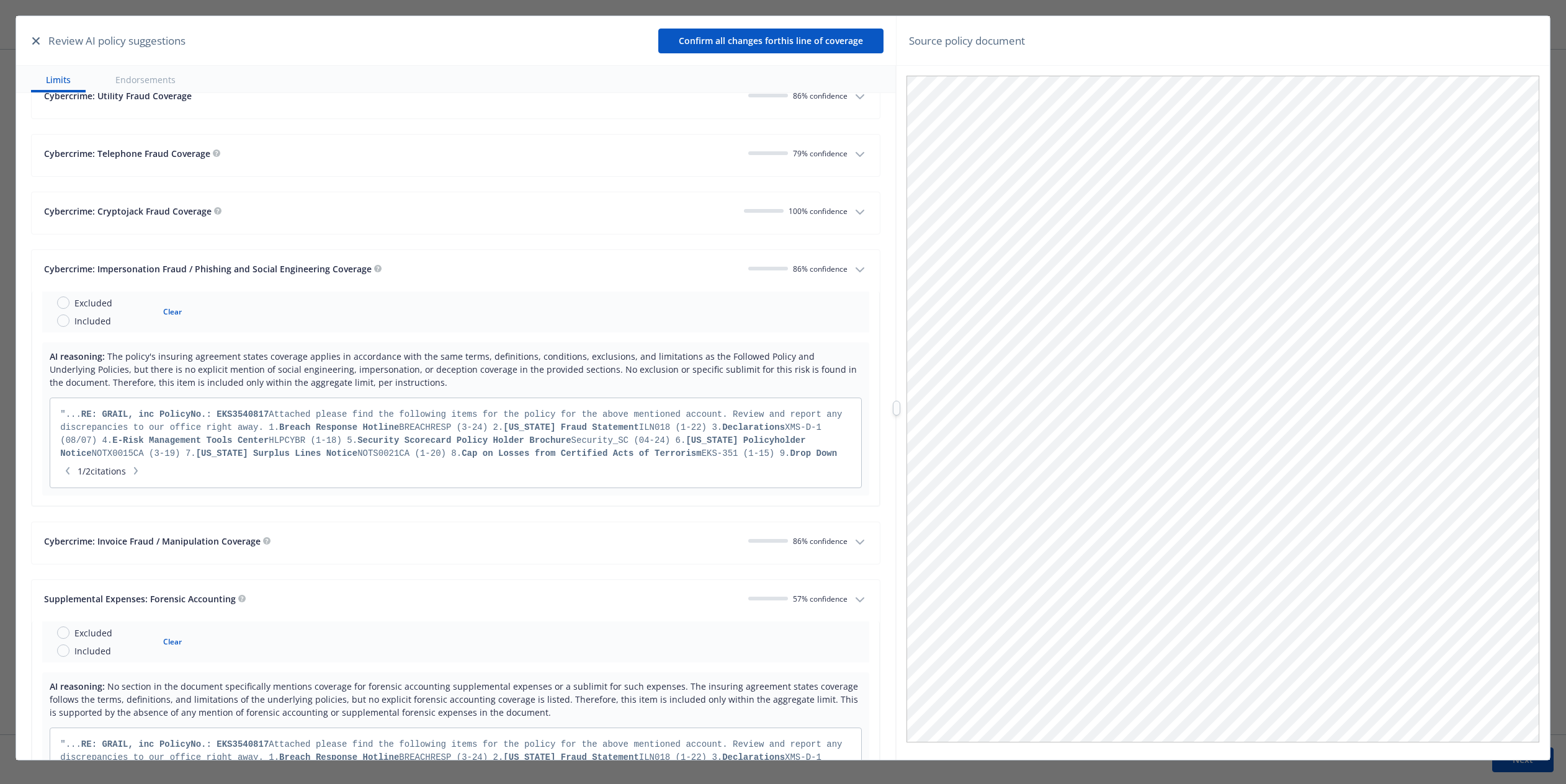
click at [572, 594] on div "Supplemental Expenses: Forensic Accounting 57 % confidence" at bounding box center [446, 600] width 803 height 17
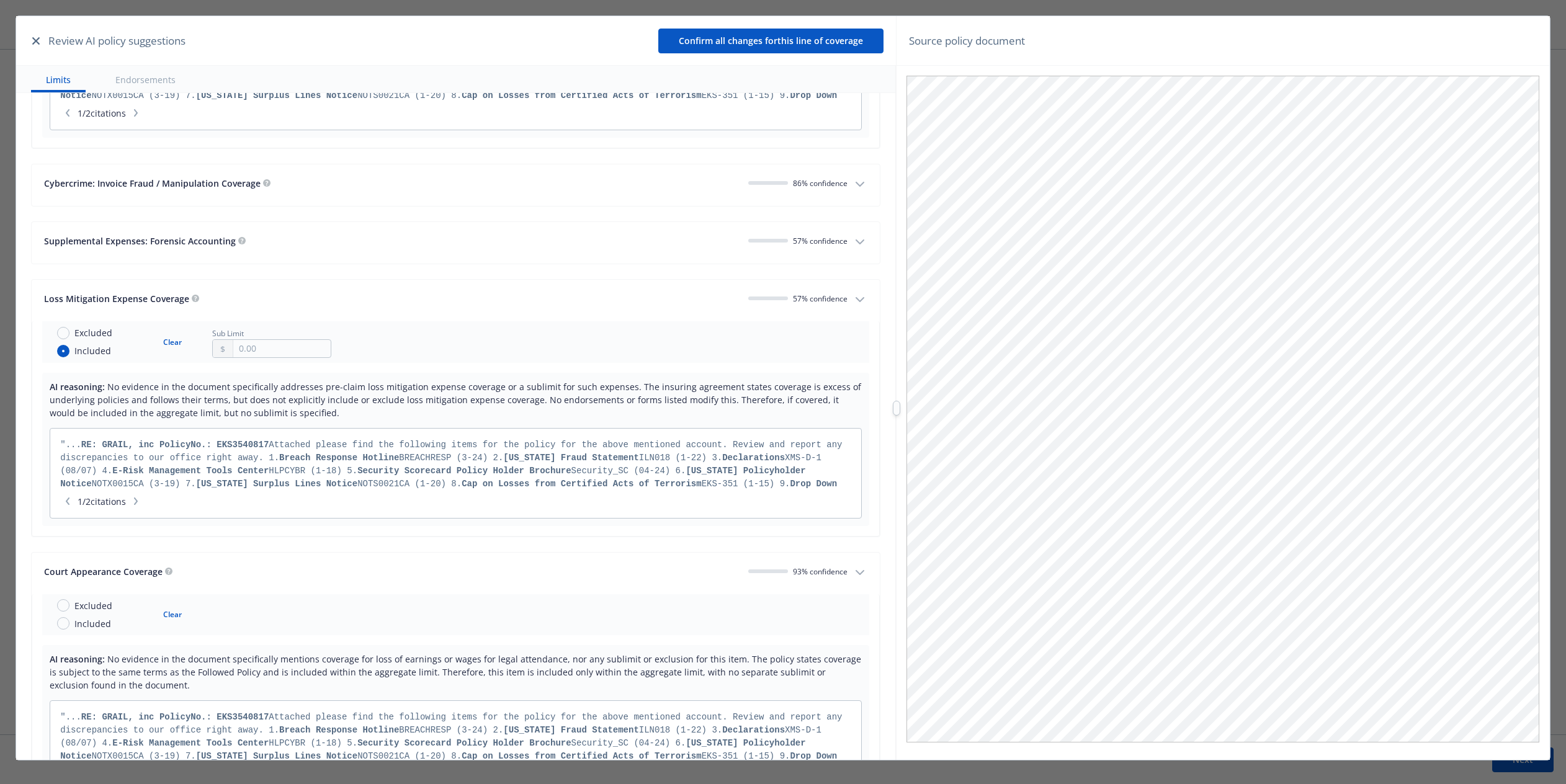
click at [649, 280] on button "Loss Mitigation Expense Coverage 57 % confidence" at bounding box center [456, 300] width 848 height 41
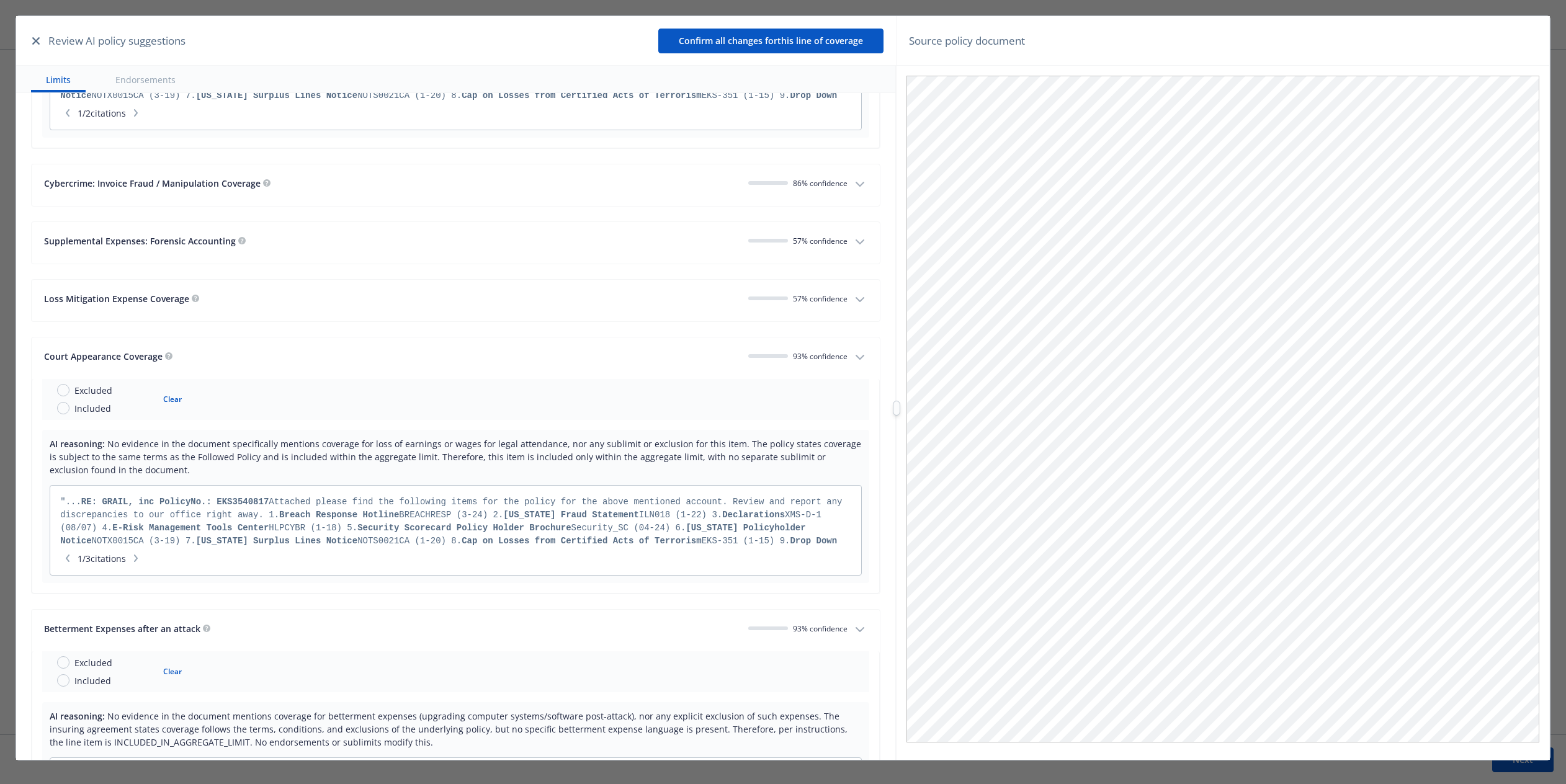
click at [409, 350] on div "Court Appearance Coverage" at bounding box center [391, 356] width 694 height 13
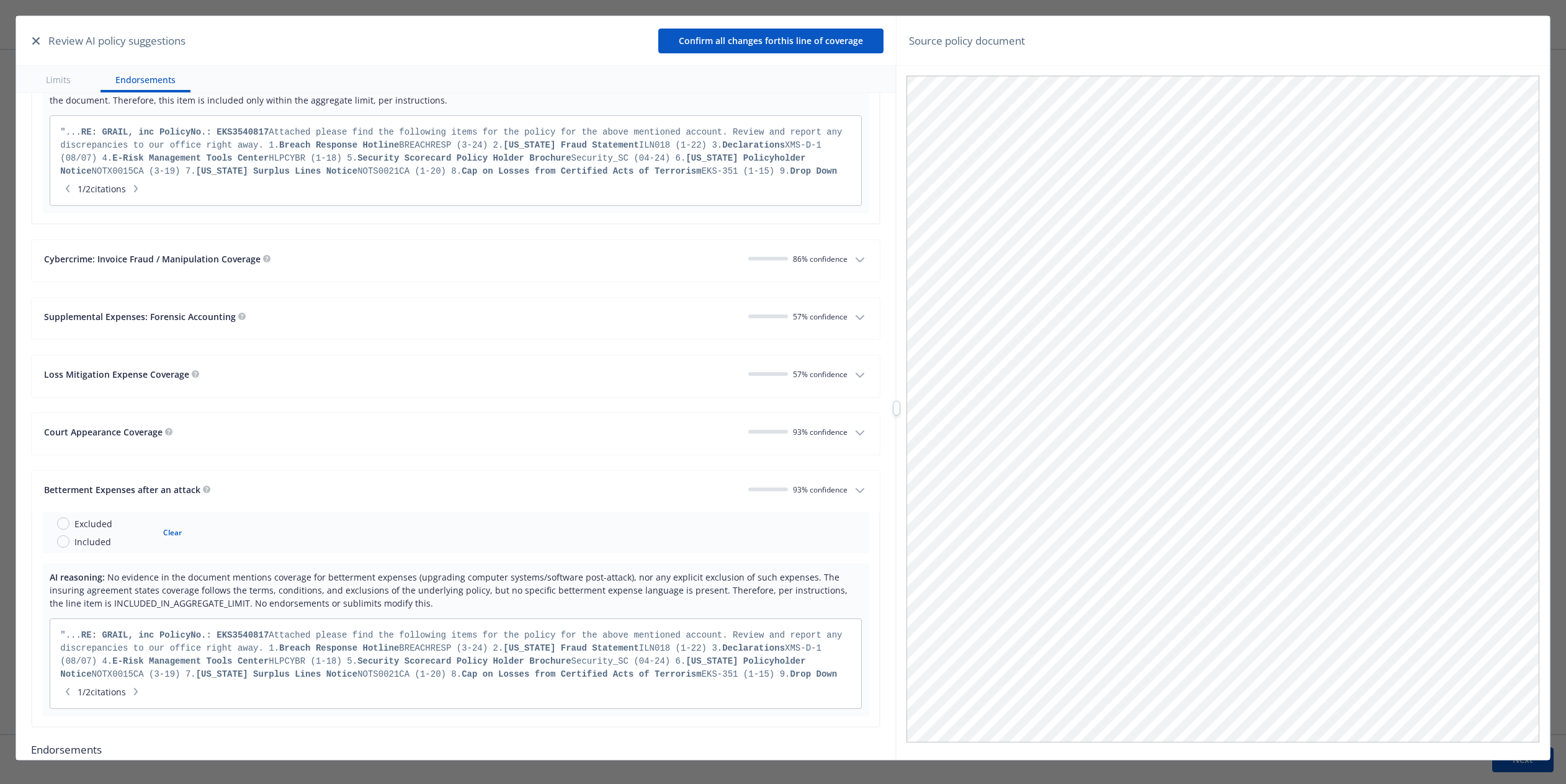
click at [463, 486] on div "Betterment Expenses after an attack 93 % confidence" at bounding box center [446, 491] width 803 height 17
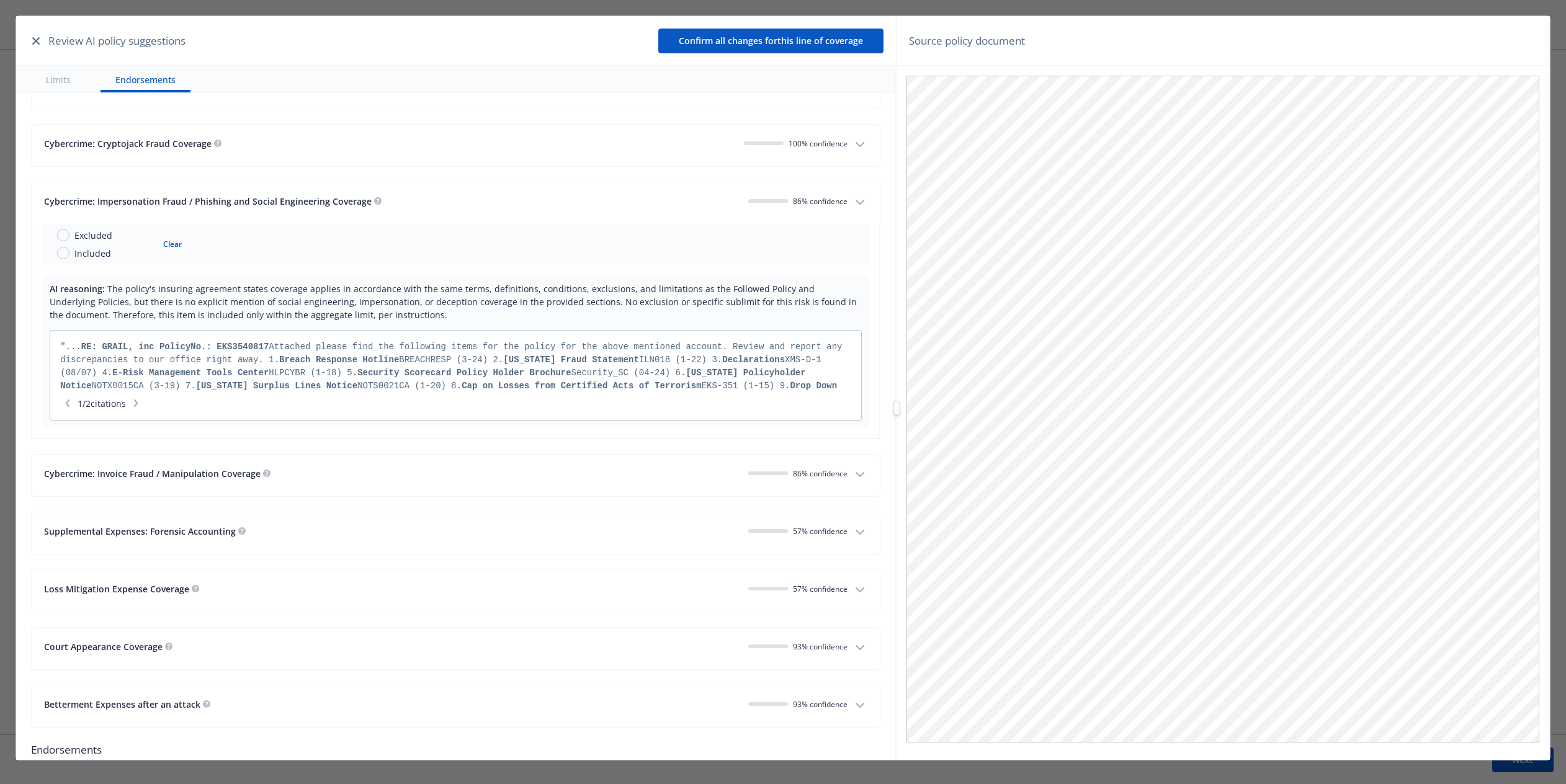
click at [139, 397] on button "button" at bounding box center [136, 403] width 15 height 13
click at [83, 397] on span "2 / 2 citations" at bounding box center [102, 403] width 83 height 13
click at [83, 397] on span "2 / 2 citations" at bounding box center [102, 403] width 83 height 13
click at [83, 397] on span "2 / 2 citations" at bounding box center [102, 403] width 83 height 13
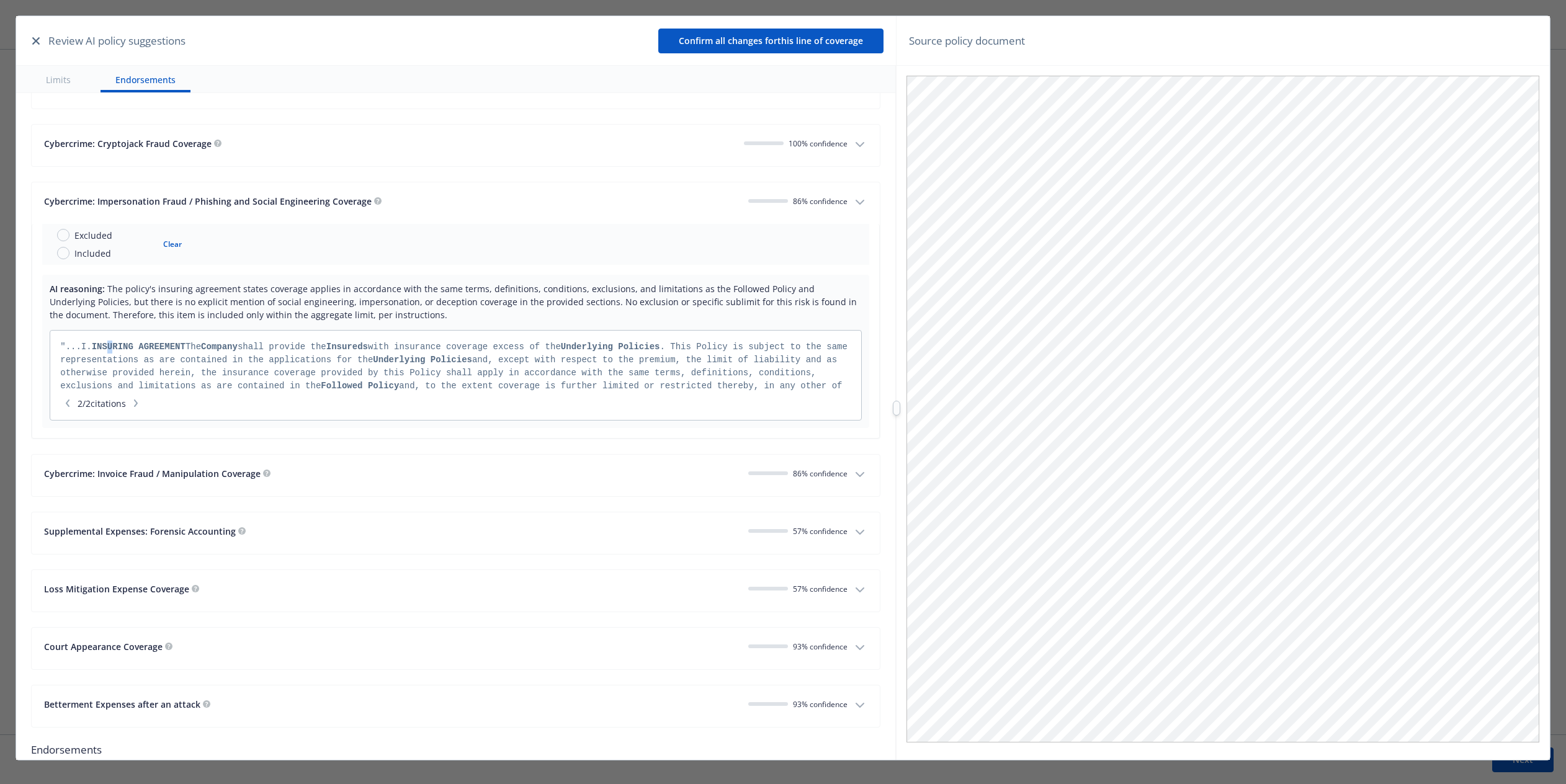
click at [120, 342] on strong "INSURING AGREEMENT" at bounding box center [139, 347] width 94 height 10
click at [69, 400] on icon "button" at bounding box center [68, 403] width 7 height 7
click at [139, 400] on icon "button" at bounding box center [136, 403] width 7 height 7
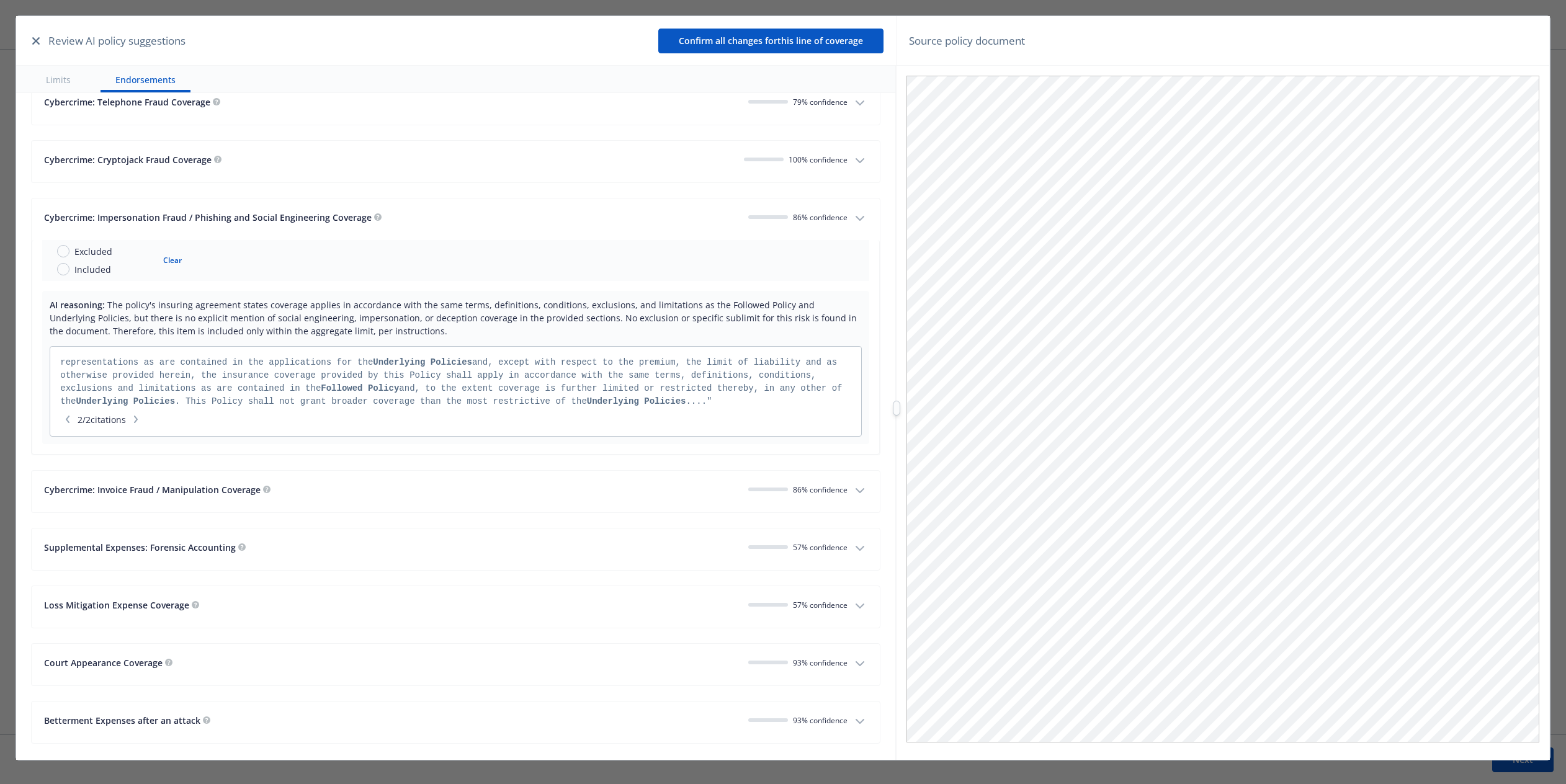
click at [666, 483] on div "Cybercrime: Invoice Fraud / Manipulation Coverage" at bounding box center [391, 490] width 694 height 13
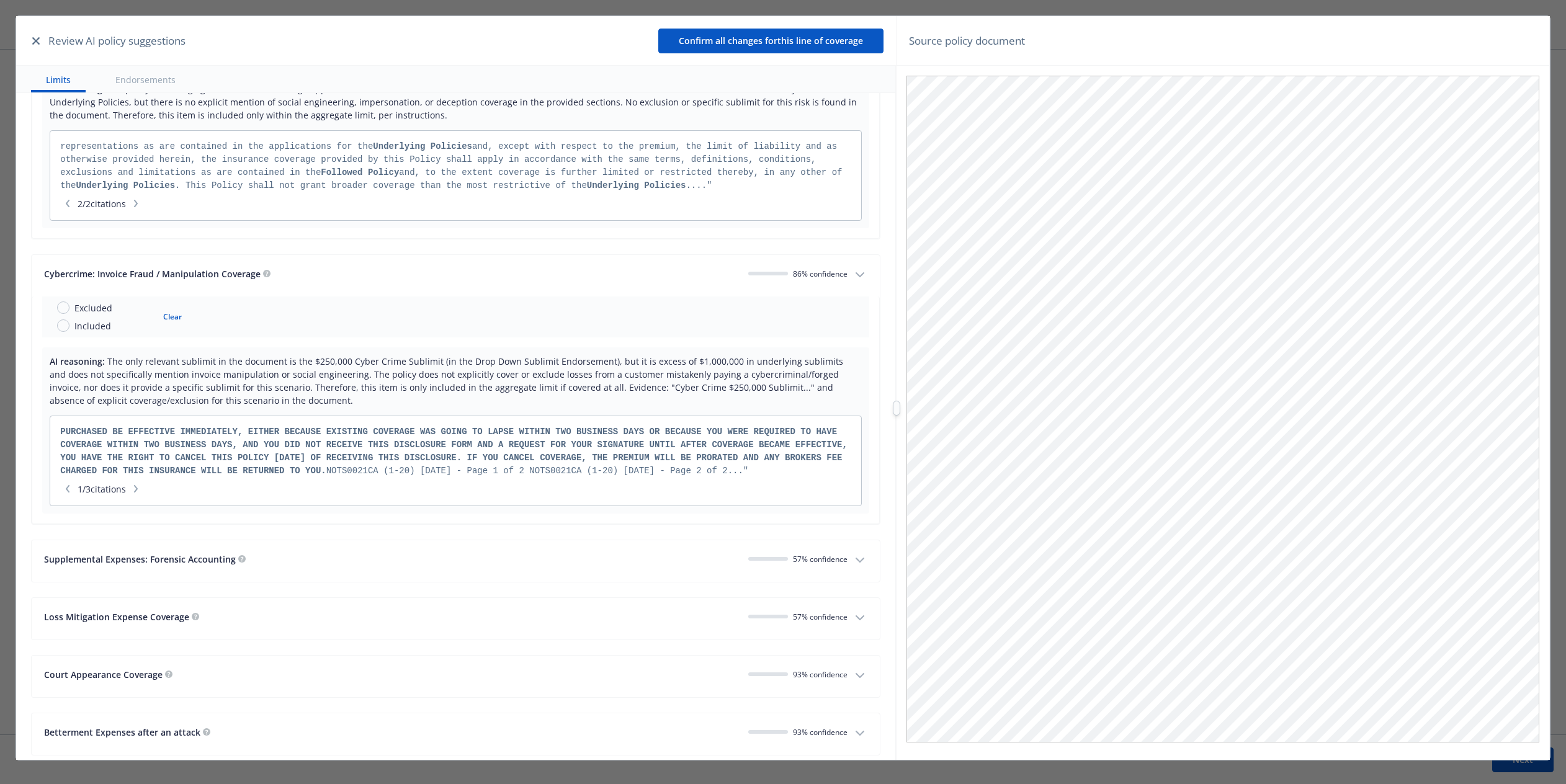
click at [136, 483] on button "button" at bounding box center [136, 489] width 15 height 13
click at [139, 485] on icon "button" at bounding box center [136, 489] width 7 height 7
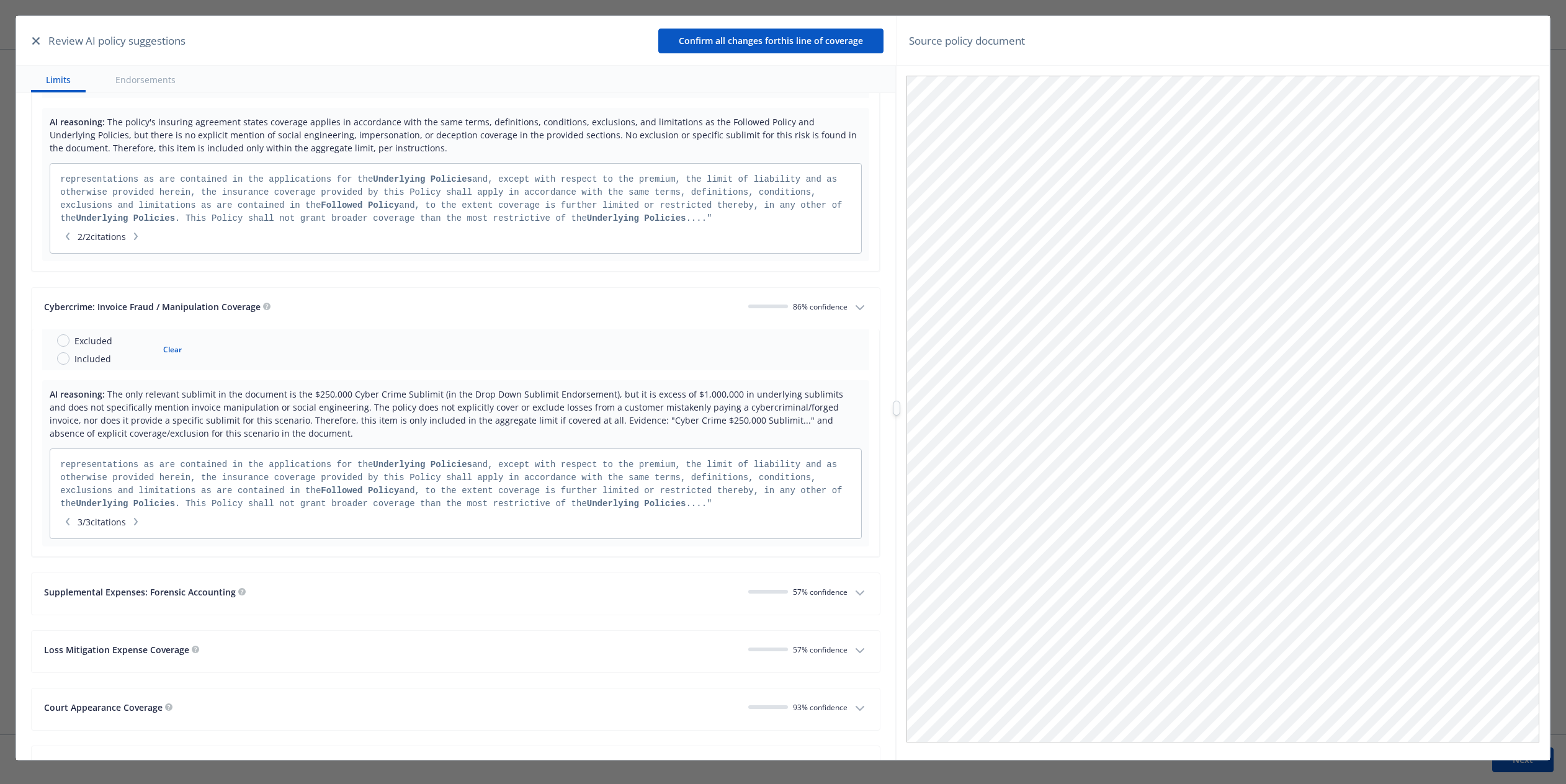
scroll to position [3978, 0]
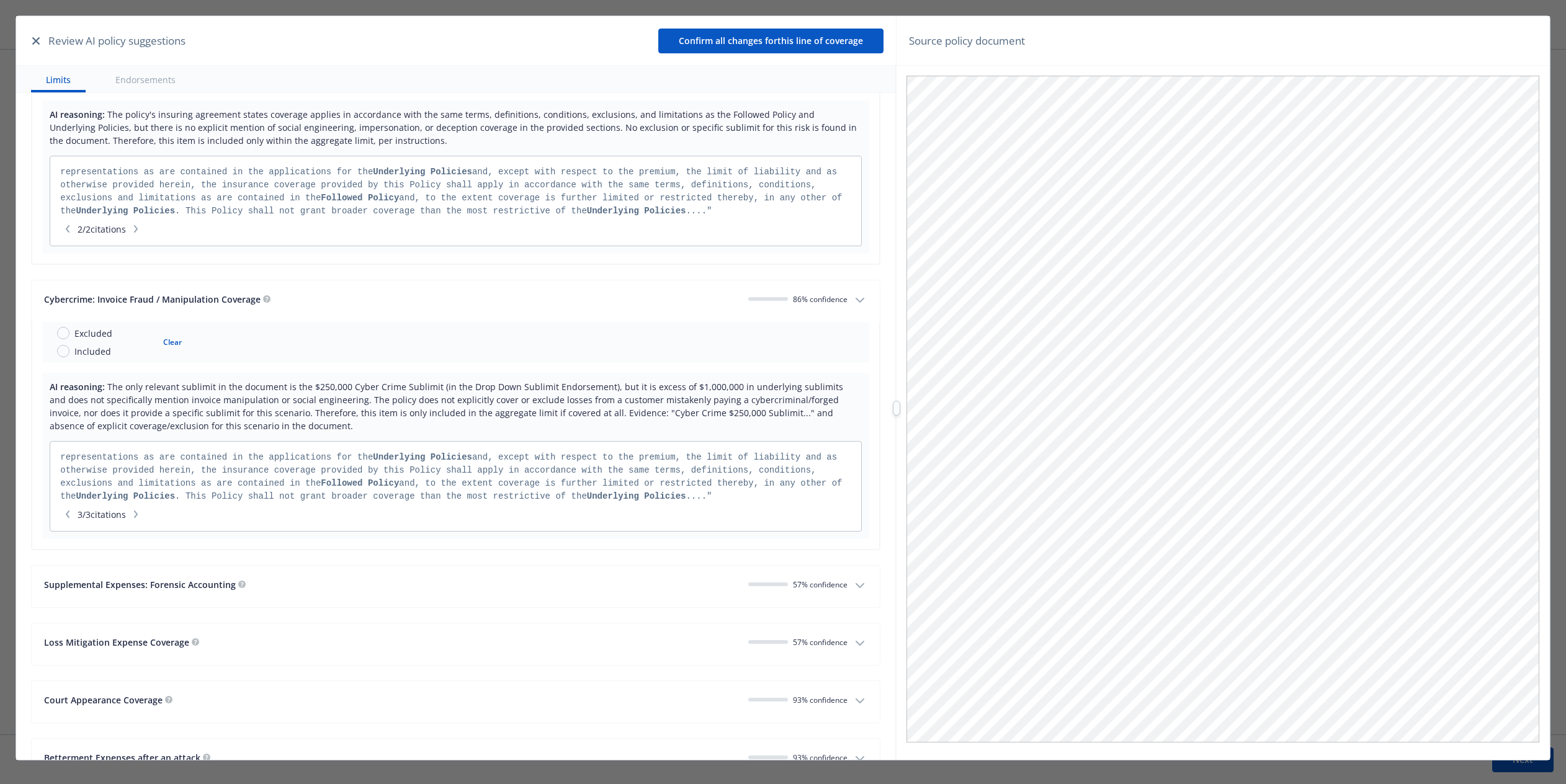
click at [794, 294] on span "86 % confidence" at bounding box center [820, 299] width 55 height 10
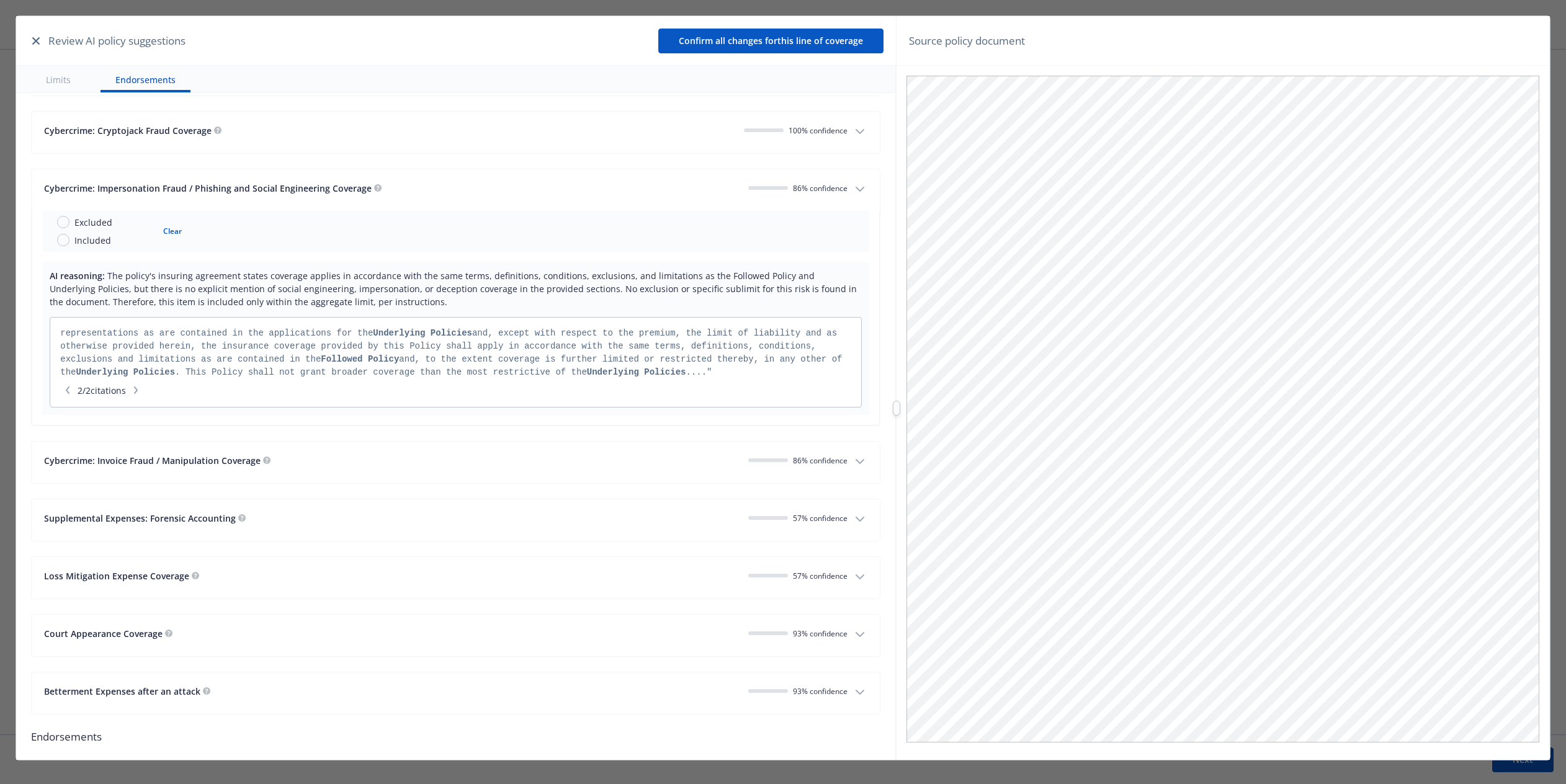
scroll to position [3804, 0]
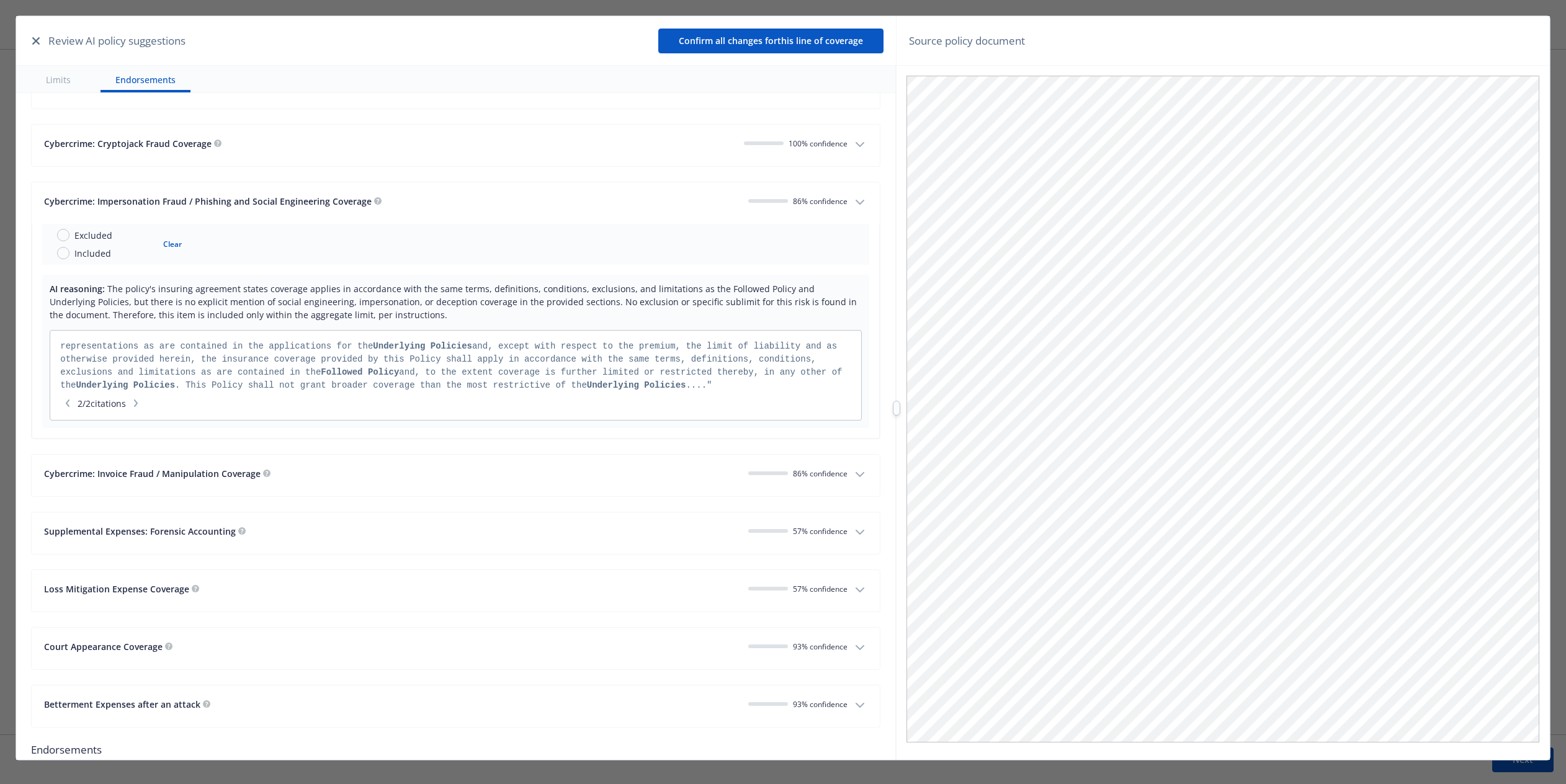
click at [794, 475] on button "Cybercrime: Invoice Fraud / Manipulation Coverage 86 % confidence" at bounding box center [456, 476] width 848 height 41
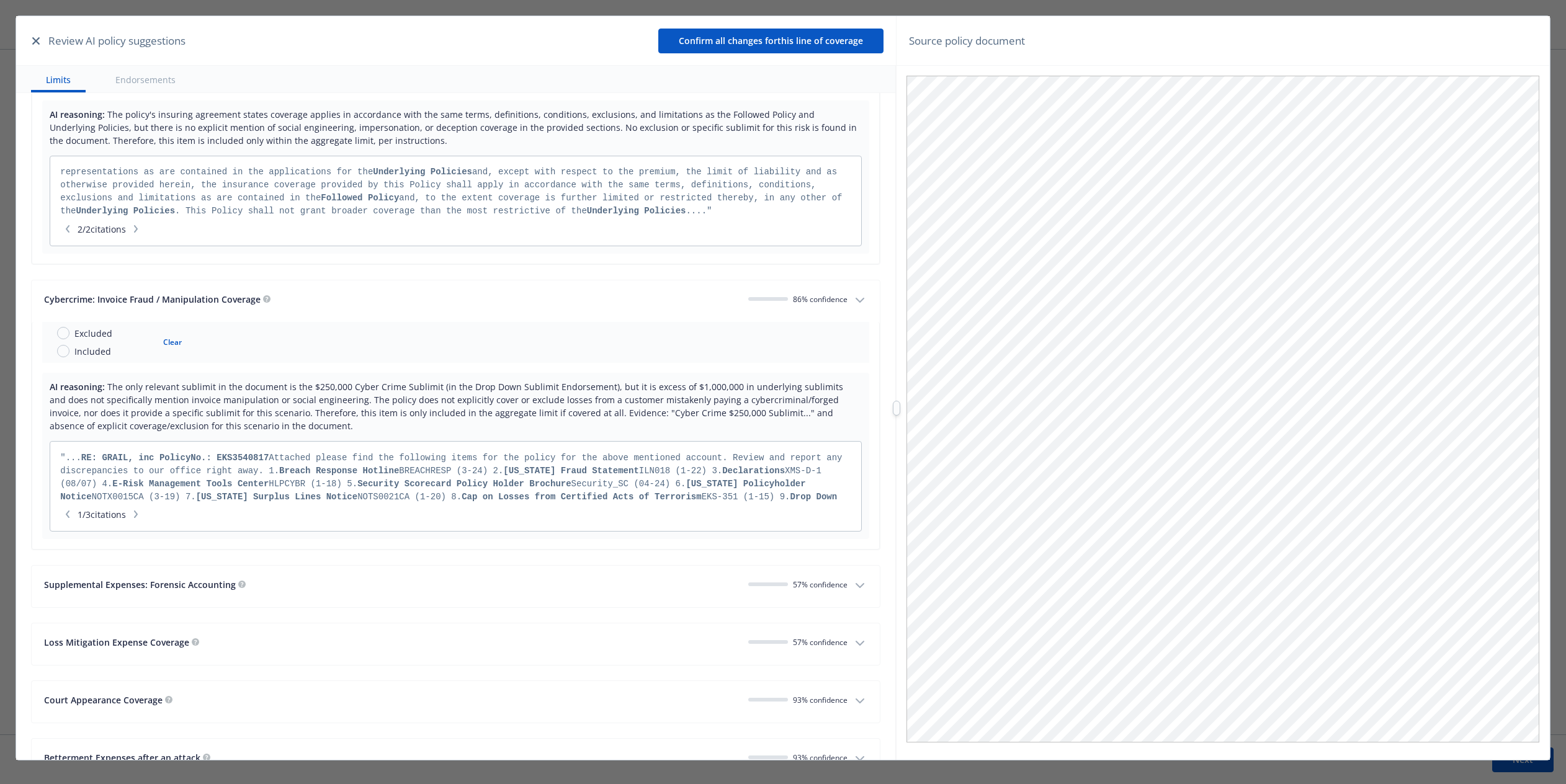
click at [794, 293] on icon "button" at bounding box center [860, 300] width 15 height 15
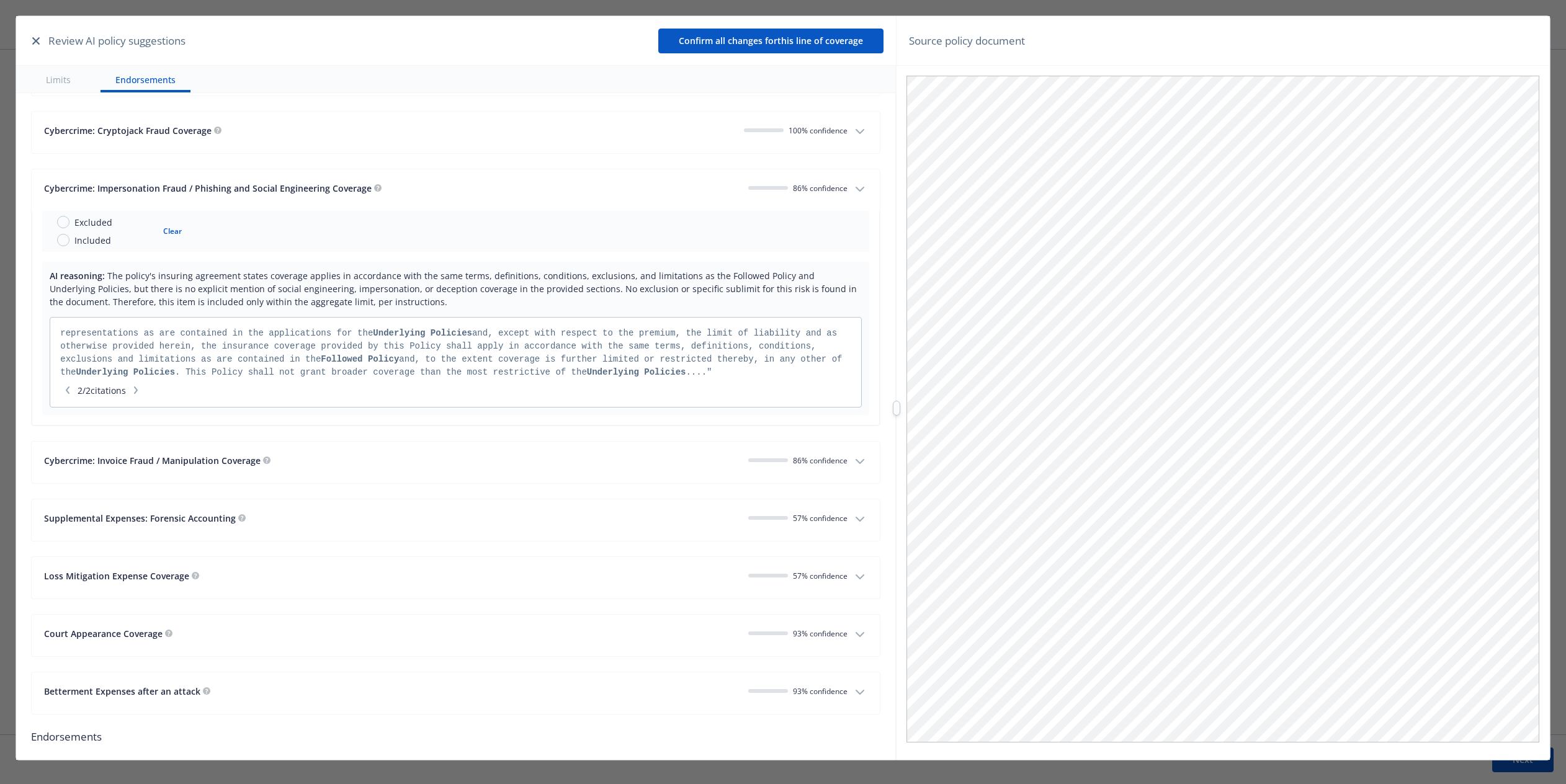
scroll to position [3804, 0]
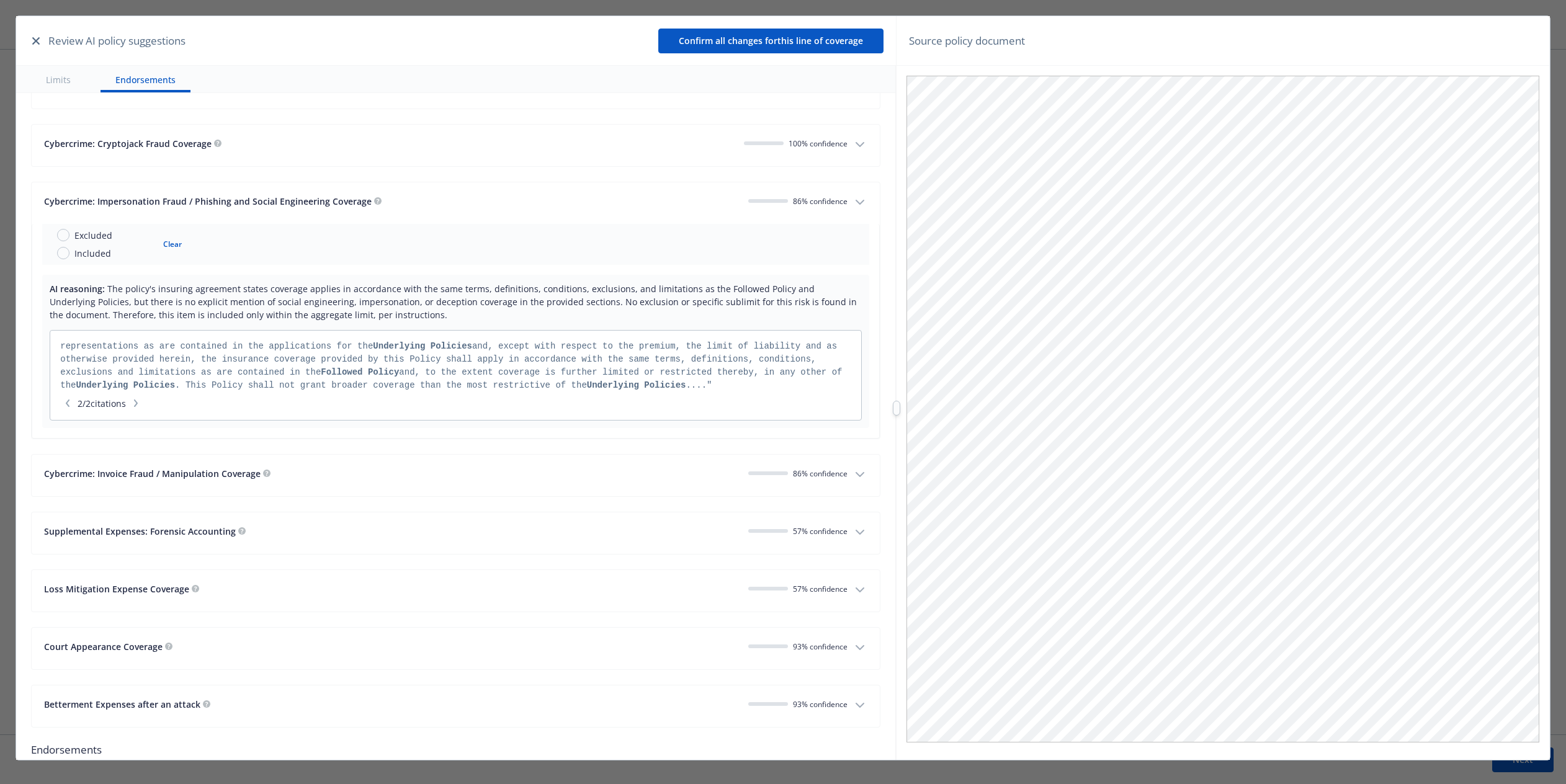
click at [794, 455] on button "Cybercrime: Invoice Fraud / Manipulation Coverage 86 % confidence" at bounding box center [456, 476] width 848 height 41
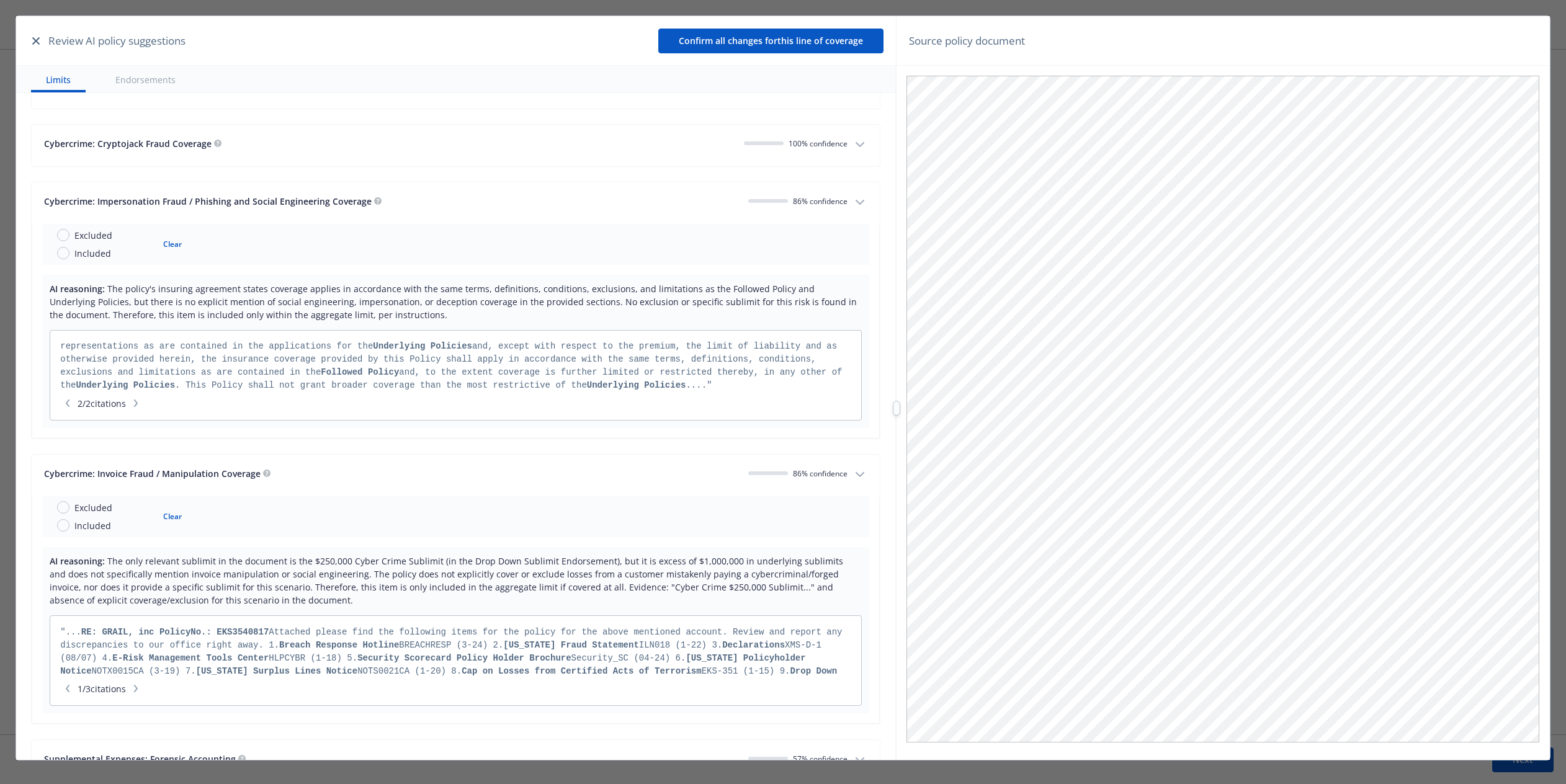
scroll to position [3978, 0]
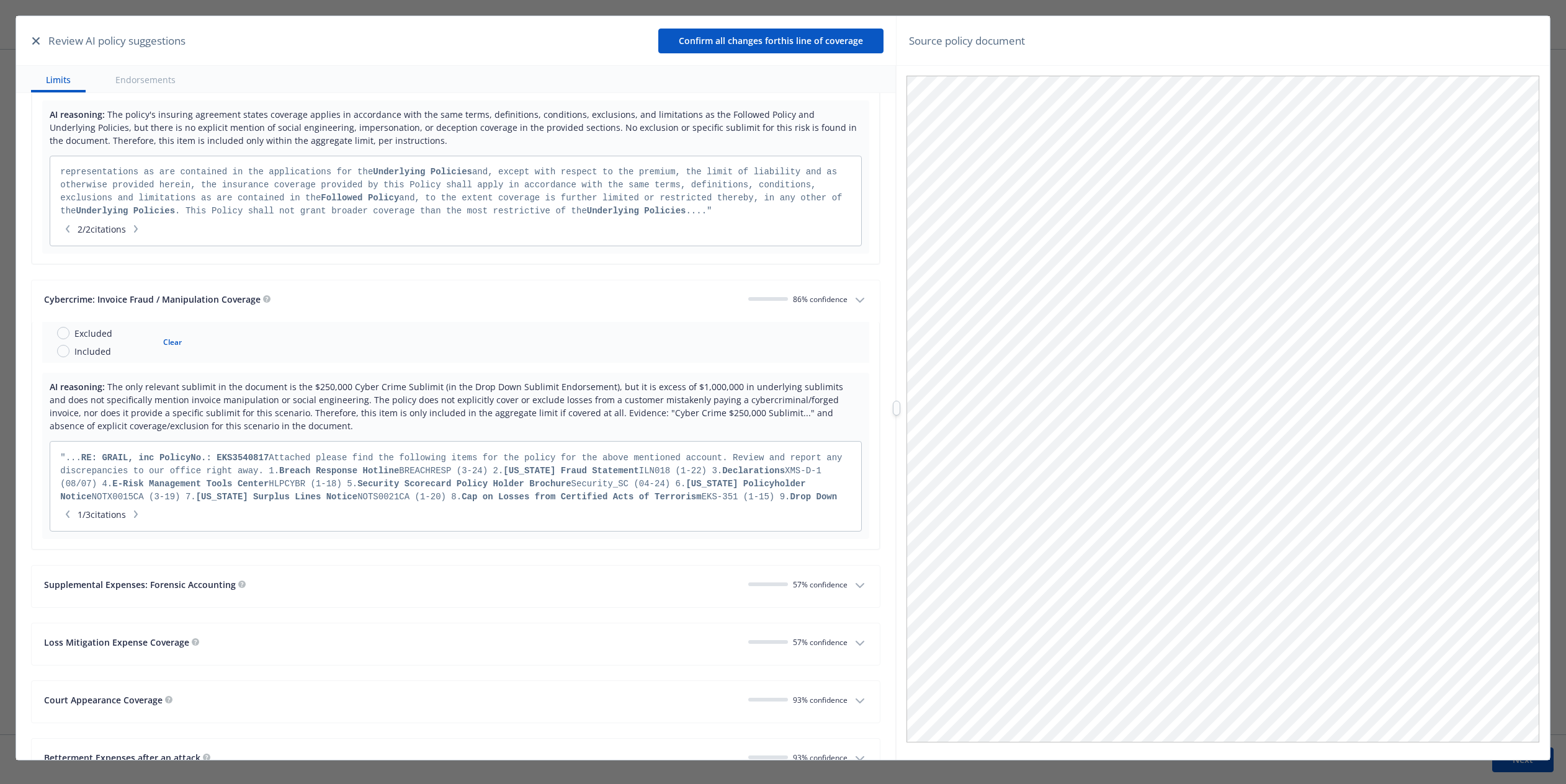
click at [794, 295] on div "Cybercrime: Invoice Fraud / Manipulation Coverage 86 % confidence" at bounding box center [446, 301] width 803 height 17
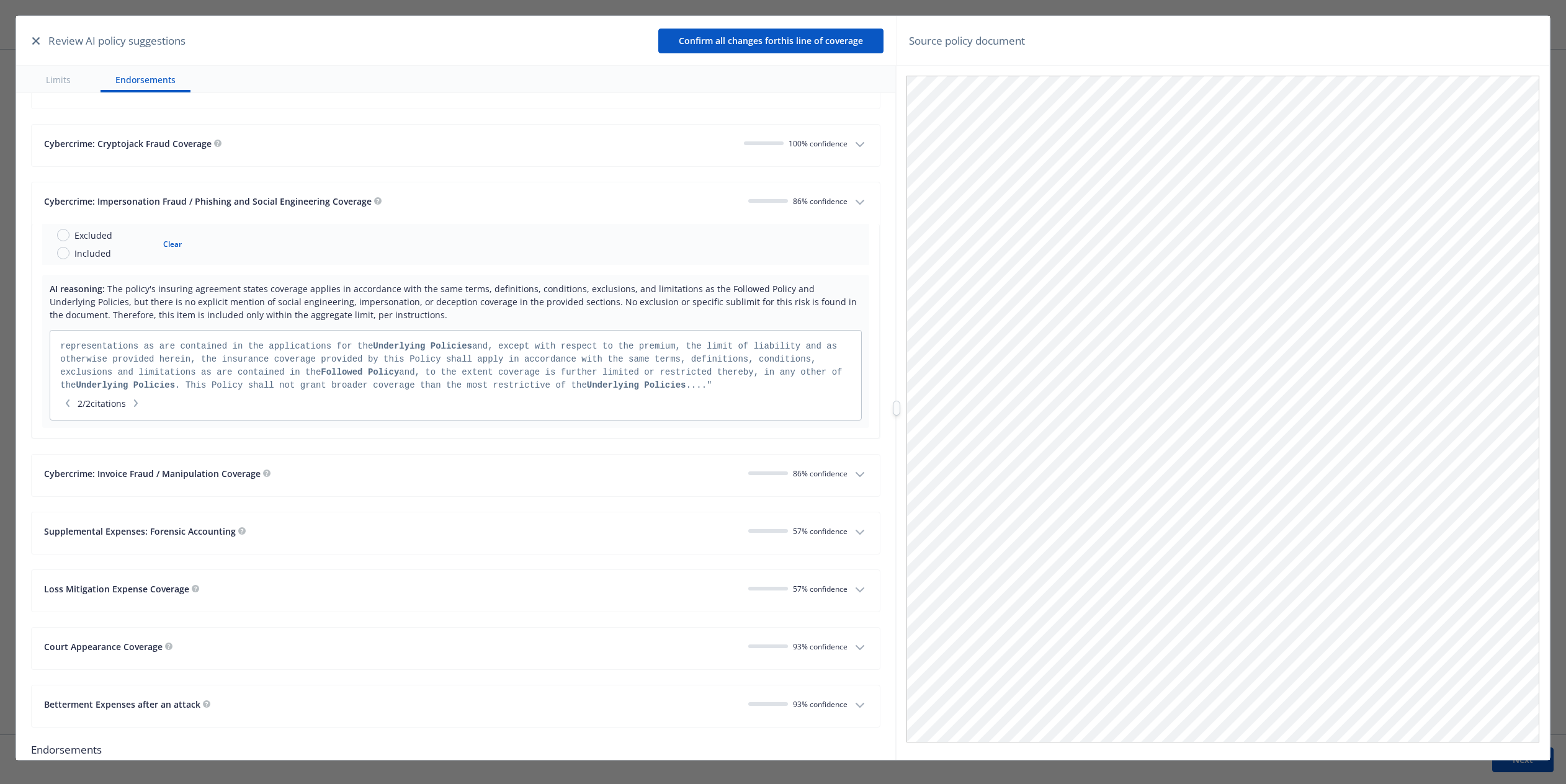
click at [794, 467] on icon "button" at bounding box center [860, 474] width 15 height 15
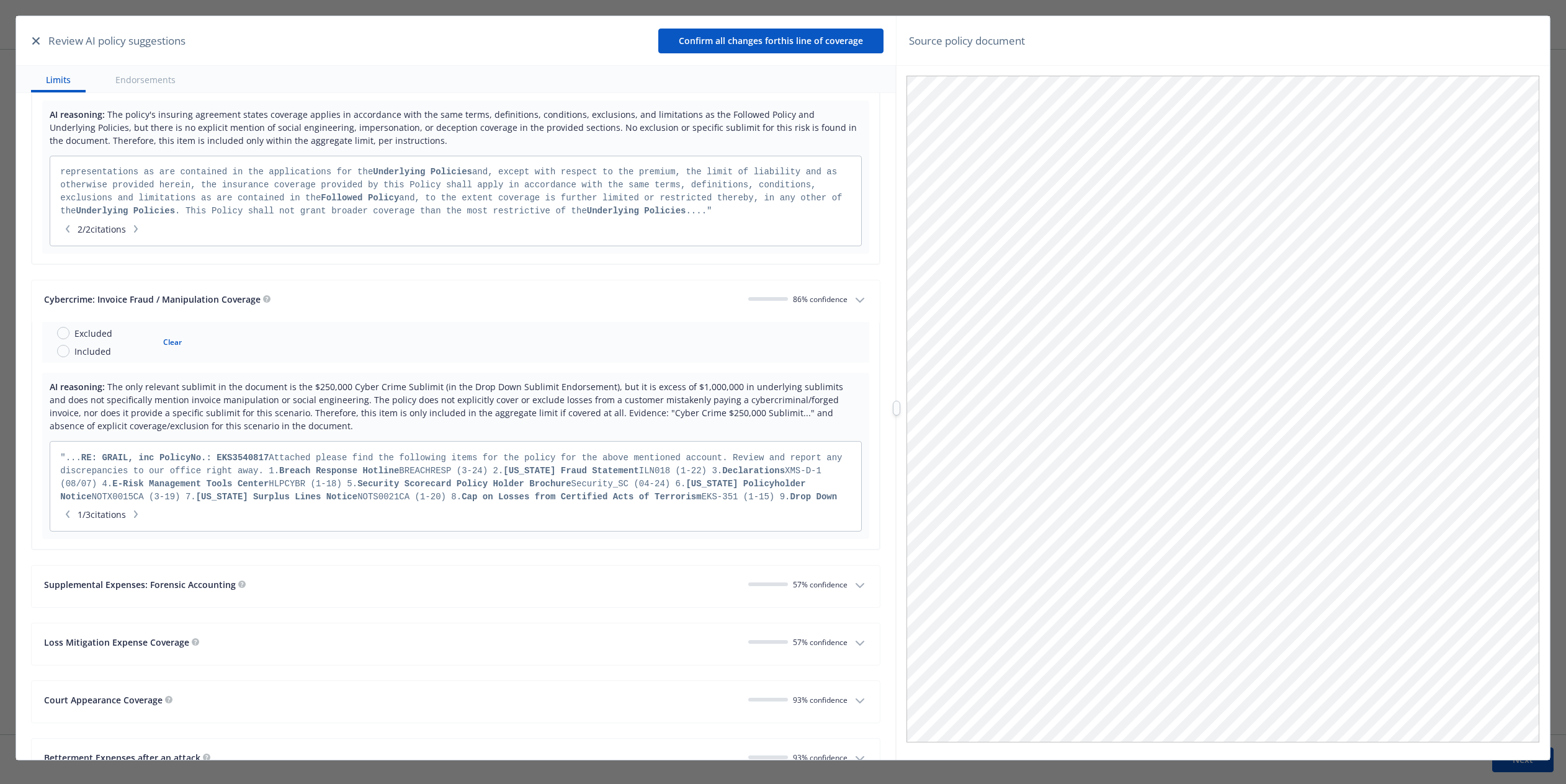
click at [794, 294] on span "86 % confidence" at bounding box center [820, 299] width 55 height 10
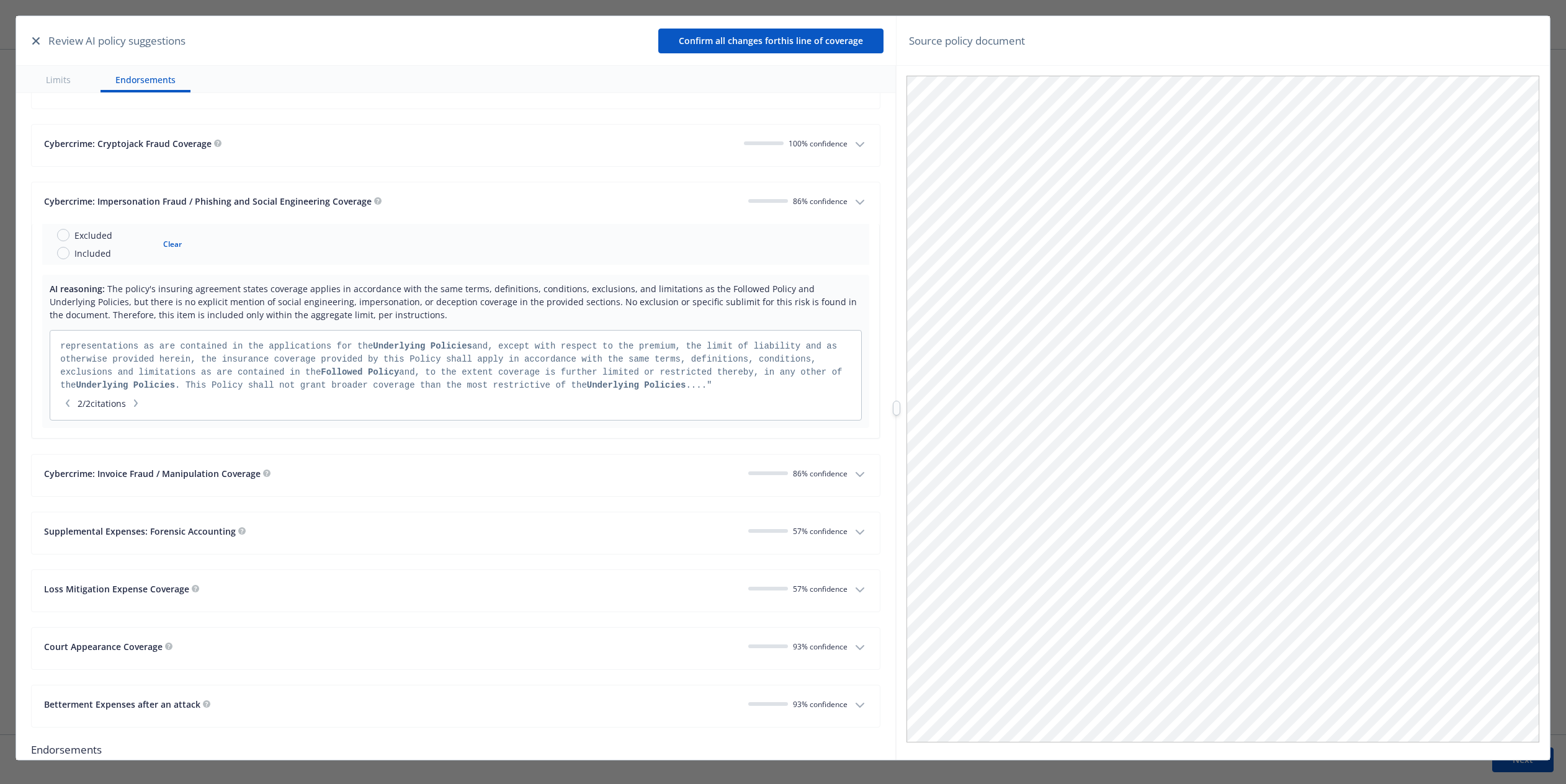
click at [794, 468] on span "86 % confidence" at bounding box center [820, 473] width 55 height 10
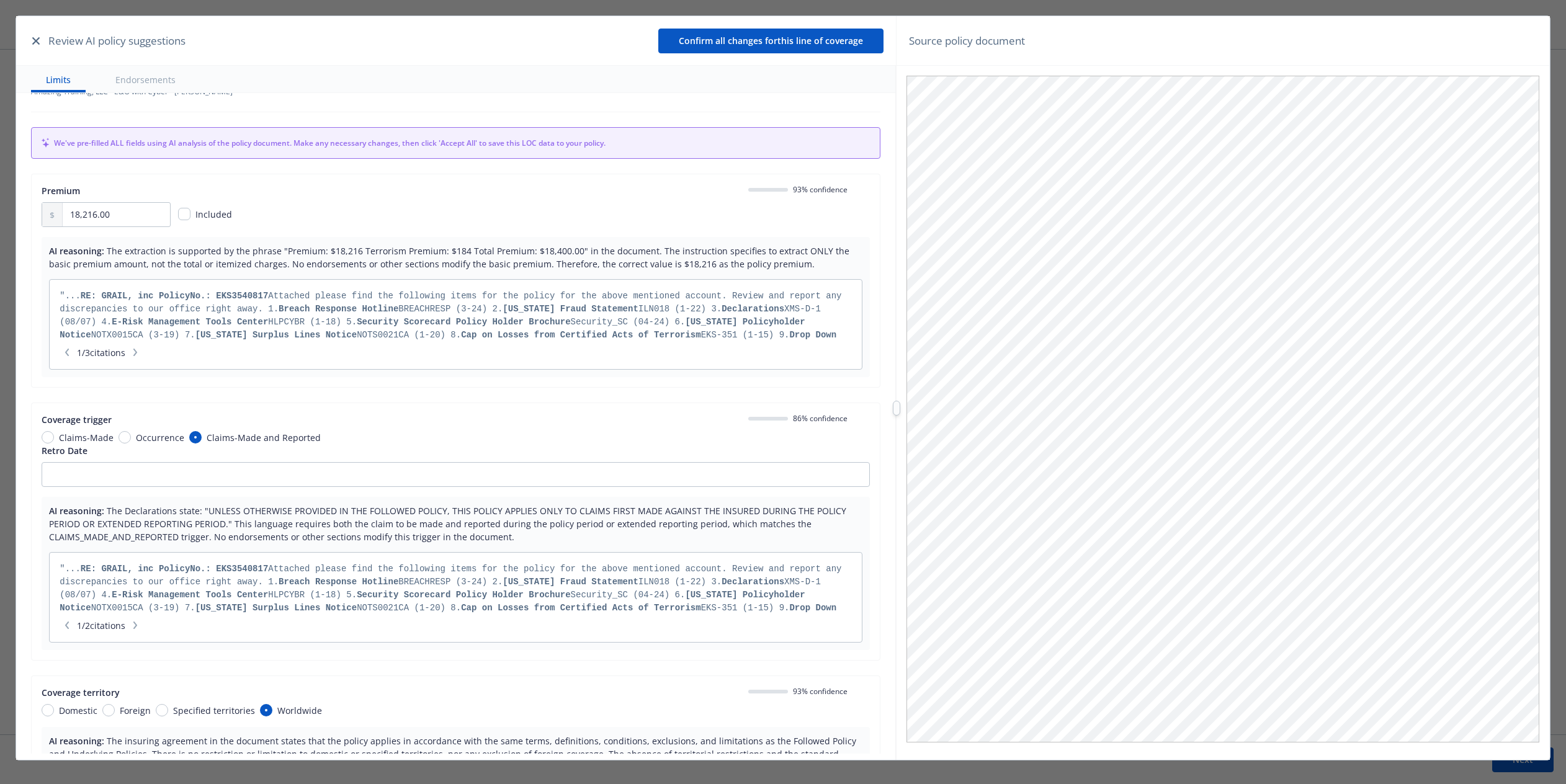
scroll to position [0, 0]
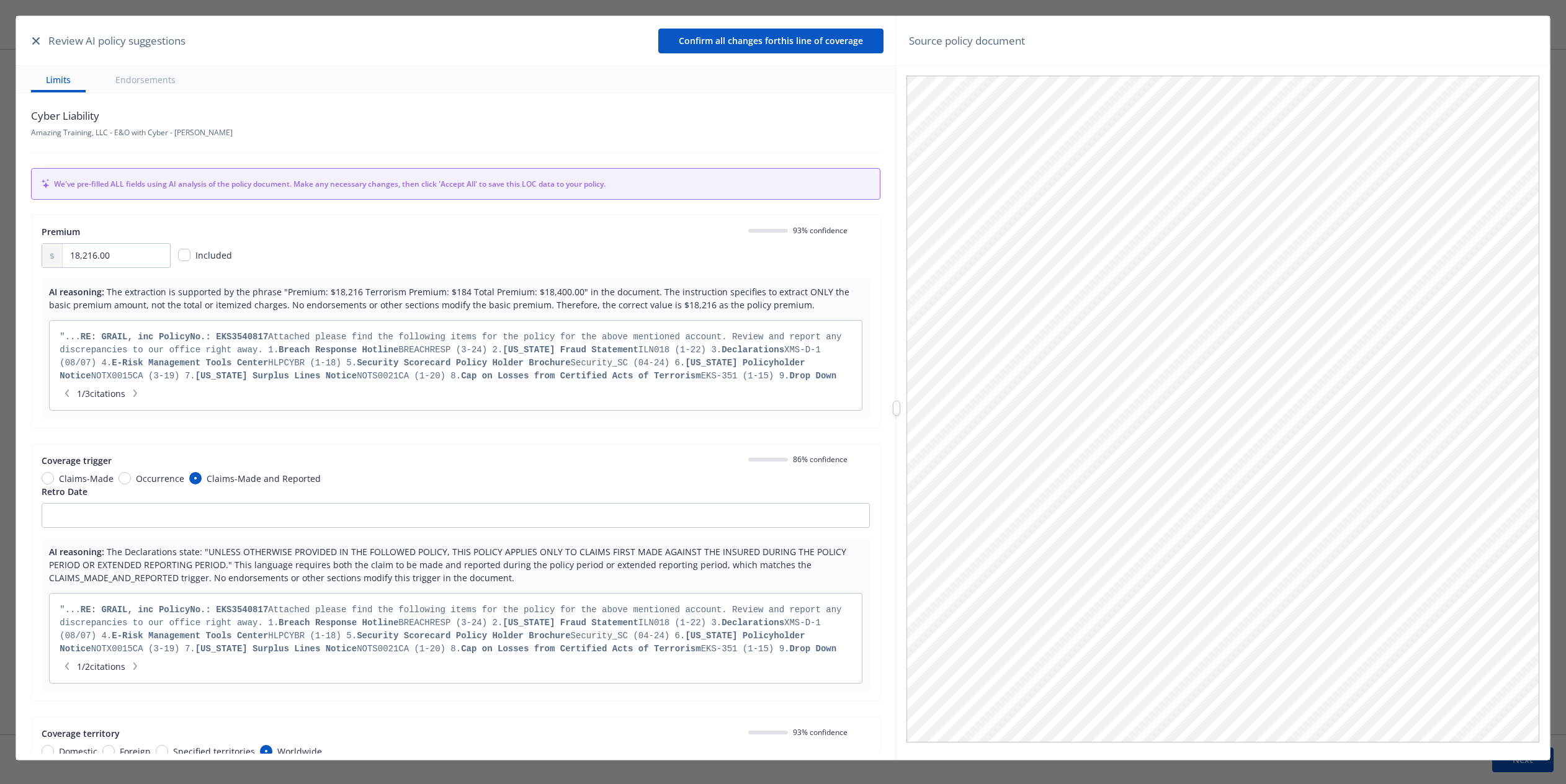
click at [705, 242] on div "Premium 93 % confidence 18,216.00 Included" at bounding box center [455, 246] width 828 height 43
click at [520, 218] on div "Premium 93 % confidence 18,216.00 Included AI reasoning: The extraction is supp…" at bounding box center [456, 322] width 850 height 214
click at [522, 217] on div "Premium 93 % confidence 18,216.00 Included AI reasoning: The extraction is supp…" at bounding box center [456, 322] width 850 height 214
drag, startPoint x: 733, startPoint y: 465, endPoint x: 521, endPoint y: 501, distance: 215.0
click at [698, 476] on div "Coverage trigger 86 % confidence Claims-Made Occurrence Claims-Made and Reported" at bounding box center [455, 470] width 828 height 31
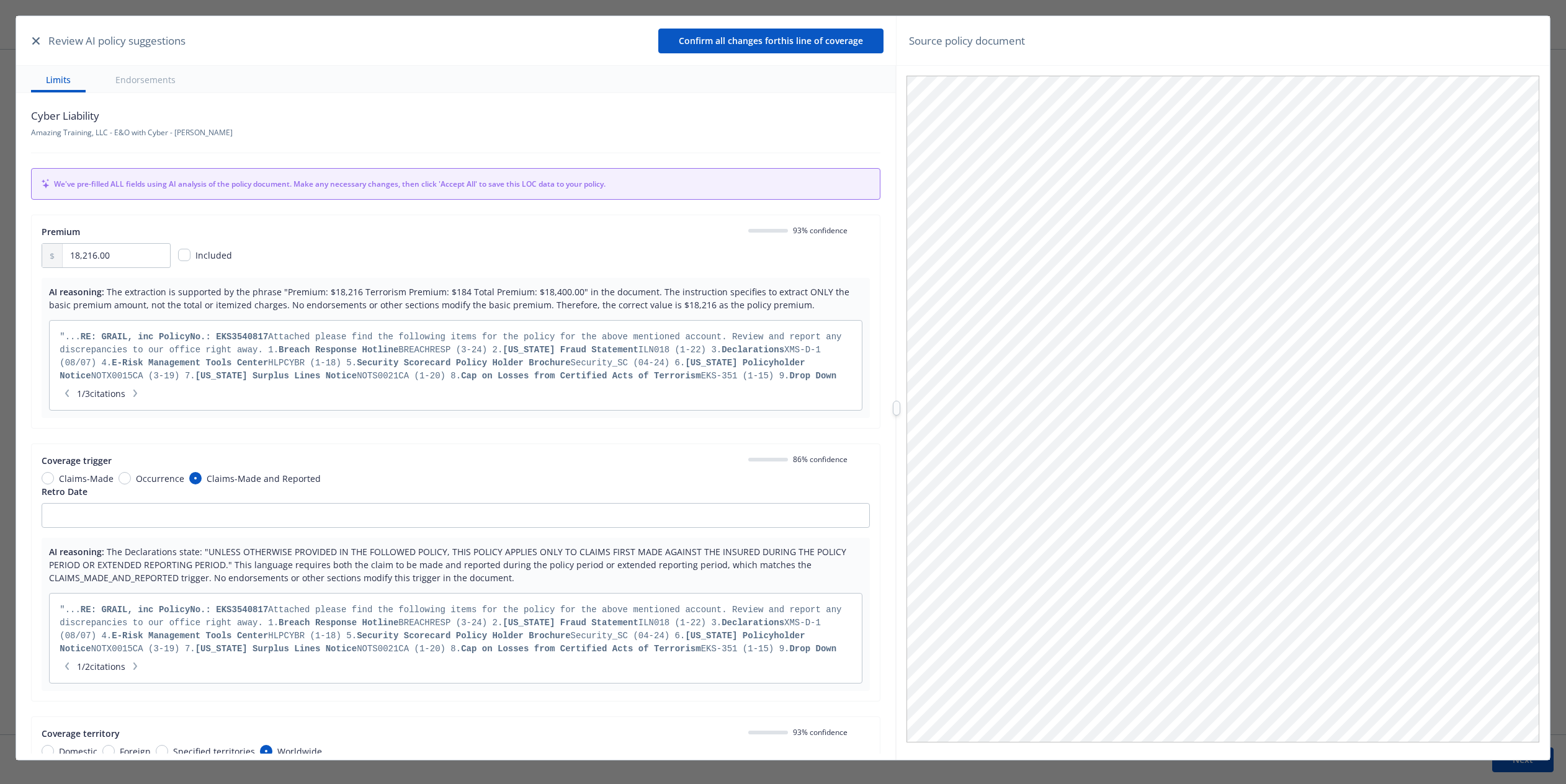
click at [415, 476] on div "Claims-Made Occurrence Claims-Made and Reported" at bounding box center [455, 479] width 828 height 13
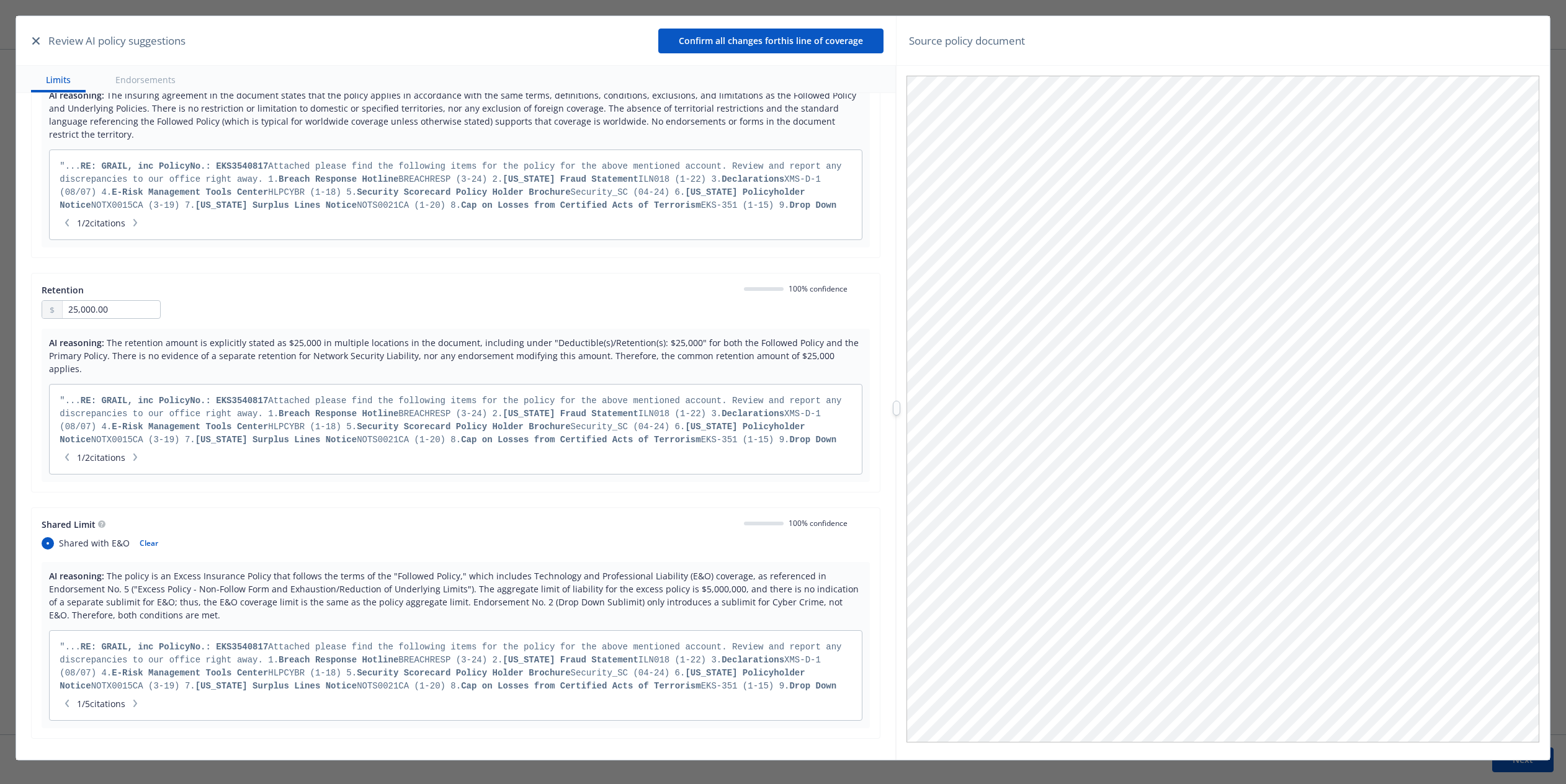
scroll to position [1179, 0]
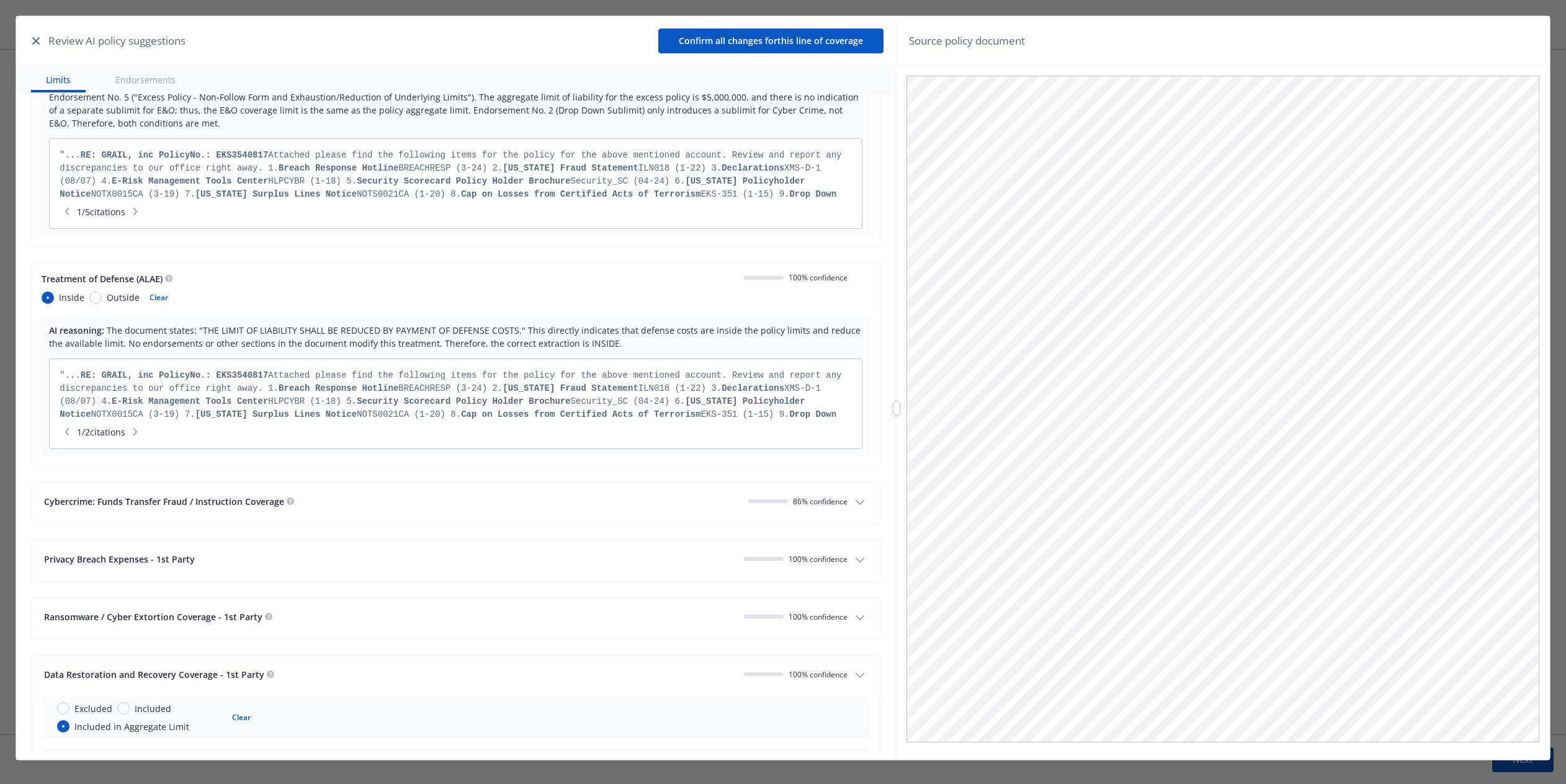
click at [794, 262] on div "Treatment of Defense (ALAE) 100 % confidence Inside Outside Clear AI reasoning:…" at bounding box center [456, 364] width 850 height 205
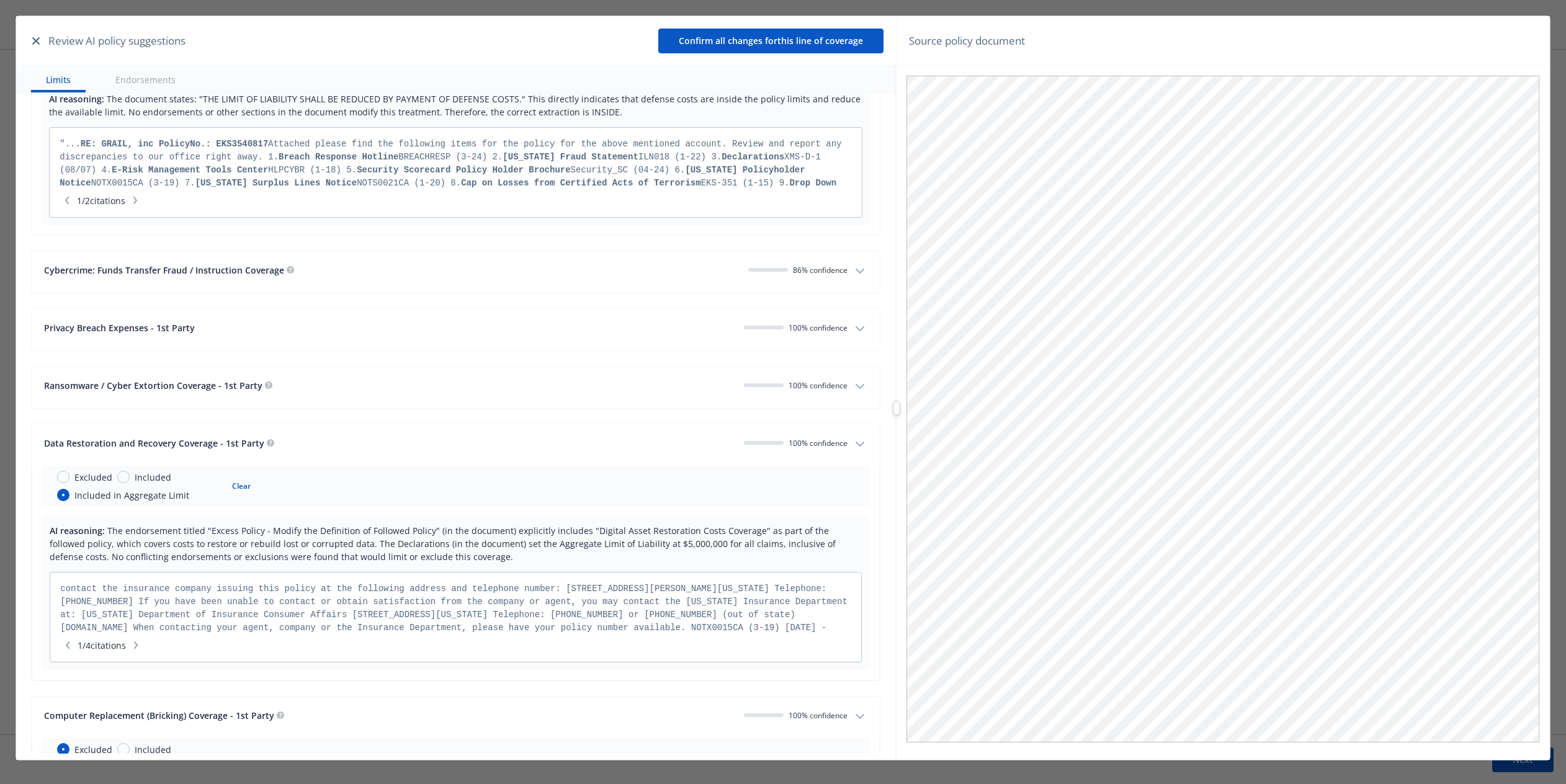
scroll to position [1524, 0]
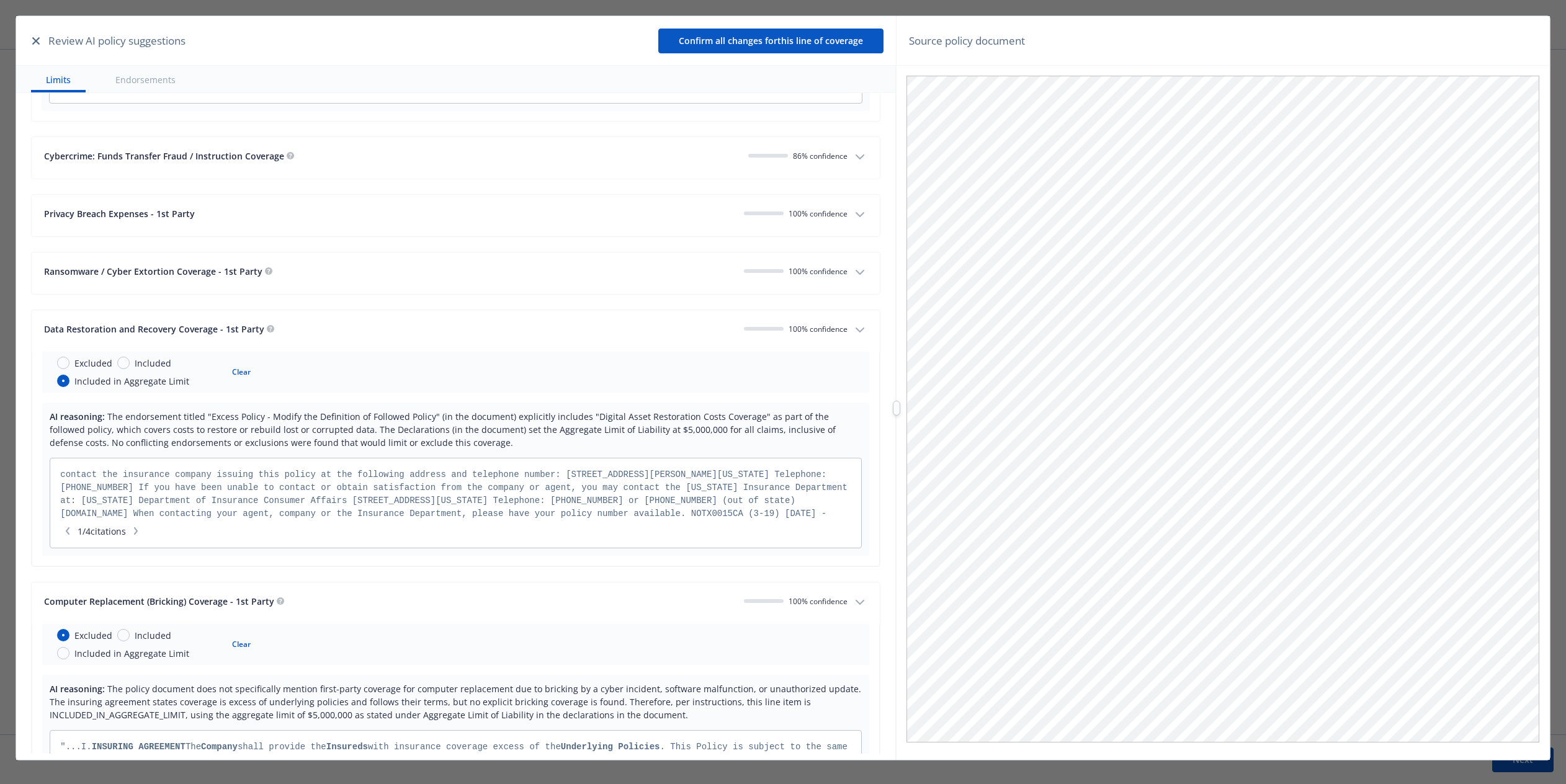
click at [794, 322] on icon "button" at bounding box center [860, 330] width 15 height 15
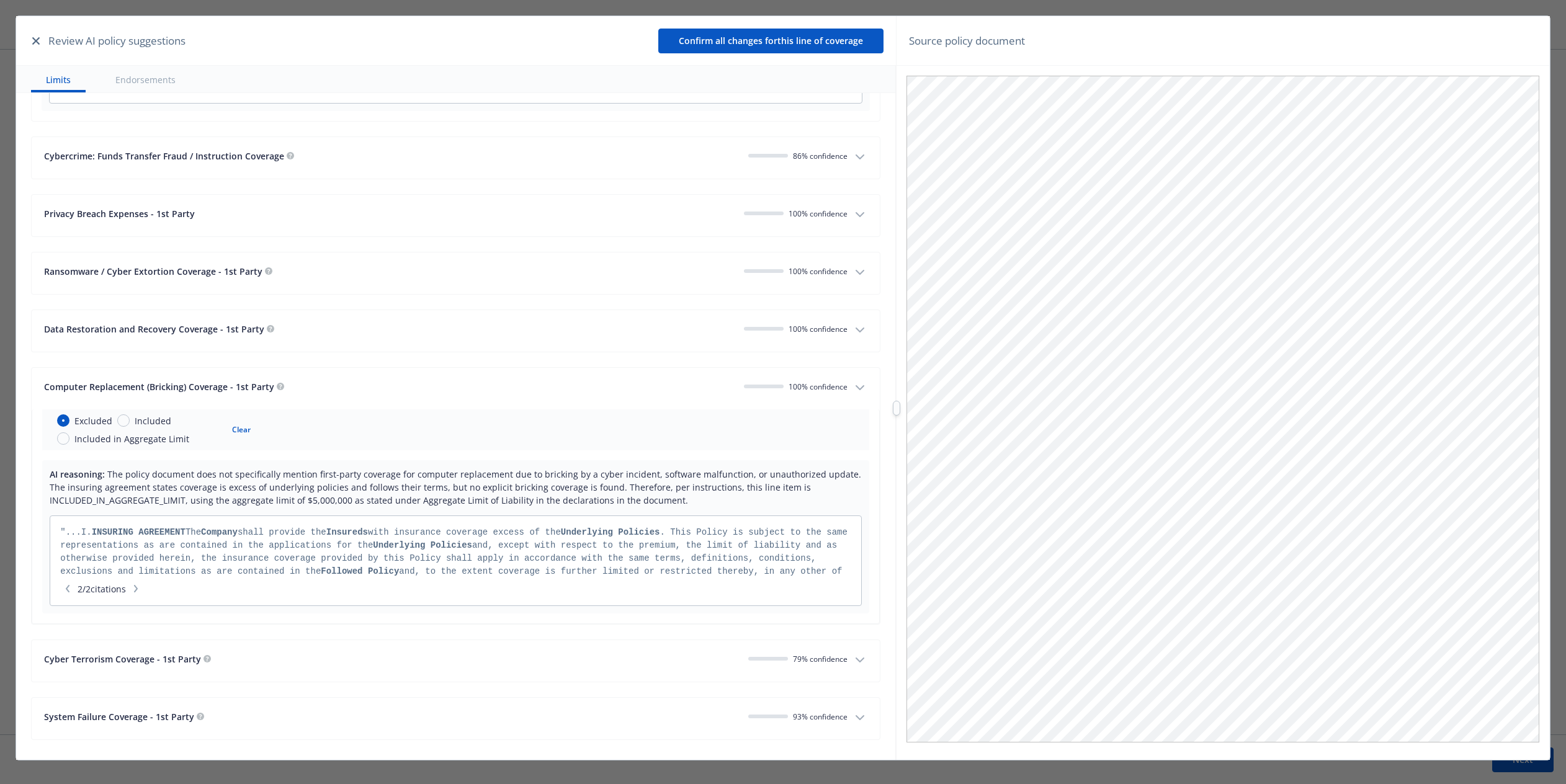
click at [794, 381] on icon "button" at bounding box center [860, 388] width 15 height 15
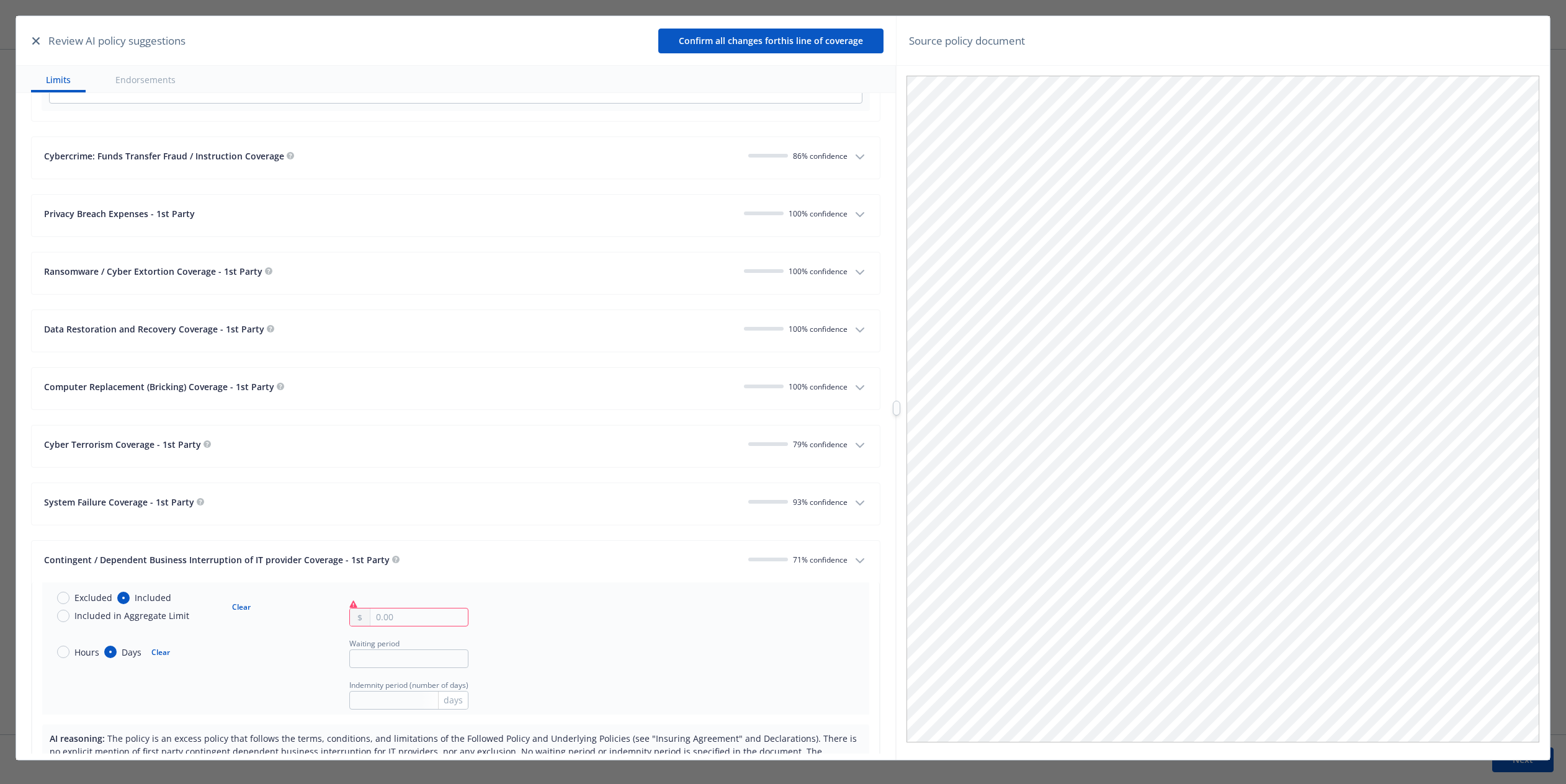
click at [794, 438] on icon "button" at bounding box center [860, 445] width 15 height 15
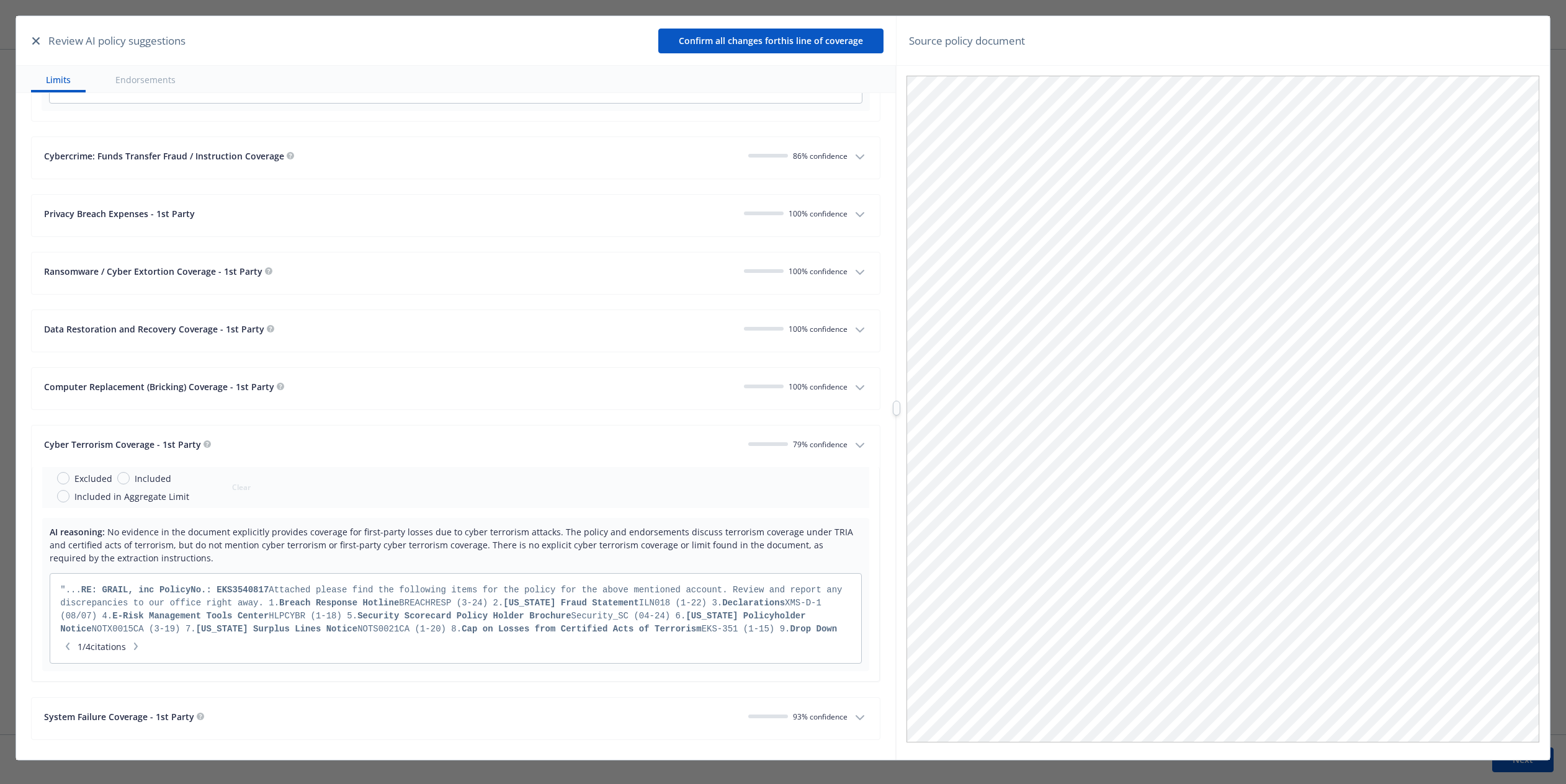
click at [794, 438] on icon "button" at bounding box center [860, 445] width 15 height 15
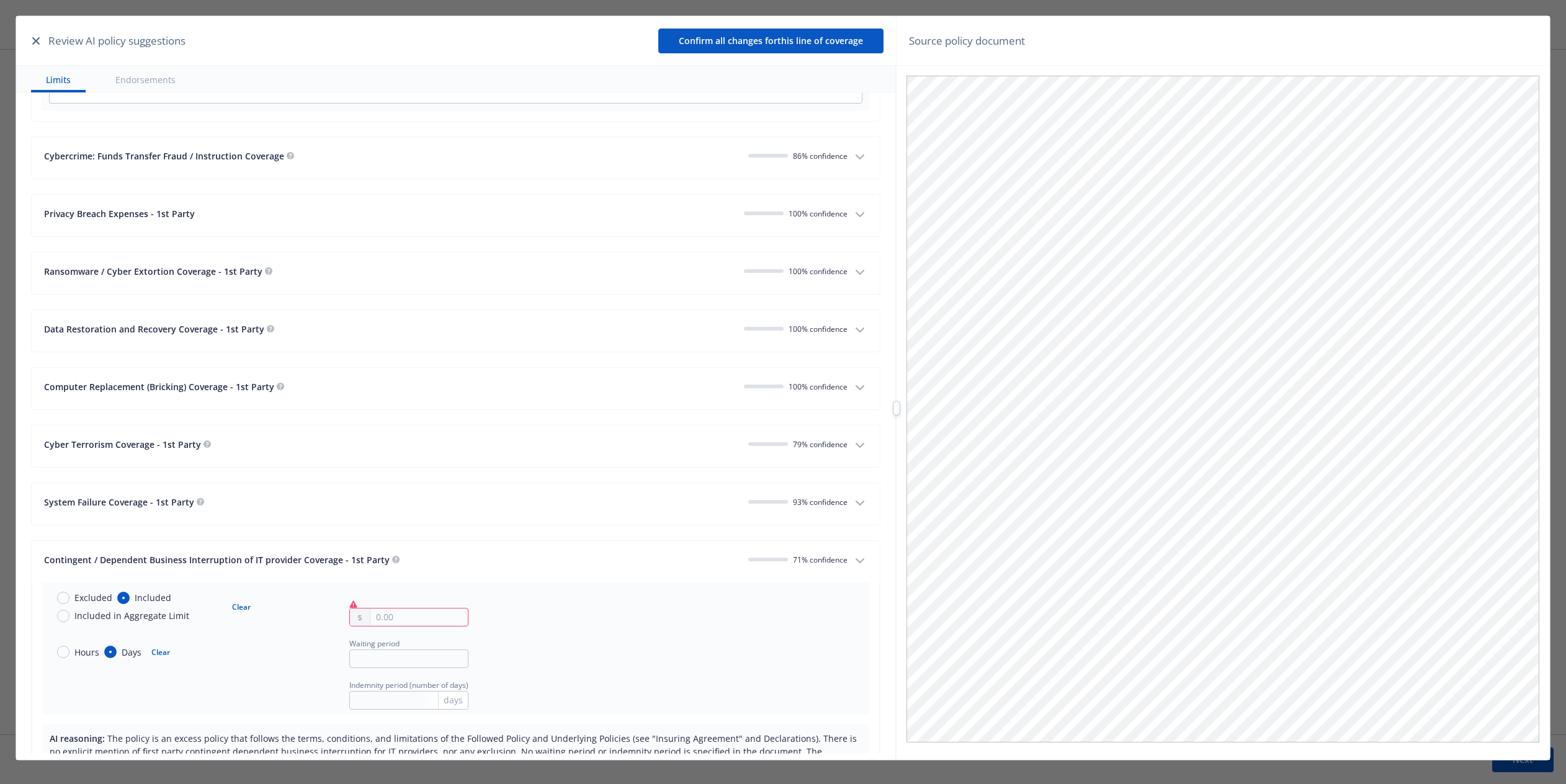
click at [794, 553] on icon "button" at bounding box center [860, 561] width 15 height 15
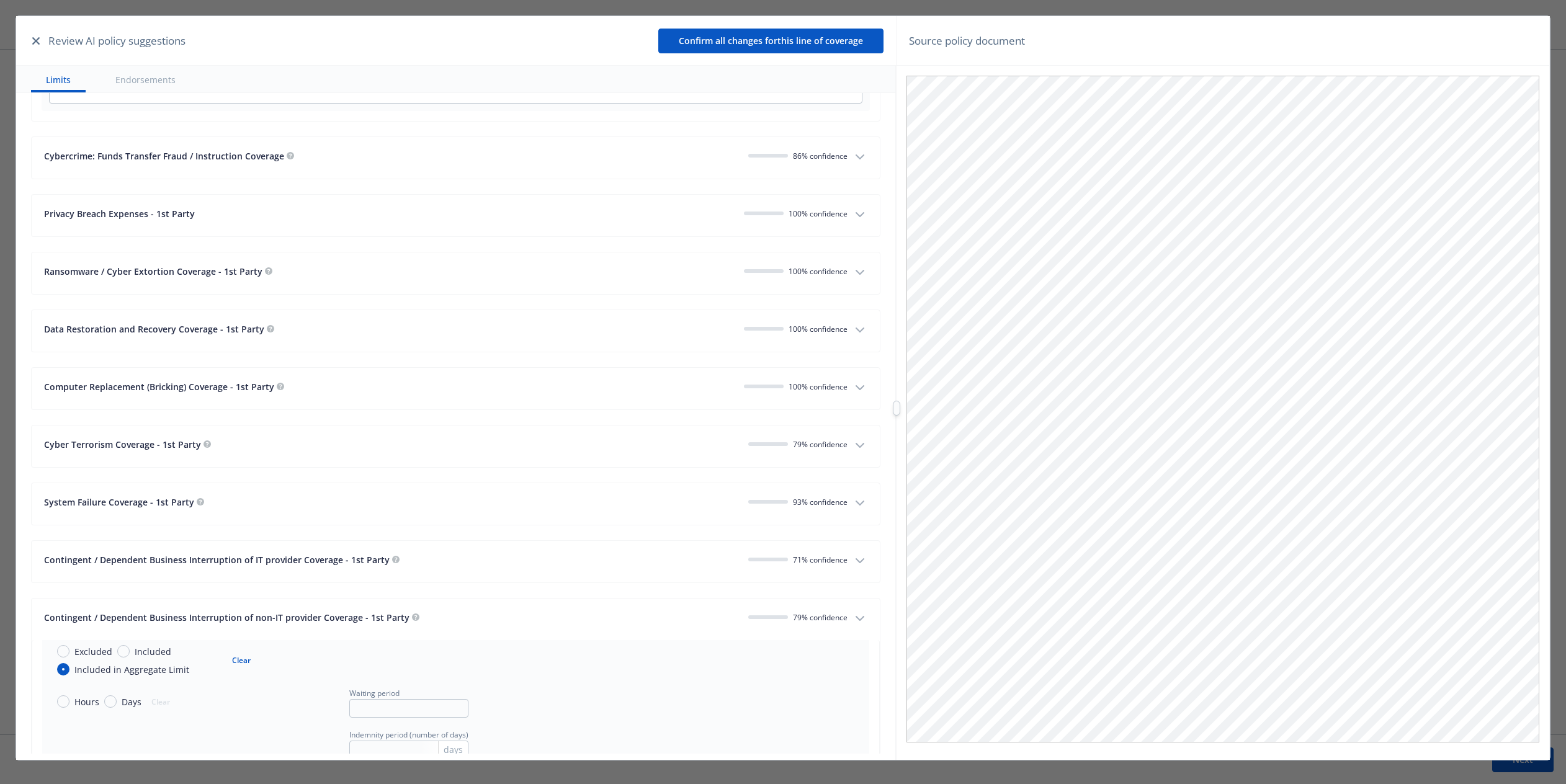
click at [794, 611] on button "Contingent / Dependent Business Interruption of non-IT provider Coverage - 1st …" at bounding box center [456, 620] width 848 height 41
click at [794, 656] on button "Contingent / Dependent System Failure of IT provider Coverage 64 % confidence" at bounding box center [456, 677] width 848 height 41
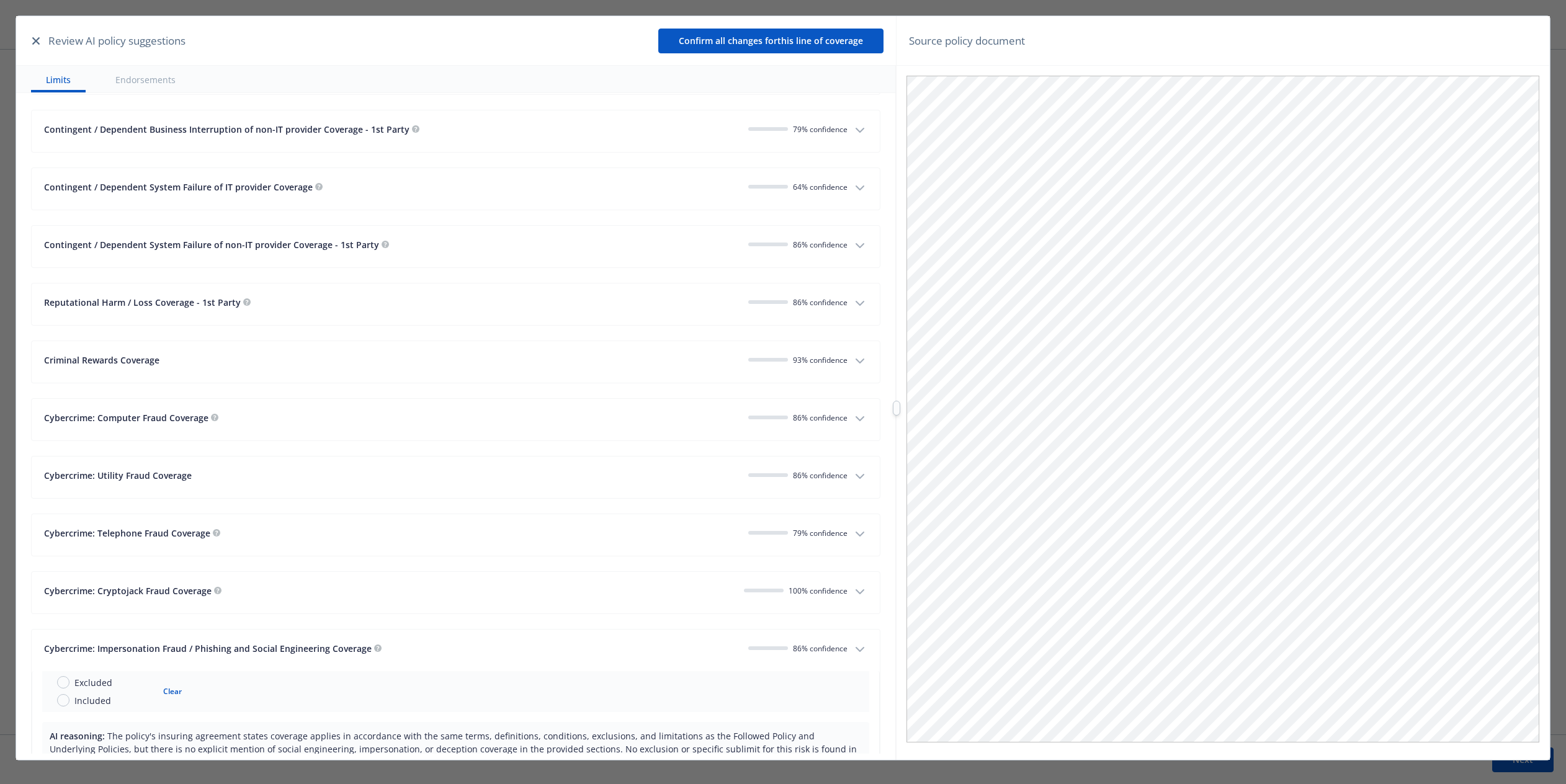
scroll to position [2021, 0]
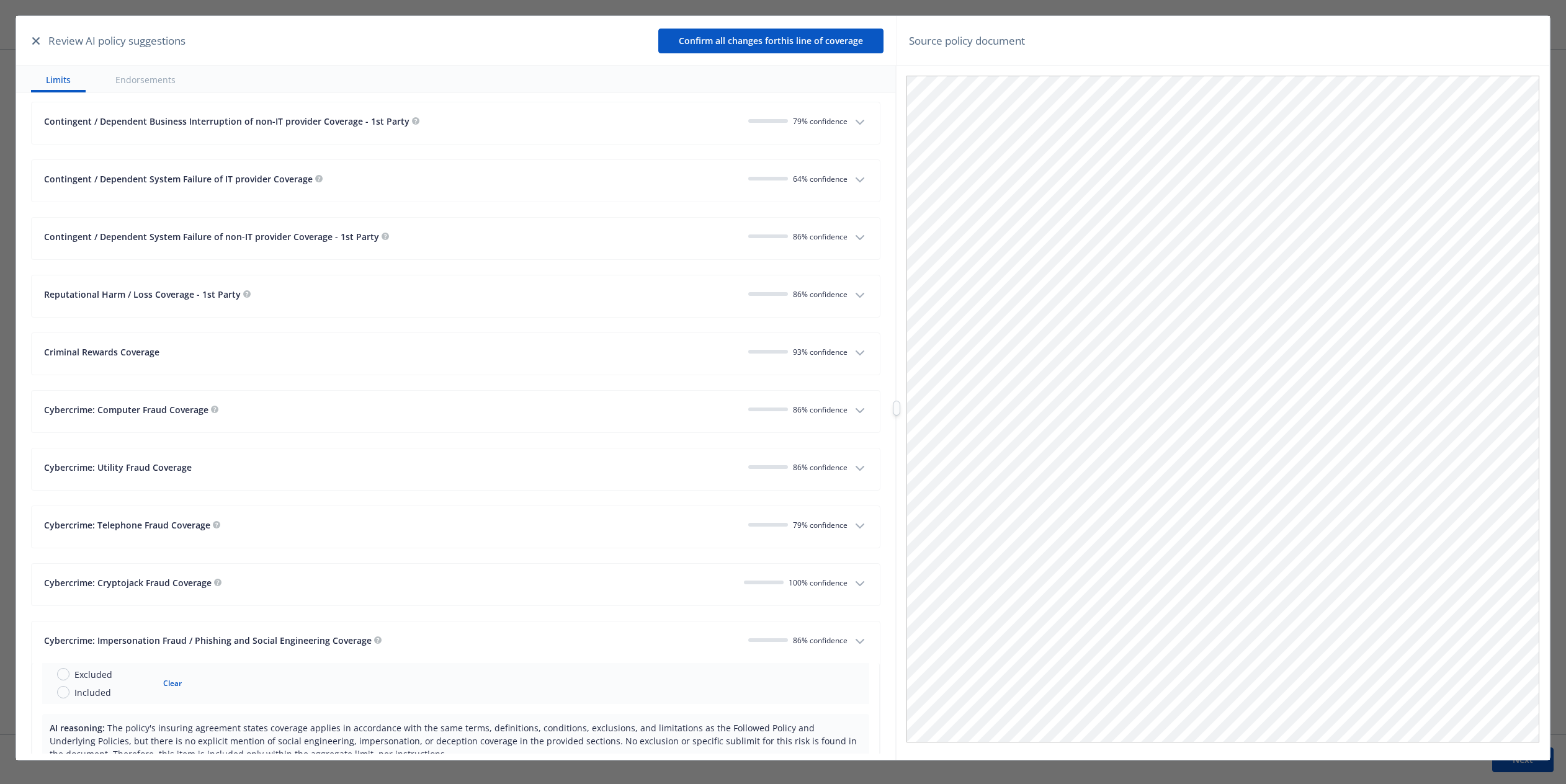
click at [794, 637] on button "Cybercrime: Impersonation Fraud / [PERSON_NAME] and Social Engineering Coverage…" at bounding box center [456, 642] width 848 height 41
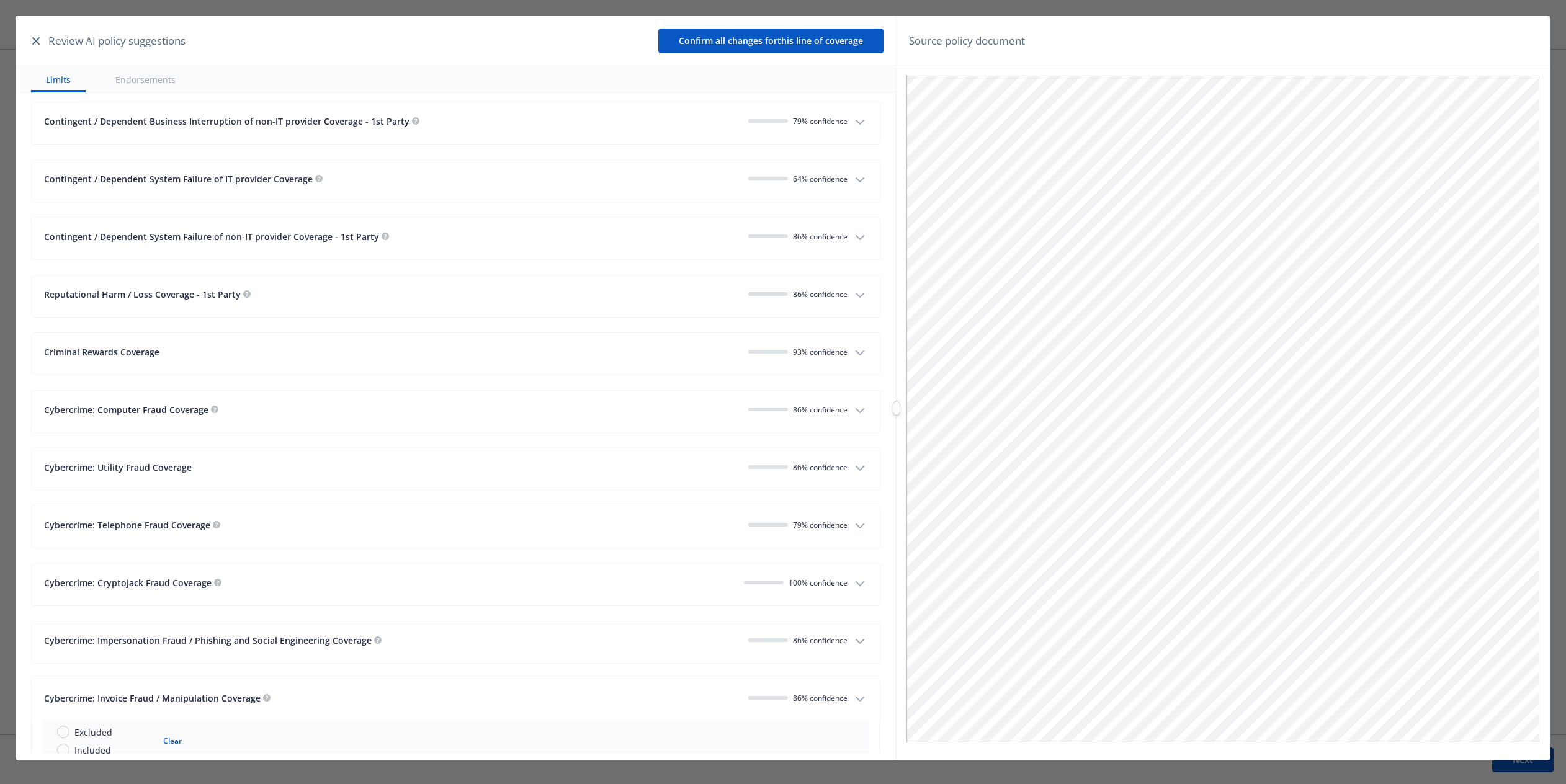
scroll to position [2234, 0]
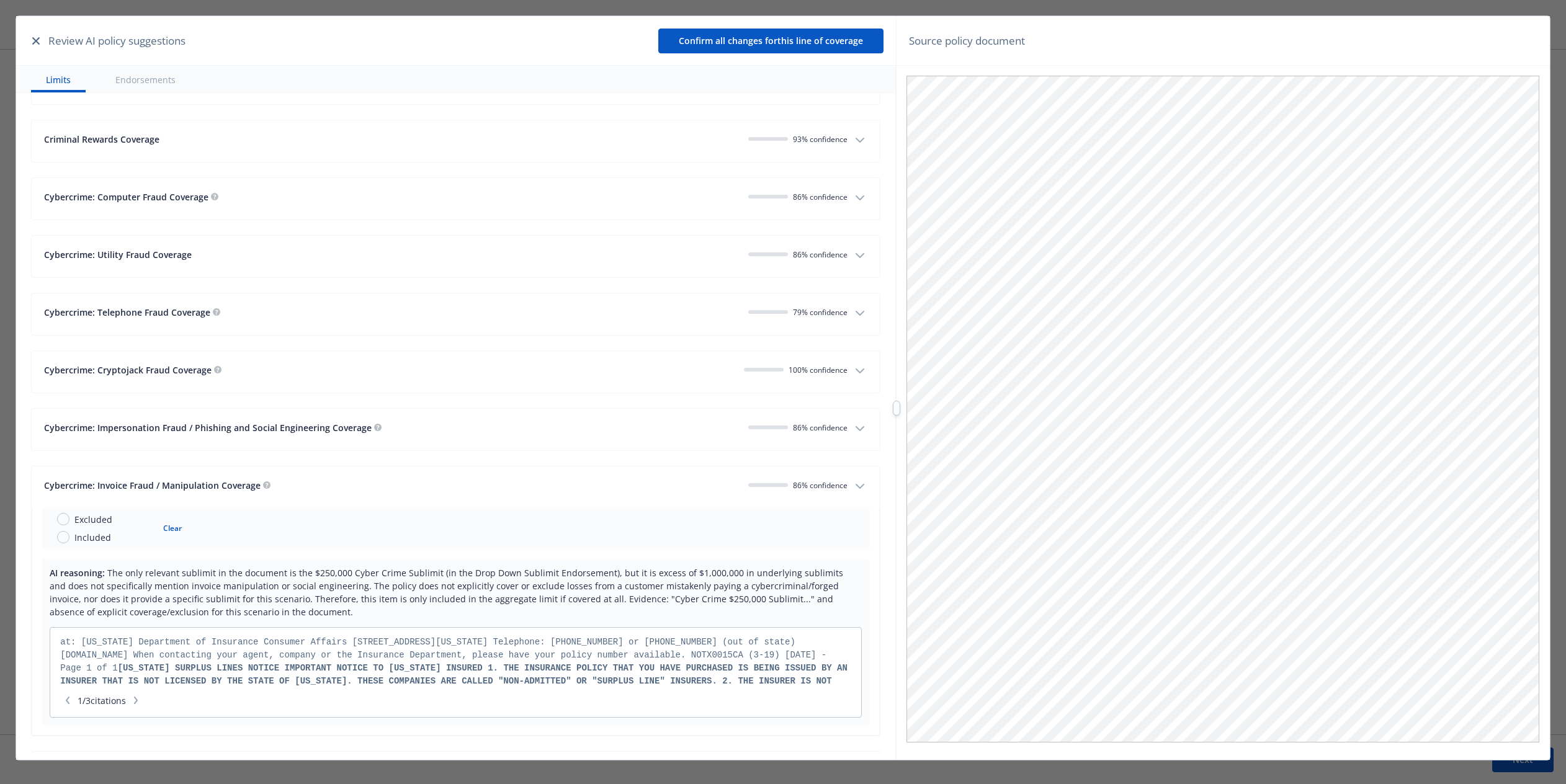
click at [794, 485] on icon "button" at bounding box center [860, 486] width 7 height 4
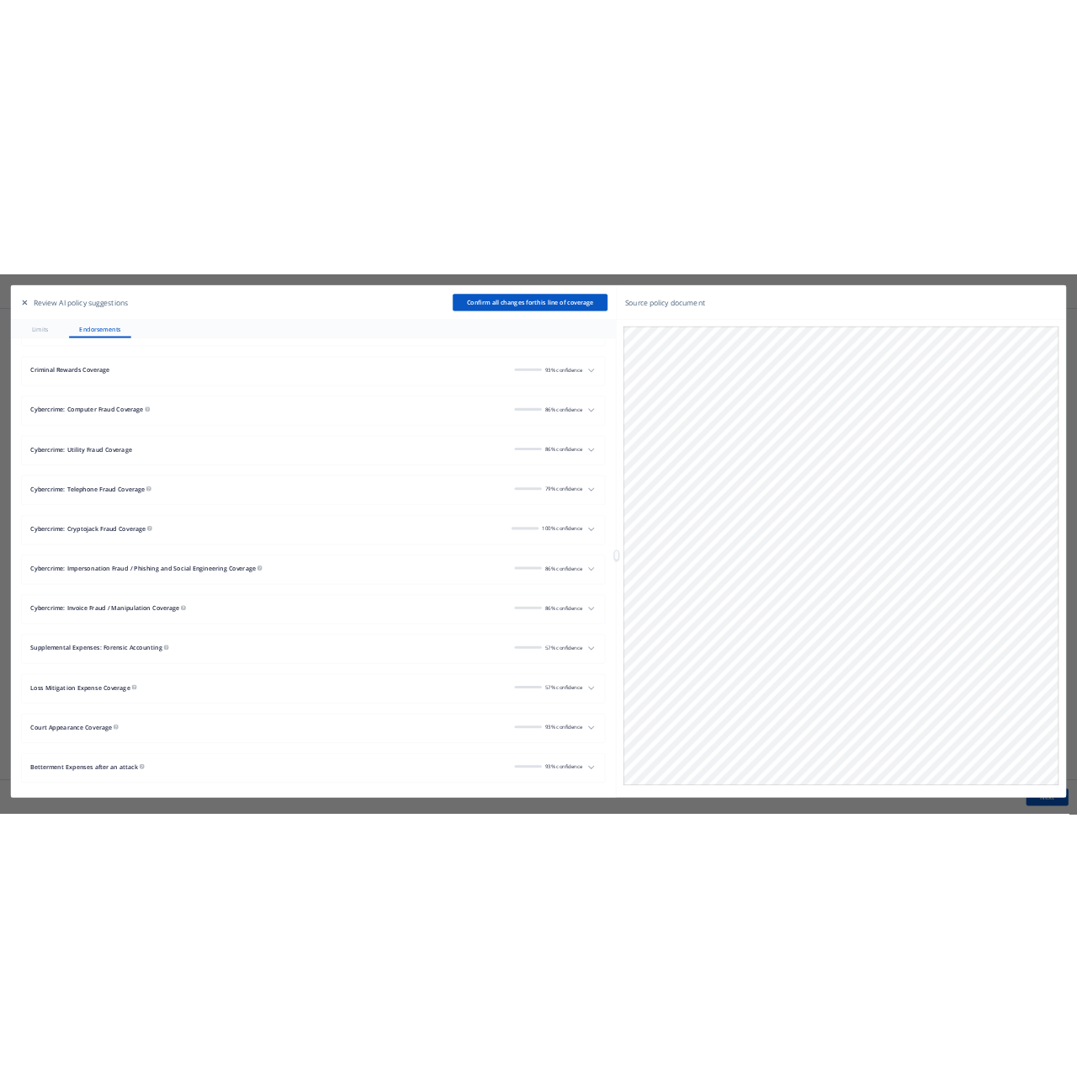
scroll to position [3069, 0]
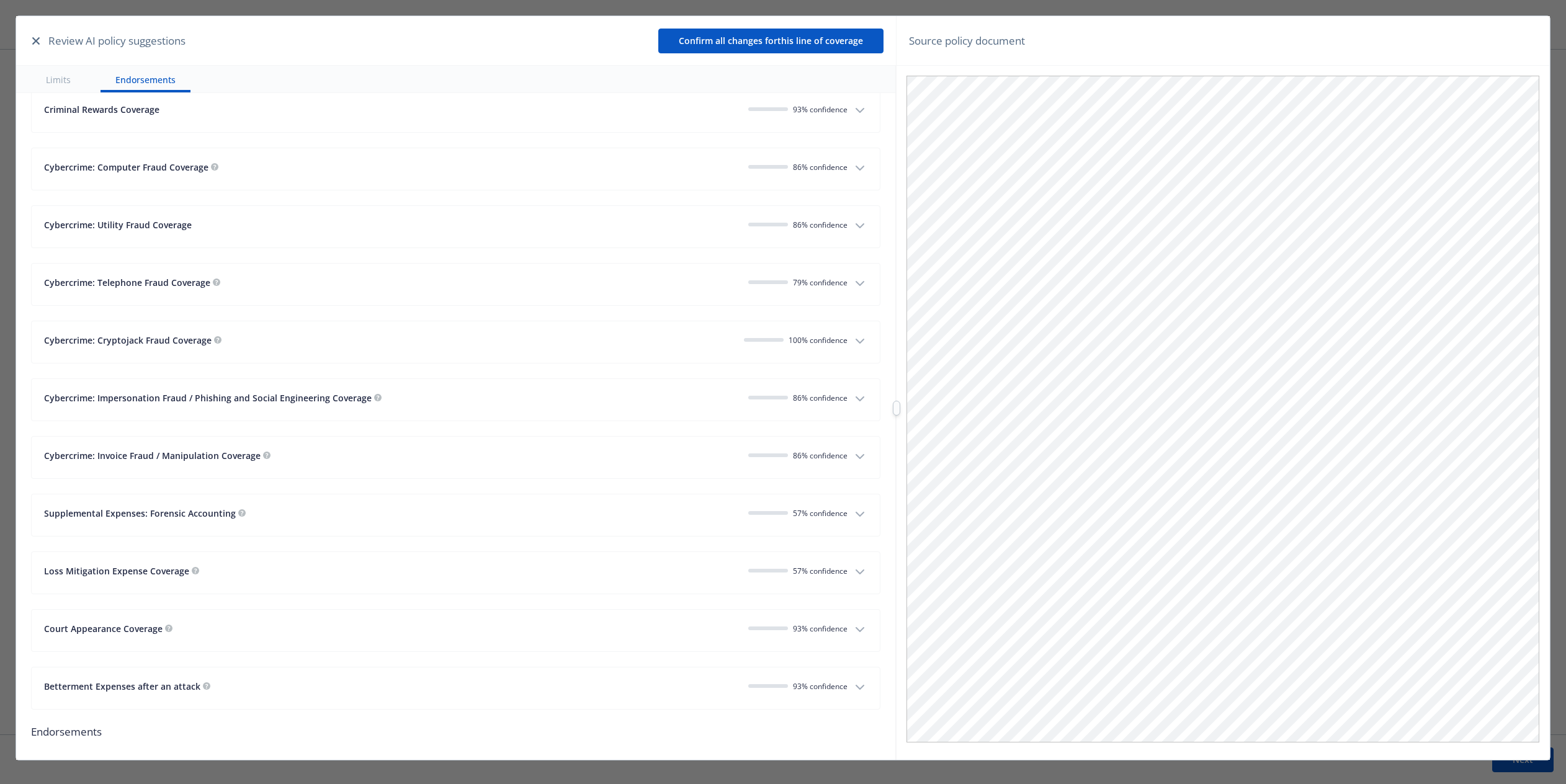
click at [541, 565] on div "Loss Mitigation Expense Coverage" at bounding box center [391, 572] width 694 height 13
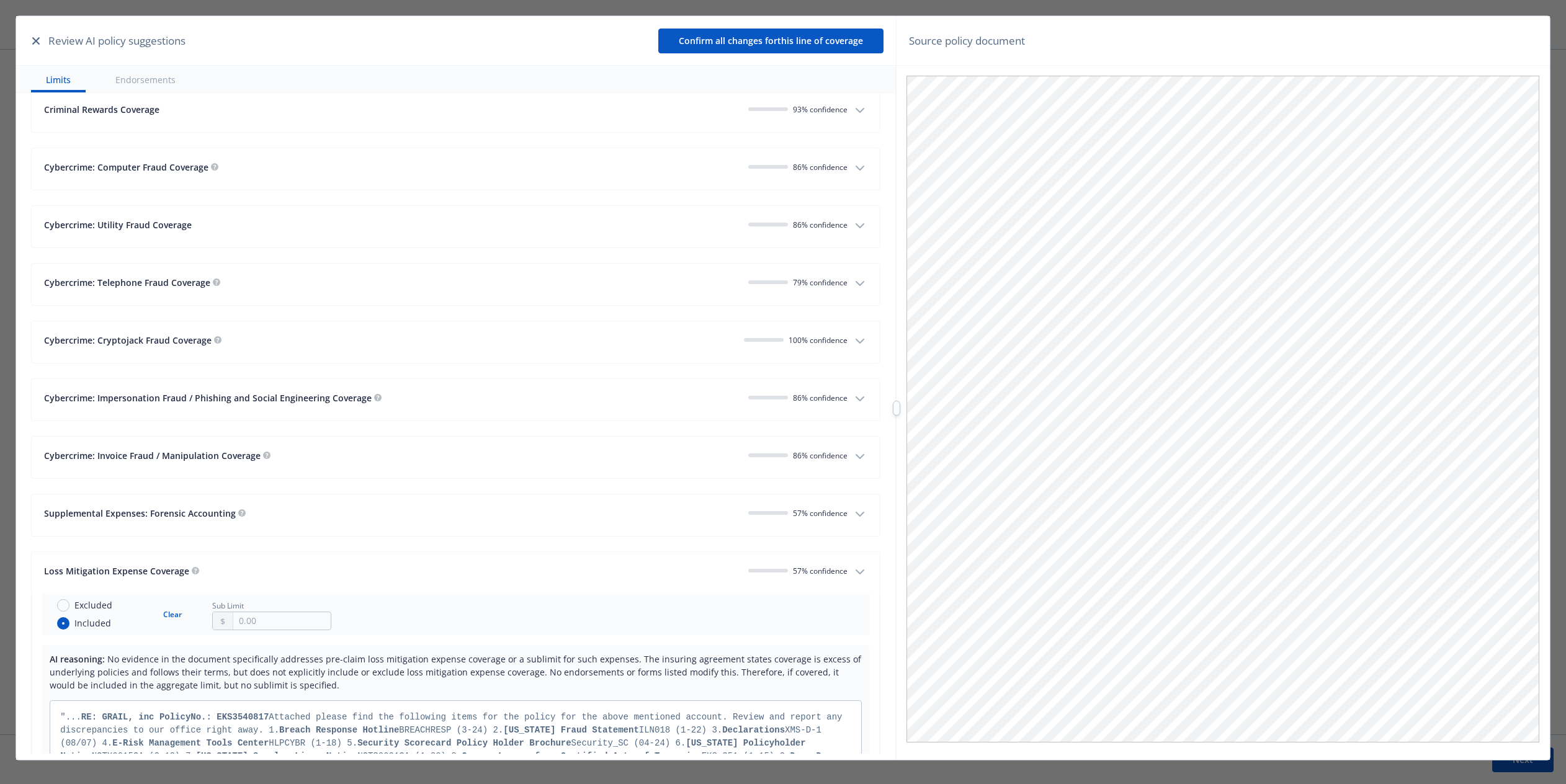
click at [397, 565] on div "Loss Mitigation Expense Coverage" at bounding box center [391, 572] width 694 height 13
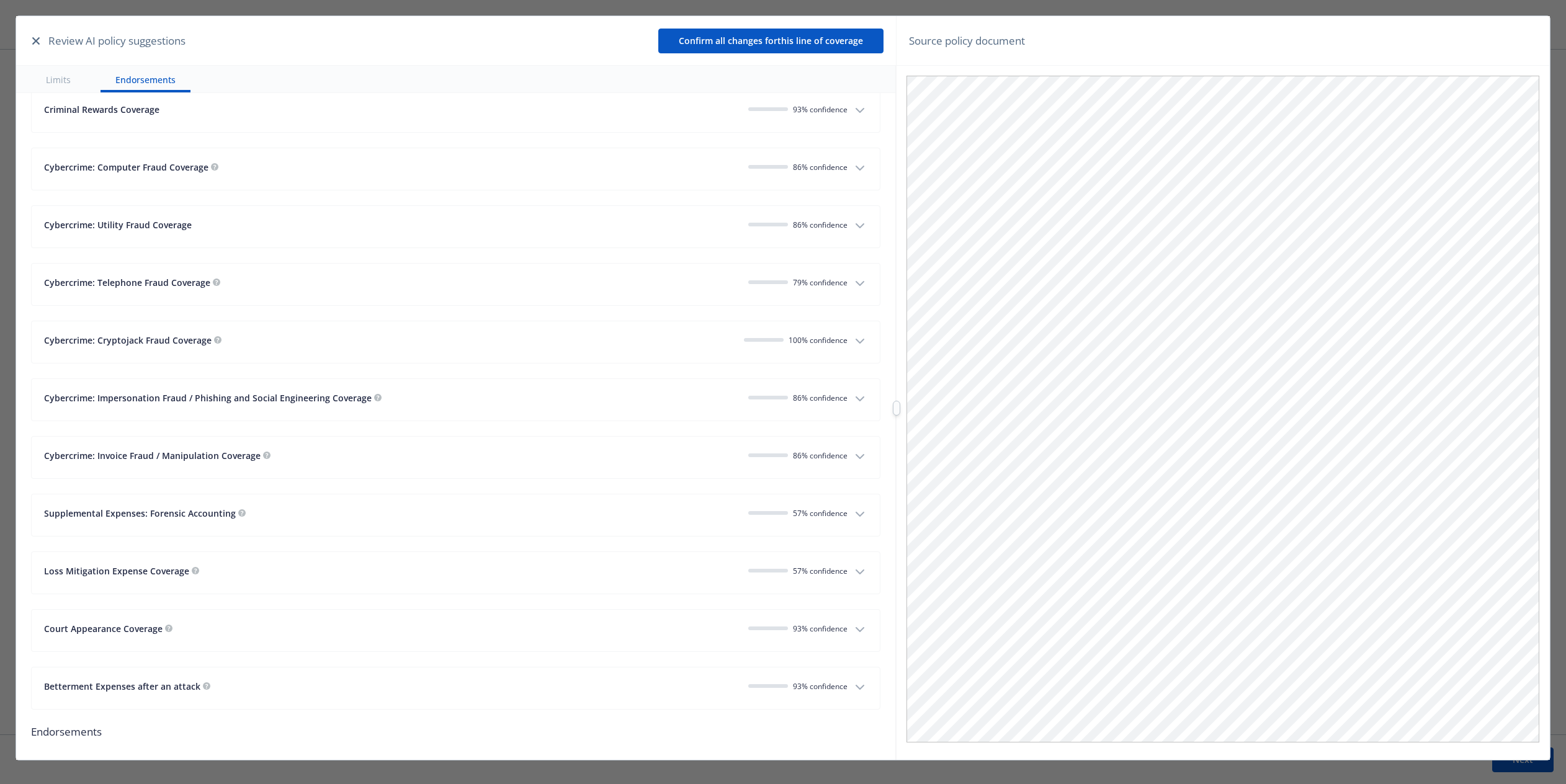
click at [794, 507] on icon "button" at bounding box center [860, 514] width 15 height 15
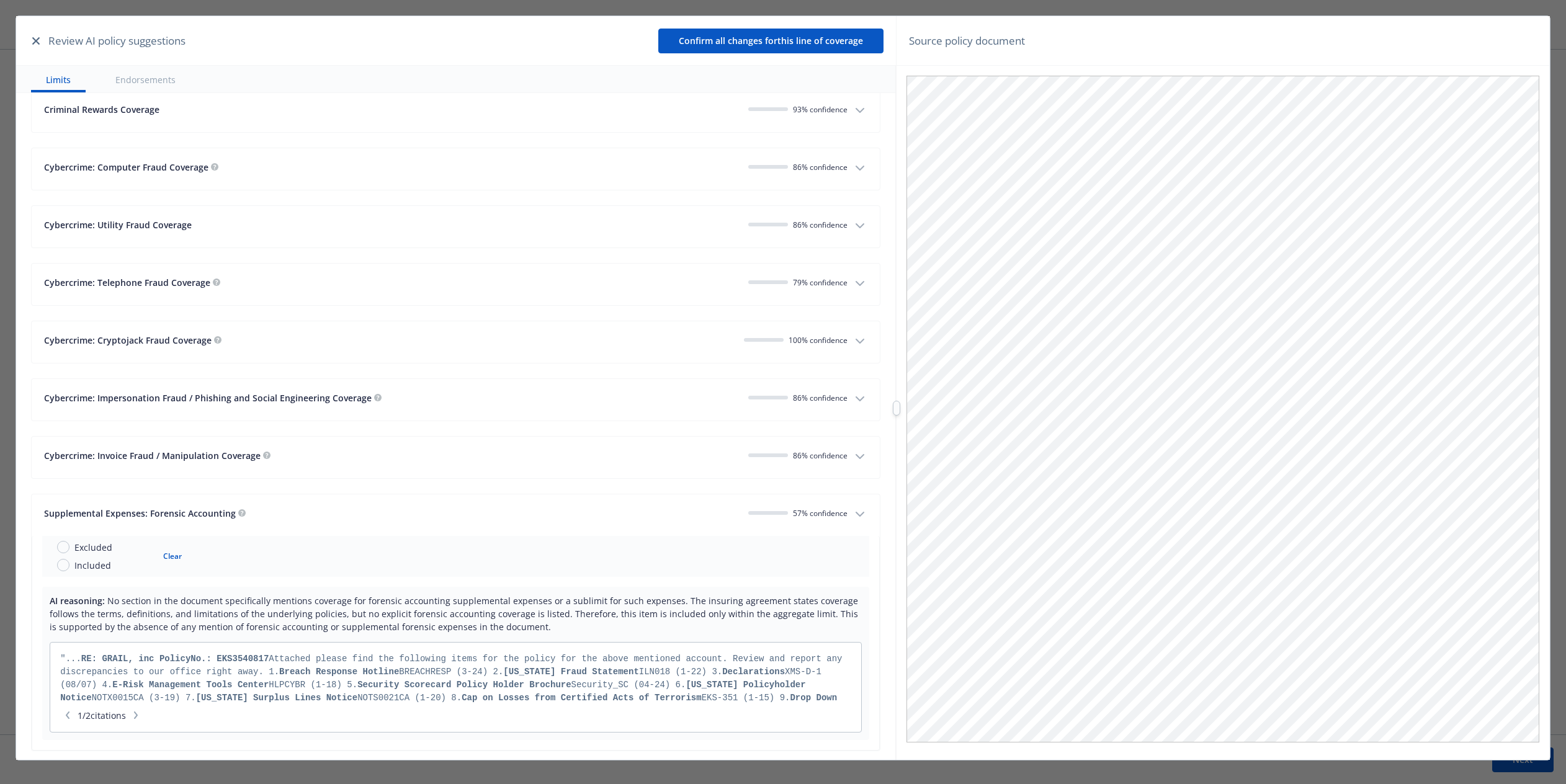
click at [794, 507] on icon "button" at bounding box center [860, 514] width 15 height 15
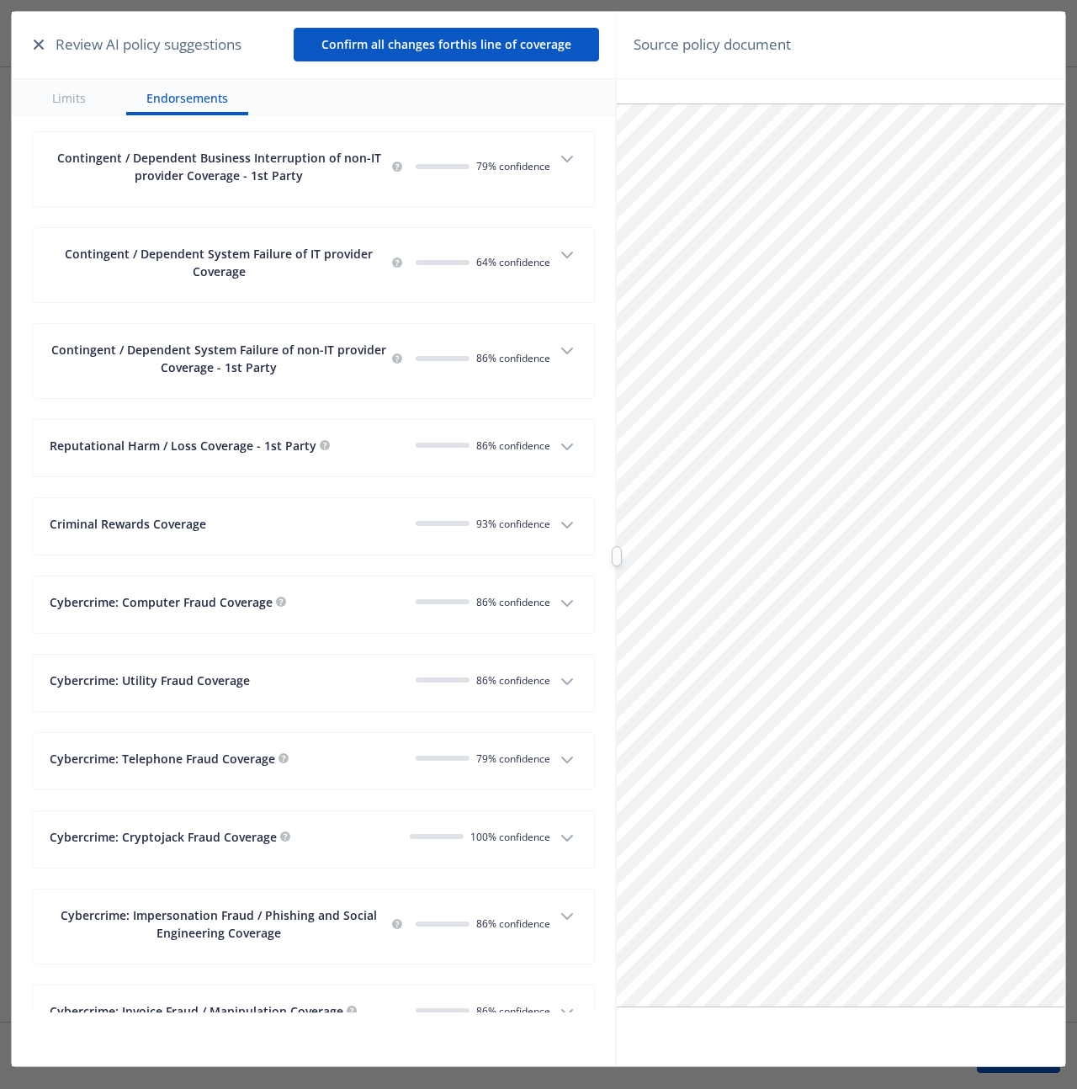
scroll to position [3472, 0]
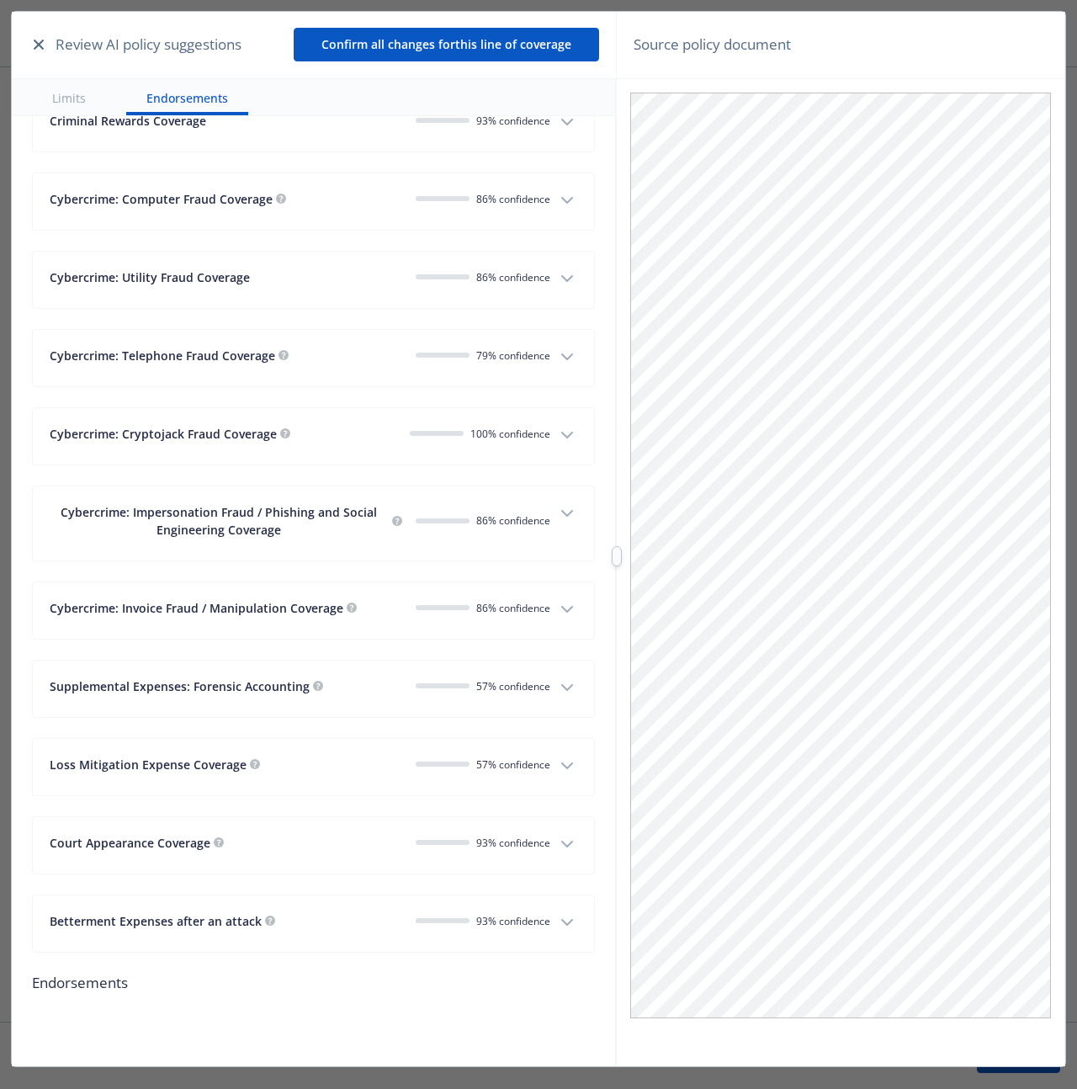
click at [934, 79] on div at bounding box center [841, 555] width 448 height 952
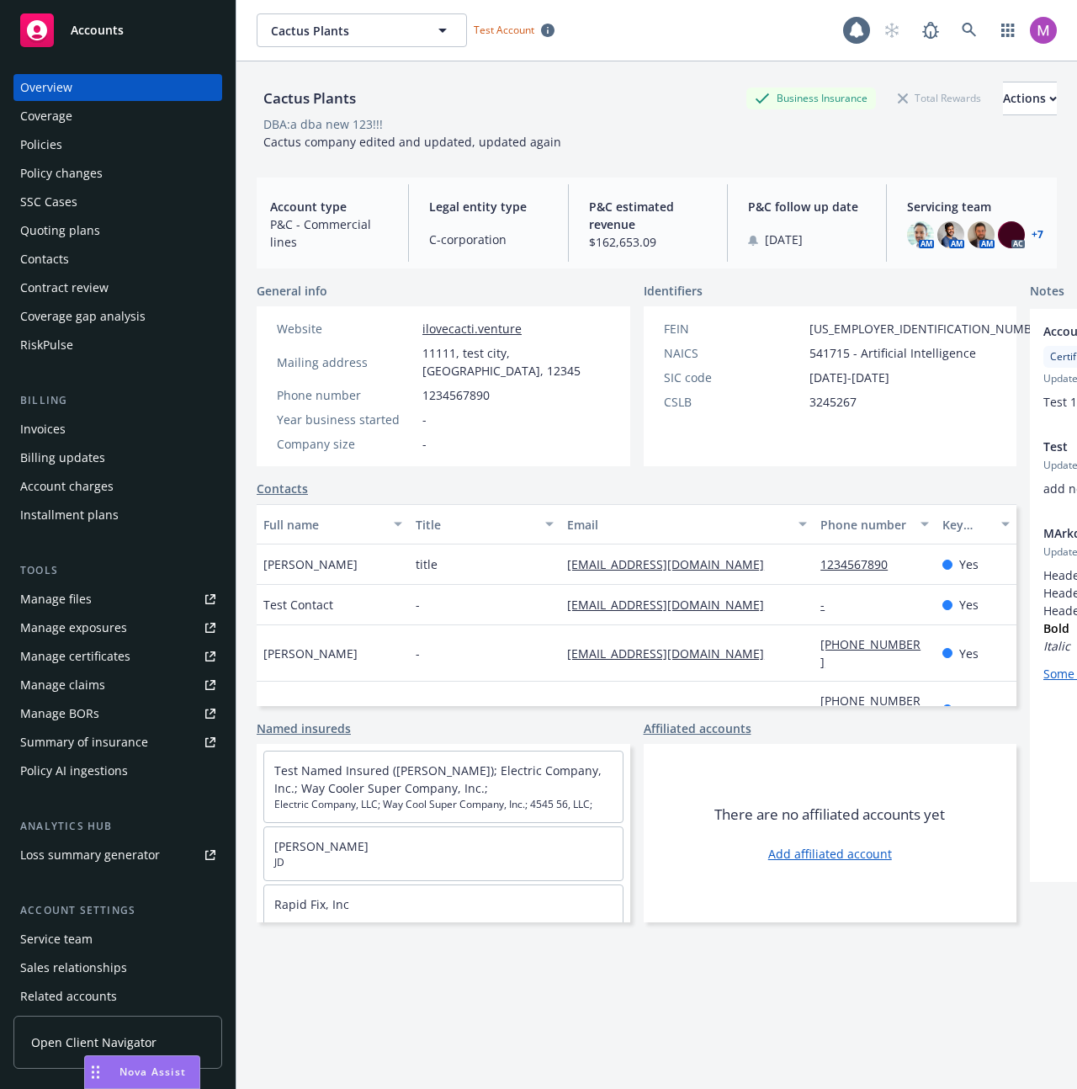
click at [109, 1072] on div "Nova Assist" at bounding box center [152, 1071] width 93 height 14
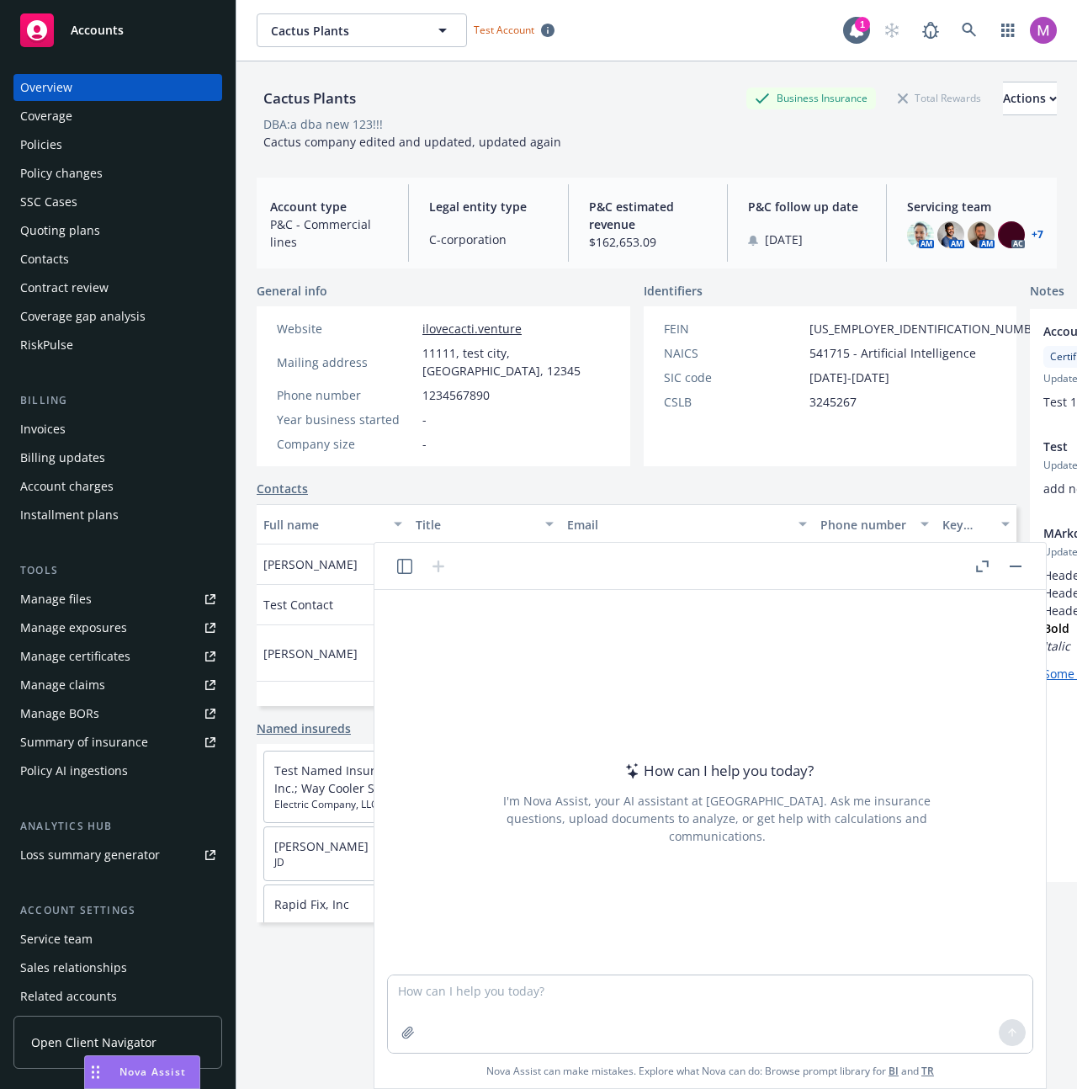
click at [394, 554] on header at bounding box center [709, 566] width 671 height 47
click at [405, 561] on icon "button" at bounding box center [404, 566] width 15 height 15
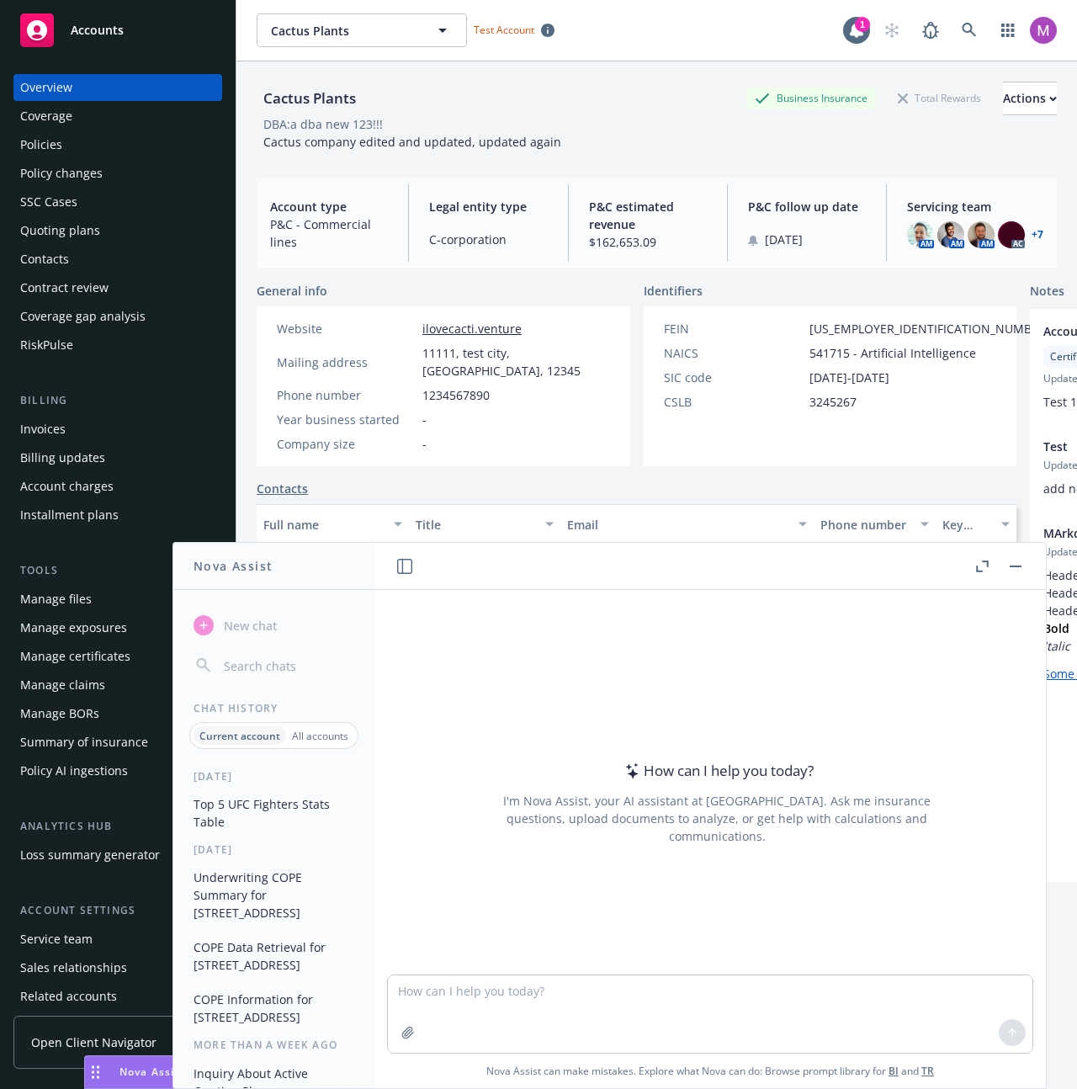
click at [254, 800] on button "Top 5 UFC Fighters Stats Table" at bounding box center [274, 812] width 174 height 45
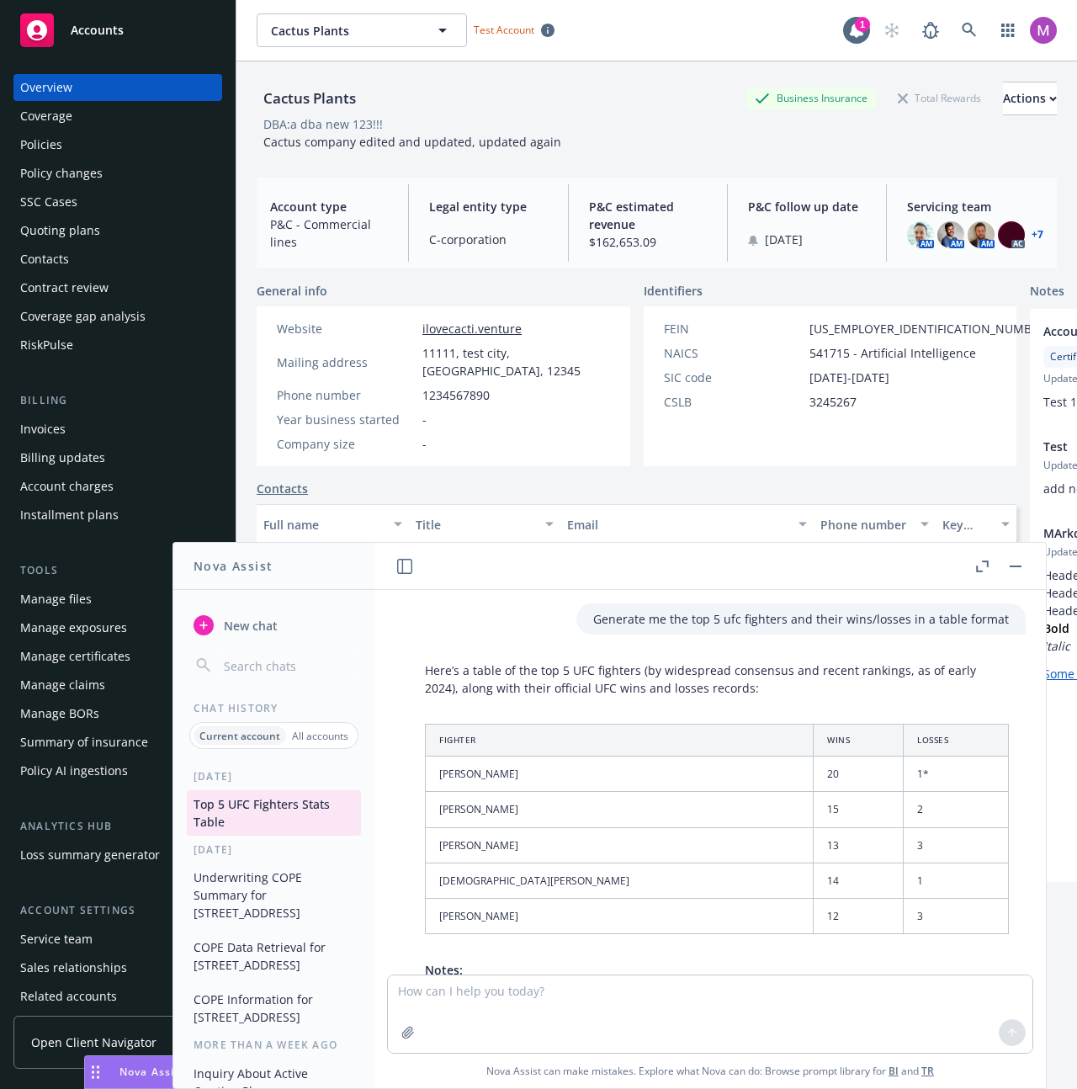
click at [985, 563] on icon "button" at bounding box center [982, 566] width 13 height 12
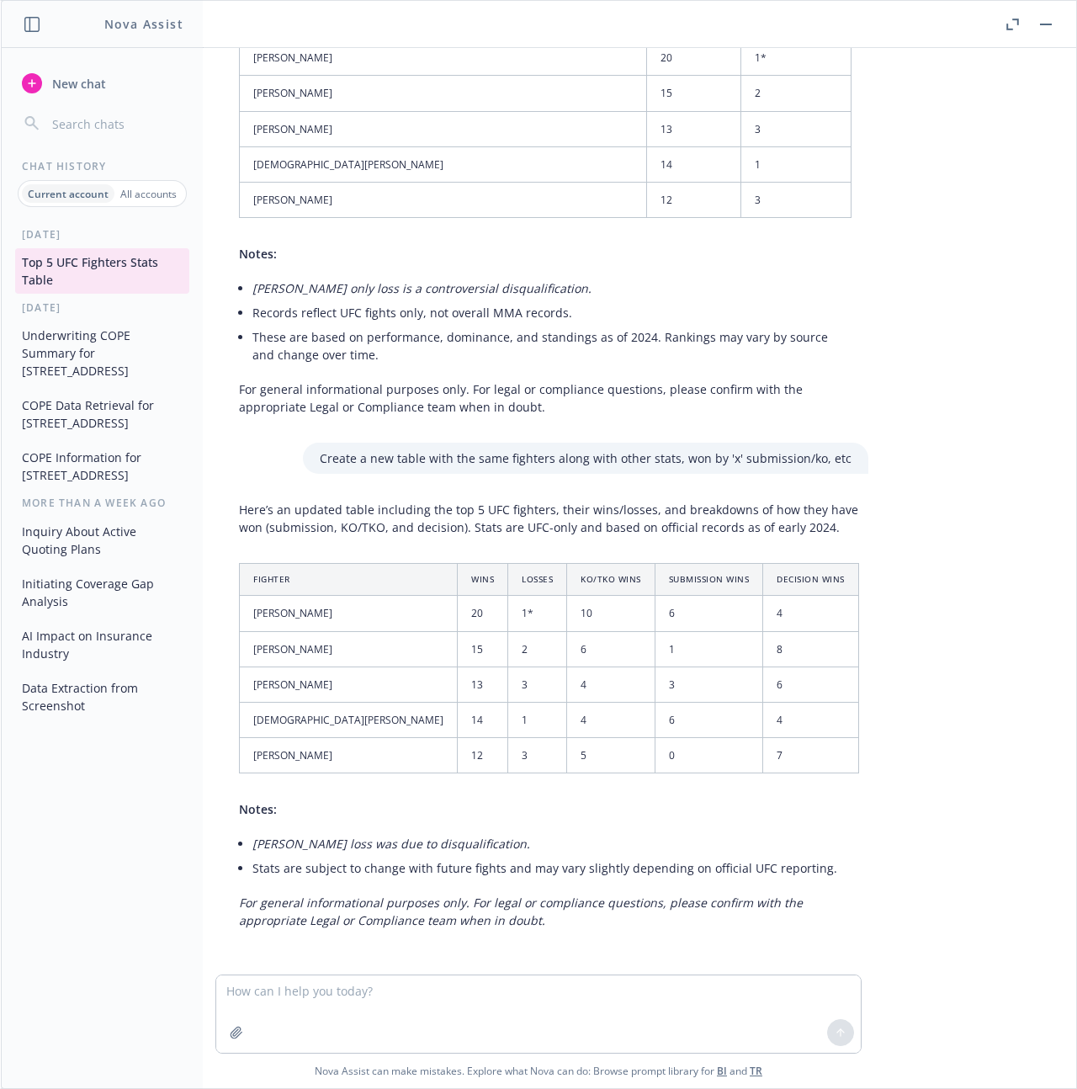
scroll to position [176, 0]
click at [1019, 21] on button "button" at bounding box center [1012, 24] width 20 height 20
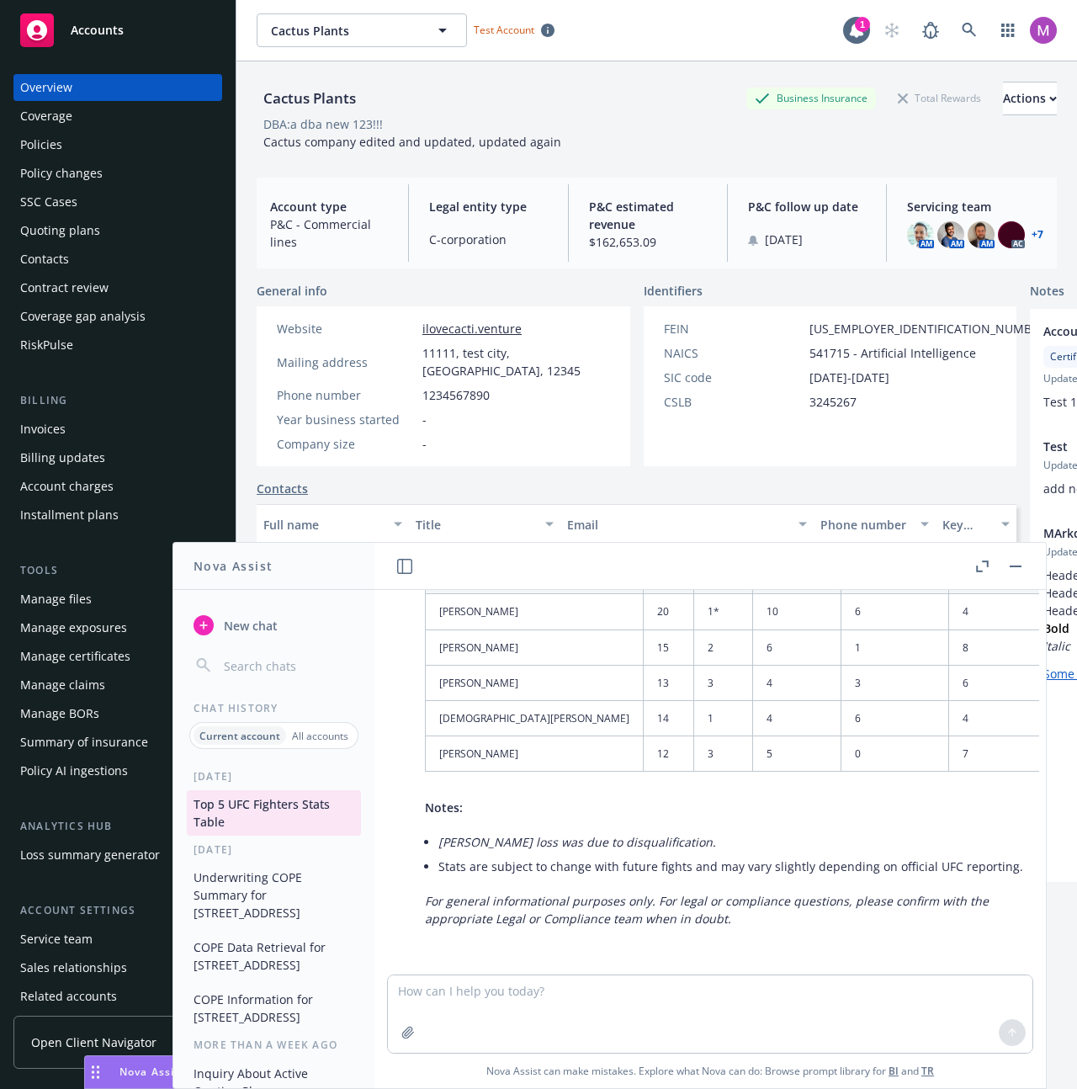
scroll to position [753, 0]
click at [408, 564] on icon "button" at bounding box center [404, 566] width 15 height 15
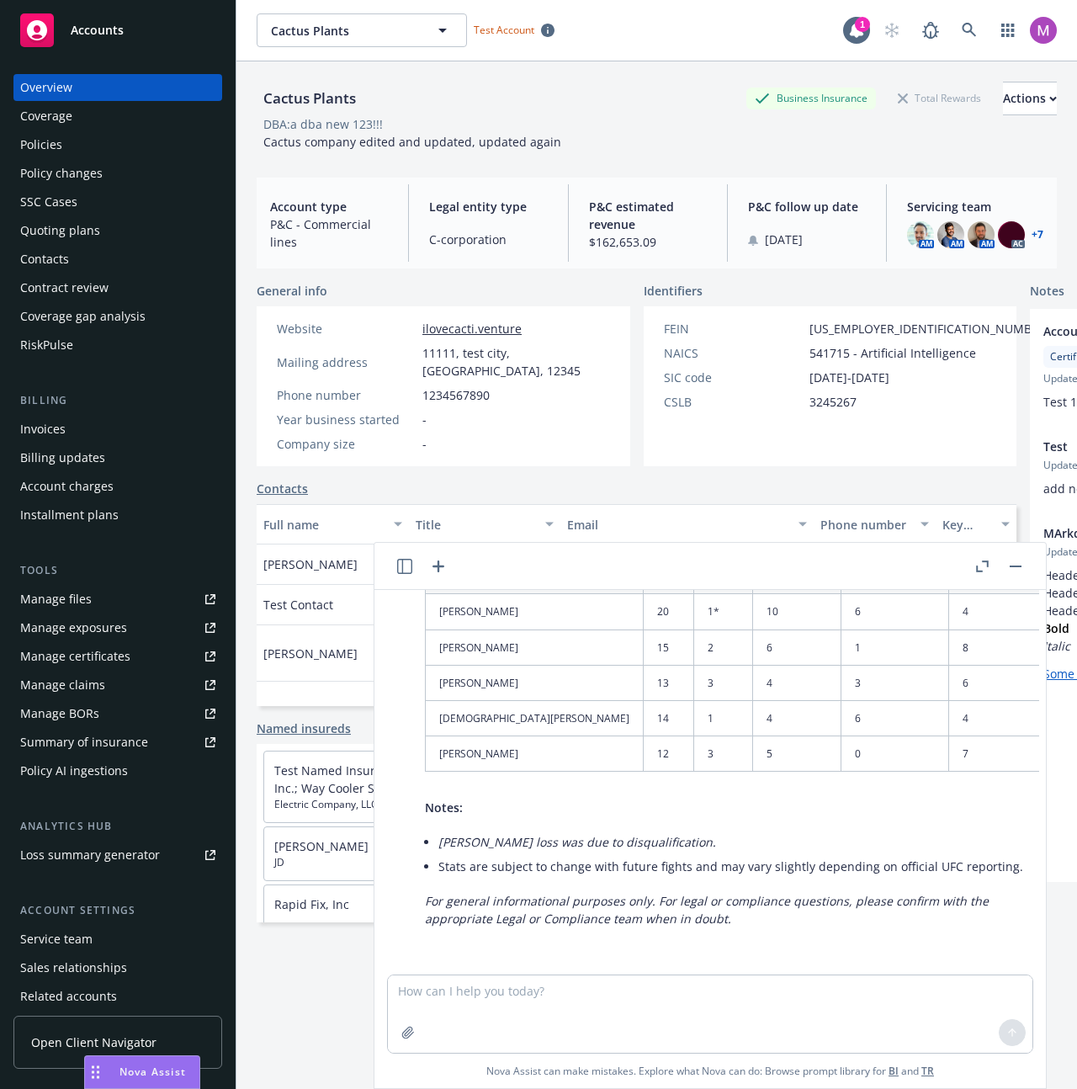
click at [408, 564] on icon "button" at bounding box center [404, 566] width 15 height 15
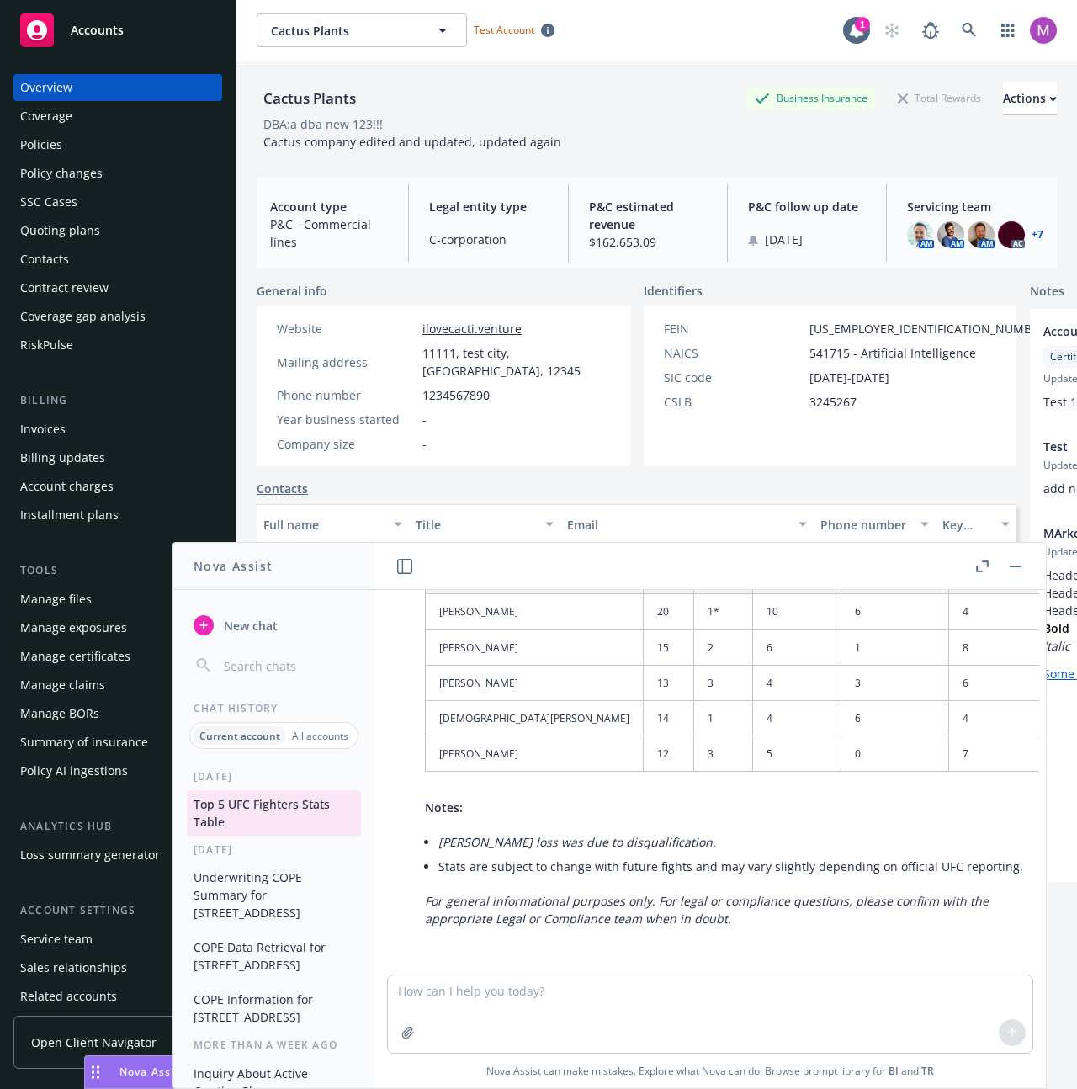
click at [989, 573] on button "button" at bounding box center [982, 566] width 20 height 20
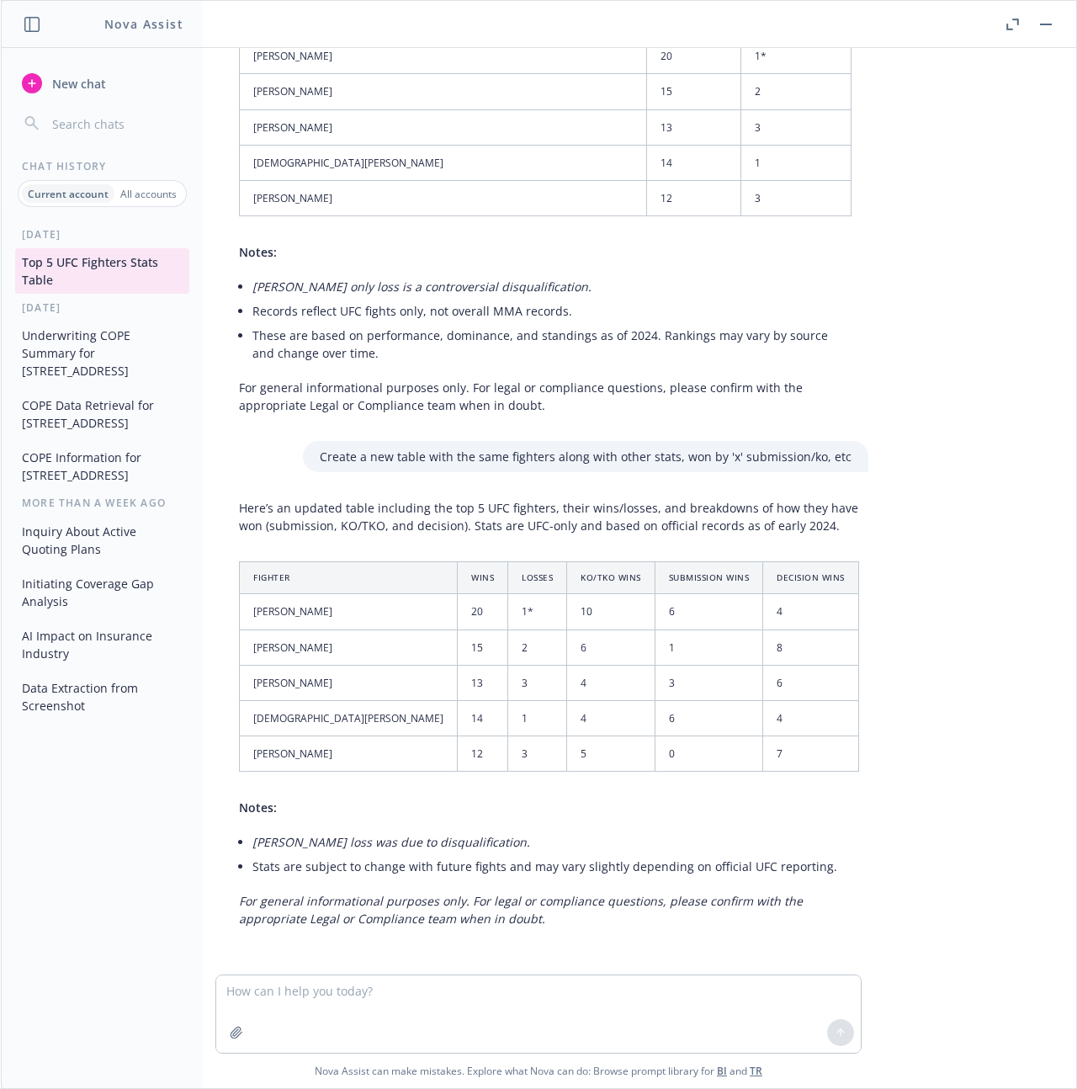
click at [34, 28] on icon "button" at bounding box center [31, 24] width 15 height 15
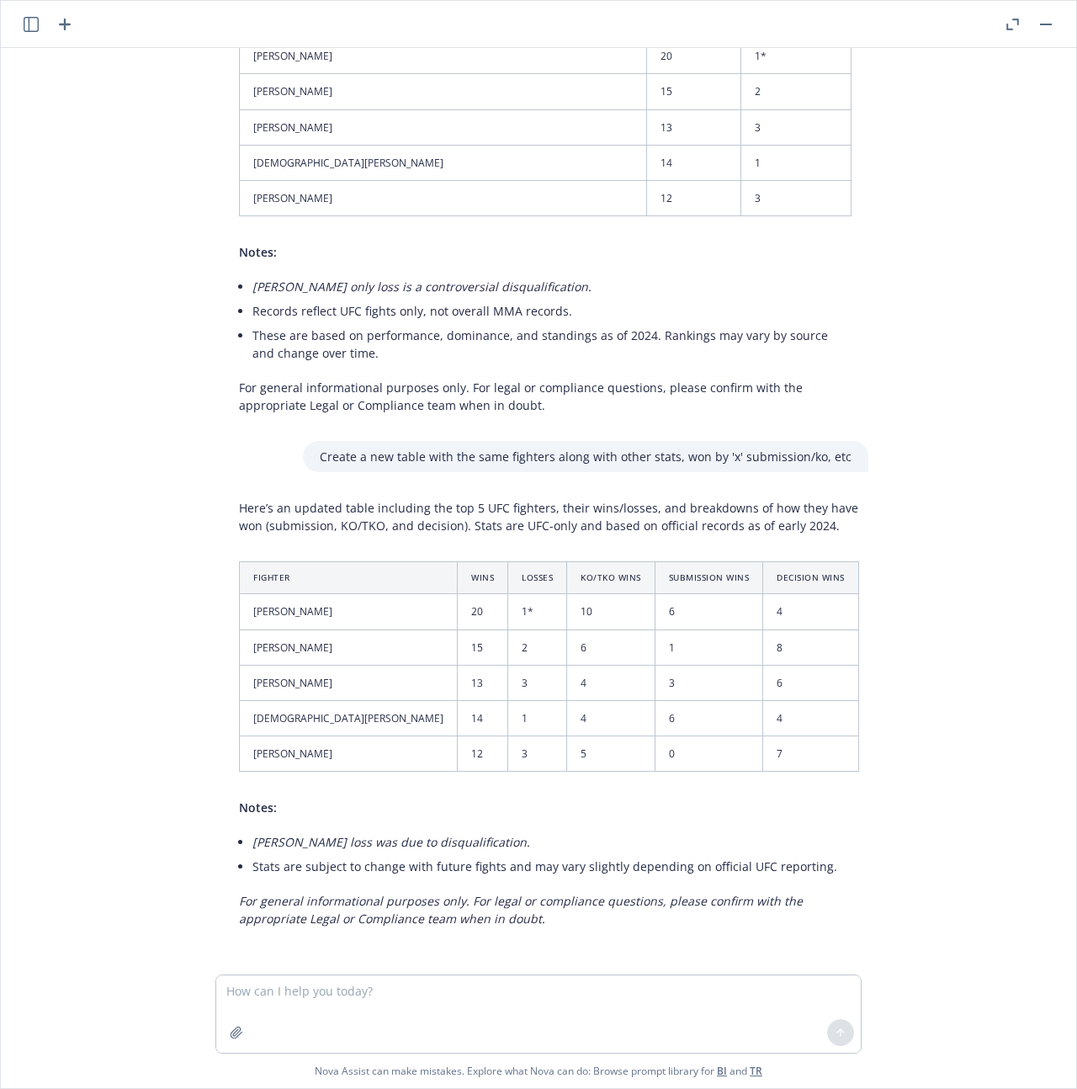
click at [34, 28] on icon "button" at bounding box center [31, 24] width 15 height 15
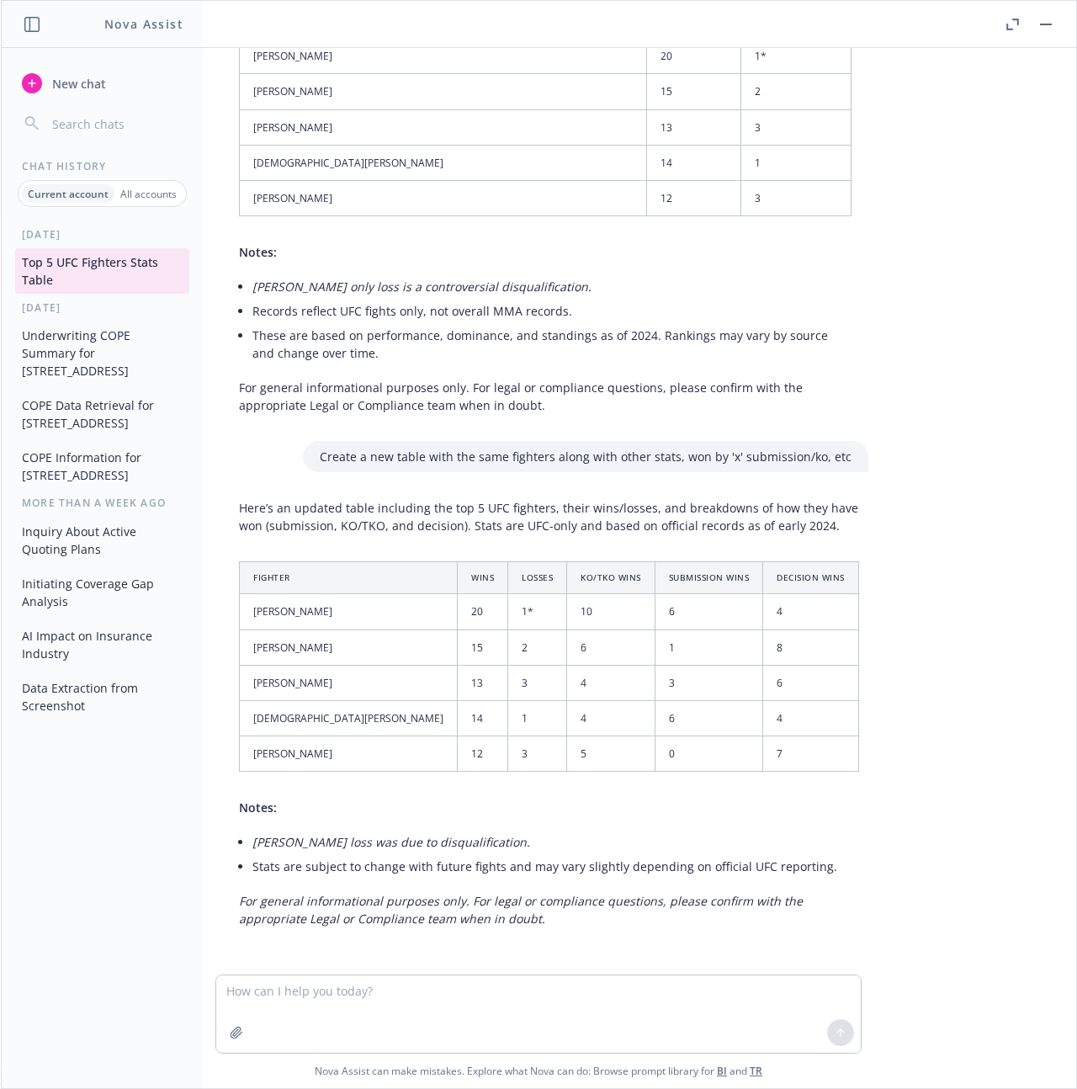
click at [34, 28] on icon "button" at bounding box center [31, 24] width 15 height 15
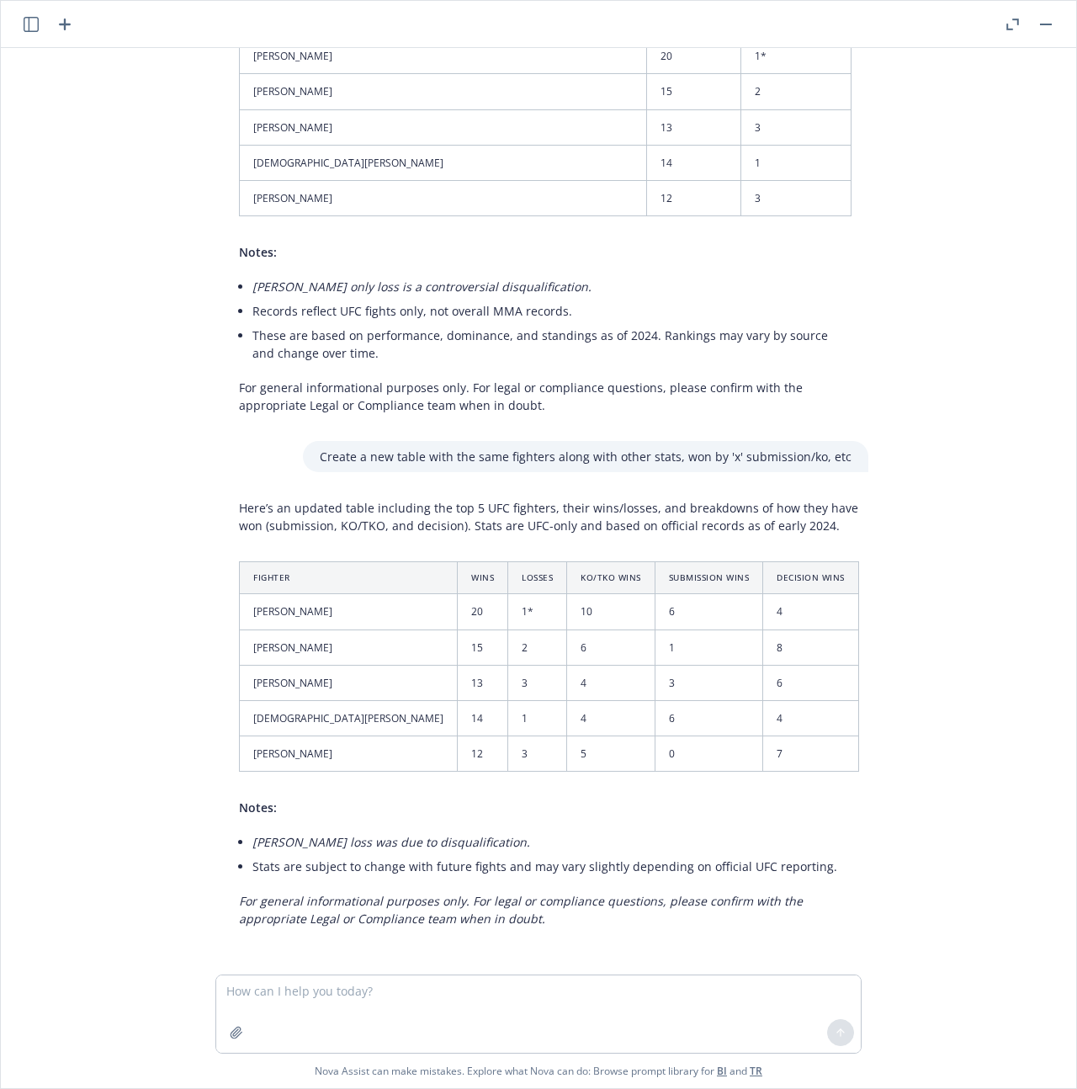
click at [34, 28] on icon "button" at bounding box center [31, 24] width 15 height 15
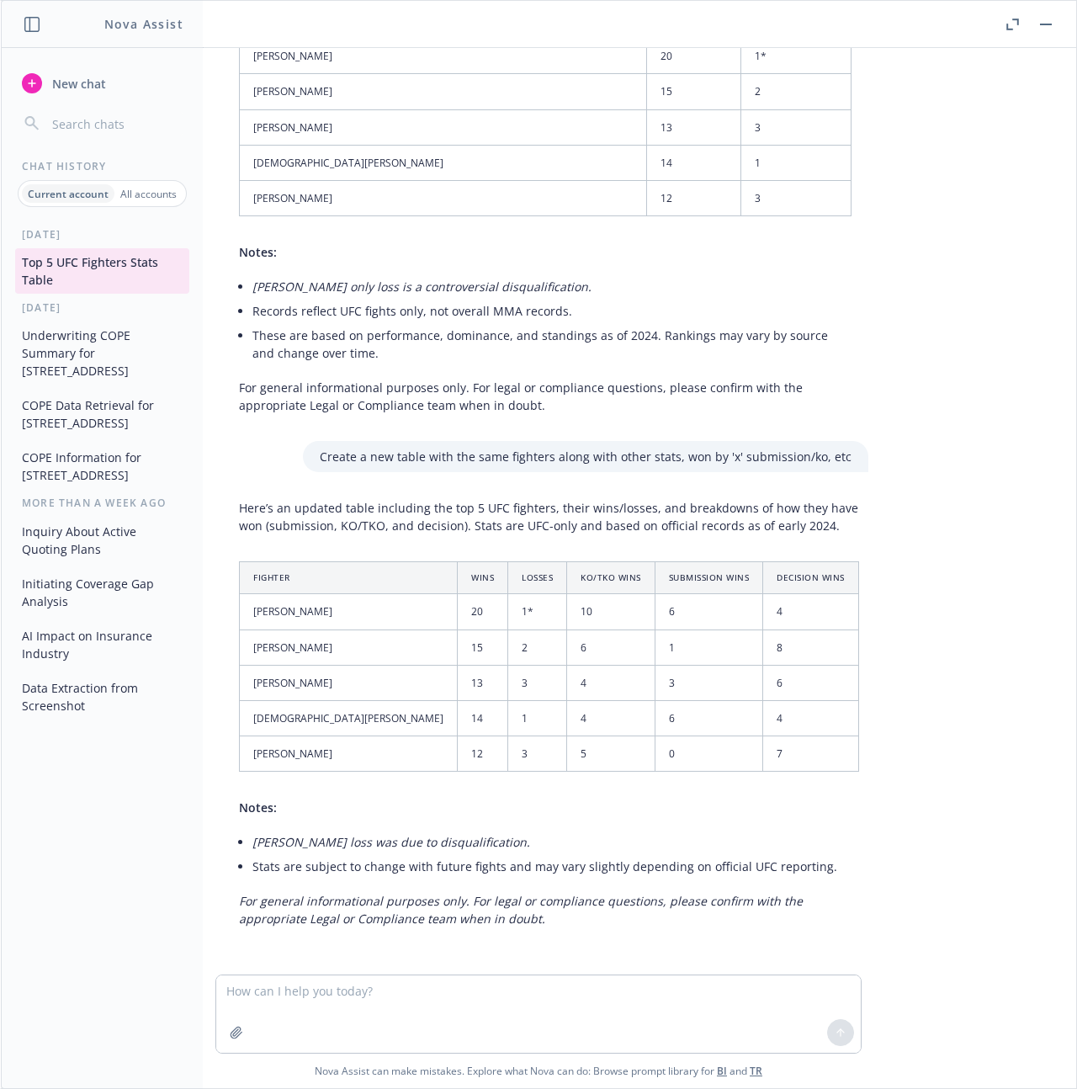
click at [1012, 21] on icon "button" at bounding box center [1012, 25] width 13 height 12
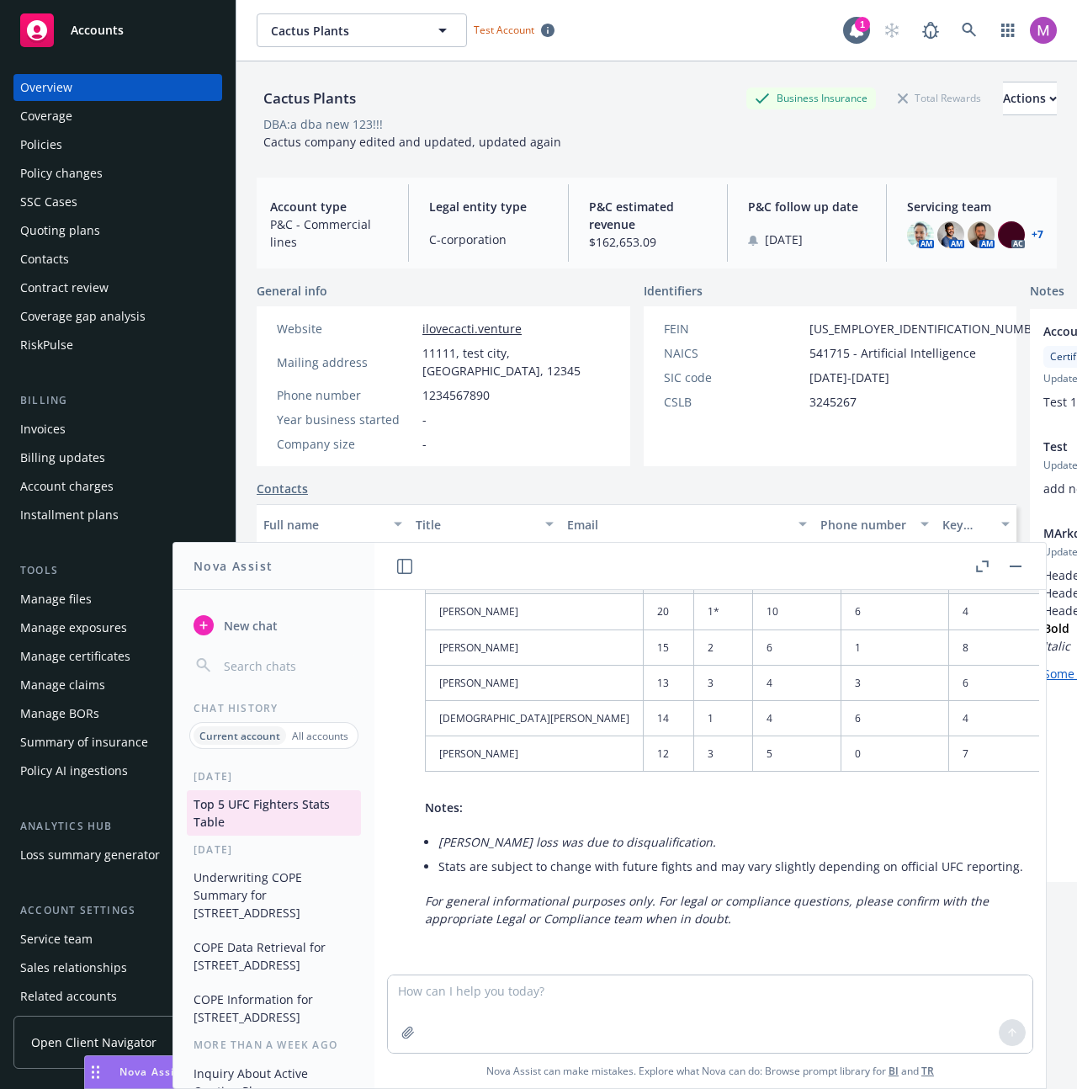
click at [405, 566] on icon "button" at bounding box center [404, 566] width 15 height 15
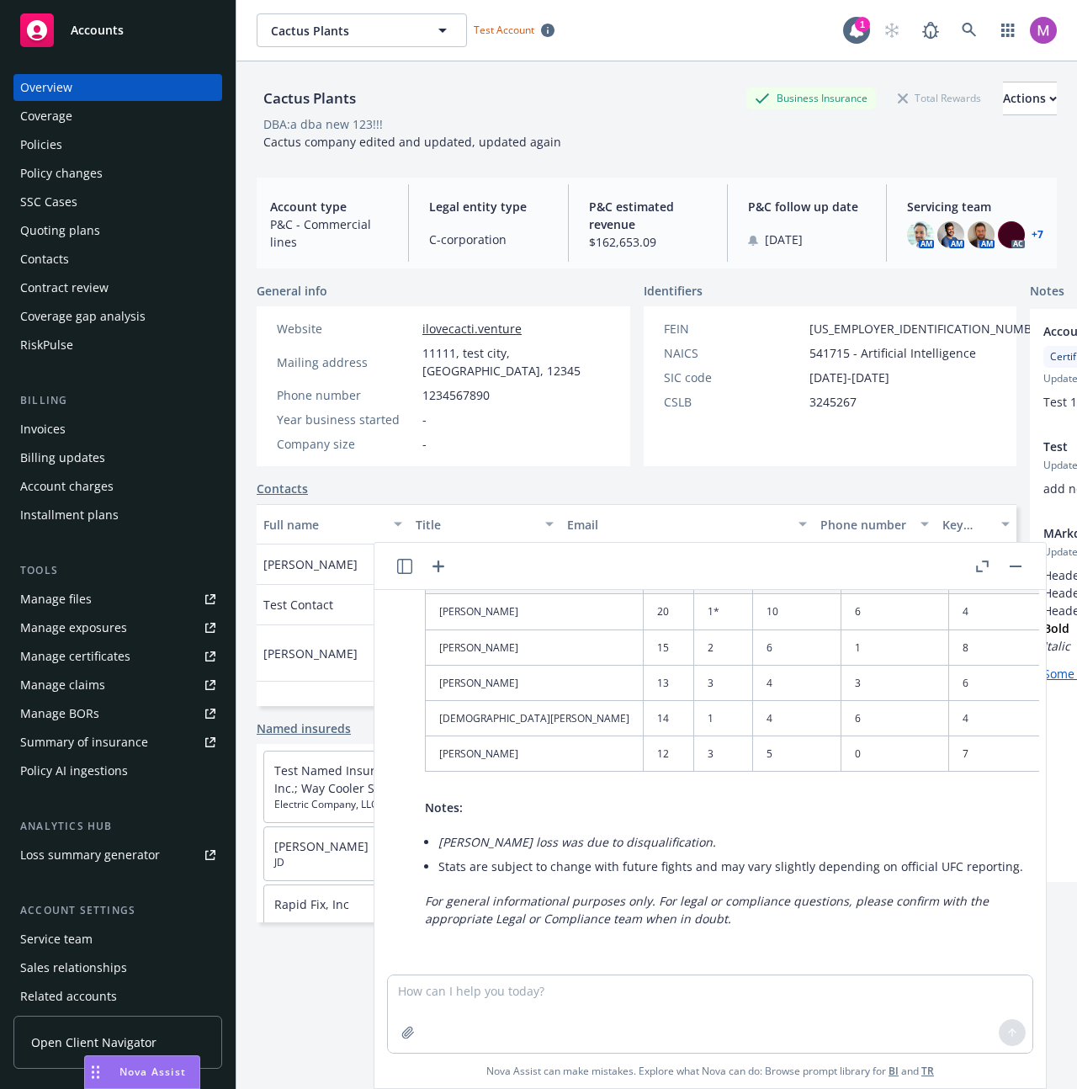
click at [405, 565] on icon "button" at bounding box center [404, 566] width 15 height 15
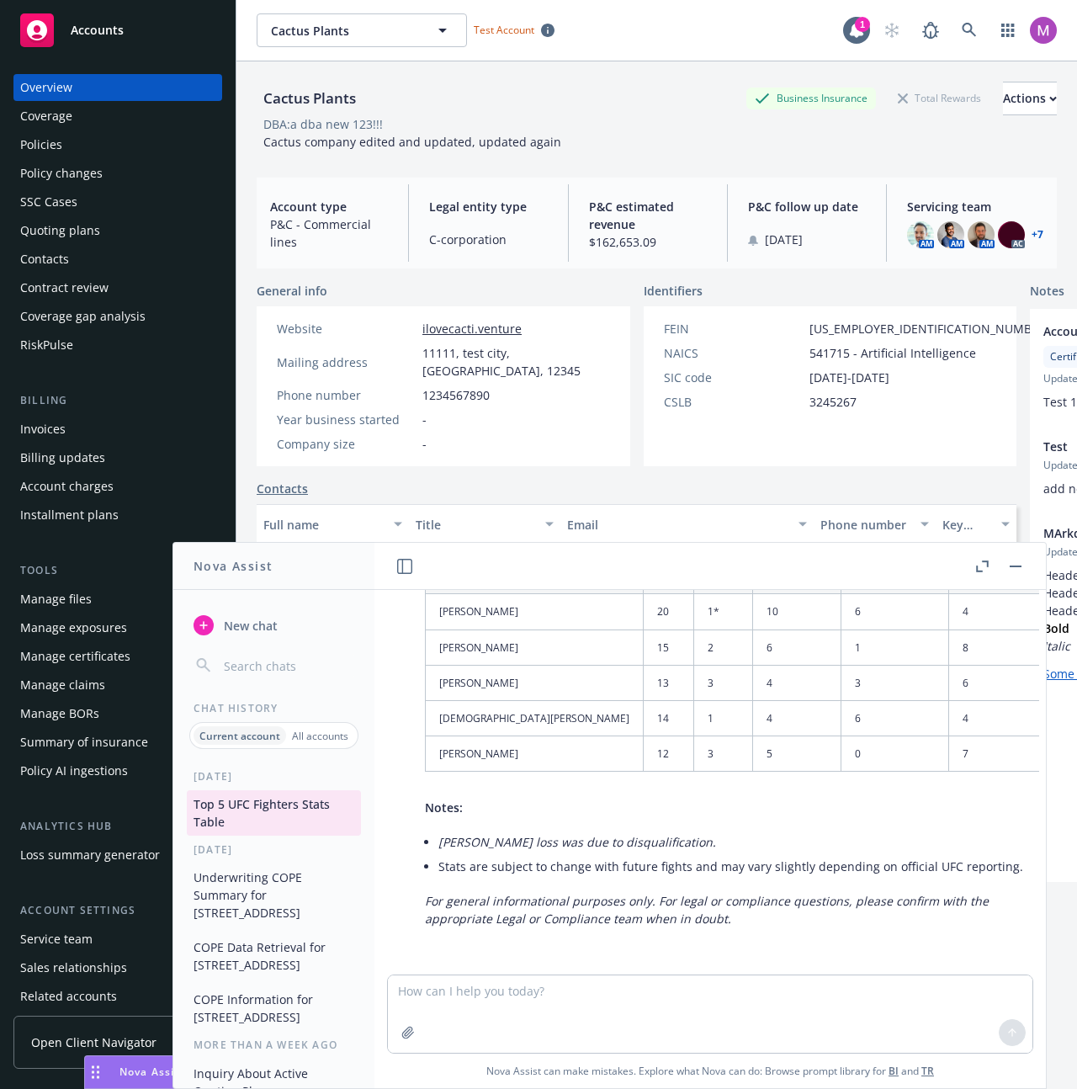
click at [981, 564] on icon "button" at bounding box center [982, 566] width 13 height 12
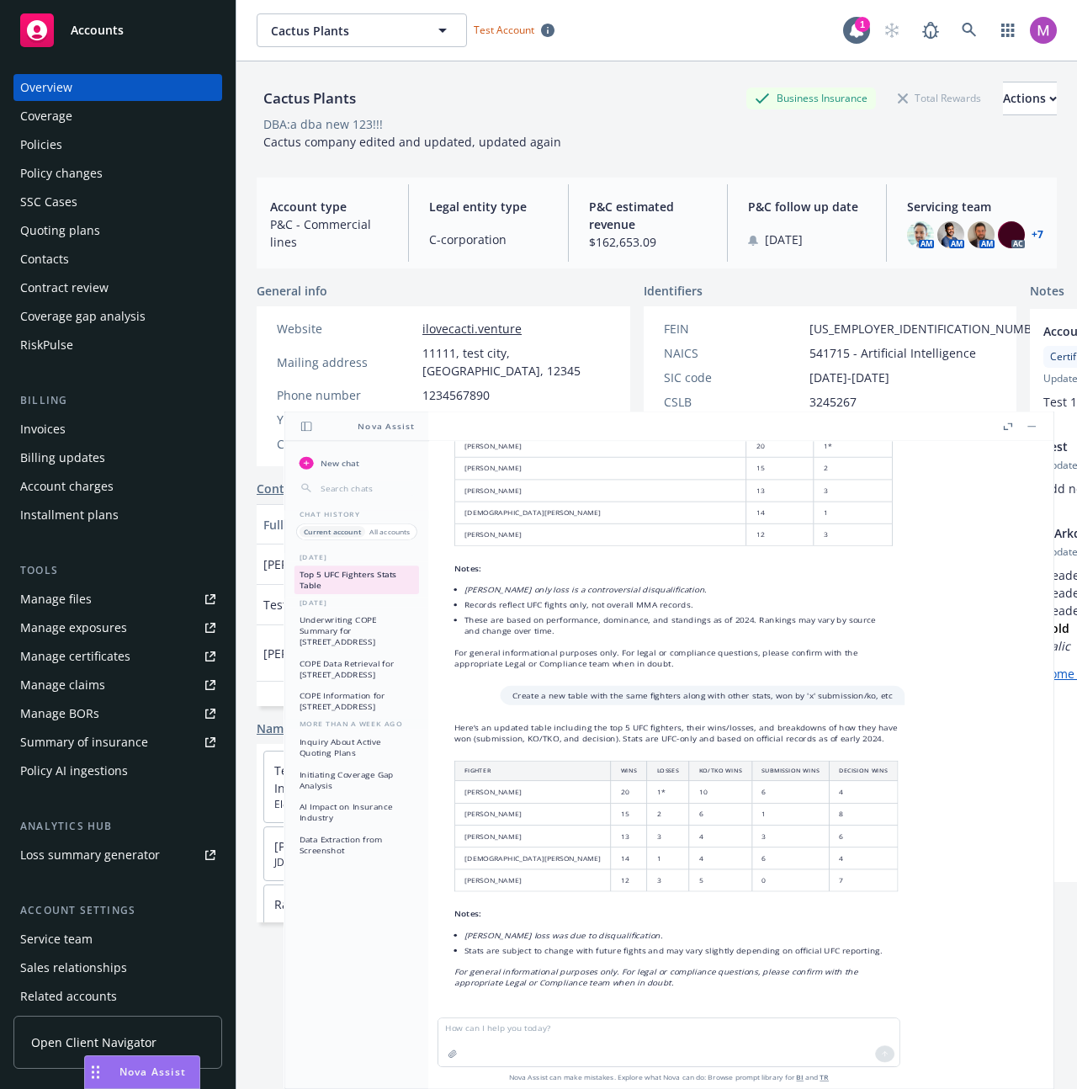
scroll to position [176, 0]
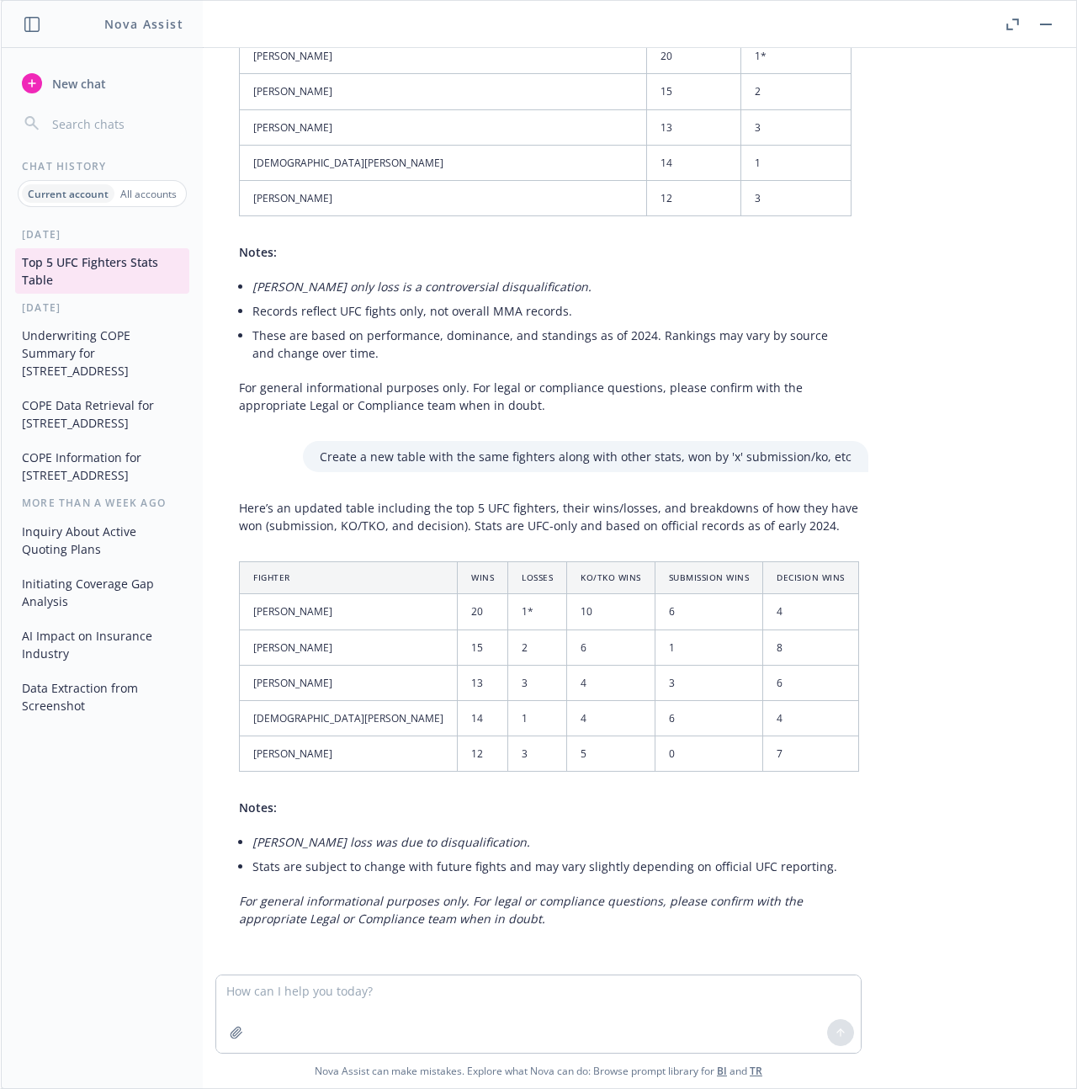
click at [40, 32] on header "Nova Assist" at bounding box center [103, 24] width 202 height 47
click at [38, 24] on icon "button" at bounding box center [31, 24] width 15 height 15
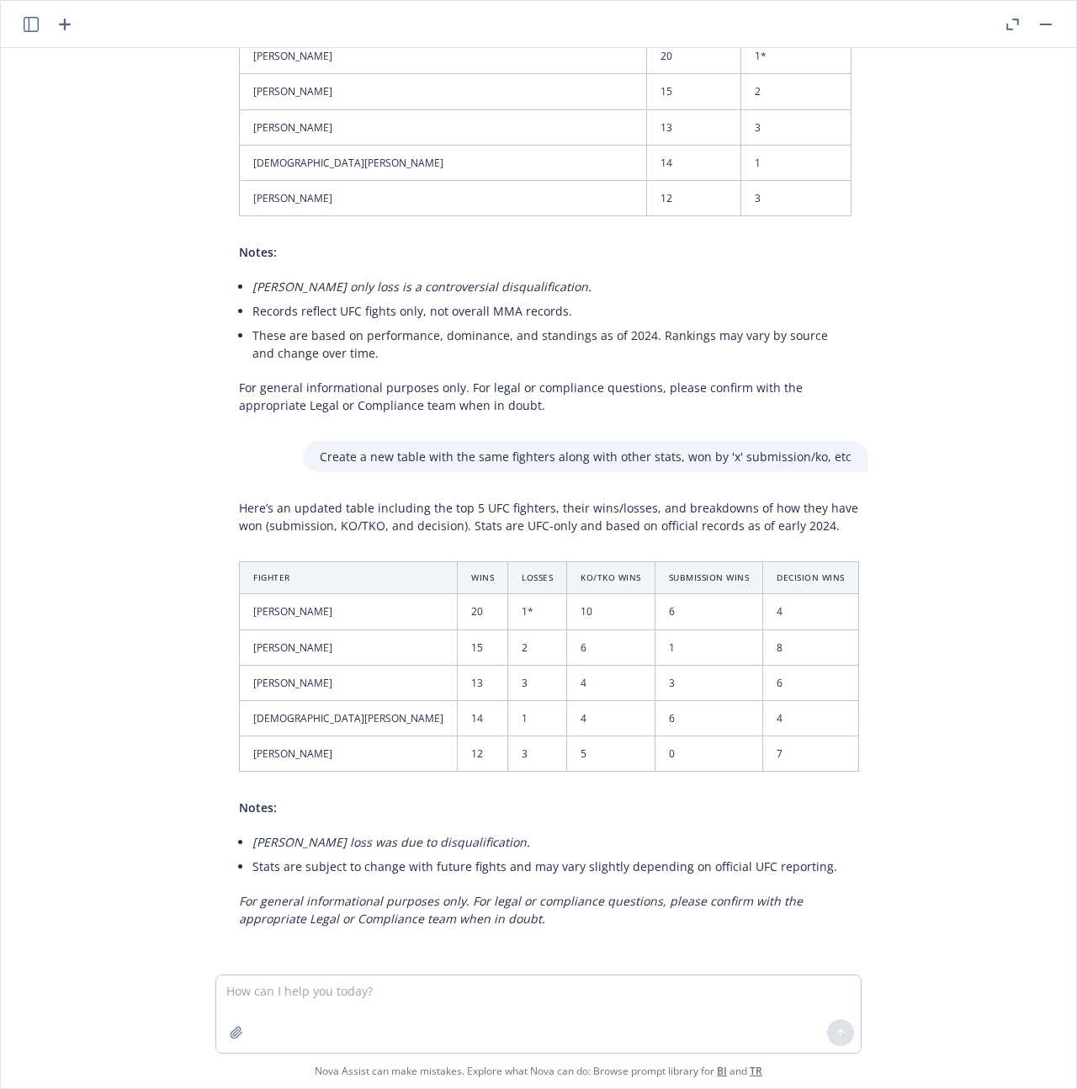
click at [38, 24] on icon "button" at bounding box center [31, 24] width 15 height 15
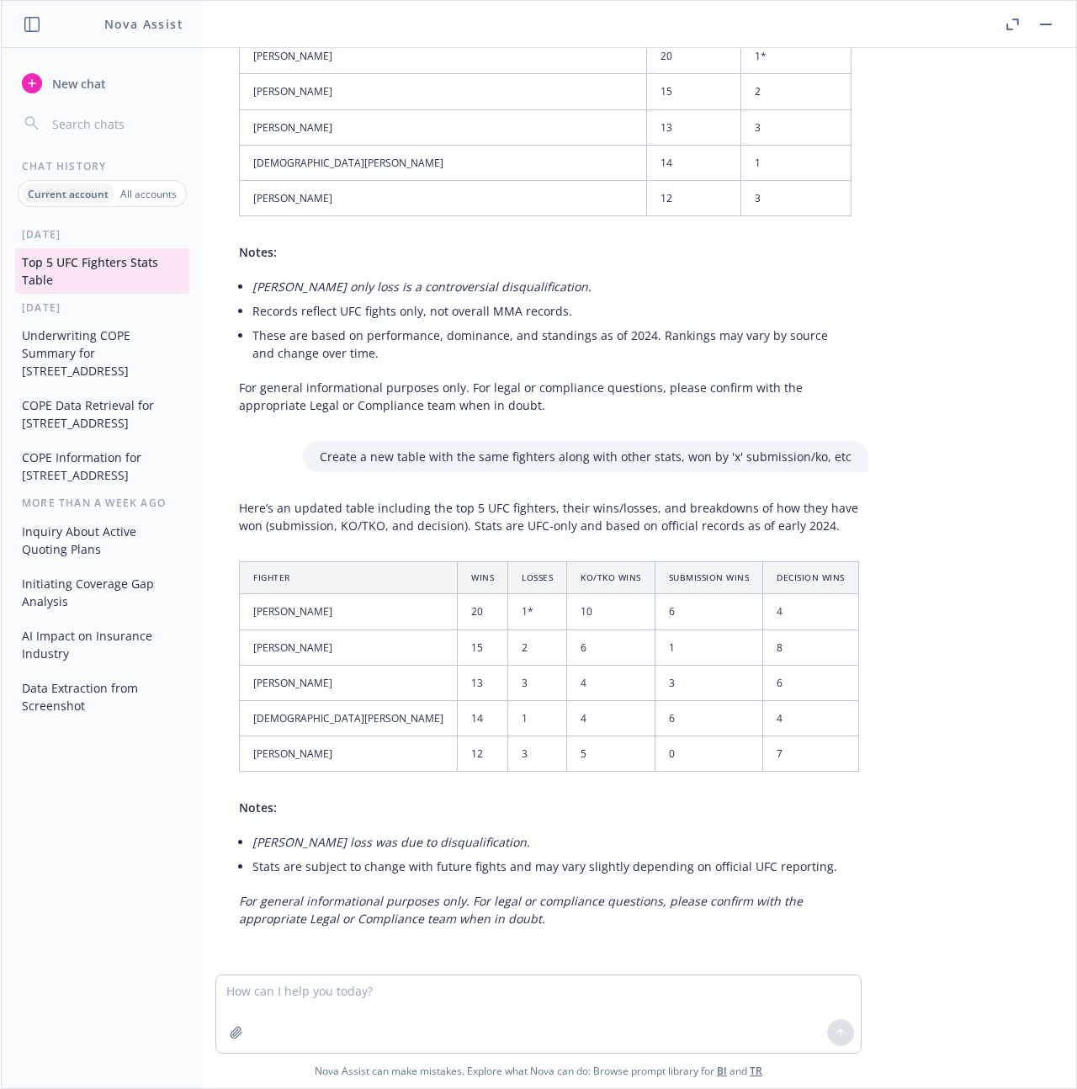
click at [30, 11] on header "Nova Assist" at bounding box center [103, 24] width 202 height 47
click at [65, 125] on input "button" at bounding box center [116, 124] width 134 height 24
click at [93, 131] on input "button" at bounding box center [116, 124] width 134 height 24
click at [103, 70] on button "New chat" at bounding box center [102, 83] width 174 height 30
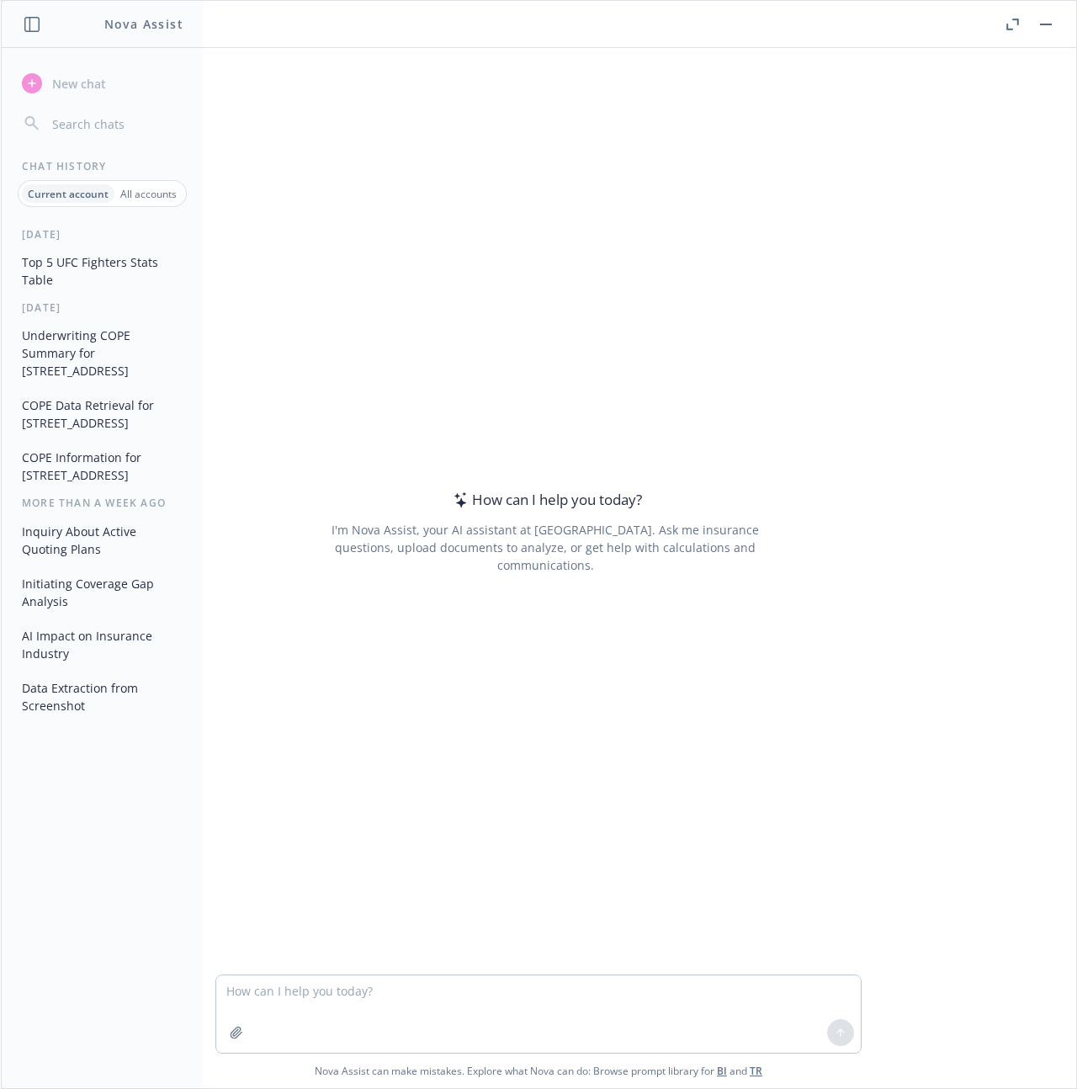
click at [145, 135] on button "button" at bounding box center [102, 124] width 174 height 30
click at [135, 114] on input "button" at bounding box center [116, 124] width 134 height 24
click at [154, 189] on p "All accounts" at bounding box center [148, 194] width 56 height 14
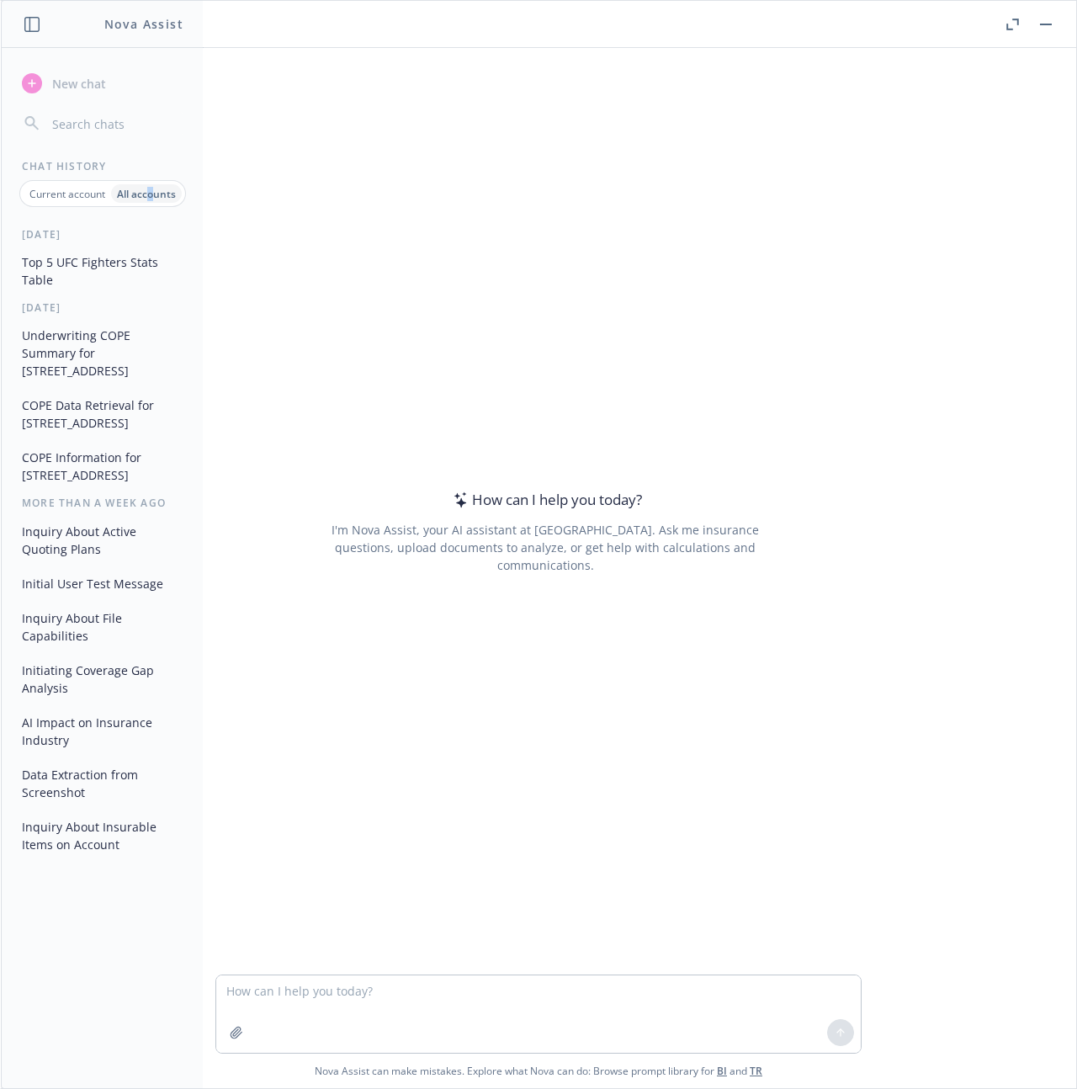
click at [69, 192] on p "Current account" at bounding box center [67, 194] width 76 height 14
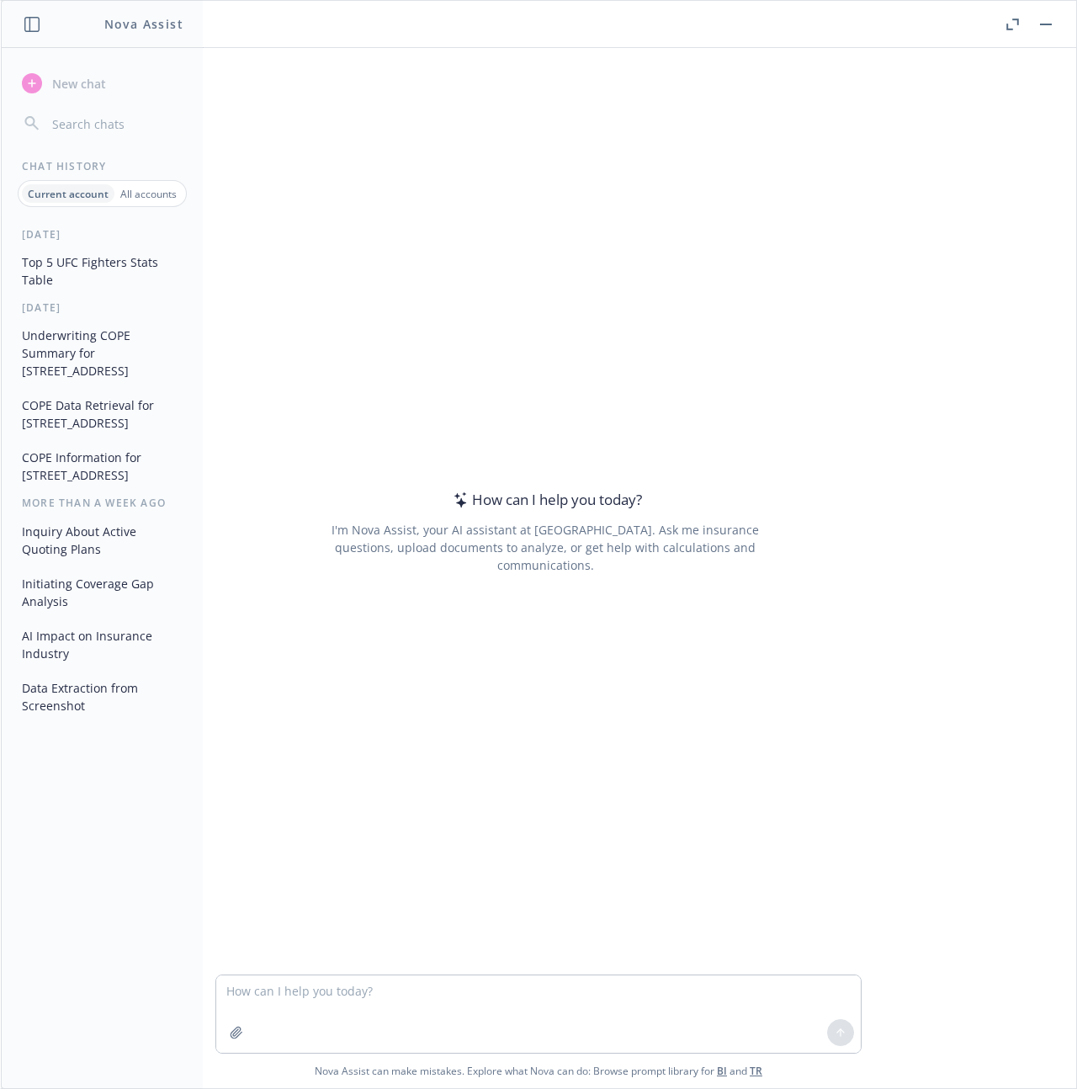
click at [75, 271] on button "Top 5 UFC Fighters Stats Table" at bounding box center [102, 270] width 174 height 45
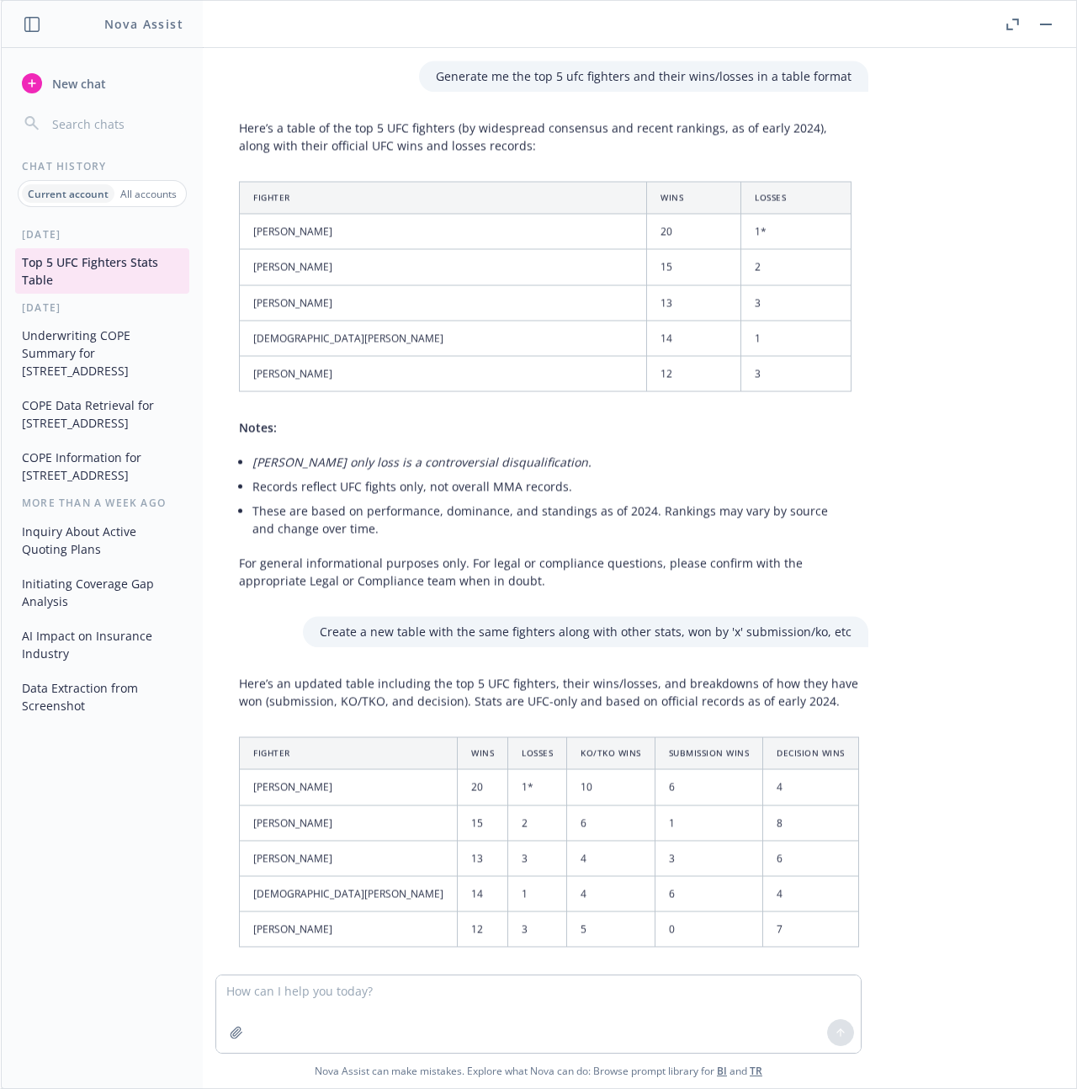
scroll to position [139, 0]
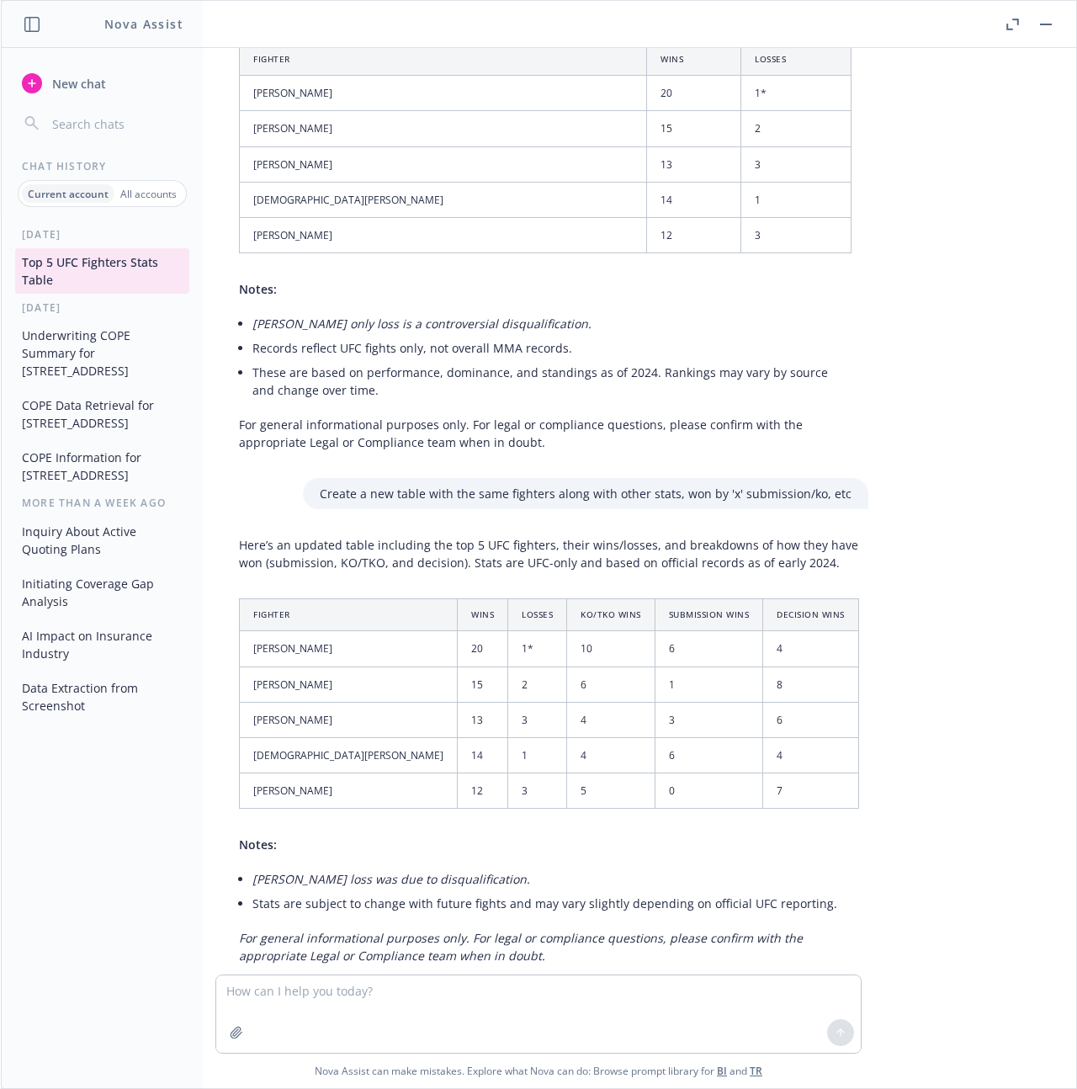
click at [342, 1017] on textarea at bounding box center [538, 1013] width 644 height 77
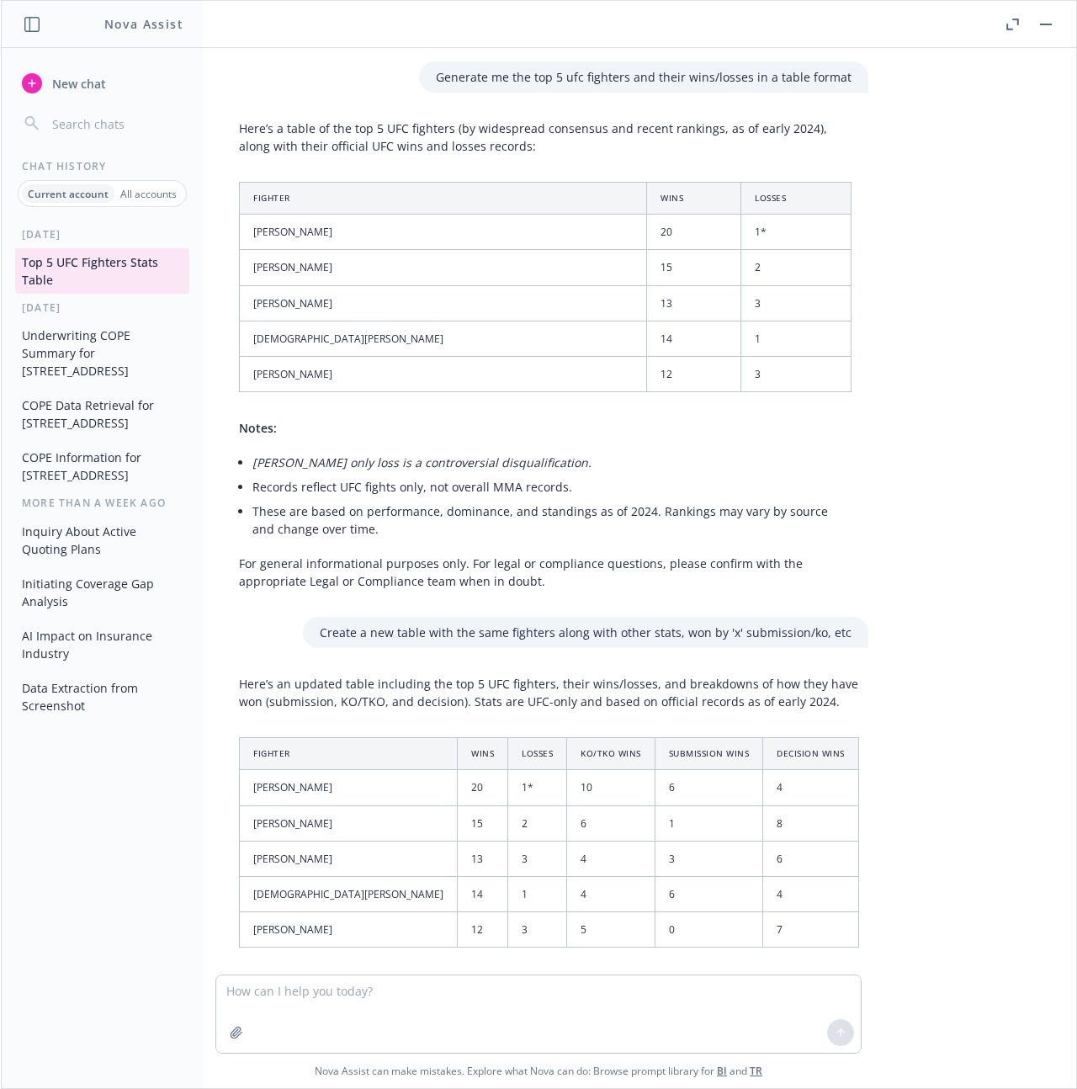
scroll to position [176, 0]
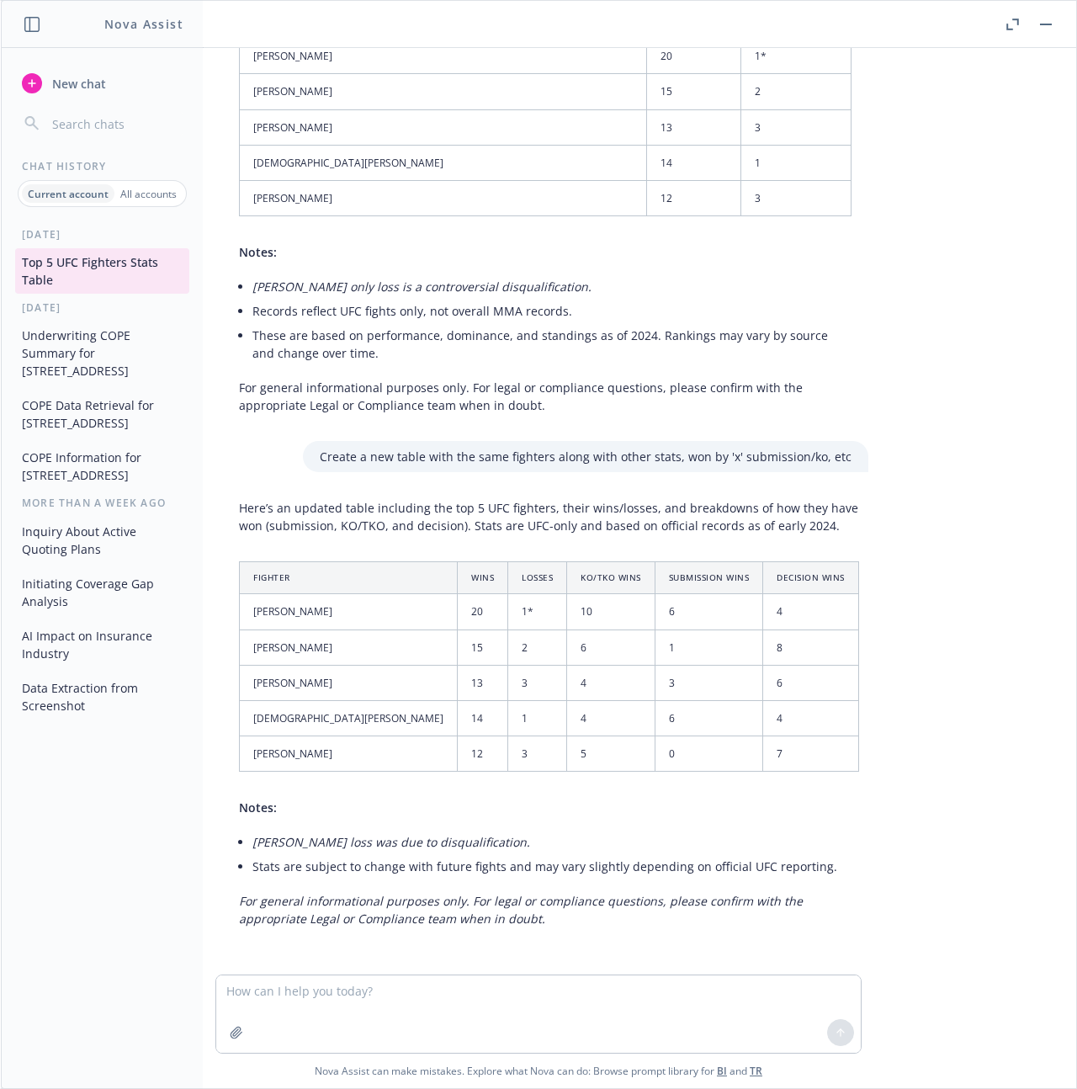
click at [127, 350] on button "Underwriting COPE Summary for 777 Mariners Island Blvd" at bounding box center [102, 352] width 174 height 63
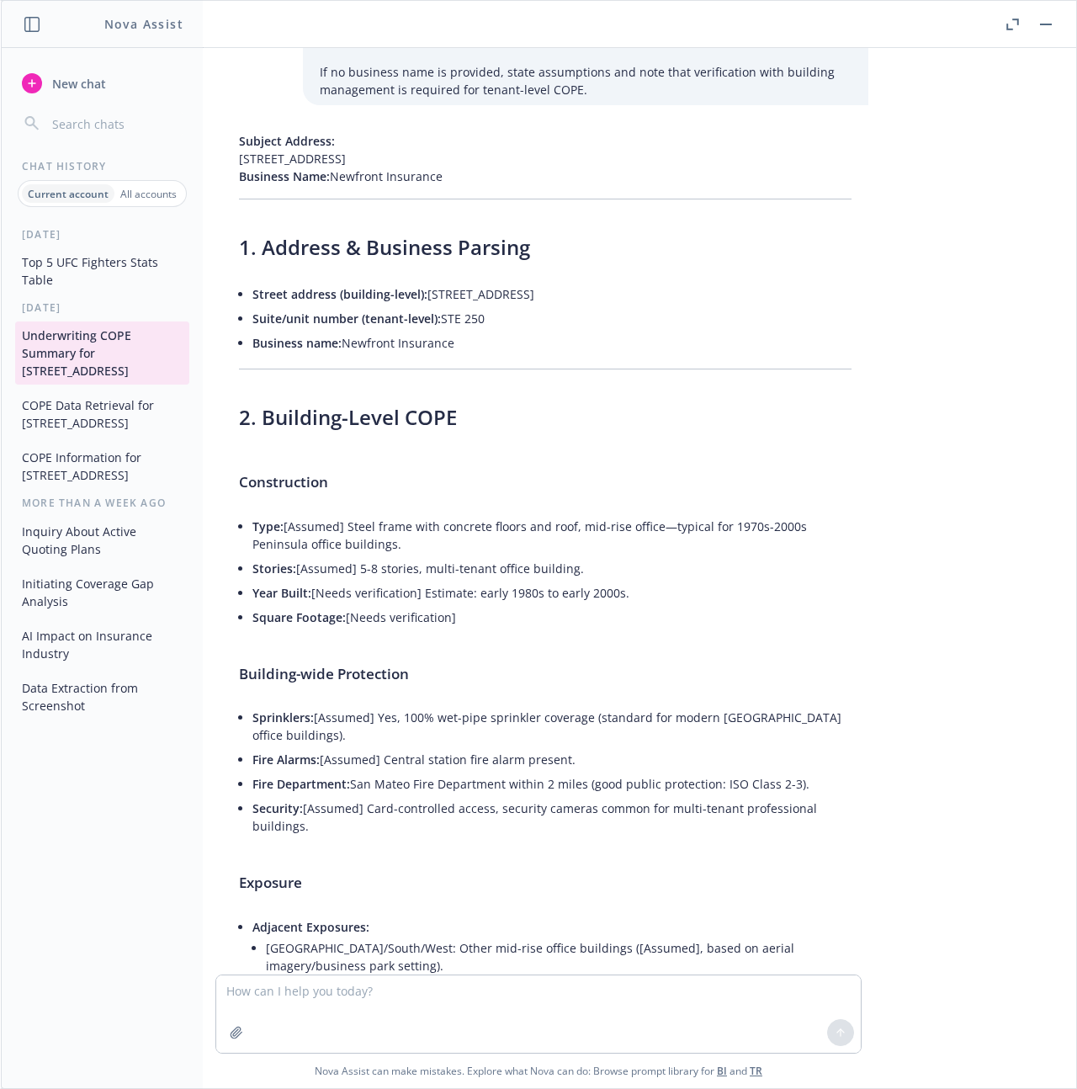
scroll to position [0, 0]
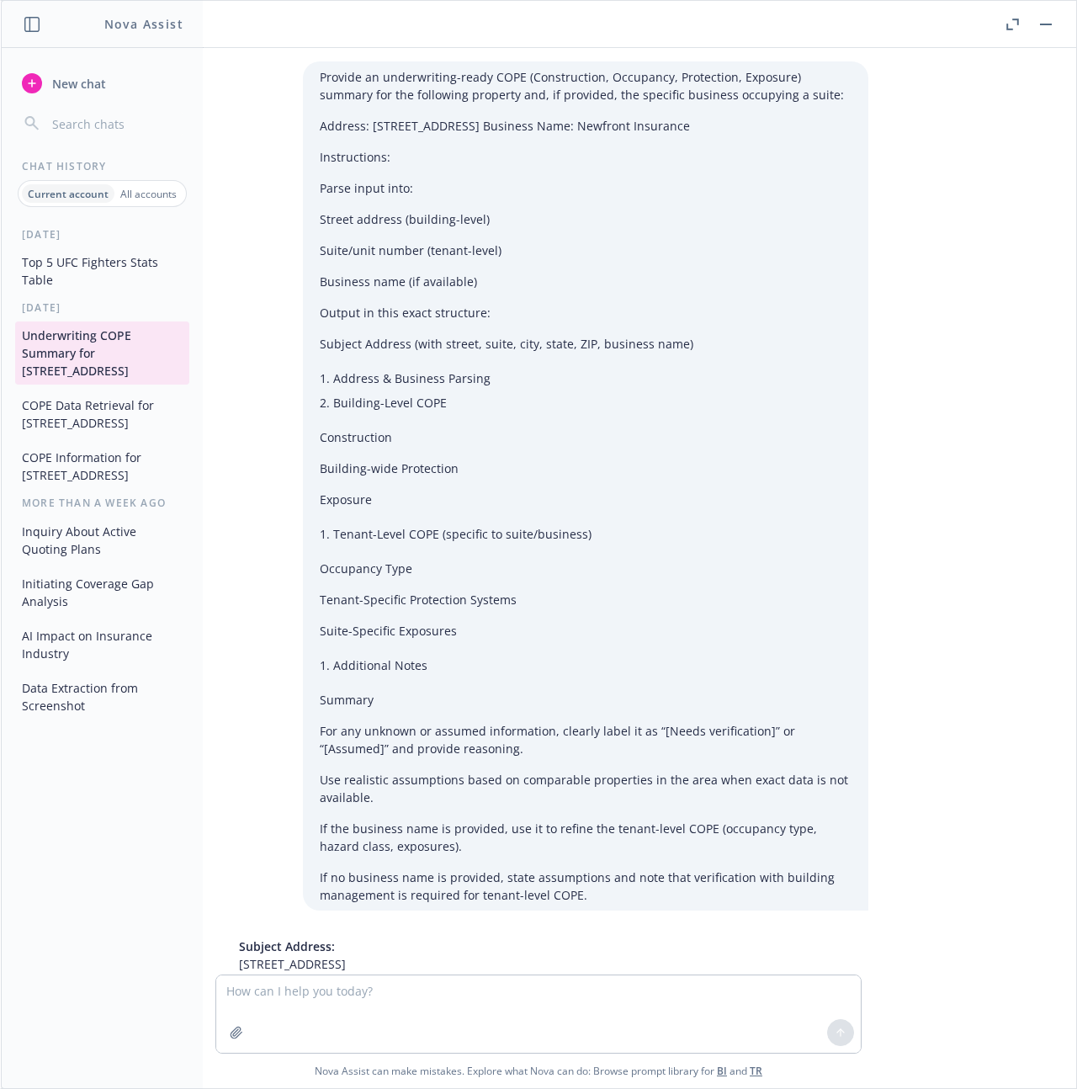
click at [172, 196] on p "All accounts" at bounding box center [148, 194] width 56 height 14
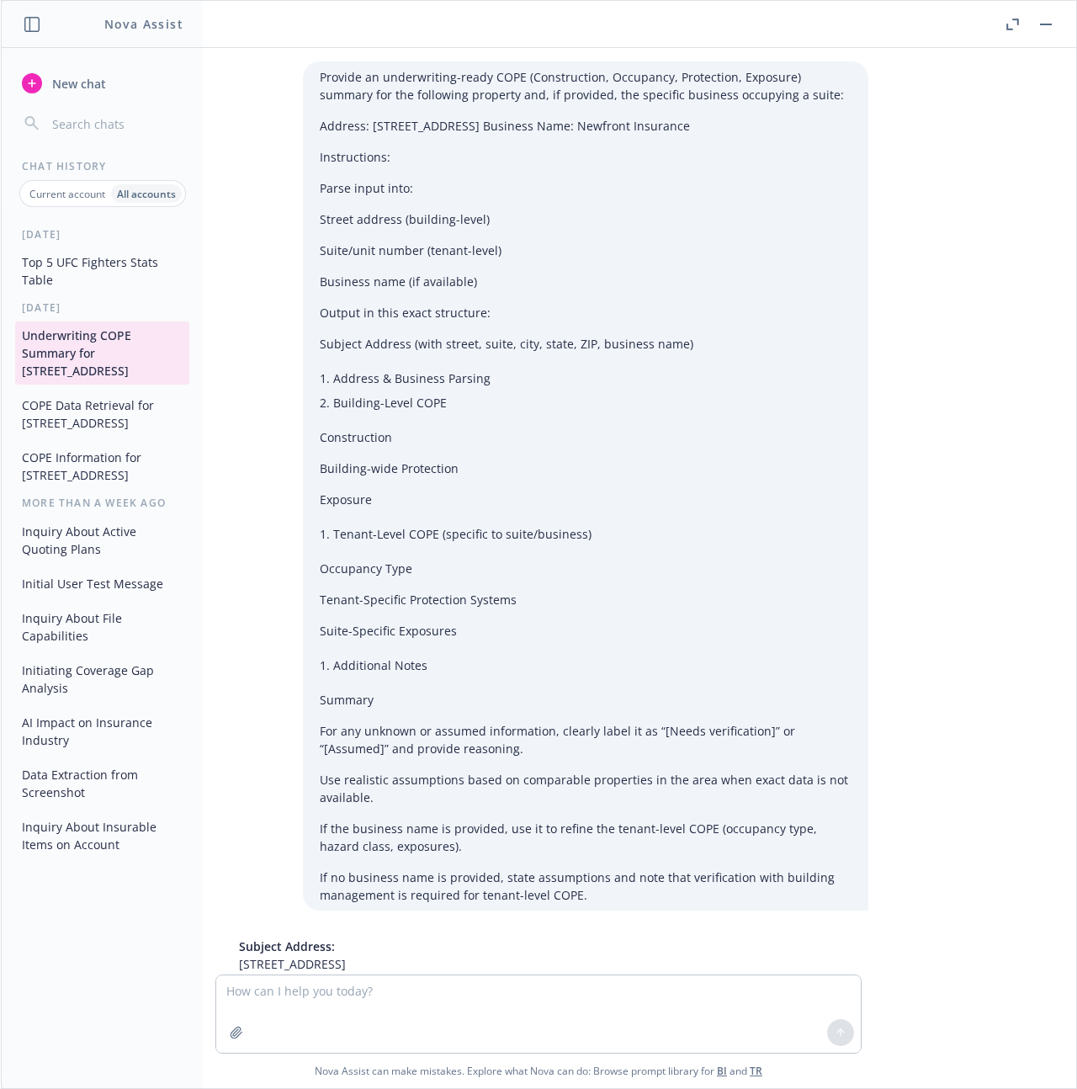
click at [89, 92] on span "New chat" at bounding box center [77, 84] width 57 height 18
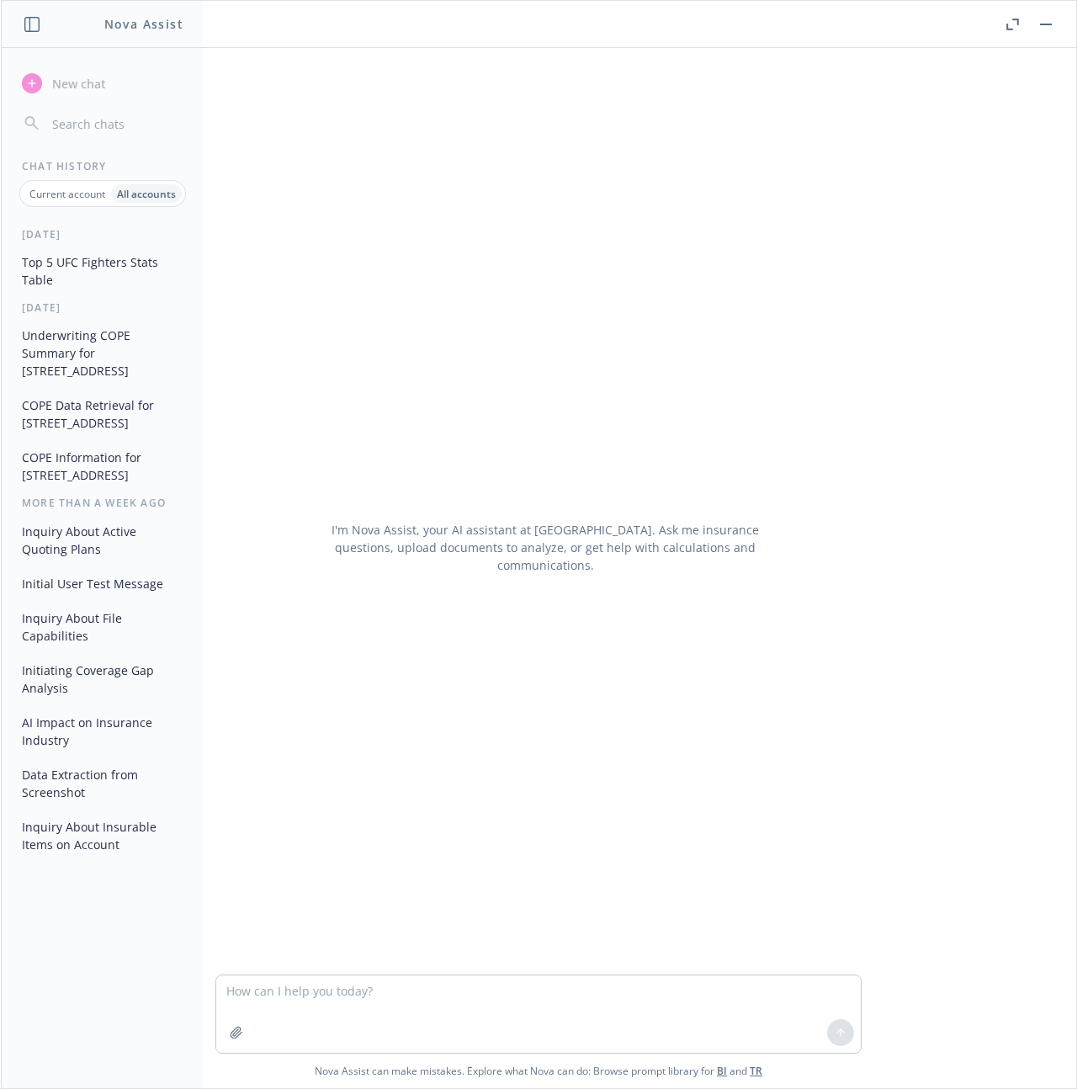
click at [93, 122] on input "button" at bounding box center [116, 124] width 134 height 24
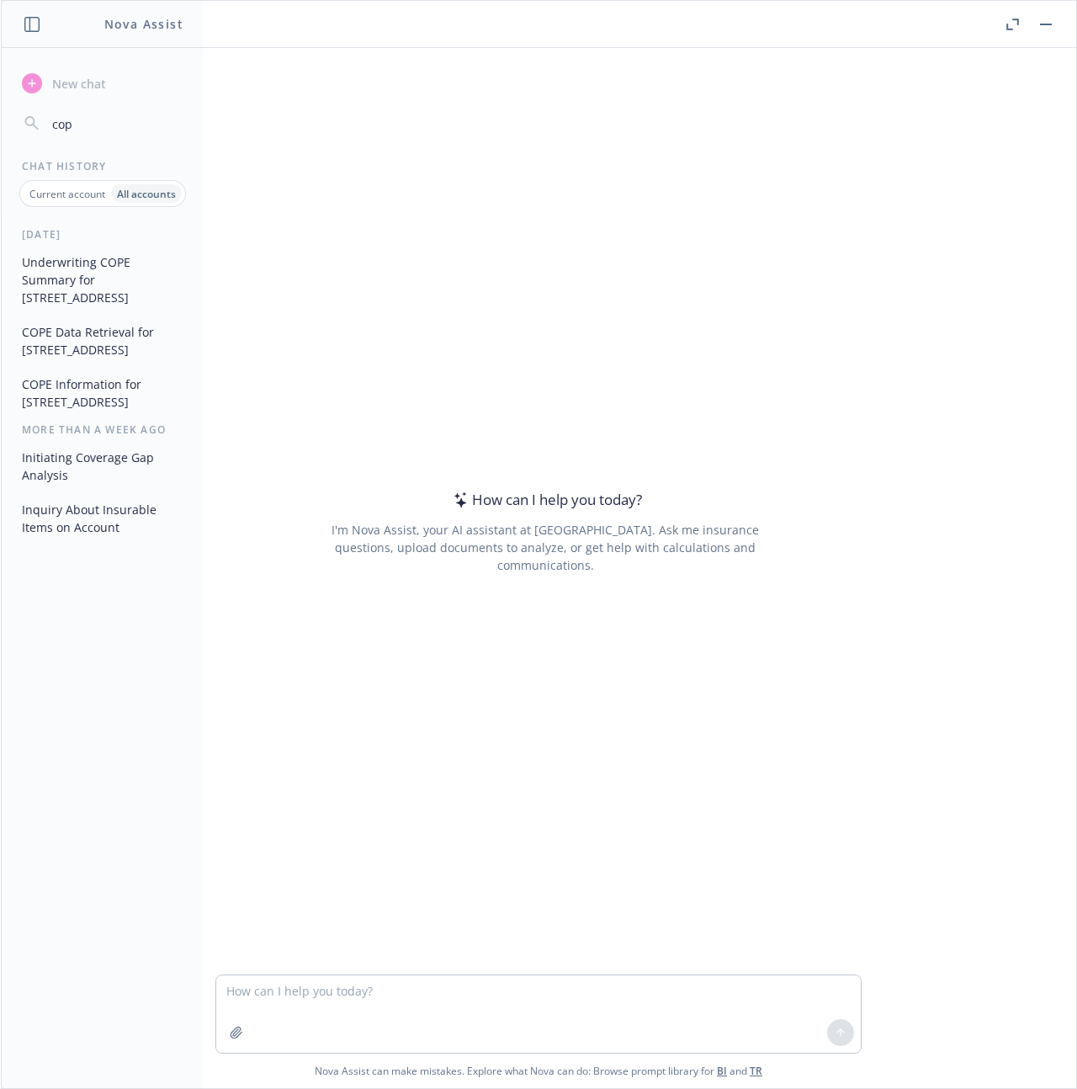
type input "cope"
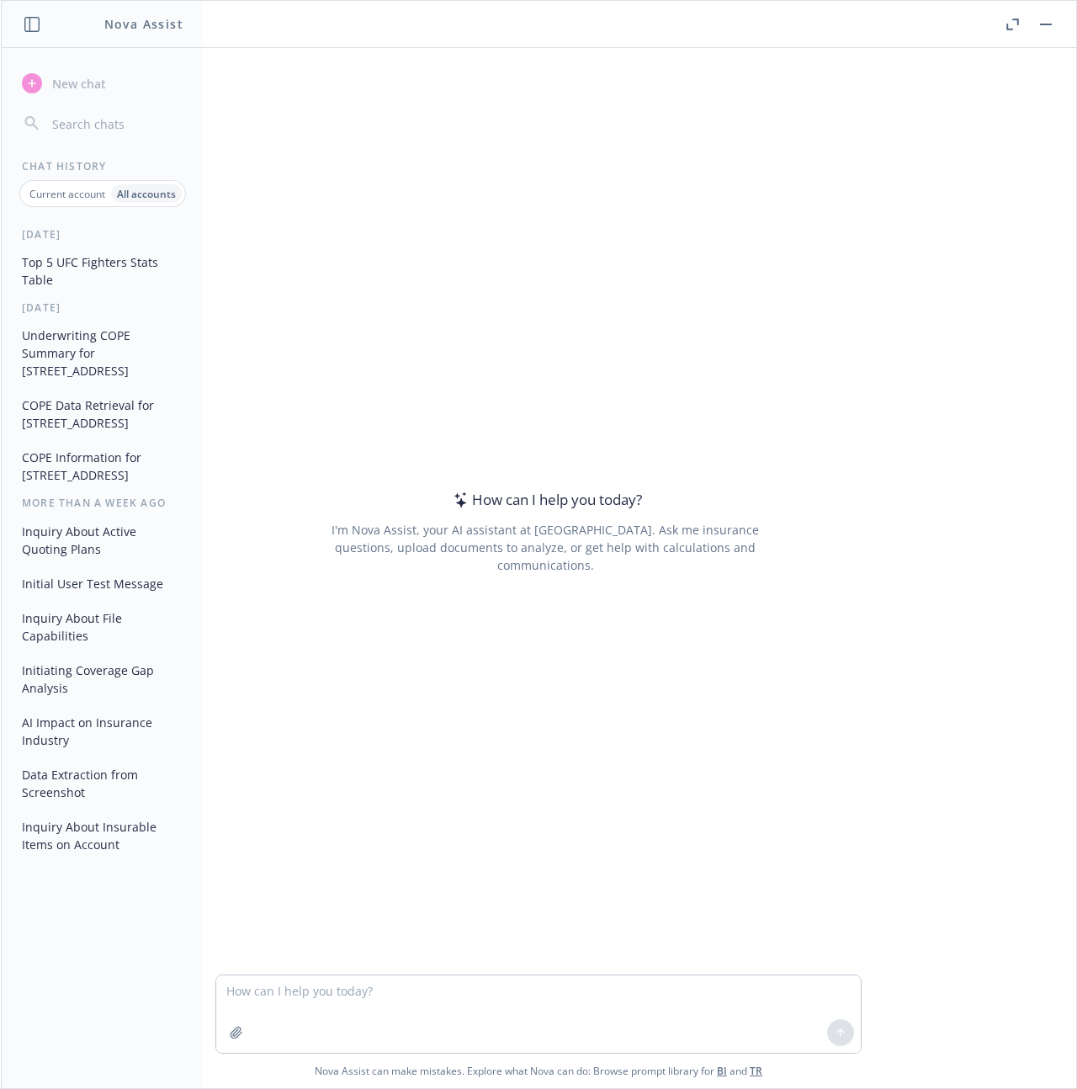
click at [1015, 26] on icon "button" at bounding box center [1012, 25] width 13 height 12
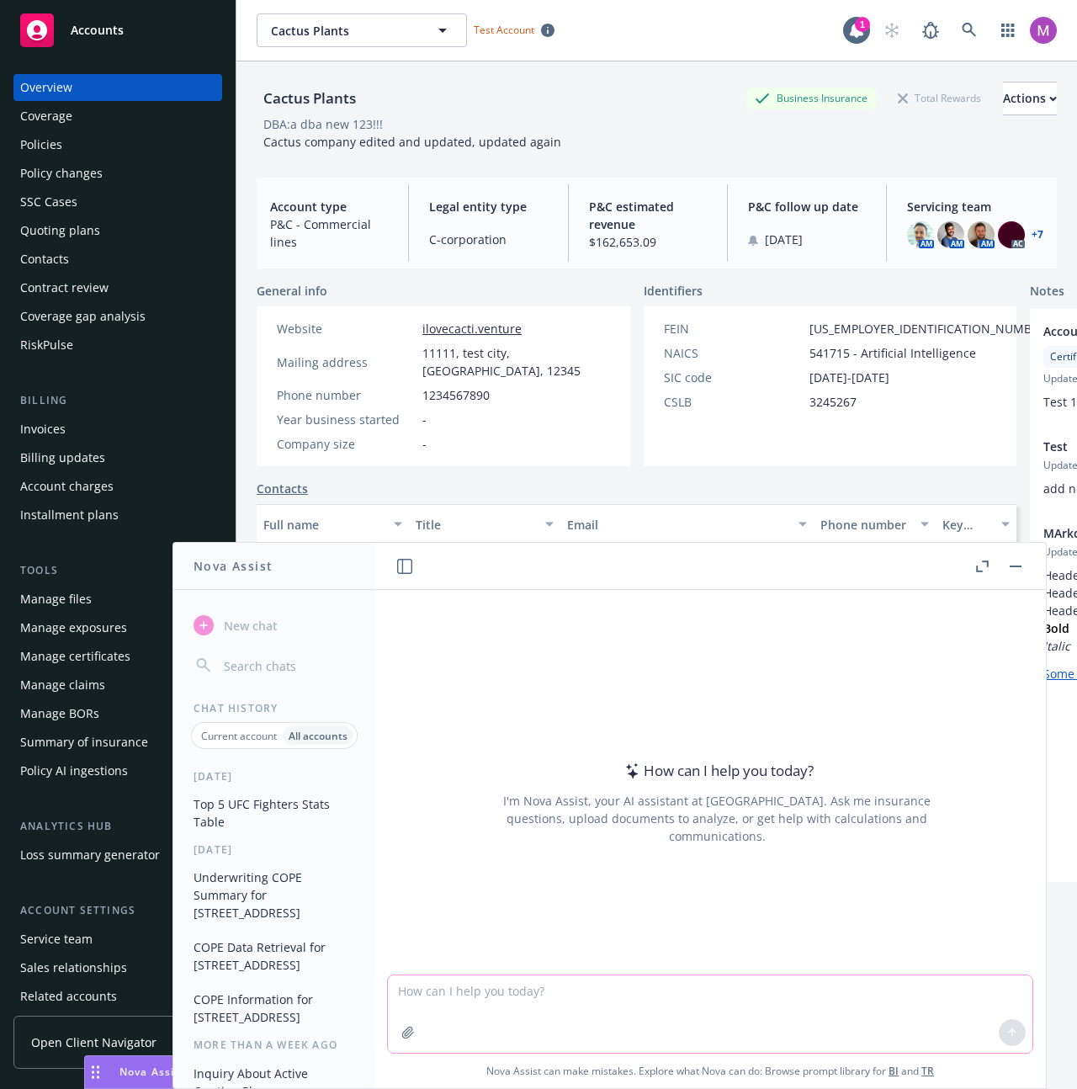
click at [478, 1027] on textarea at bounding box center [710, 1013] width 644 height 77
click at [314, 481] on div "Contacts" at bounding box center [637, 489] width 760 height 18
click at [45, 580] on div "Tools Manage files Manage exposures Manage certificates Manage claims Manage BO…" at bounding box center [117, 673] width 209 height 222
click at [53, 600] on div "Manage files" at bounding box center [56, 599] width 72 height 27
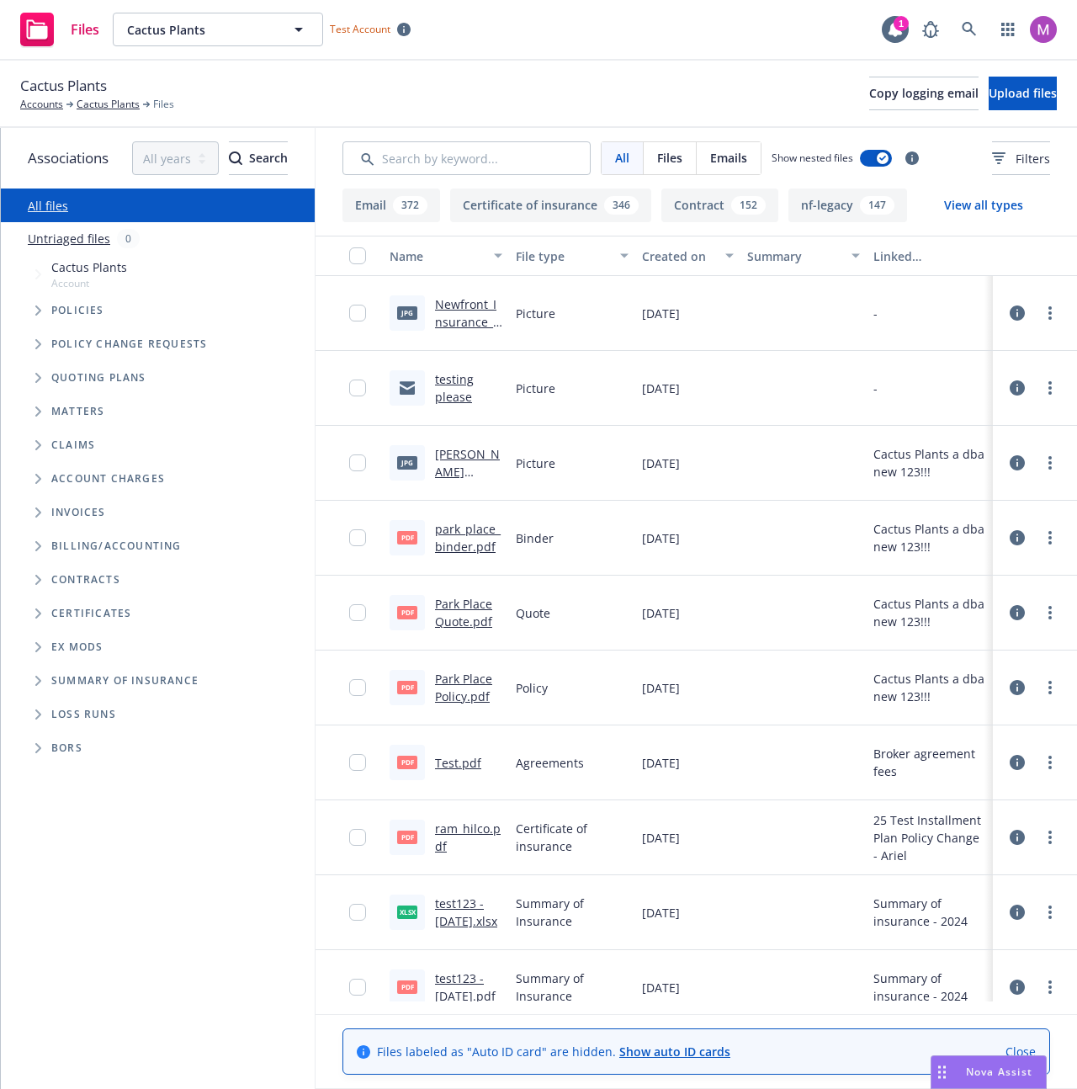
click at [989, 1060] on div "Nova Assist" at bounding box center [988, 1072] width 114 height 32
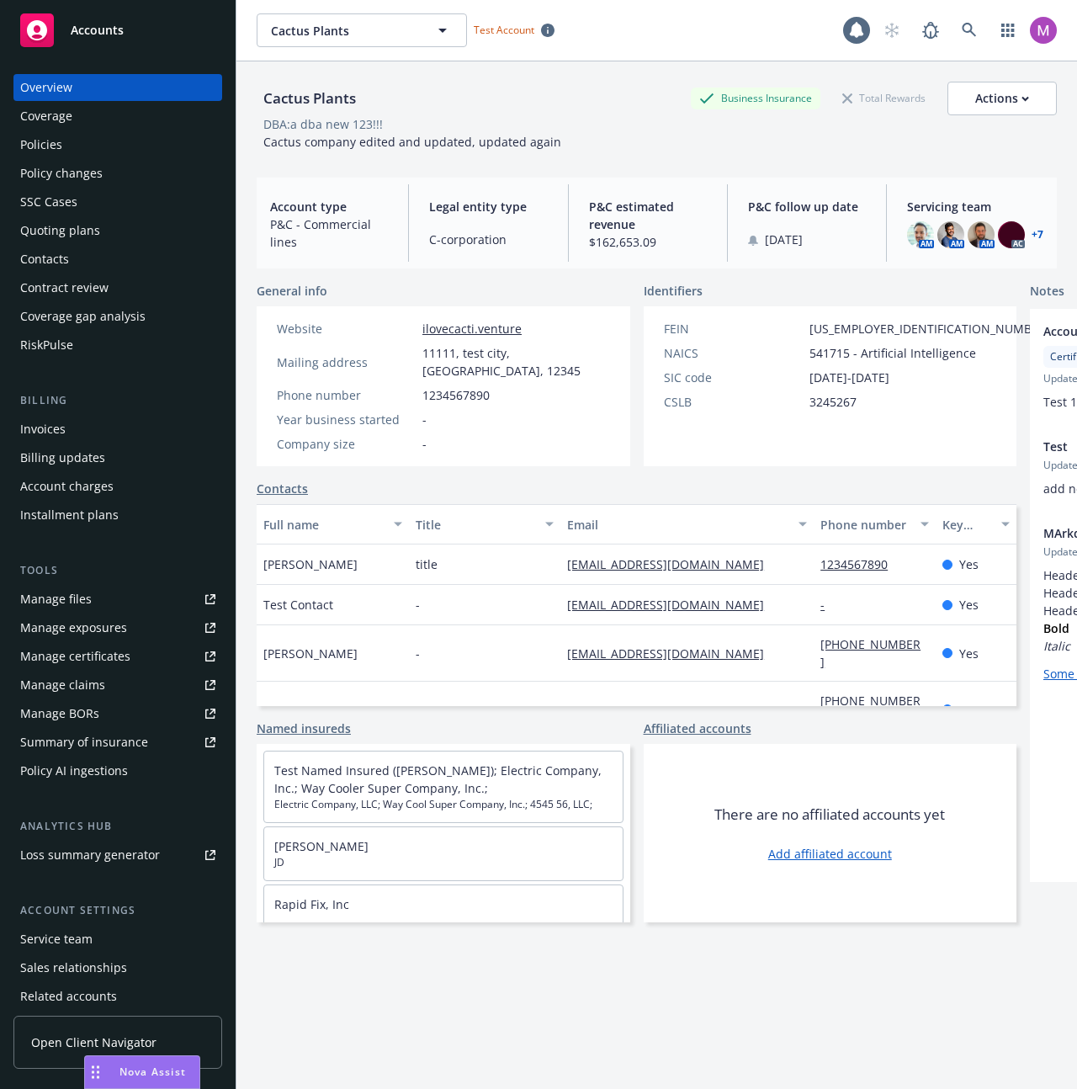
click at [125, 1072] on span "Nova Assist" at bounding box center [152, 1071] width 66 height 14
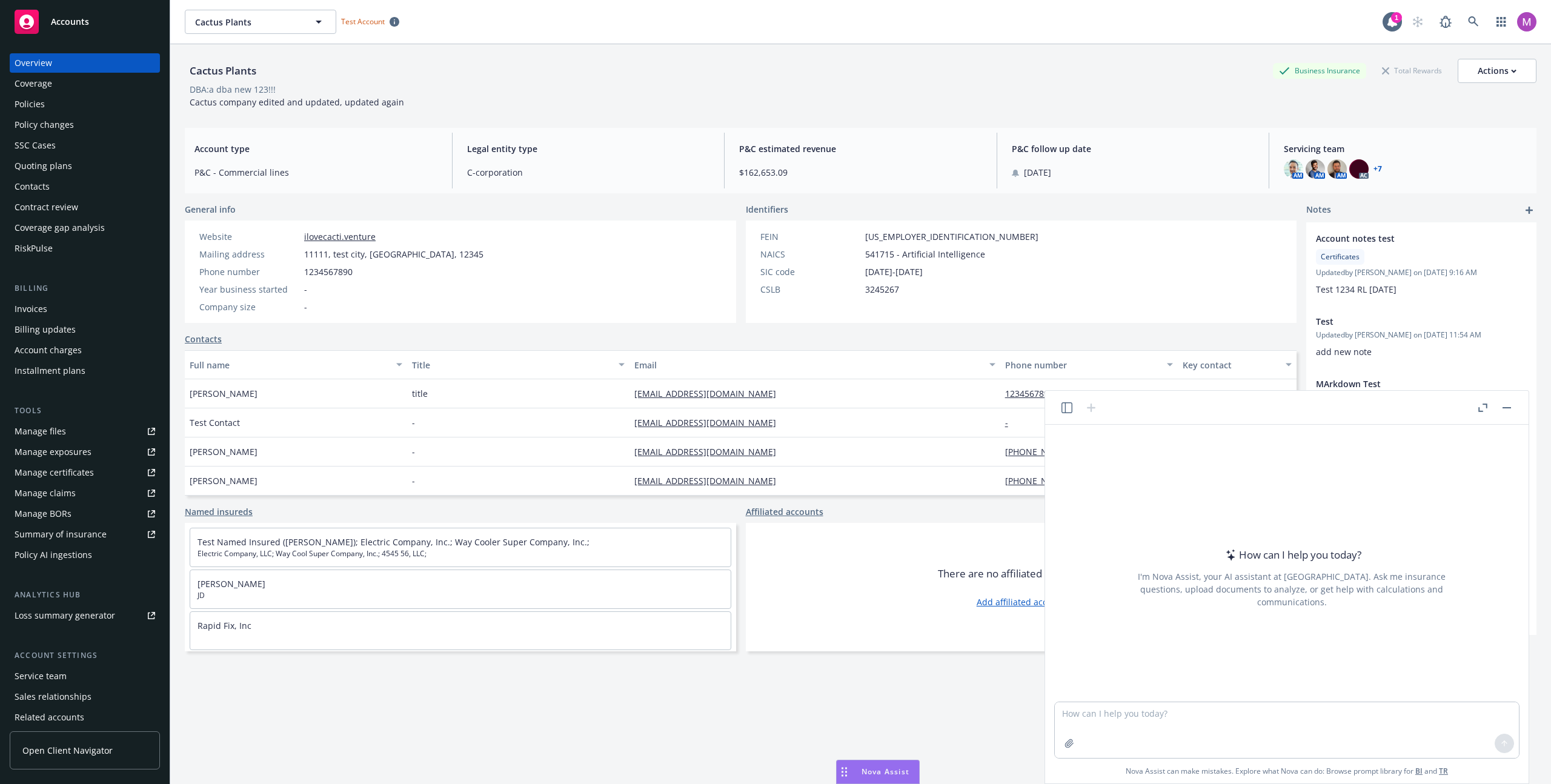
click at [775, 410] on icon "button" at bounding box center [1483, 407] width 9 height 9
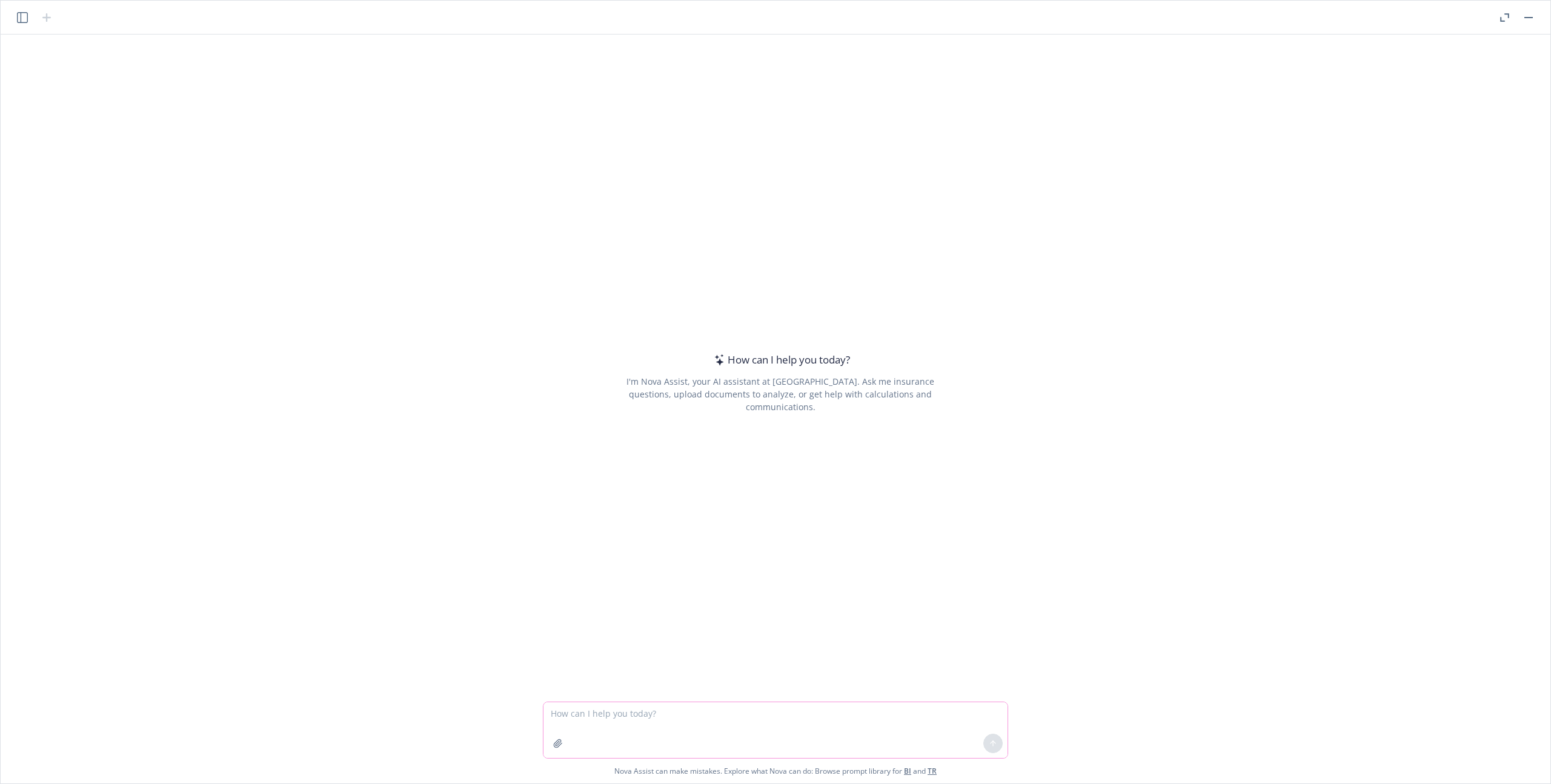
click at [775, 724] on textarea at bounding box center [776, 729] width 464 height 55
click at [775, 24] on header at bounding box center [776, 17] width 1550 height 34
click at [775, 21] on button "button" at bounding box center [1528, 17] width 14 height 14
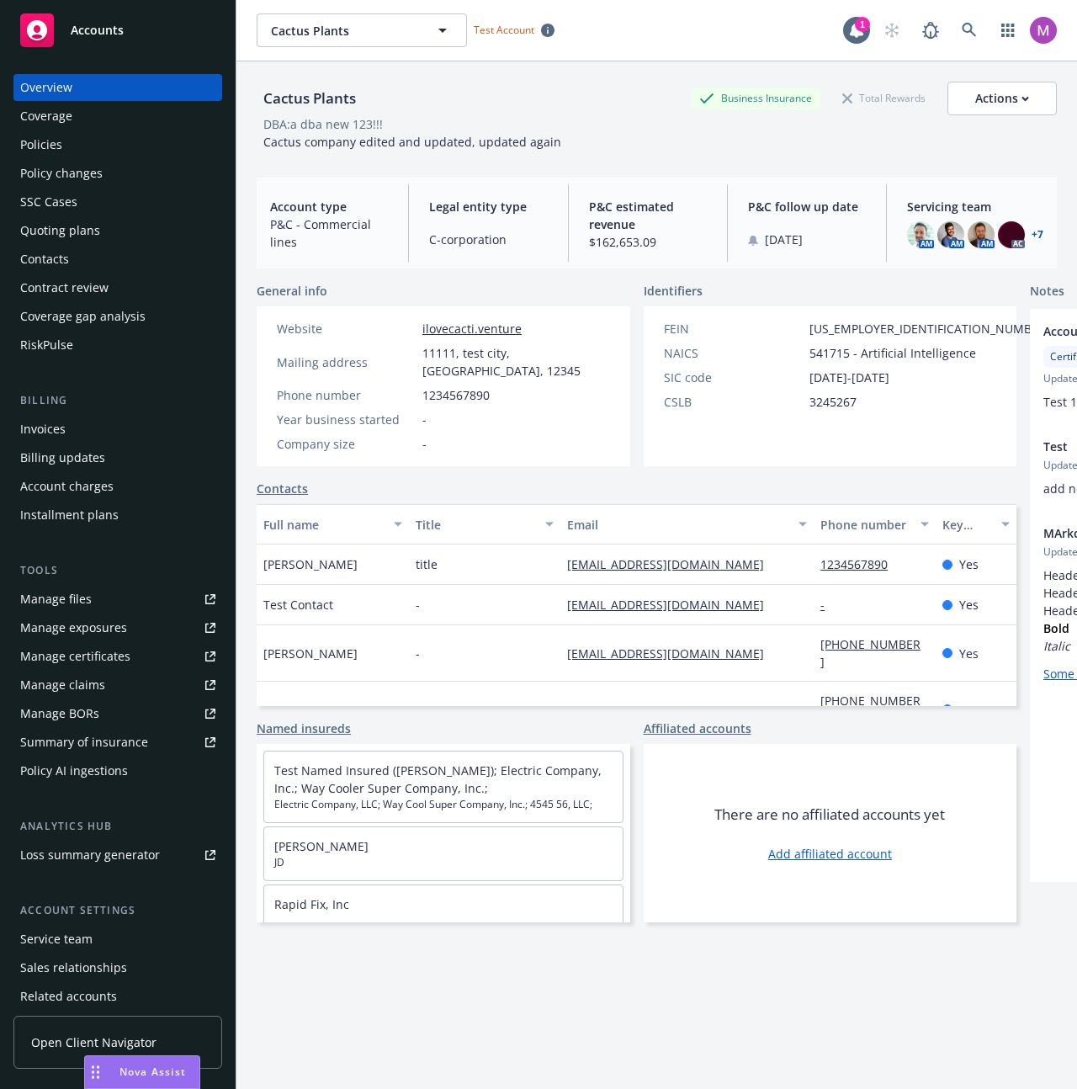
drag, startPoint x: 154, startPoint y: 1063, endPoint x: 489, endPoint y: 1054, distance: 334.9
click at [489, 1054] on body "Accounts Overview Coverage Policies Policy changes SSC Cases Quoting plans Cont…" at bounding box center [538, 544] width 1077 height 1089
click at [485, 1054] on div "Cactus Plants Business Insurance Total Rewards Actions DBA: a dba new 123!!! Ca…" at bounding box center [657, 595] width 800 height 1068
drag, startPoint x: 91, startPoint y: 1073, endPoint x: 159, endPoint y: 1072, distance: 68.1
click at [94, 1071] on rect "Drag to move" at bounding box center [93, 1072] width 3 height 3
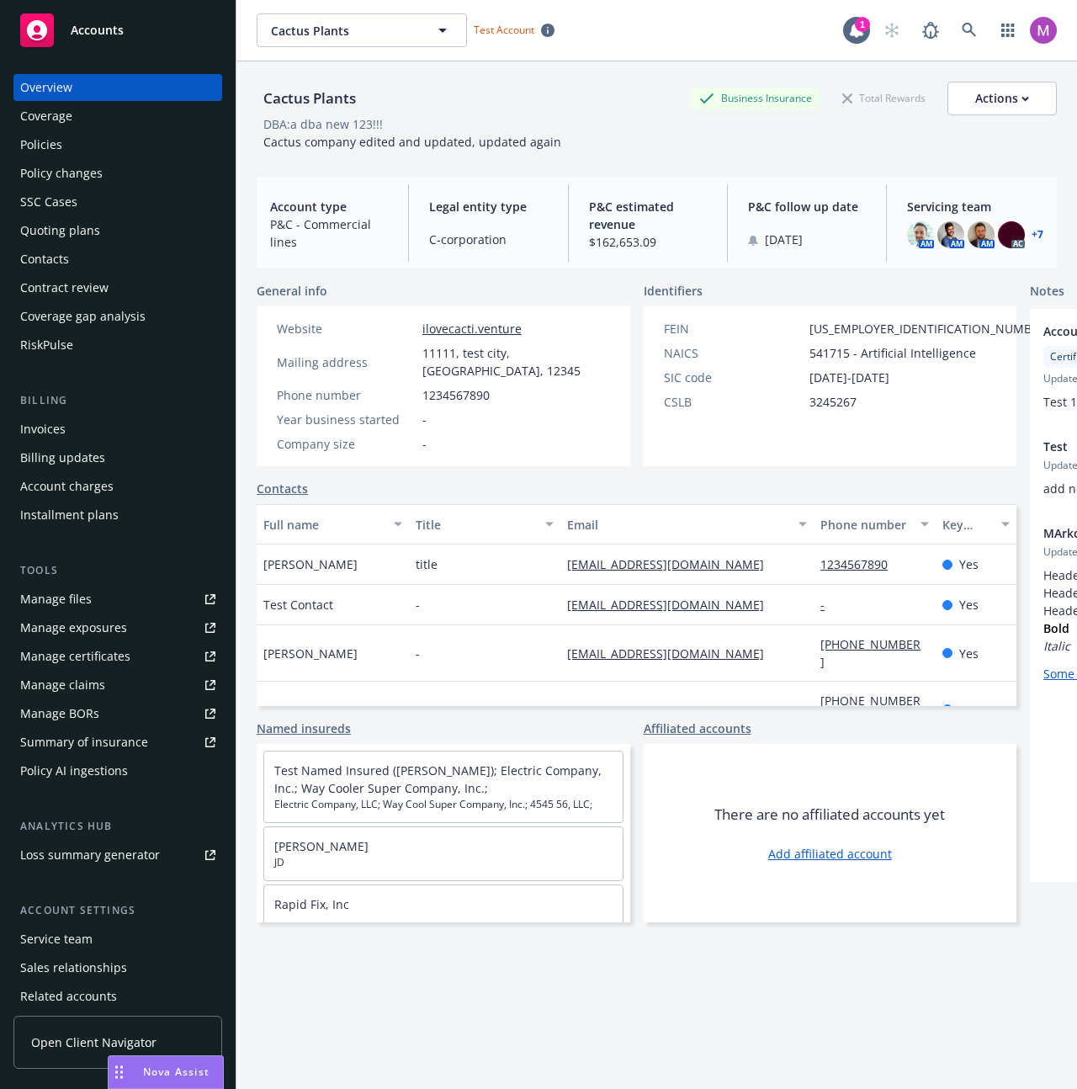
drag, startPoint x: 217, startPoint y: 1072, endPoint x: 512, endPoint y: 1057, distance: 295.6
click at [337, 1072] on body "Accounts Overview Coverage Policies Policy changes SSC Cases Quoting plans Cont…" at bounding box center [538, 544] width 1077 height 1089
drag, startPoint x: 512, startPoint y: 1057, endPoint x: 638, endPoint y: 1046, distance: 125.9
click at [638, 1046] on div "Cactus Plants Business Insurance Total Rewards Actions DBA: a dba new 123!!! Ca…" at bounding box center [657, 595] width 800 height 1068
click at [440, 1029] on div "Cactus Plants Business Insurance Total Rewards Actions DBA: a dba new 123!!! Ca…" at bounding box center [657, 595] width 800 height 1068
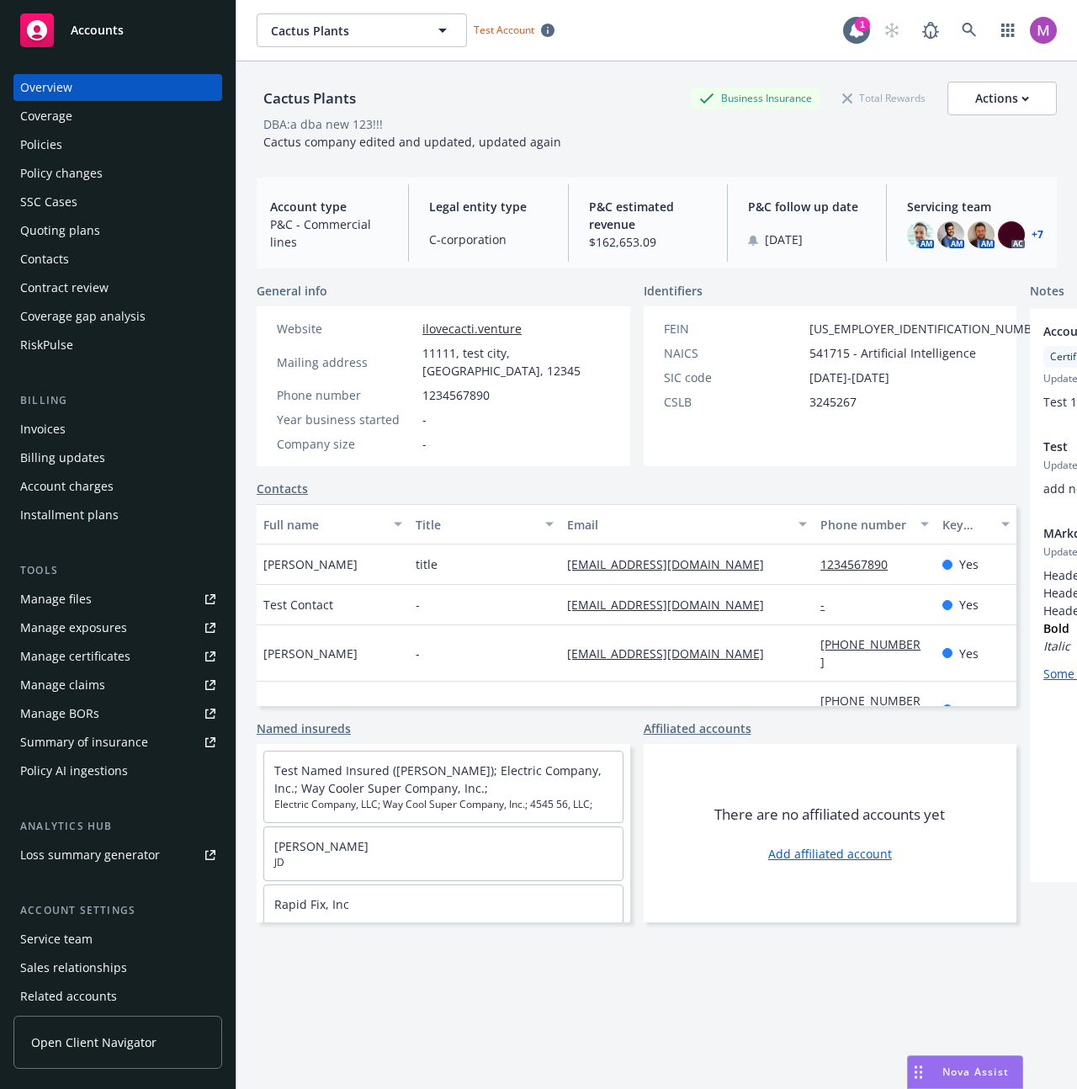
drag, startPoint x: 115, startPoint y: 1066, endPoint x: 913, endPoint y: 987, distance: 801.4
click at [913, 987] on body "Accounts Overview Coverage Policies Policy changes SSC Cases Quoting plans Cont…" at bounding box center [538, 544] width 1077 height 1089
drag, startPoint x: 556, startPoint y: 496, endPoint x: 595, endPoint y: 355, distance: 146.5
click at [557, 496] on div "Contacts Full name Title Email Phone number Key contact Sebastian Salata title …" at bounding box center [637, 593] width 760 height 226
click at [993, 1068] on span "Nova Assist" at bounding box center [975, 1071] width 66 height 14
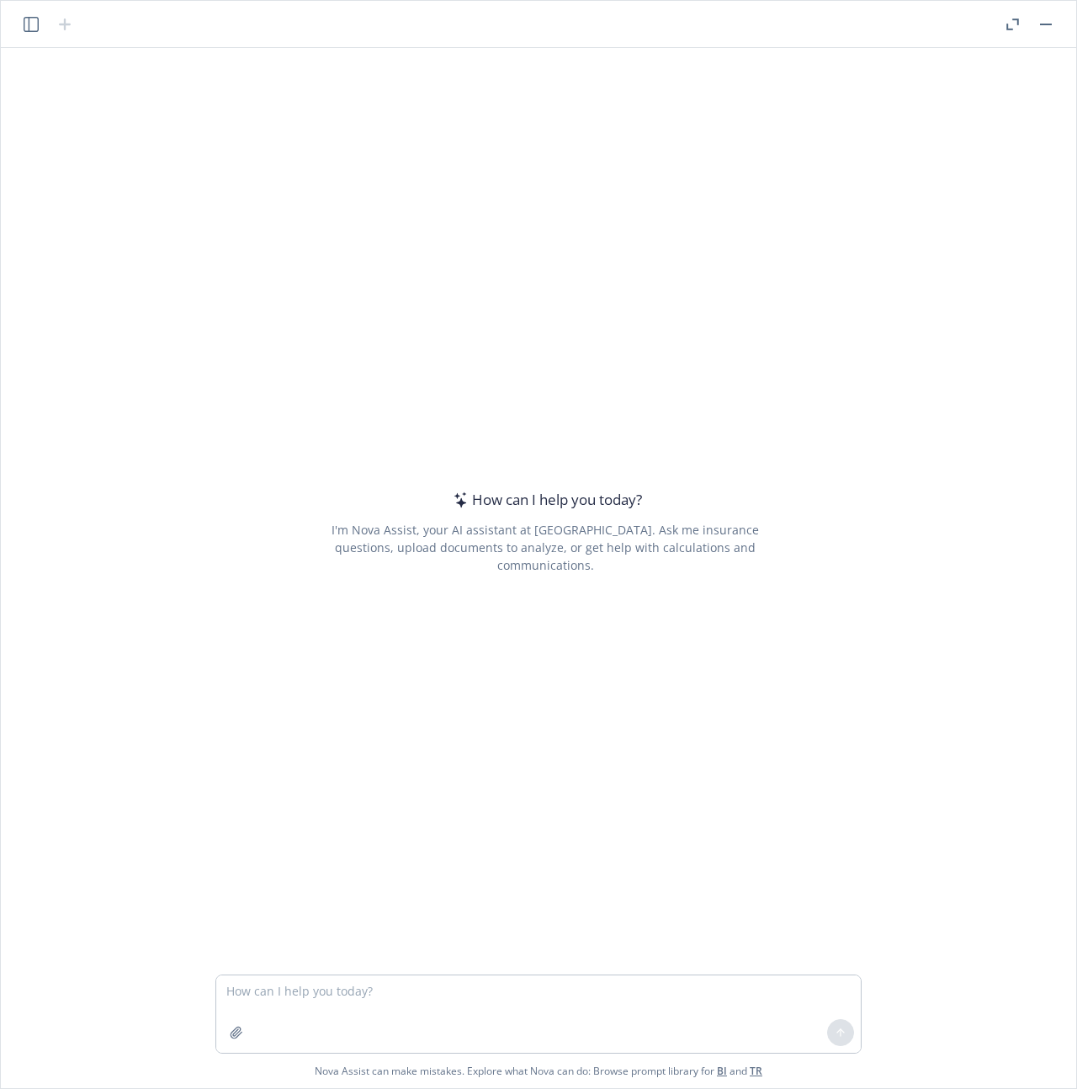
click at [41, 32] on div at bounding box center [48, 24] width 54 height 20
click at [34, 29] on icon "button" at bounding box center [31, 24] width 15 height 15
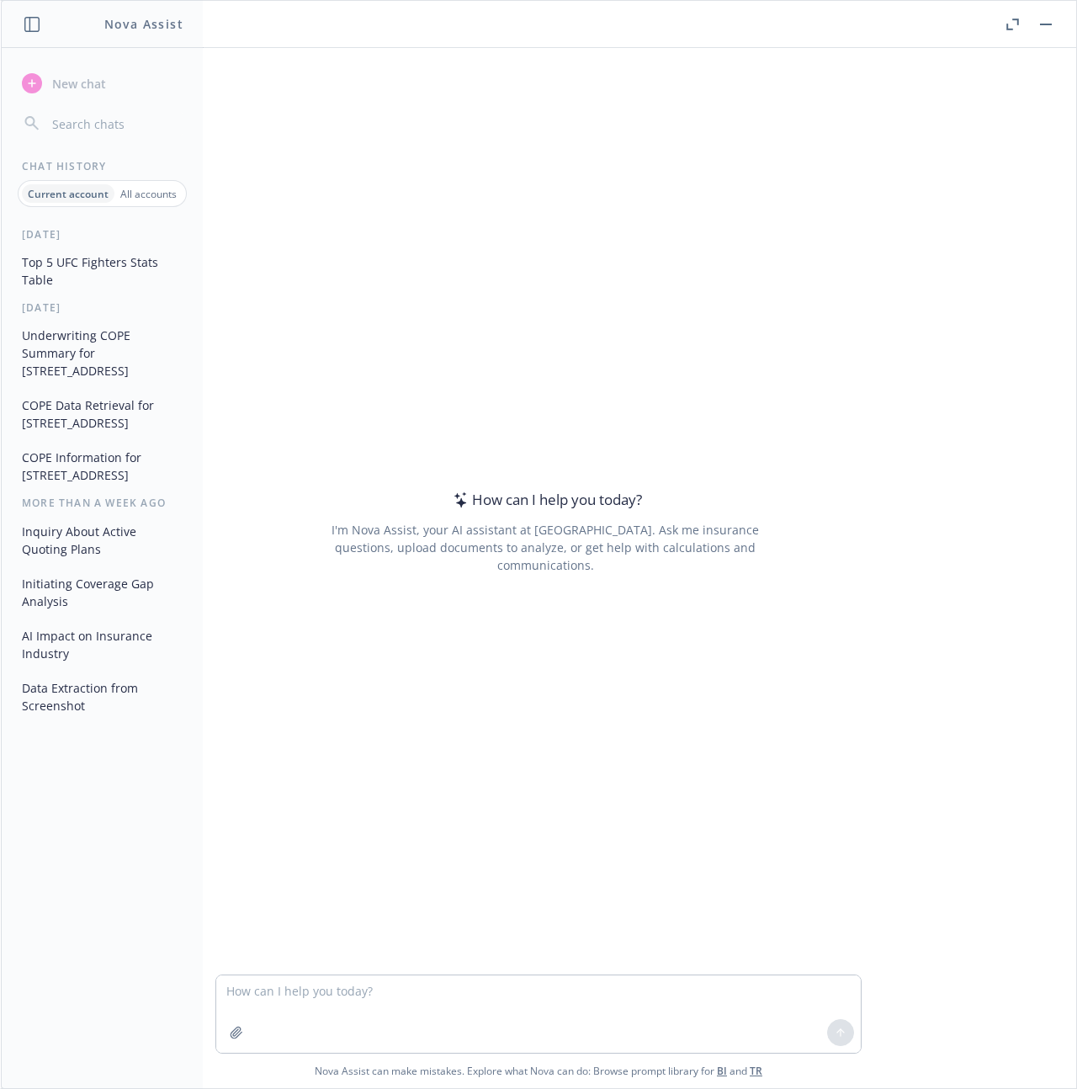
click at [130, 125] on input "button" at bounding box center [116, 124] width 134 height 24
click at [106, 123] on input "button" at bounding box center [116, 124] width 134 height 24
click at [66, 430] on button "COPE Data Retrieval for 777 Mariners Island Blvd STE 250" at bounding box center [102, 413] width 174 height 45
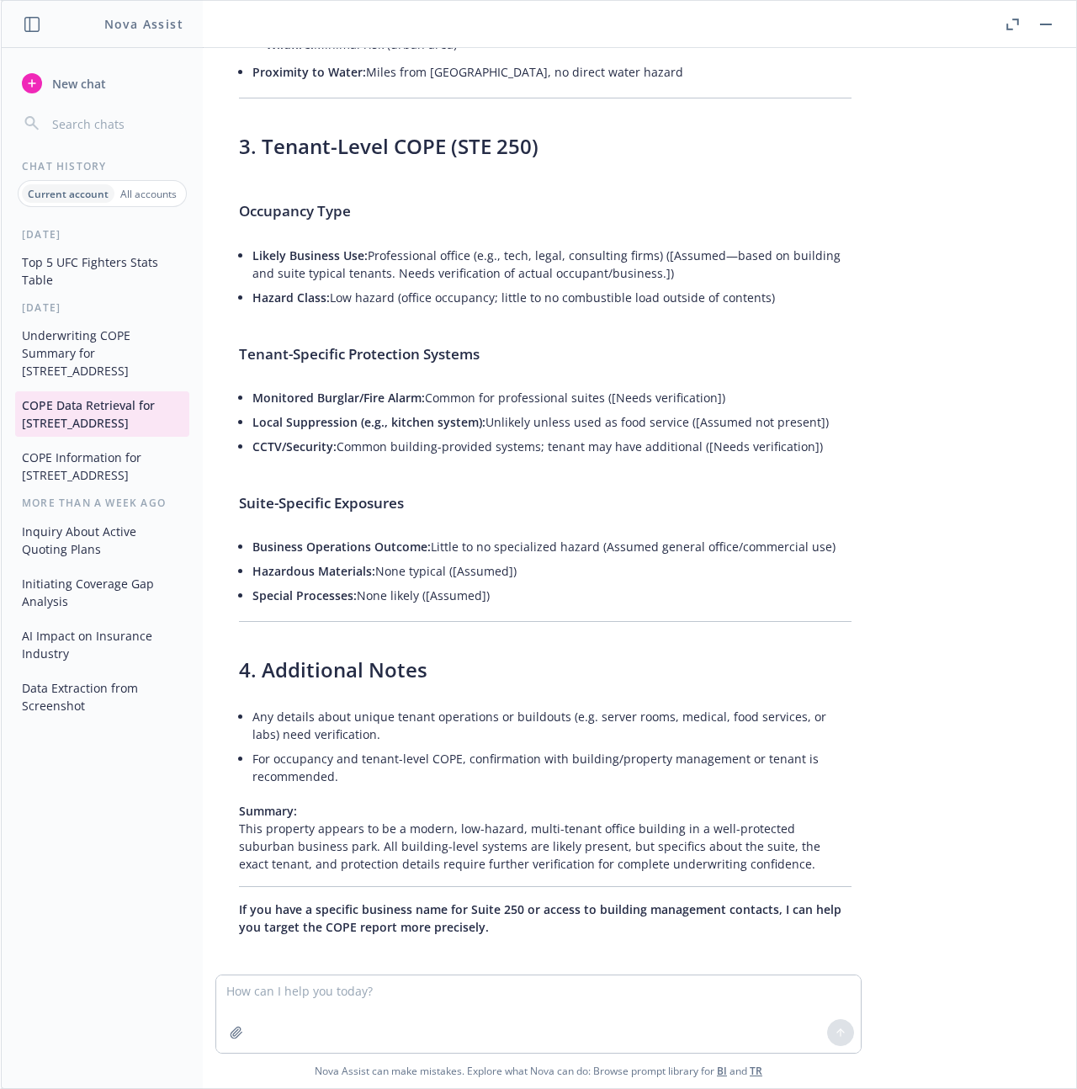
scroll to position [1886, 0]
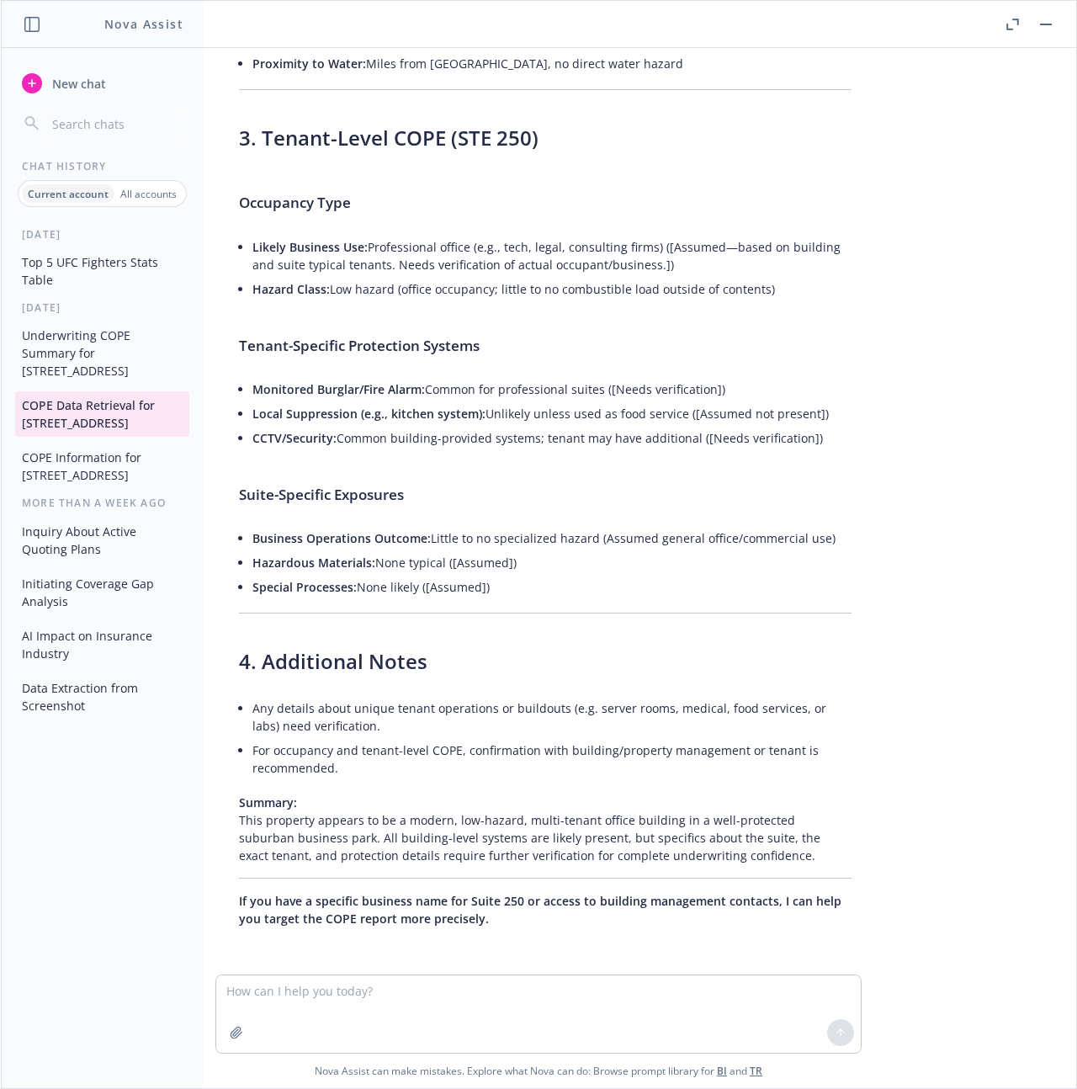
drag, startPoint x: 121, startPoint y: 544, endPoint x: 110, endPoint y: 517, distance: 29.8
click at [121, 545] on button "Inquiry About Active Quoting Plans" at bounding box center [102, 539] width 174 height 45
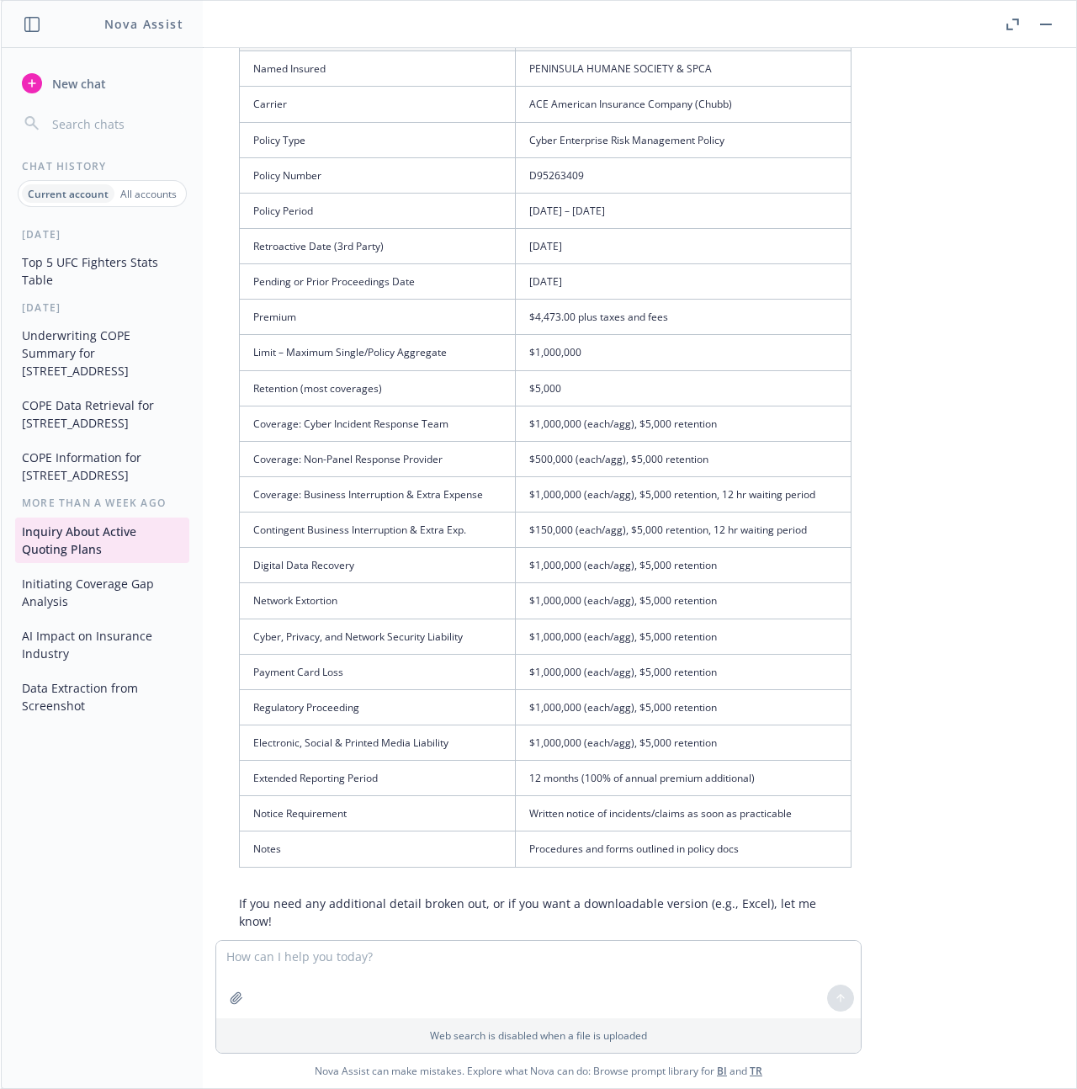
scroll to position [2063, 0]
click at [103, 475] on button "COPE Information for 777 Mariners Island Blvd" at bounding box center [102, 465] width 174 height 45
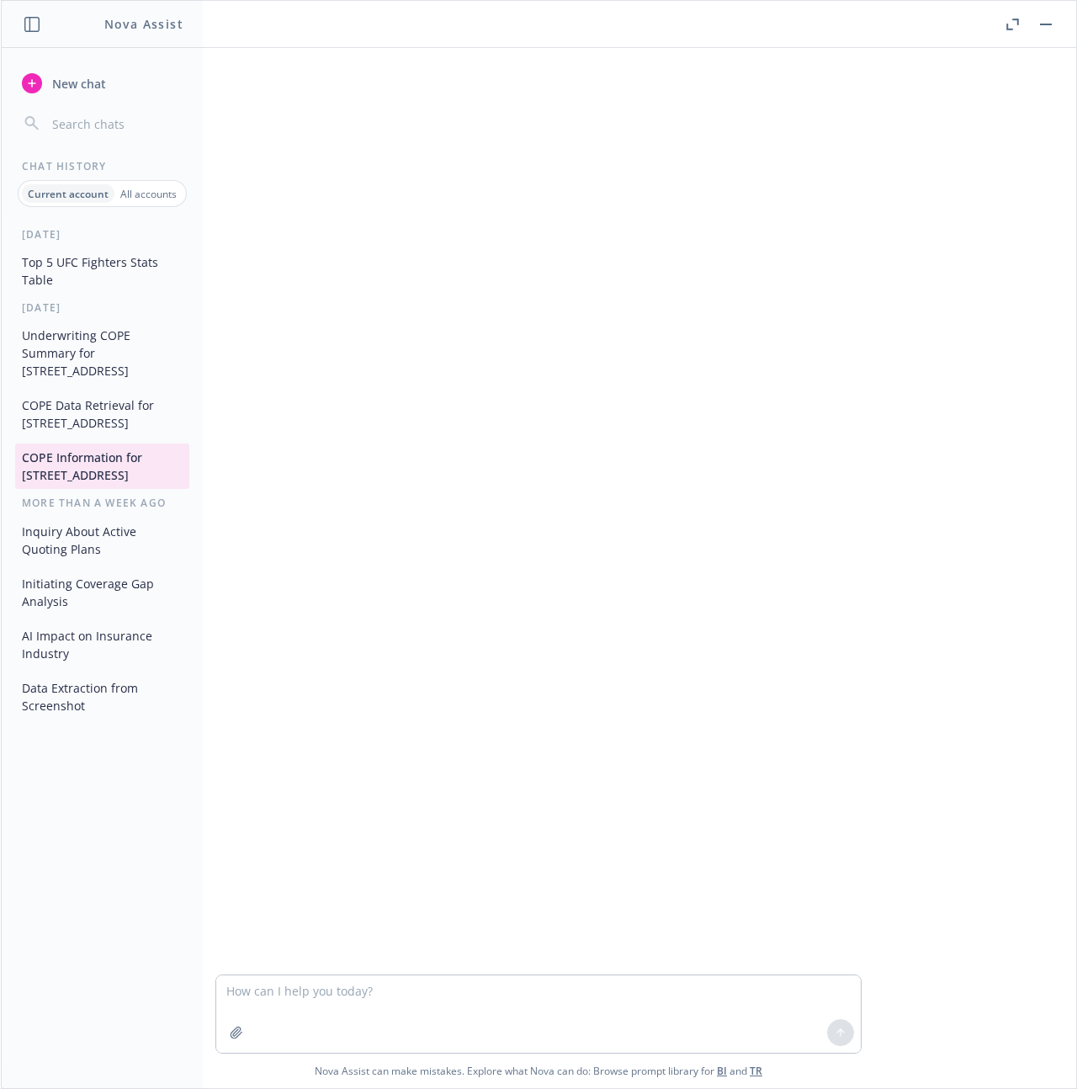
scroll to position [543, 0]
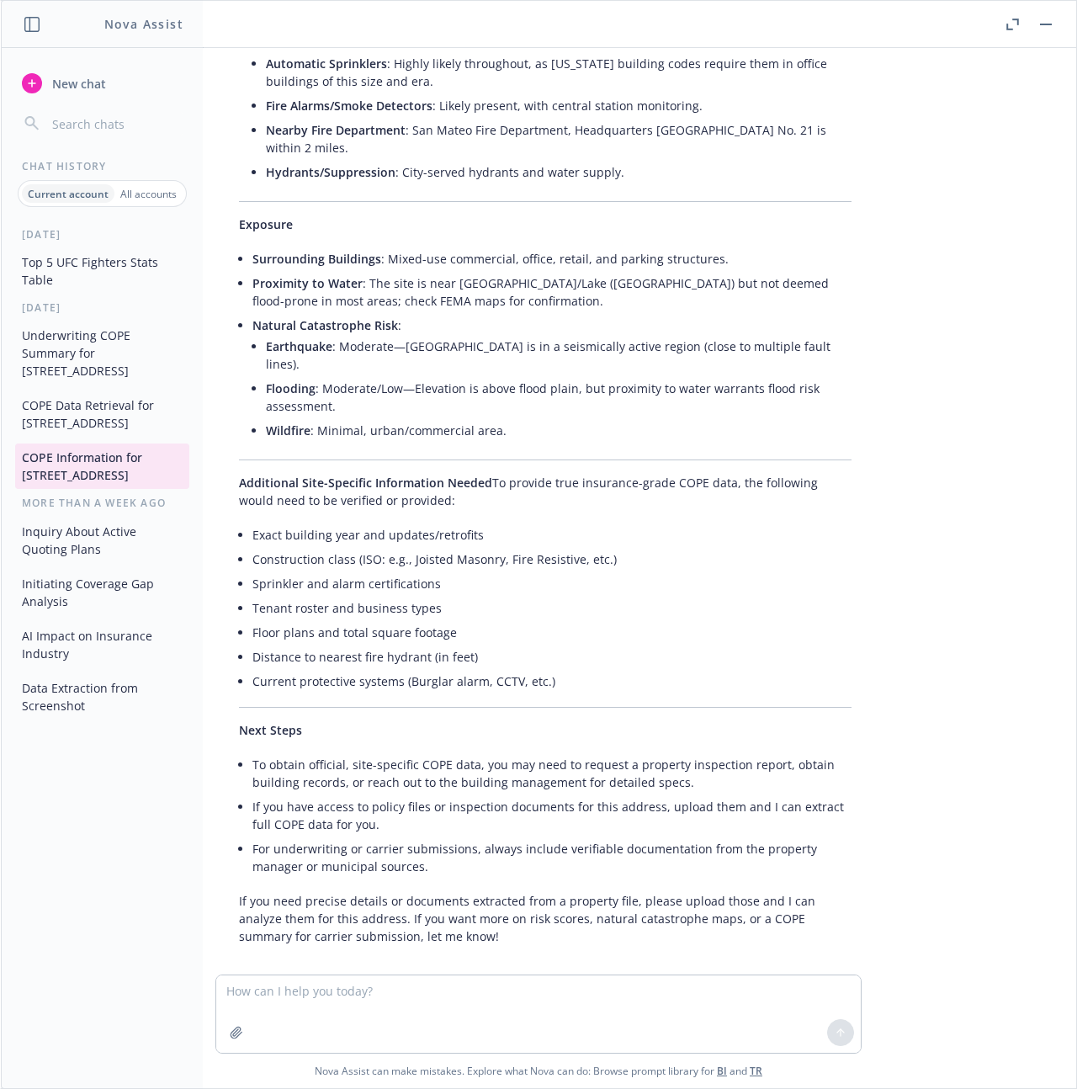
click at [149, 479] on button "COPE Information for 777 Mariners Island Blvd" at bounding box center [102, 465] width 174 height 45
drag, startPoint x: 101, startPoint y: 466, endPoint x: 35, endPoint y: 459, distance: 66.0
click at [35, 459] on button "COPE Information for 777 Mariners Island Blvd" at bounding box center [102, 465] width 174 height 45
drag, startPoint x: 14, startPoint y: 455, endPoint x: 114, endPoint y: 493, distance: 107.0
click at [114, 493] on div "5 days ago Top 5 UFC Fighters Stats Table 6 days ago Underwriting COPE Summary …" at bounding box center [102, 657] width 201 height 861
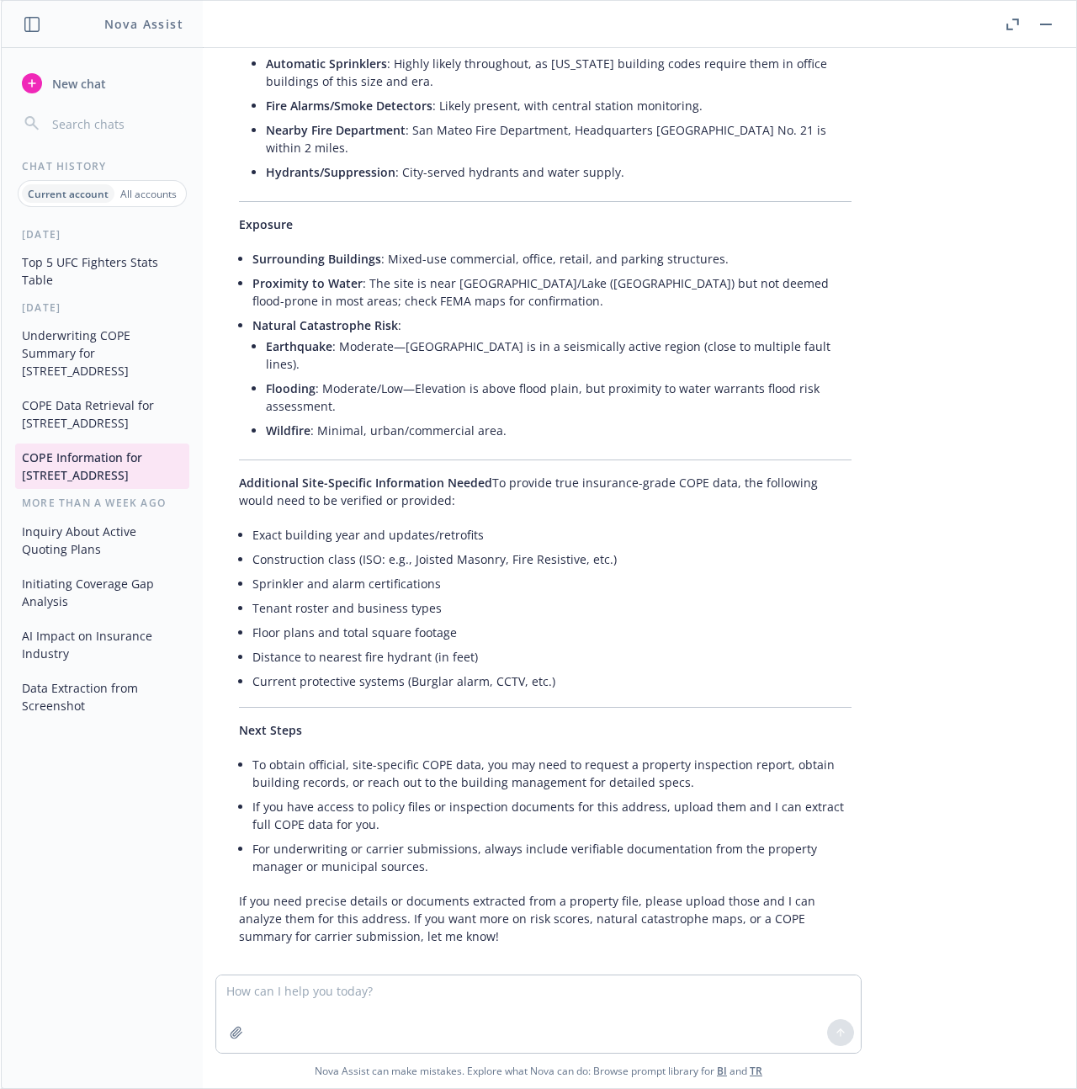
click at [103, 469] on button "COPE Information for 777 Mariners Island Blvd" at bounding box center [102, 465] width 174 height 45
click at [109, 465] on button "COPE Information for 777 Mariners Island Blvd" at bounding box center [102, 465] width 174 height 45
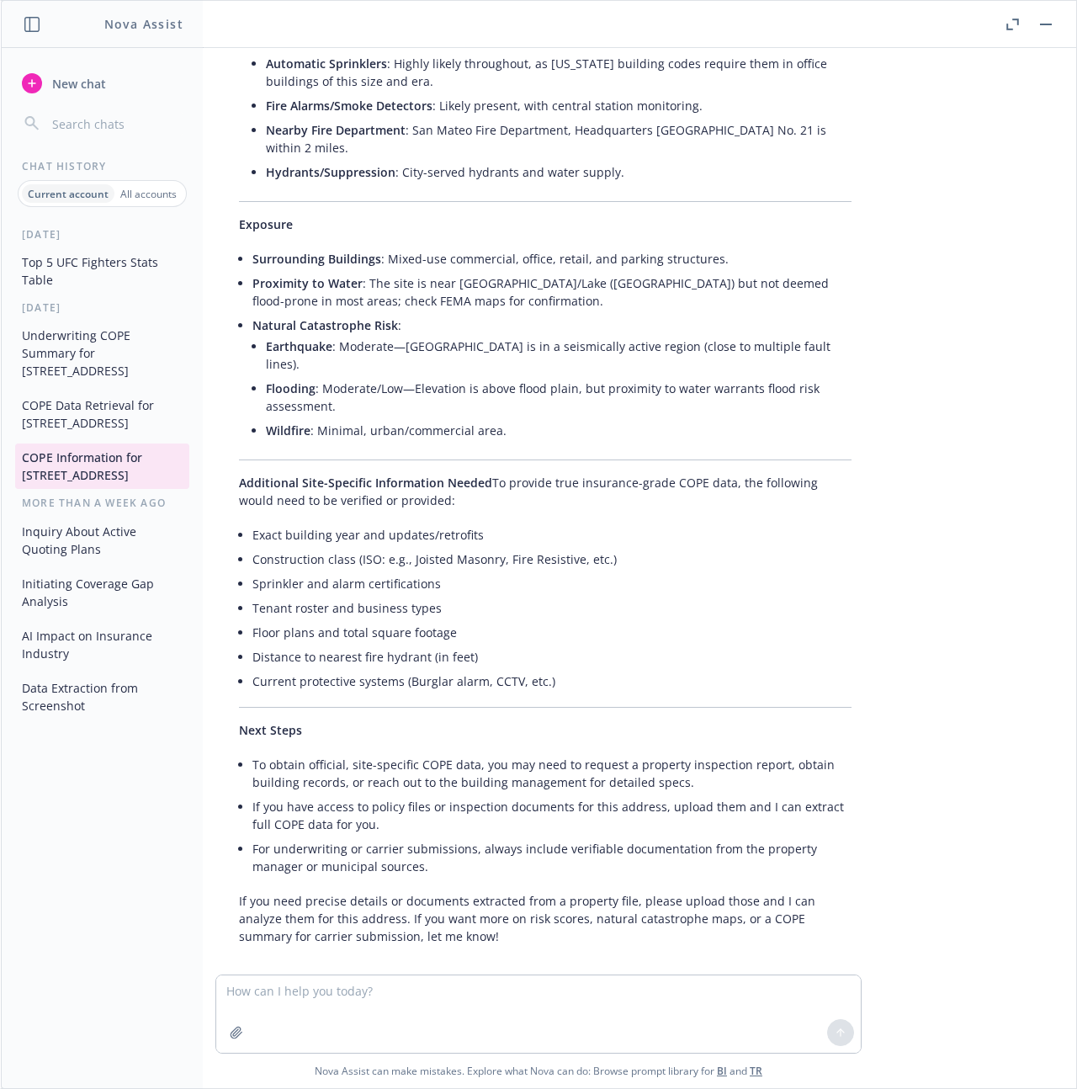
click at [109, 465] on button "COPE Information for 777 Mariners Island Blvd" at bounding box center [102, 465] width 174 height 45
click at [109, 464] on button "COPE Information for 777 Mariners Island Blvd" at bounding box center [102, 465] width 174 height 45
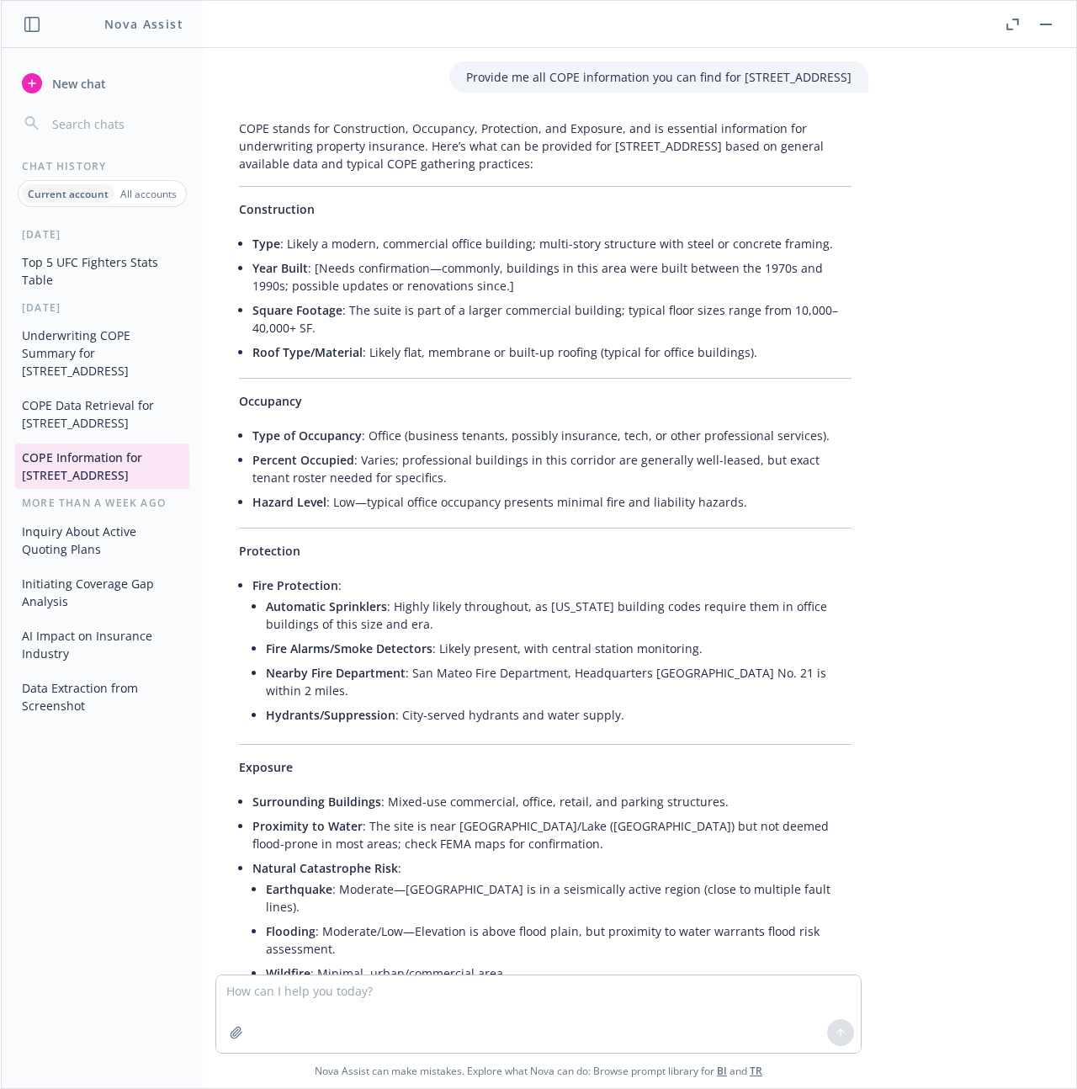
click at [466, 78] on p "Provide me all COPE information you can find for 777 Mariners Island Blvd STE 2…" at bounding box center [658, 77] width 385 height 18
click at [787, 76] on p "Provide me all COPE information you can find for 777 Mariners Island Blvd STE 2…" at bounding box center [658, 77] width 385 height 18
click at [466, 86] on p "Provide me all COPE information you can find for 777 Mariners Island Blvd STE 2…" at bounding box center [658, 77] width 385 height 18
copy p "COPE information you can find for 777 Mariners Island Blvd STE 250, San Mateo, …"
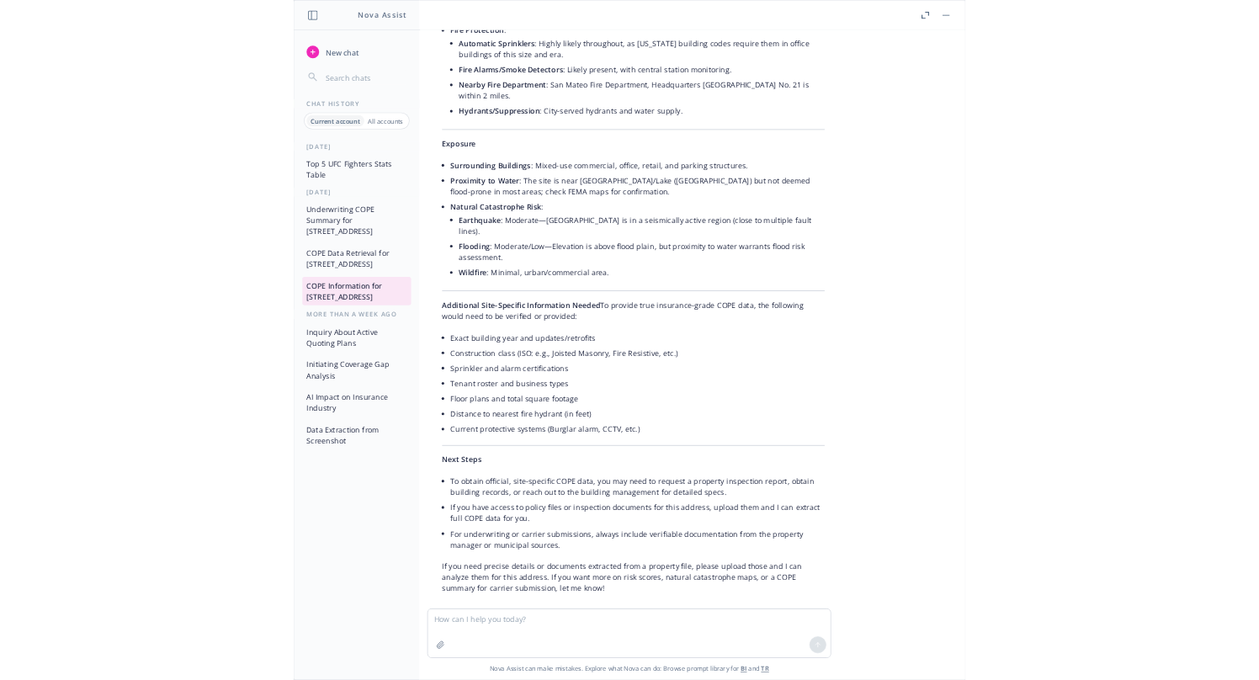
scroll to position [543, 0]
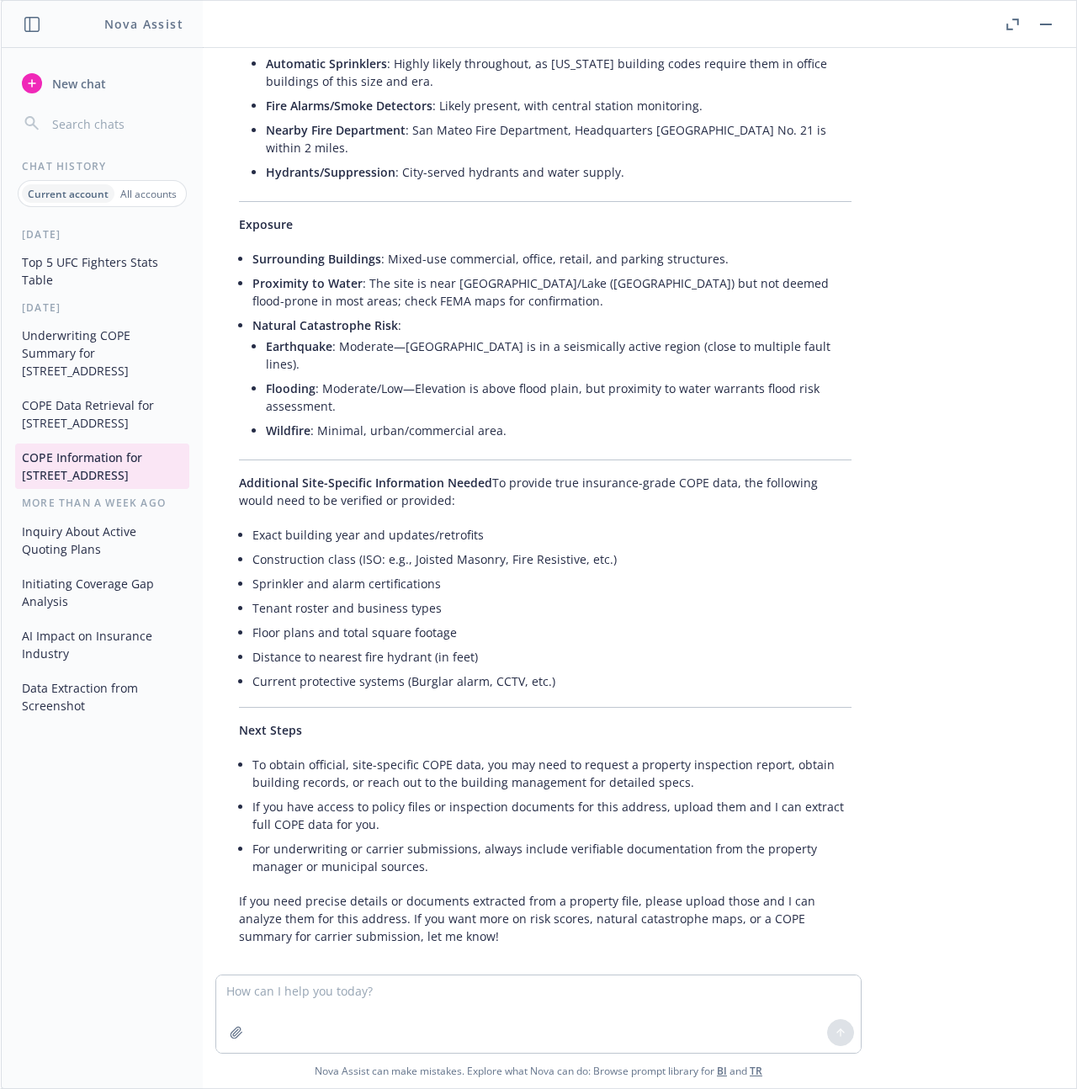
click at [732, 261] on li "Surrounding Buildings : Mixed-use commercial, office, retail, and parking struc…" at bounding box center [551, 258] width 599 height 24
